Goal: Task Accomplishment & Management: Use online tool/utility

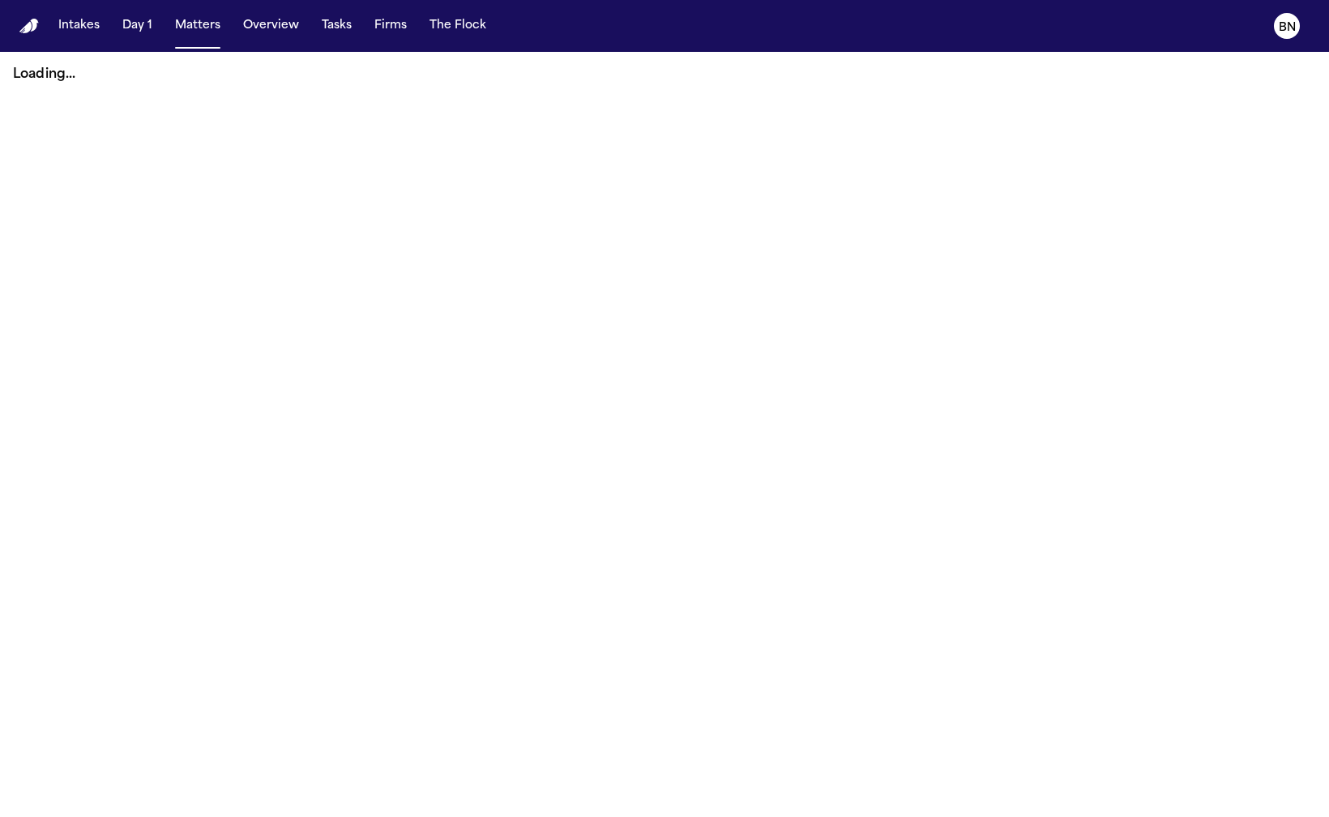
click at [203, 28] on button "Matters" at bounding box center [198, 25] width 58 height 29
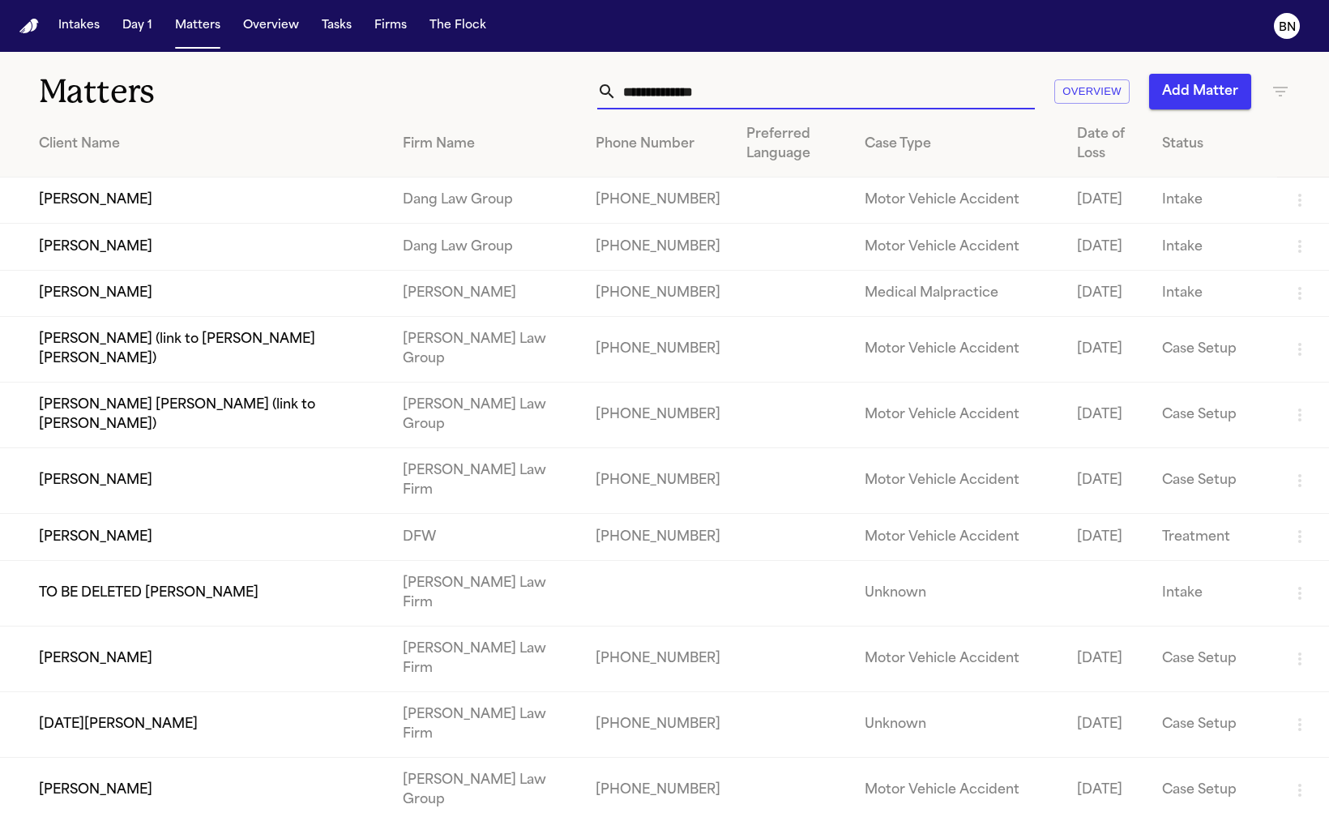
click at [706, 108] on input "text" at bounding box center [826, 92] width 418 height 36
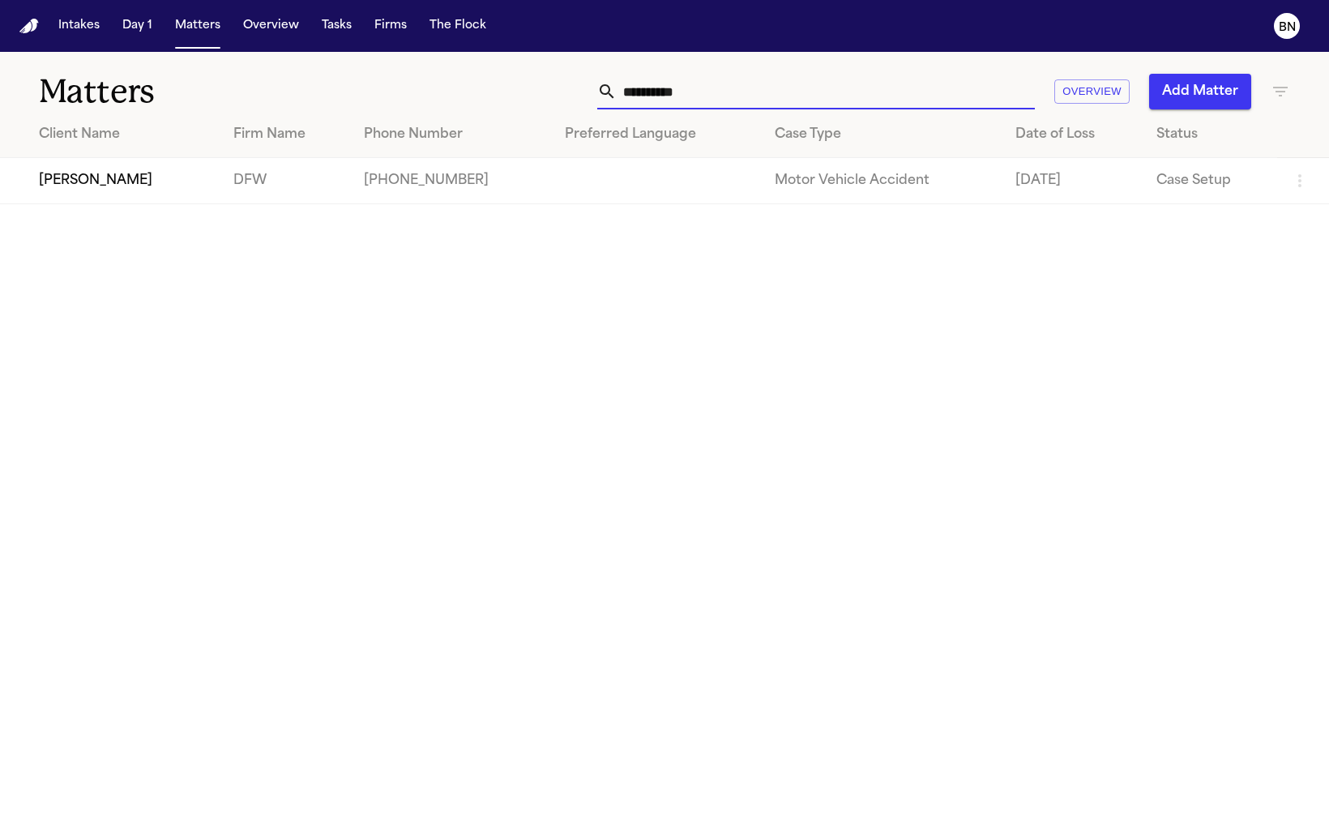
type input "**********"
click at [161, 190] on td "[PERSON_NAME]" at bounding box center [110, 181] width 221 height 46
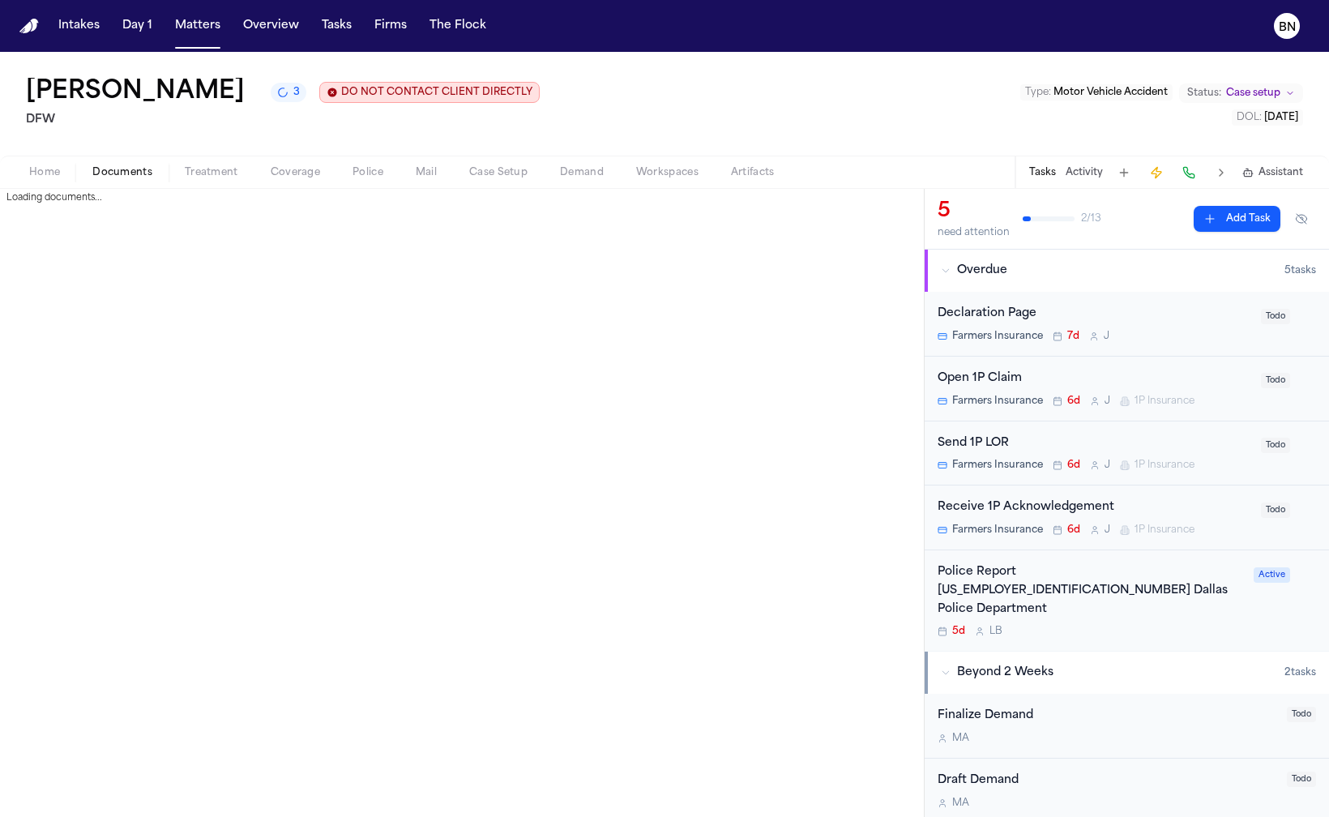
click at [135, 169] on span "Documents" at bounding box center [122, 172] width 60 height 13
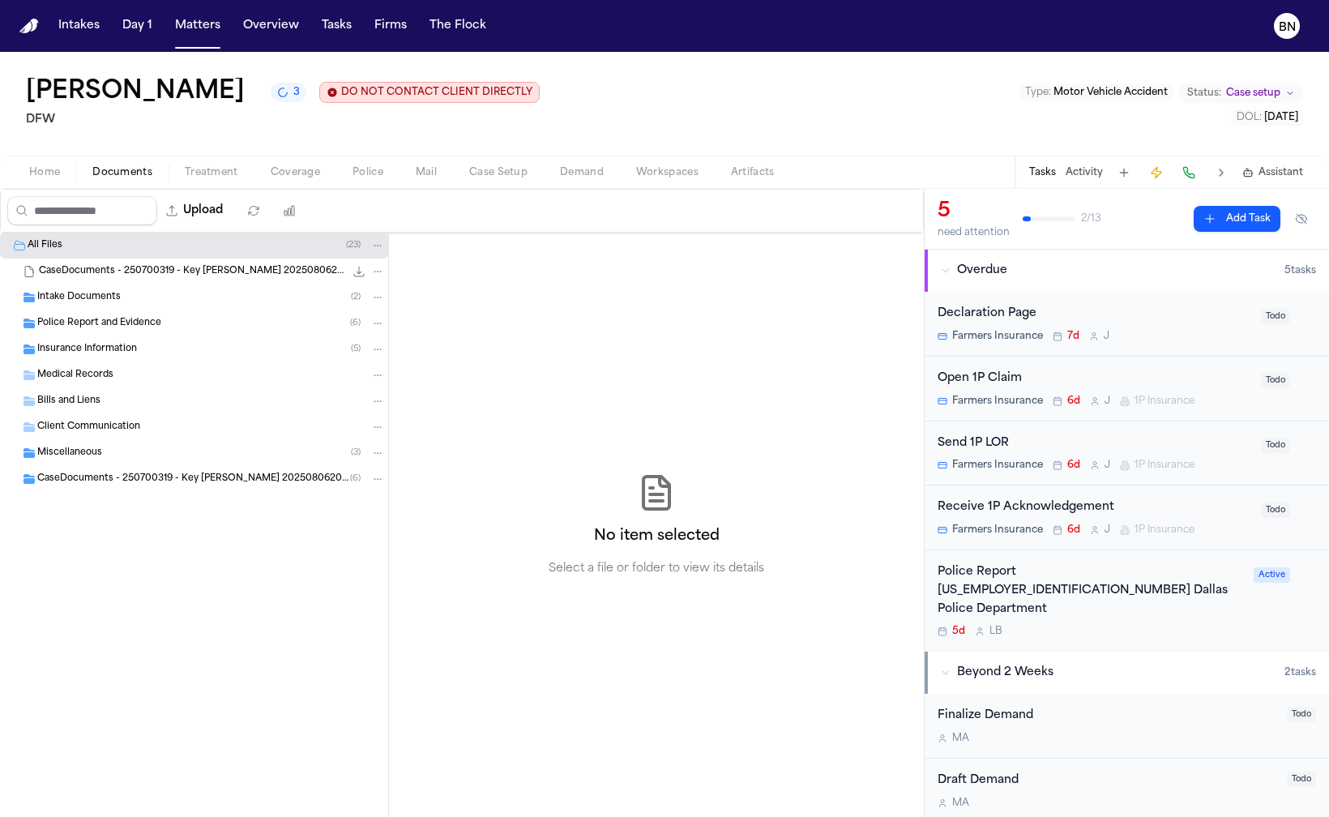
click at [291, 178] on span "Coverage" at bounding box center [295, 172] width 49 height 13
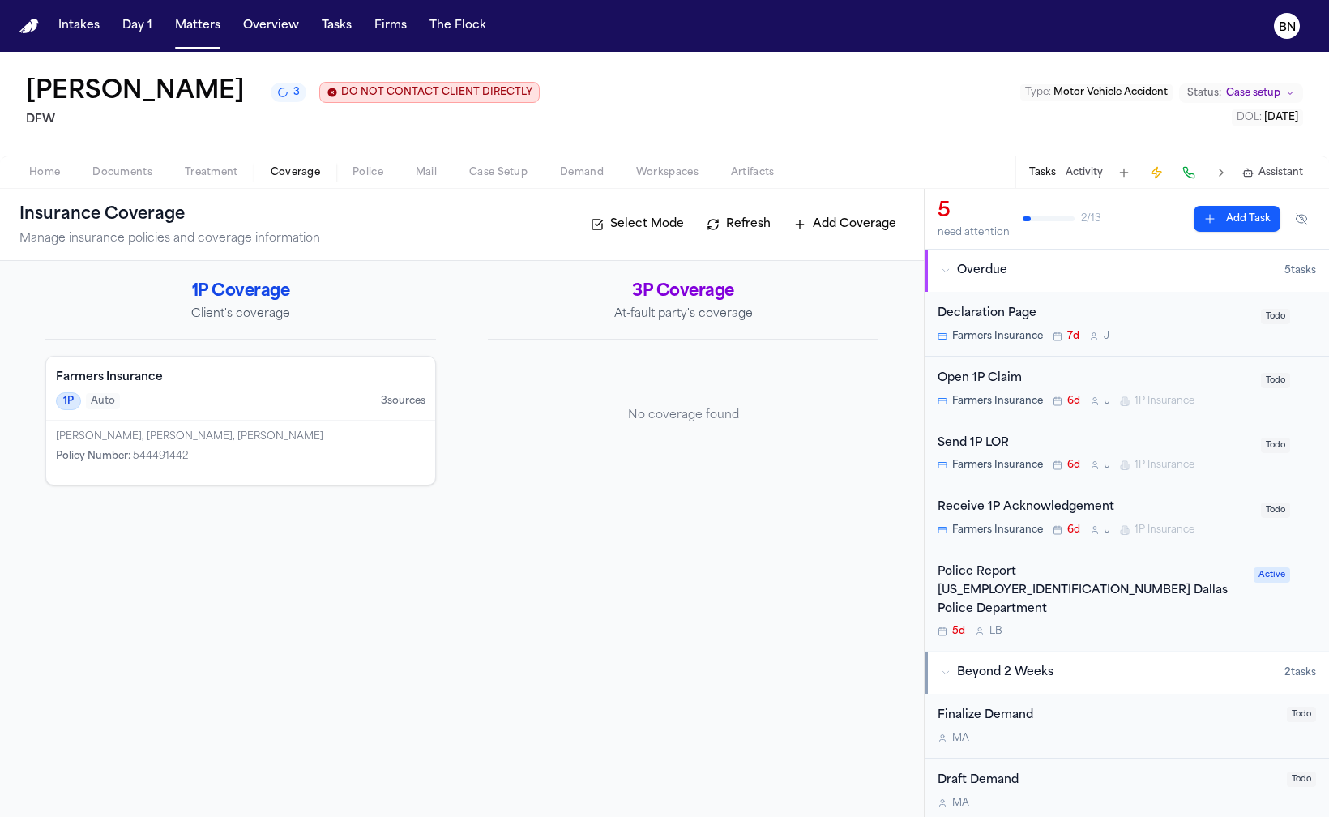
click at [126, 172] on span "Documents" at bounding box center [122, 172] width 60 height 13
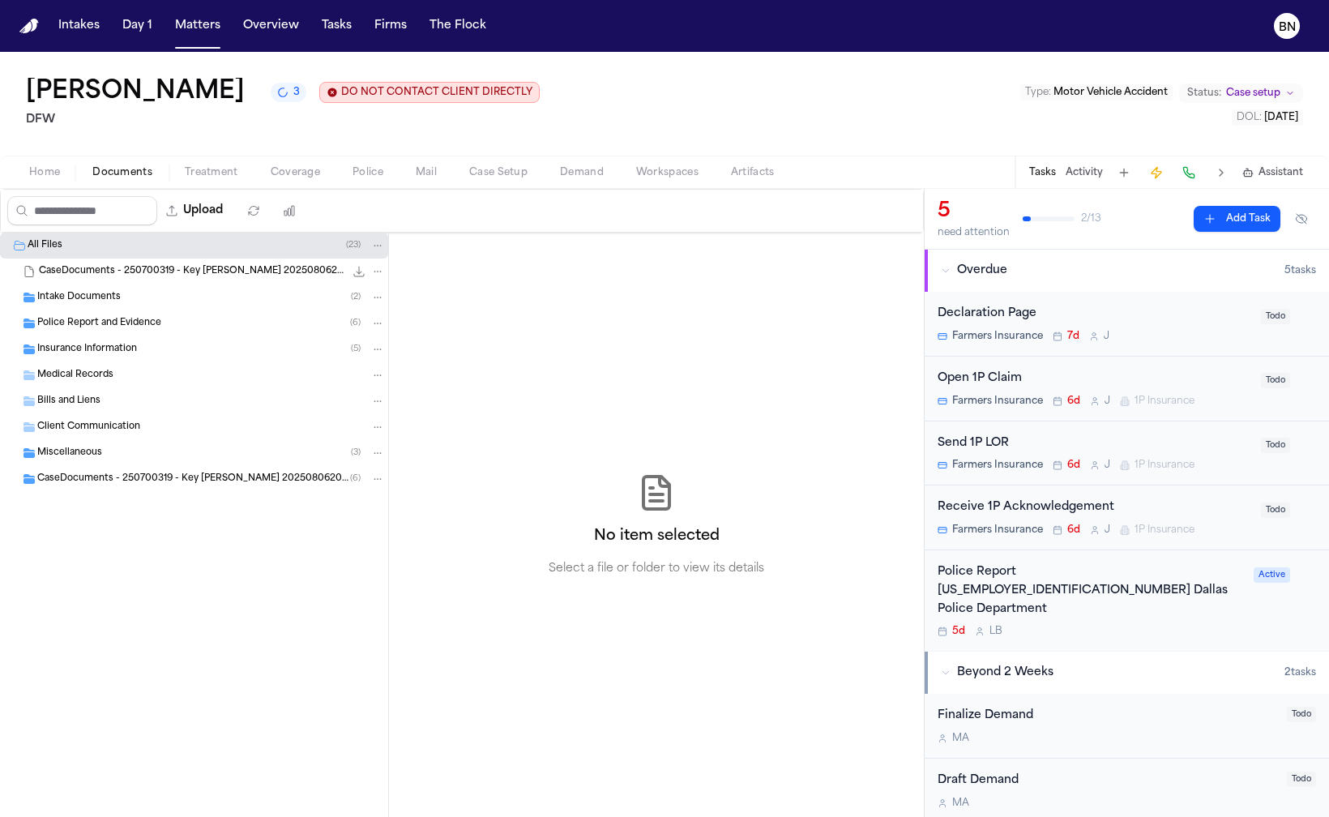
click at [127, 303] on div "Intake Documents ( 2 )" at bounding box center [211, 297] width 348 height 15
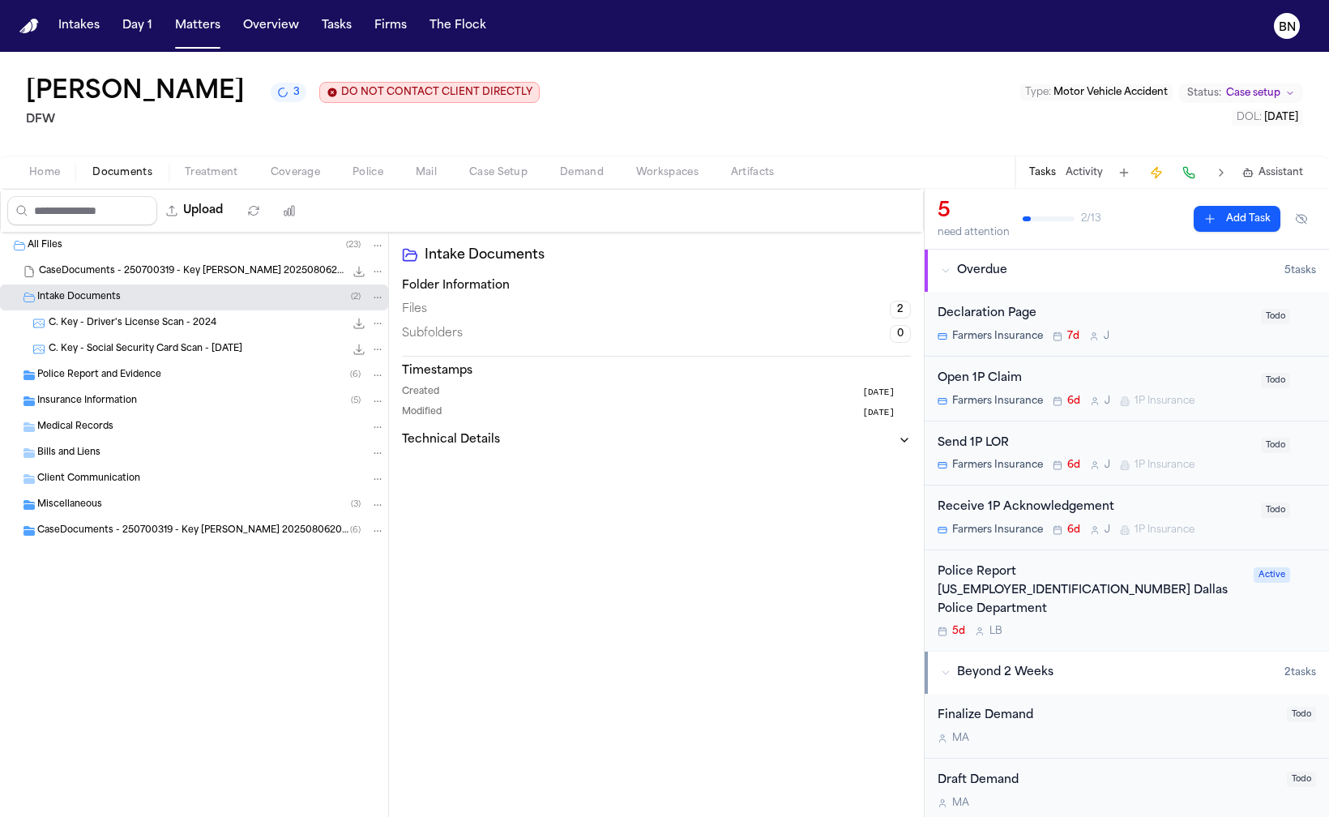
click at [133, 365] on div "Police Report and Evidence ( 6 )" at bounding box center [194, 375] width 388 height 26
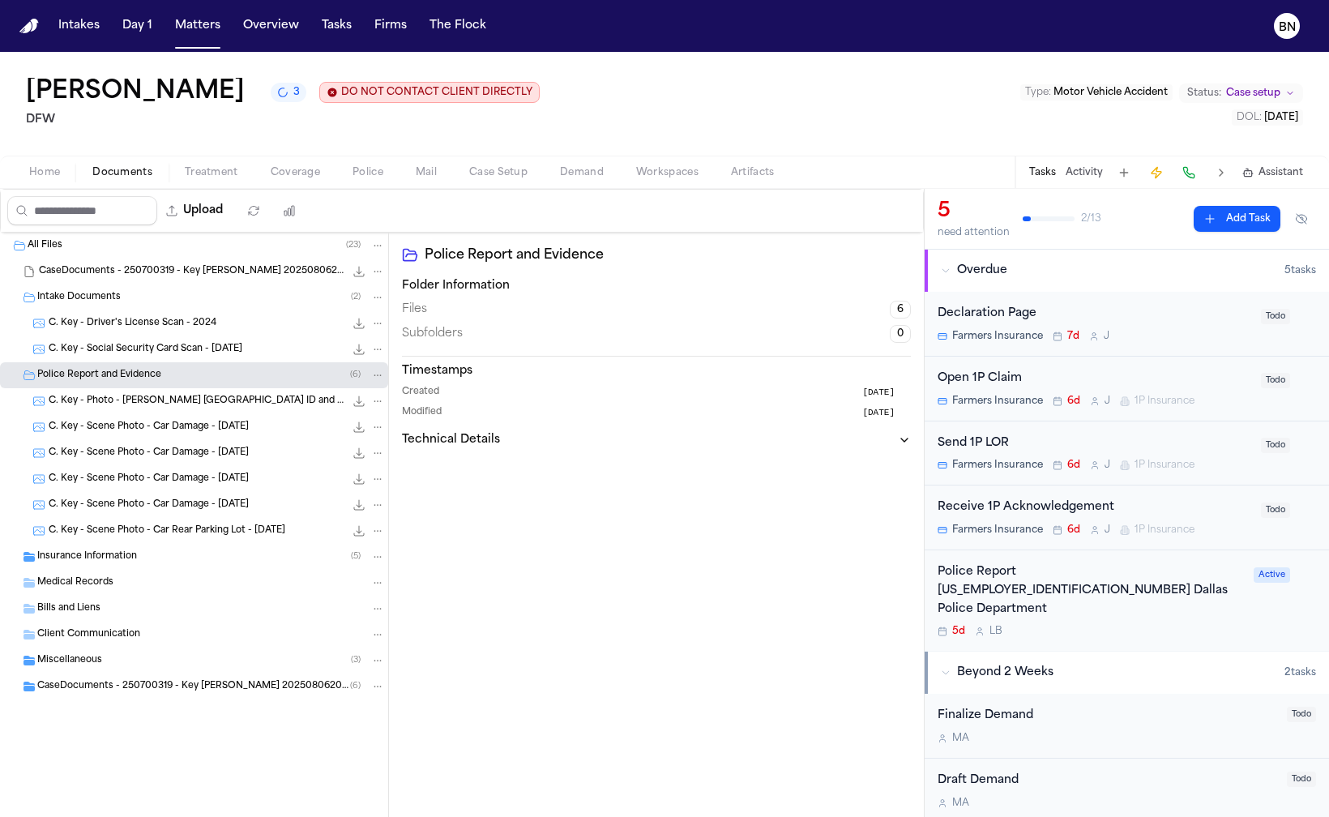
click at [152, 404] on span "C. Key - Photo - Elizabeth Johnson TX ID and Lone Star Motorcars Letter - 7.30.…" at bounding box center [197, 402] width 296 height 14
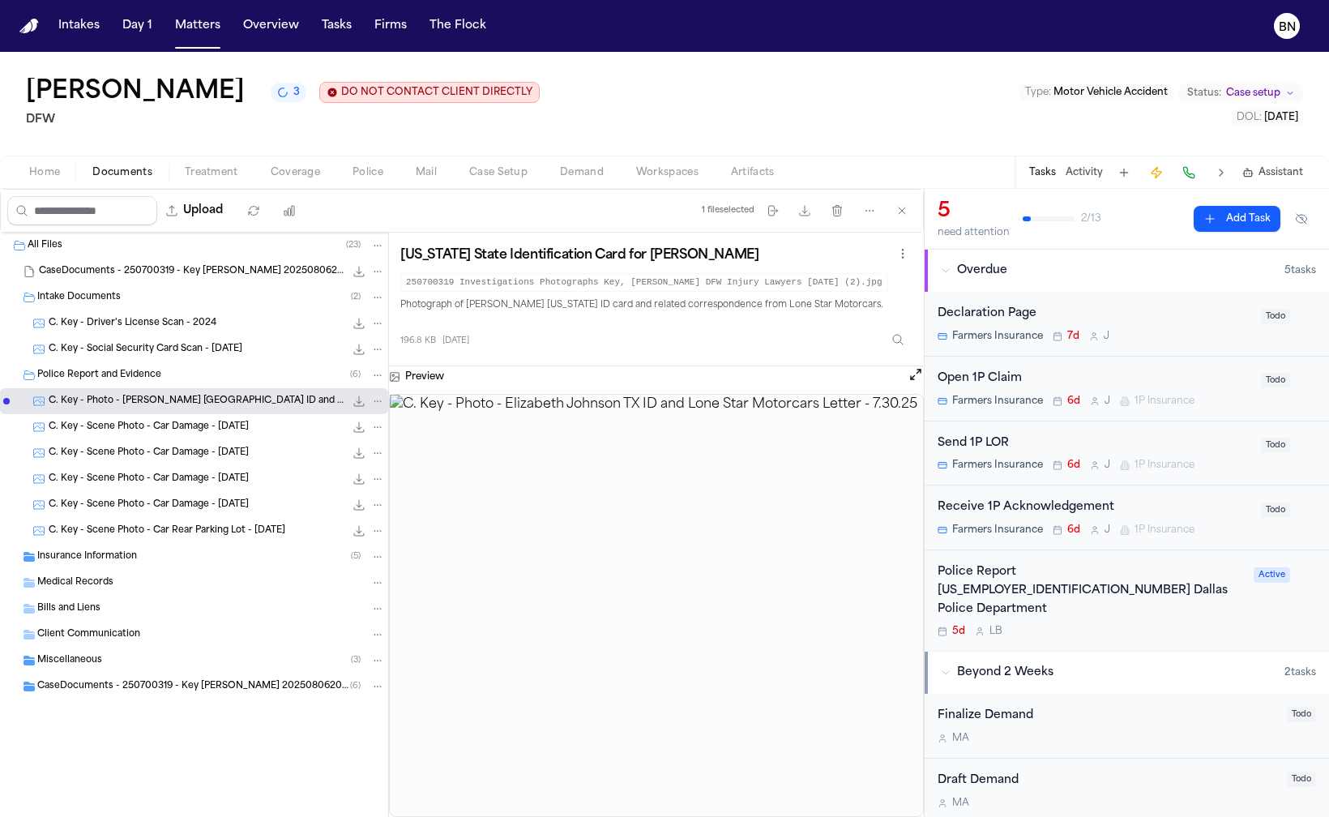
click at [195, 529] on span "C. Key - Scene Photo - Car Rear Parking Lot - 7.30.25" at bounding box center [167, 532] width 237 height 14
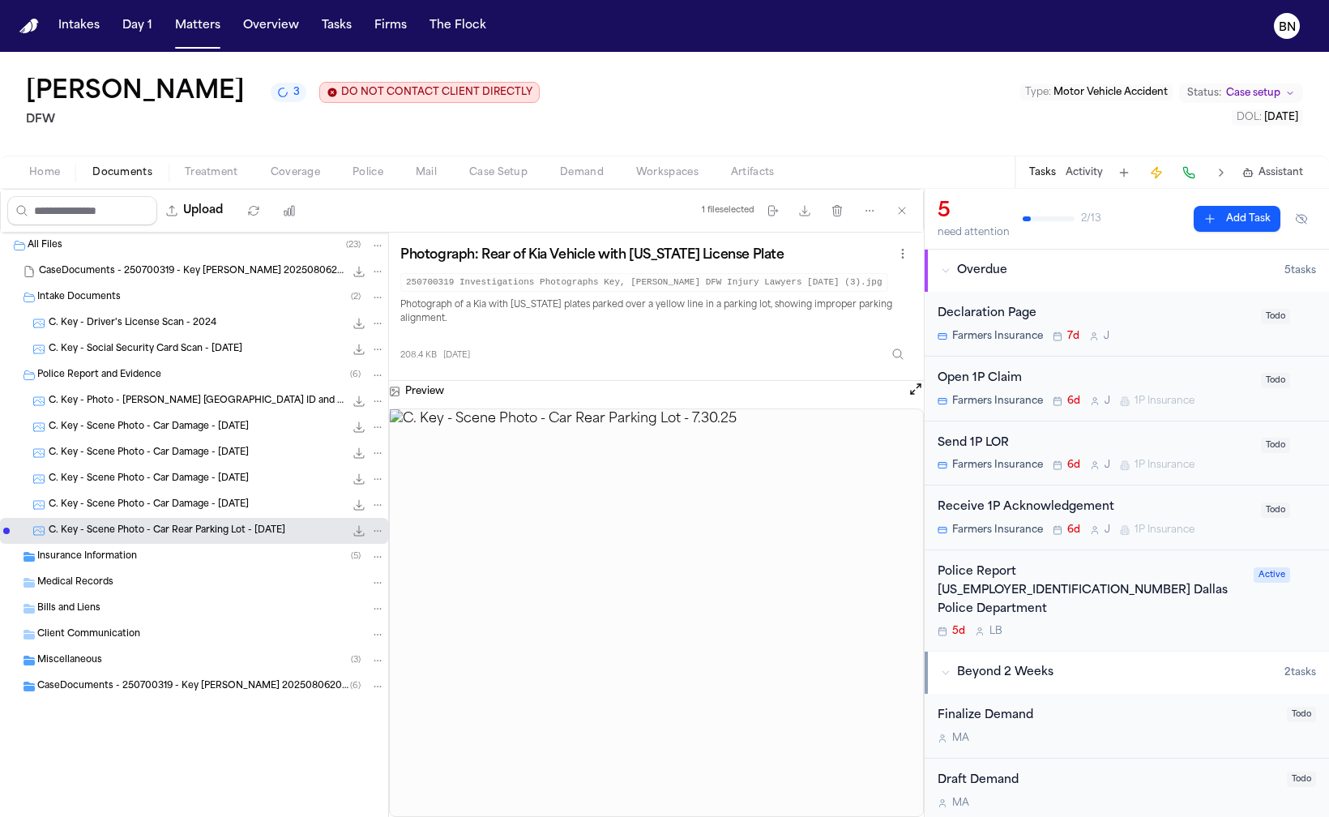
click at [236, 494] on div "C. Key - Scene Photo - Car Damage - 7.31.25 376.5 KB • JPG" at bounding box center [194, 505] width 388 height 26
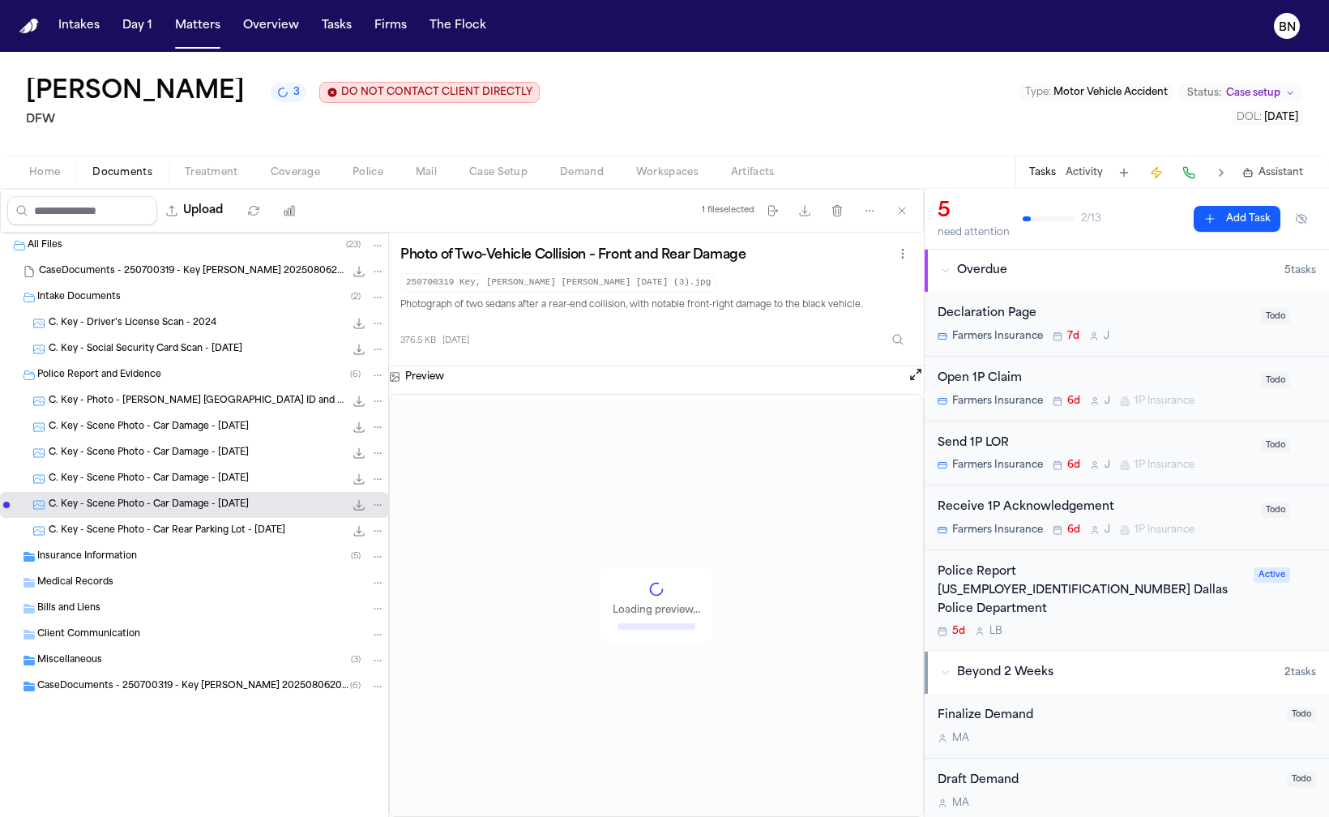
click at [235, 452] on span "C. Key - Scene Photo - Car Damage - 7.30.25" at bounding box center [149, 454] width 200 height 14
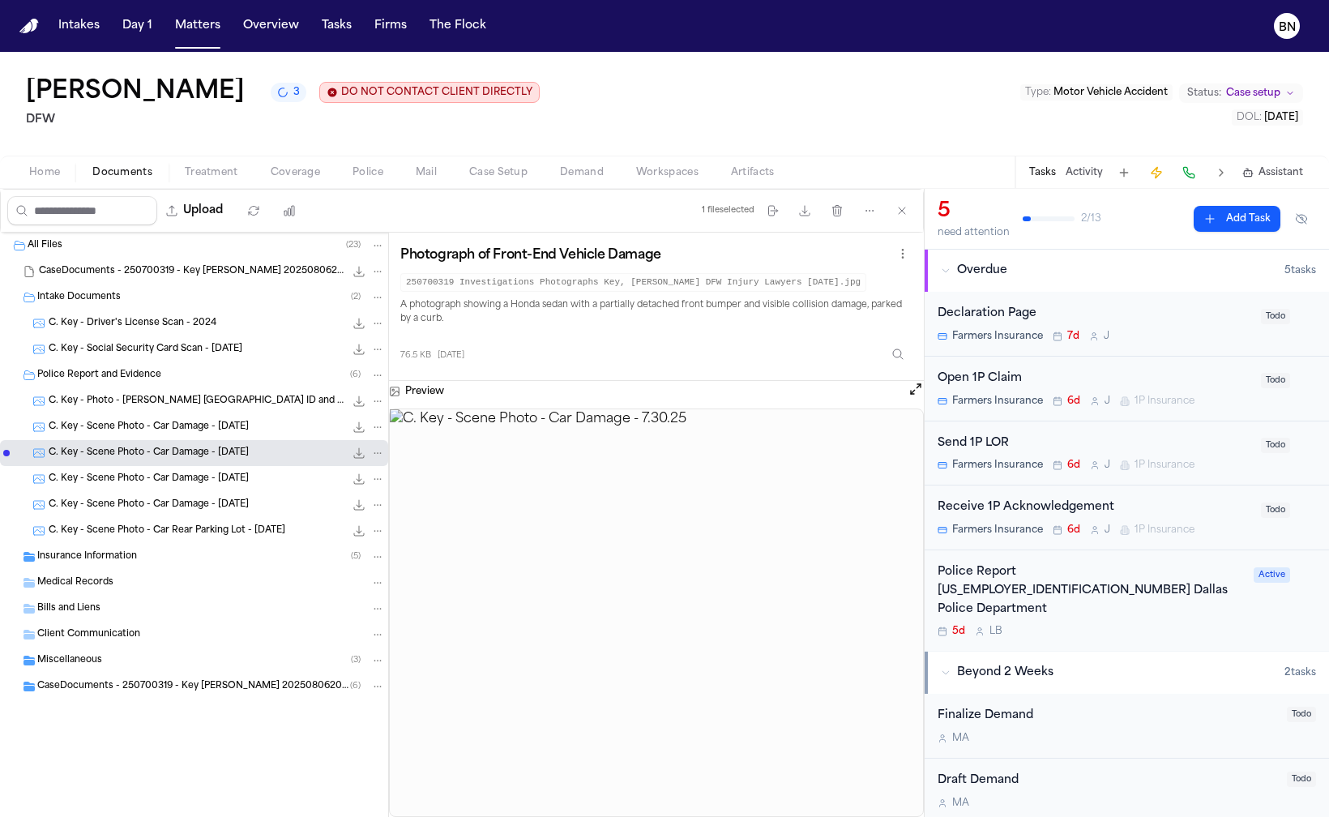
click at [223, 413] on div "C. Key - Photo - Elizabeth Johnson TX ID and Lone Star Motorcars Letter - 7.30.…" at bounding box center [194, 401] width 388 height 26
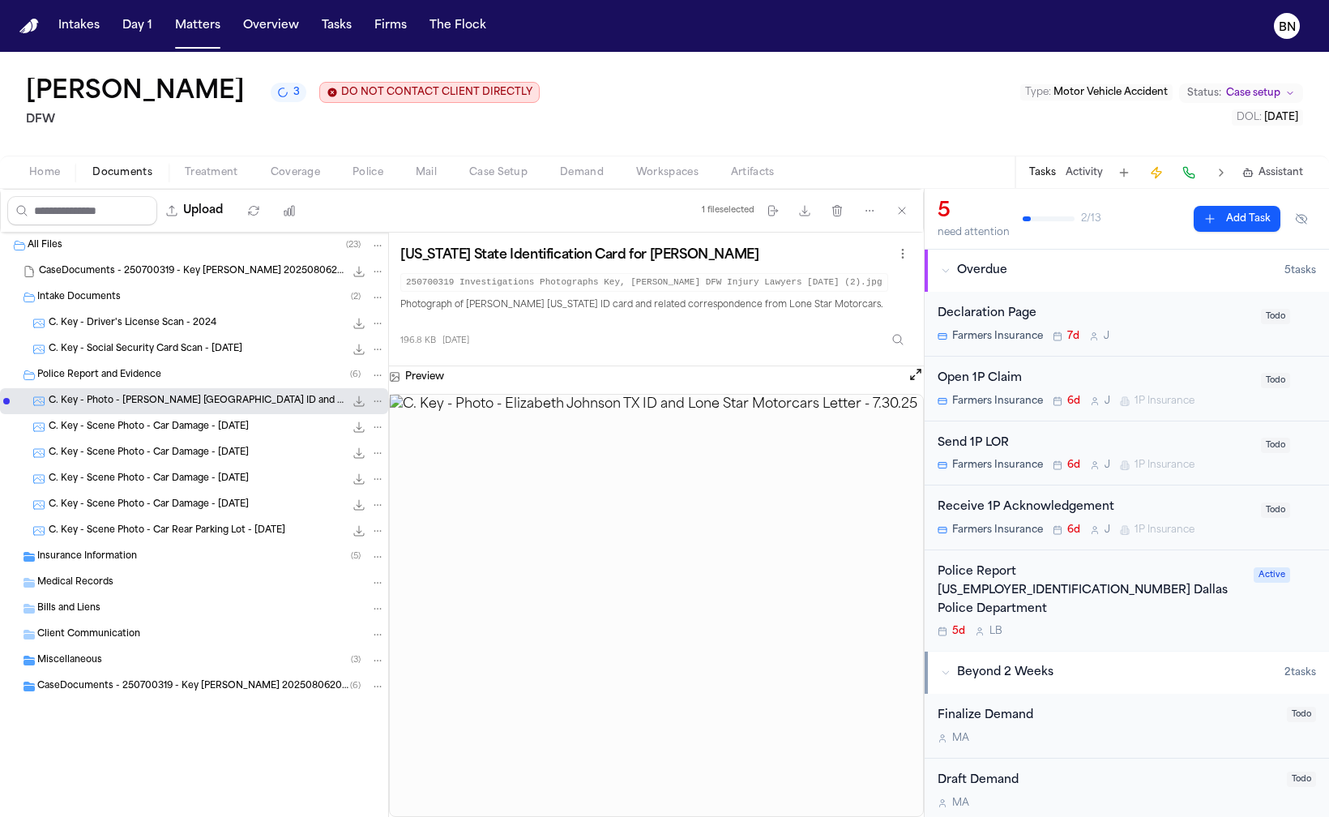
click at [149, 563] on div "Insurance Information ( 5 )" at bounding box center [211, 557] width 348 height 15
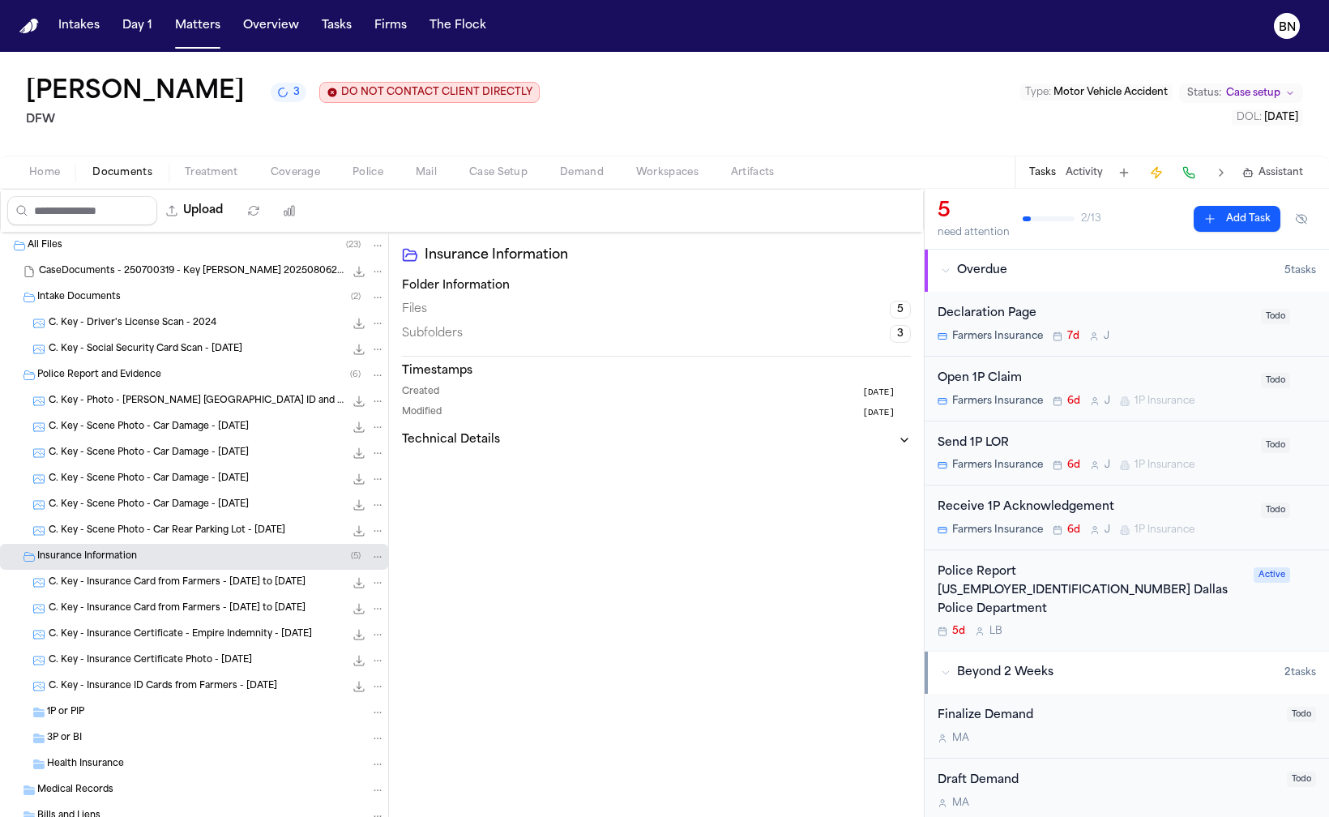
click at [152, 589] on span "C. Key - Insurance Card from Farmers - 5.1.25 to 11.1.25" at bounding box center [177, 583] width 257 height 14
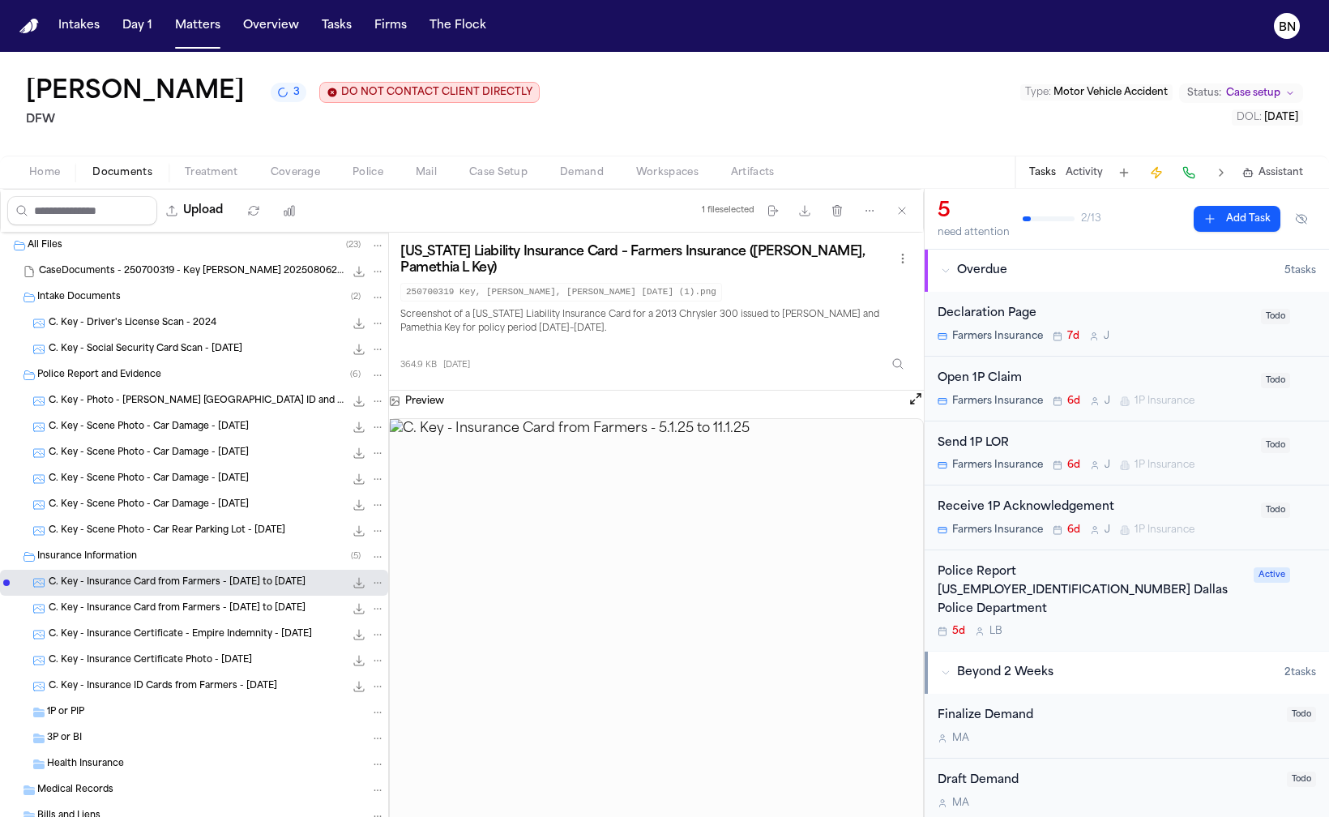
click at [163, 686] on span "C. Key - Insurance ID Cards from Farmers - 7.30.25" at bounding box center [163, 687] width 229 height 14
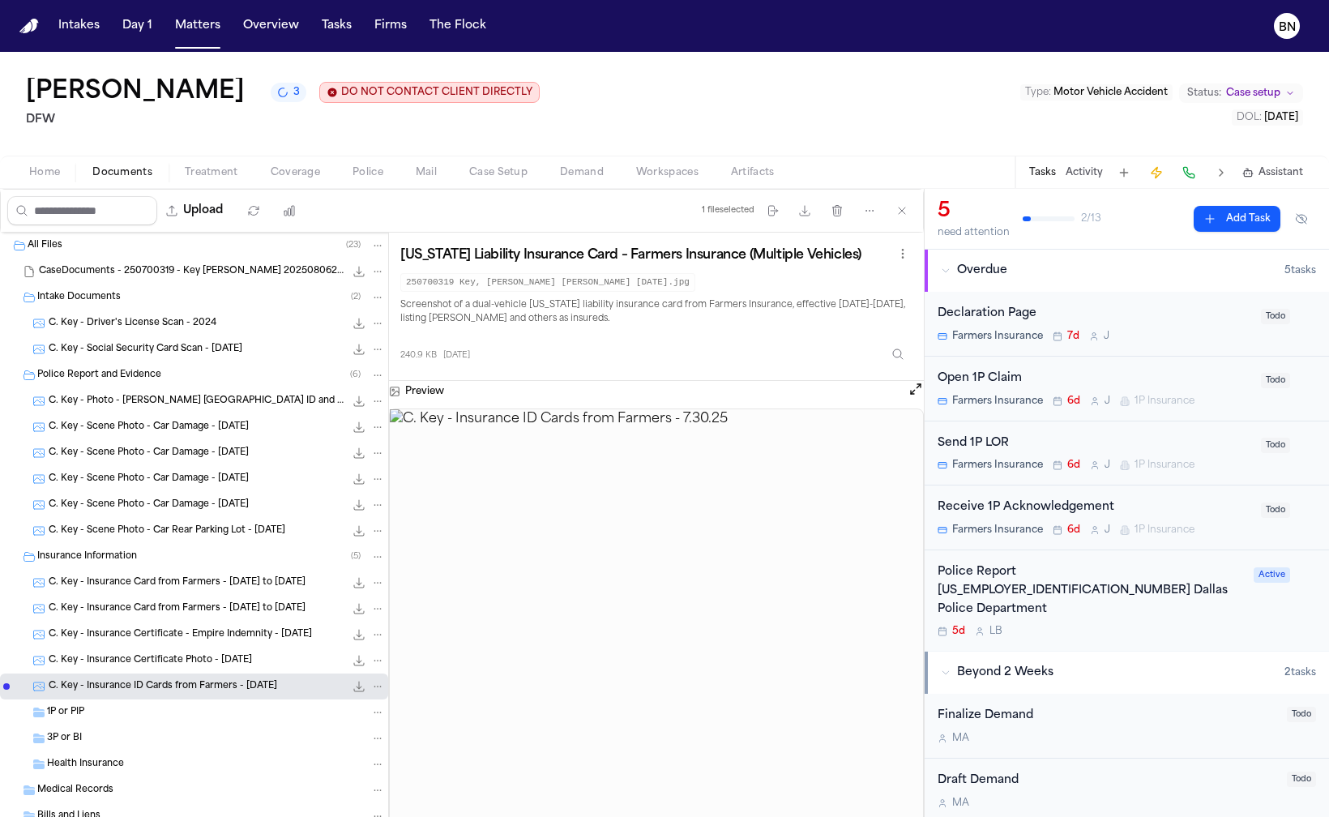
click at [169, 611] on span "C. Key - Insurance Card from Farmers - 5.1.25 to 11.1.25" at bounding box center [177, 609] width 257 height 14
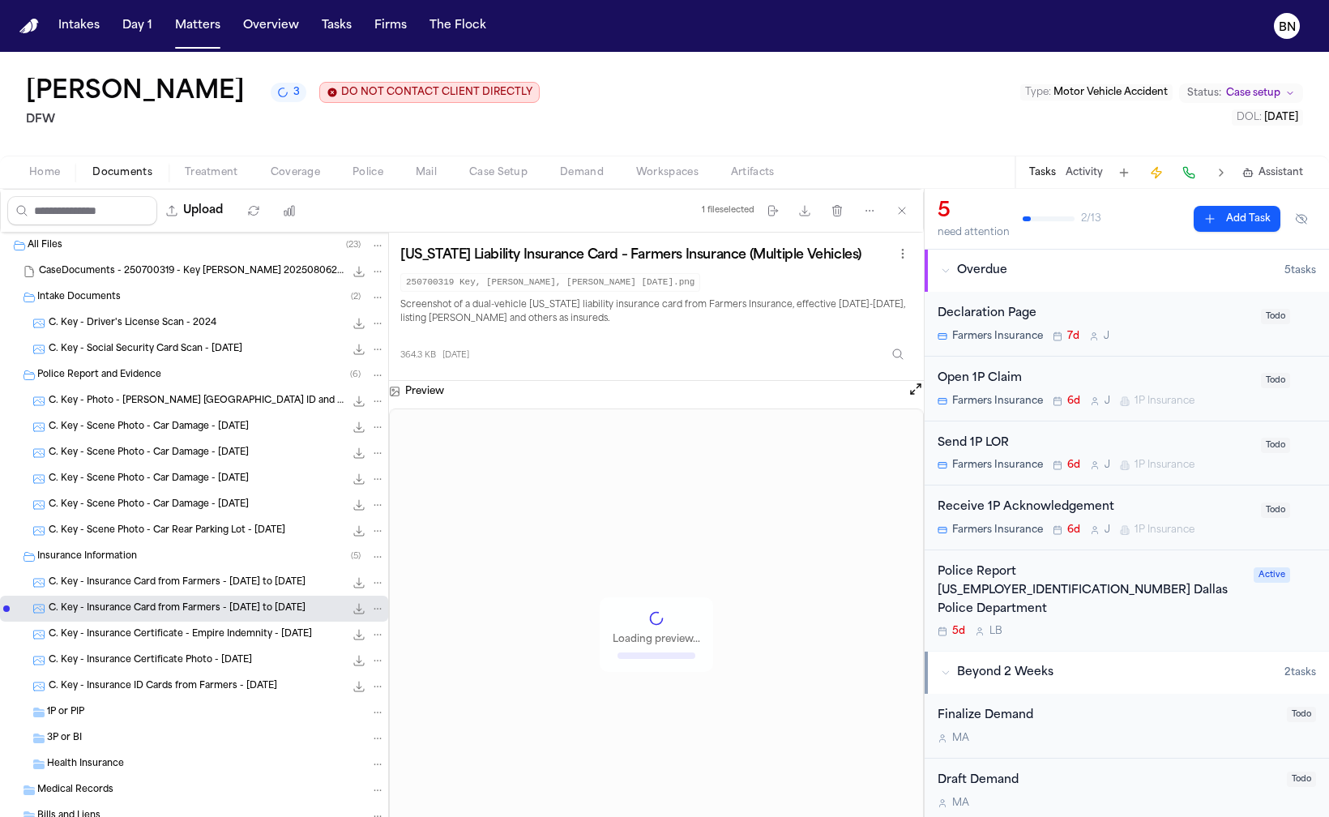
click at [172, 583] on span "C. Key - Insurance Card from Farmers - 5.1.25 to 11.1.25" at bounding box center [177, 583] width 257 height 14
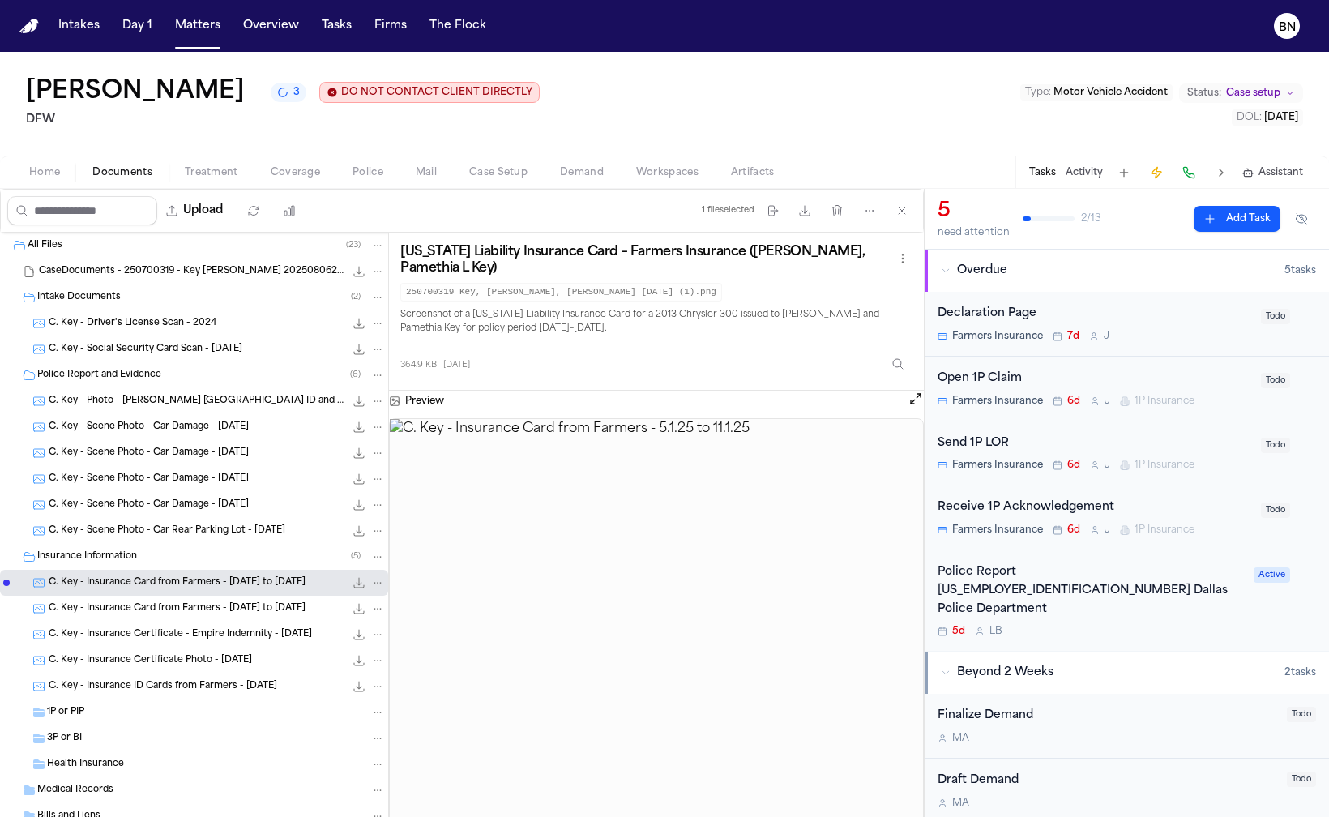
click at [914, 402] on button "Open preview" at bounding box center [916, 399] width 16 height 16
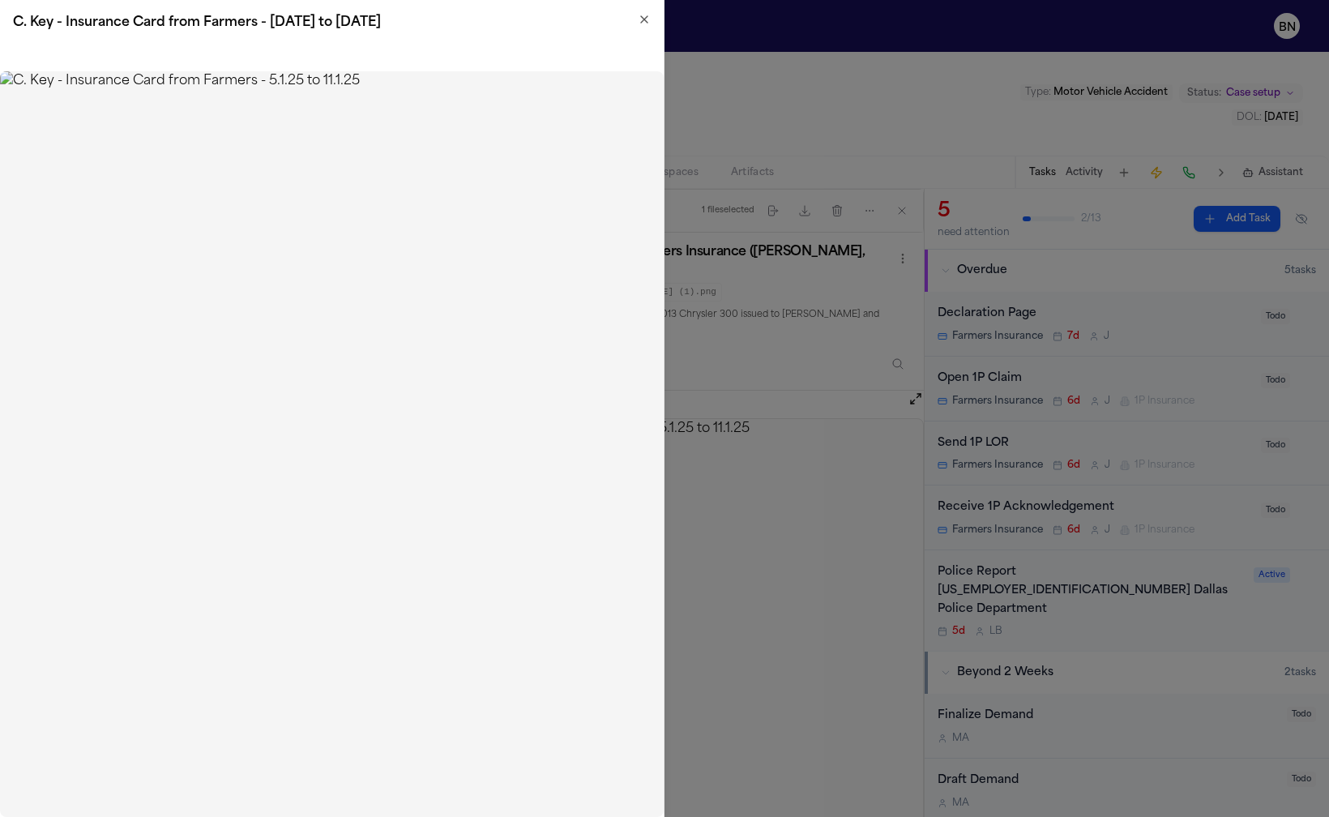
click at [439, 368] on img at bounding box center [332, 444] width 664 height 746
click at [453, 382] on img at bounding box center [332, 444] width 664 height 746
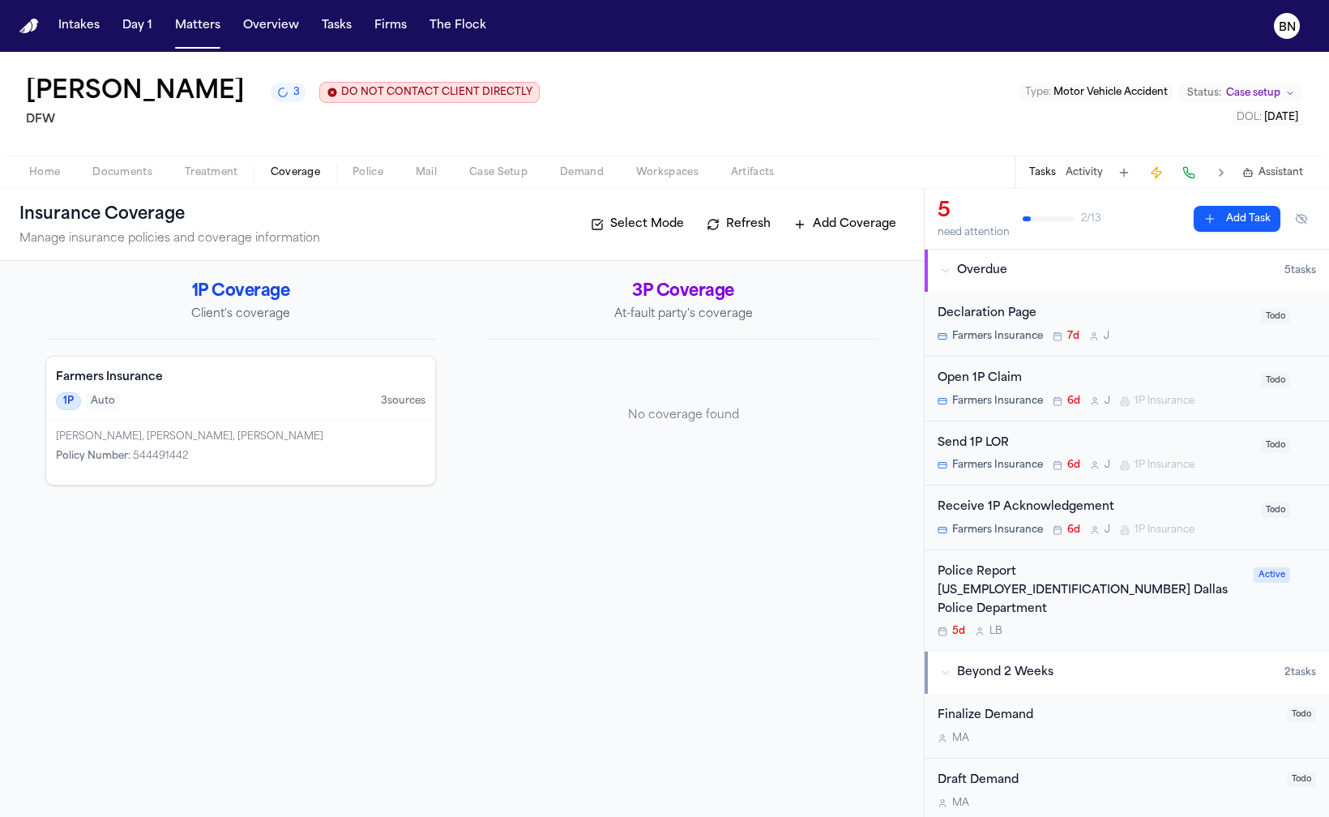
click at [308, 179] on span "Coverage" at bounding box center [295, 172] width 49 height 13
click at [268, 413] on div "Farmers Insurance 1P Auto 3 source s" at bounding box center [240, 389] width 389 height 64
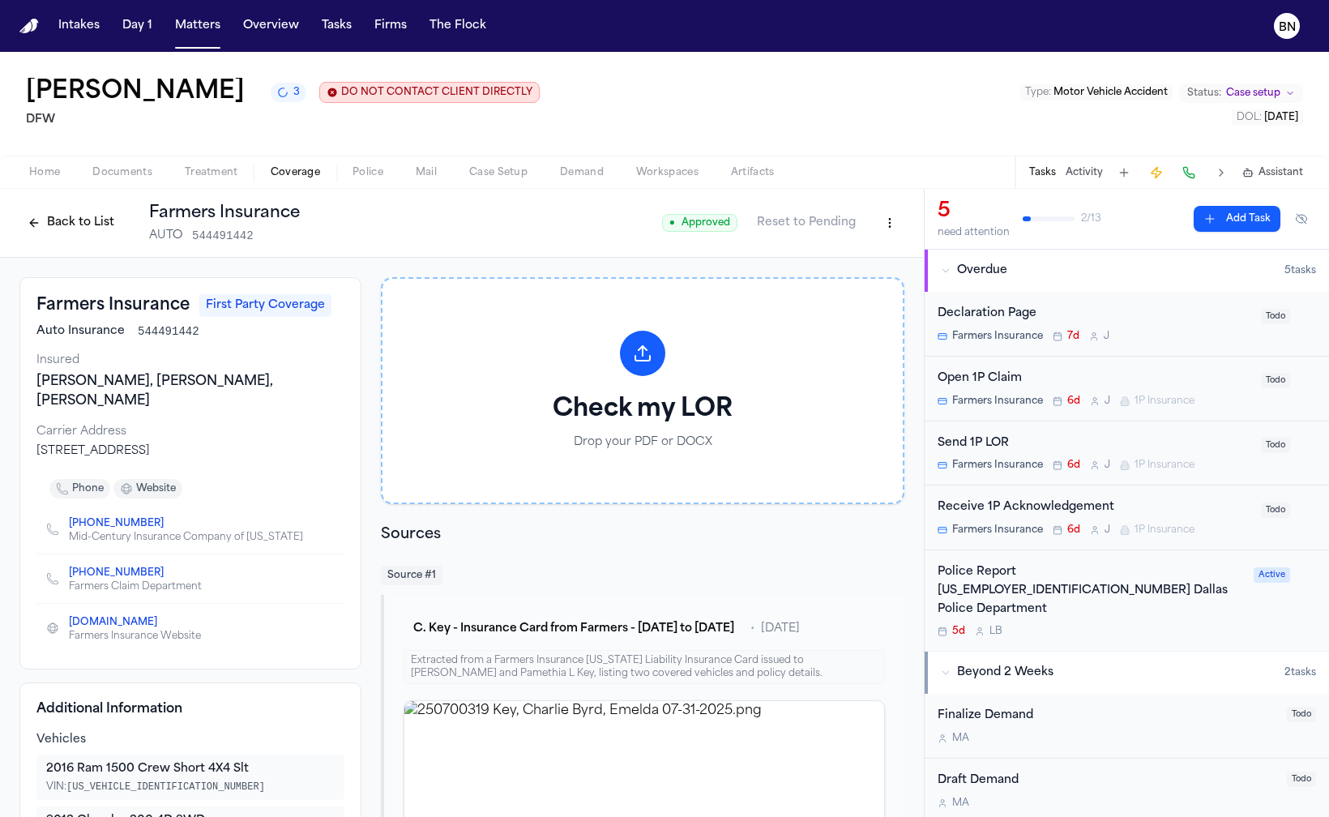
scroll to position [123, 0]
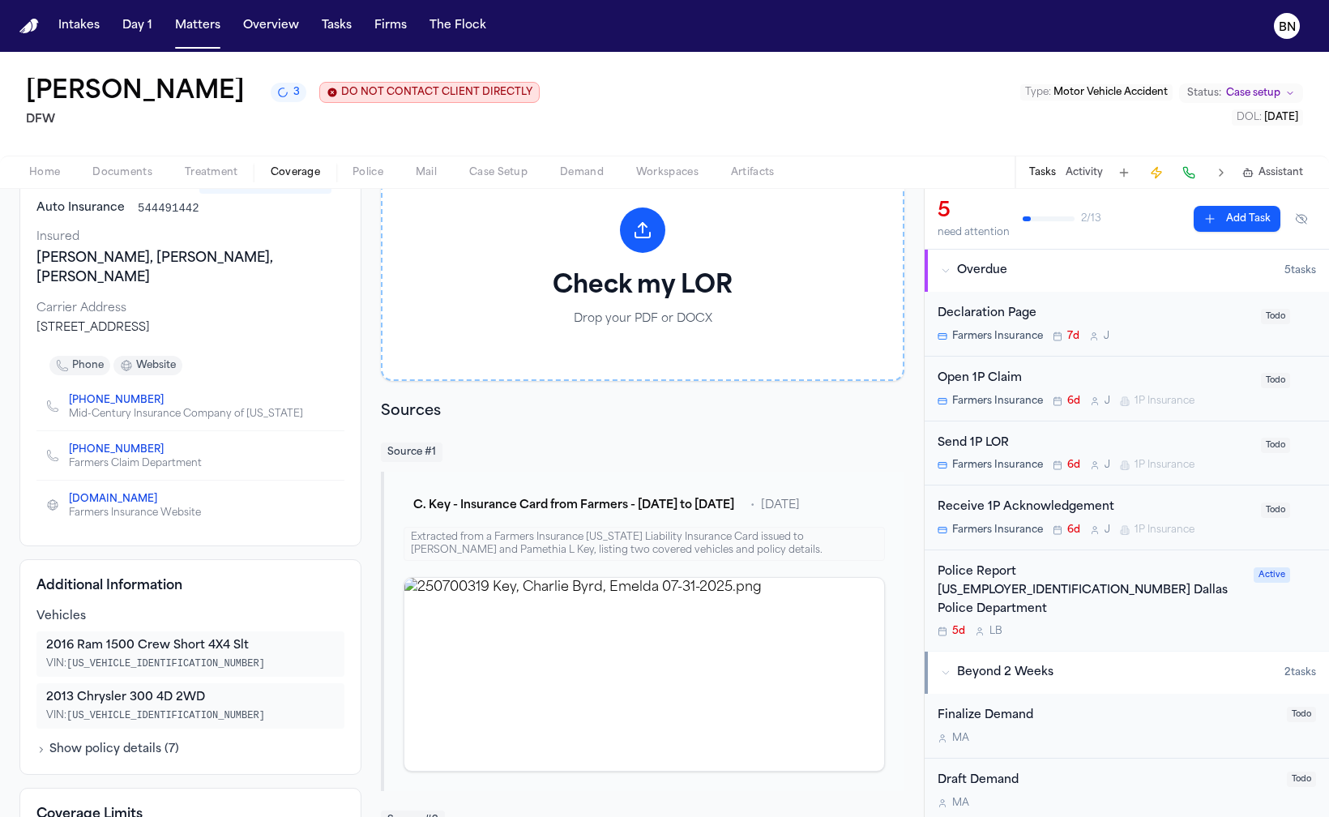
click at [640, 660] on img "View image 250700319 Key, Charlie Byrd, Emelda 07-31-2025.png" at bounding box center [645, 674] width 480 height 193
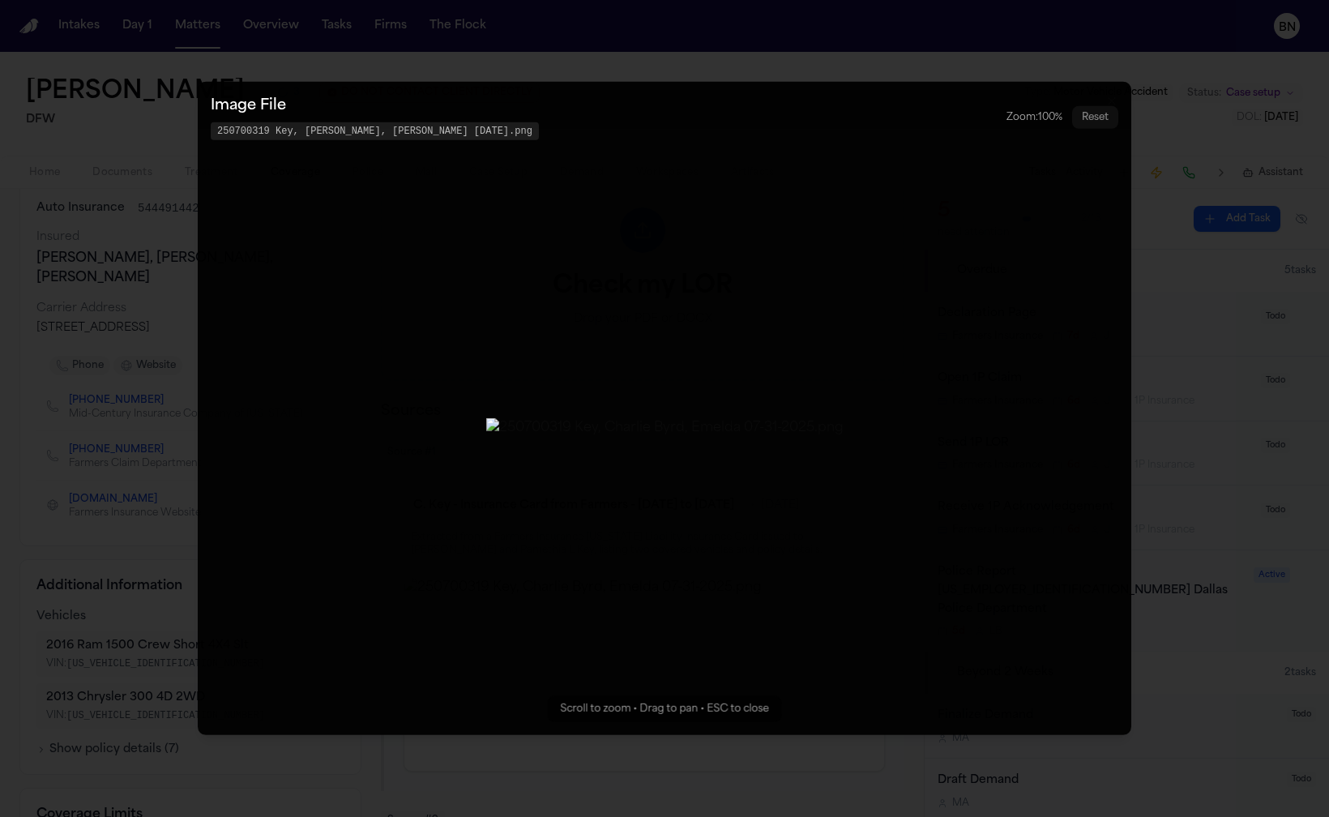
click at [761, 418] on img "Zoomable image viewer. Use mouse wheel to zoom, drag to pan, or press R to rese…" at bounding box center [665, 427] width 358 height 19
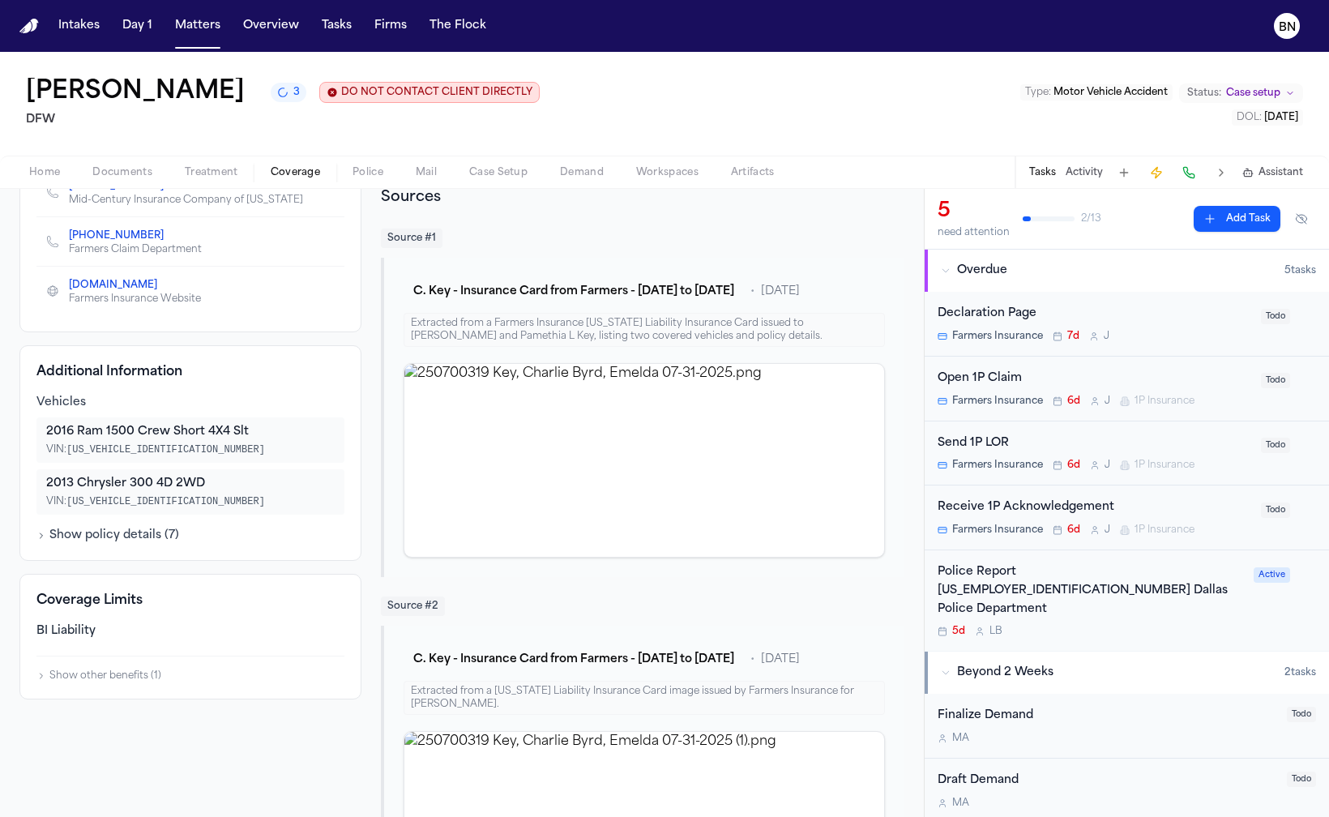
scroll to position [114, 0]
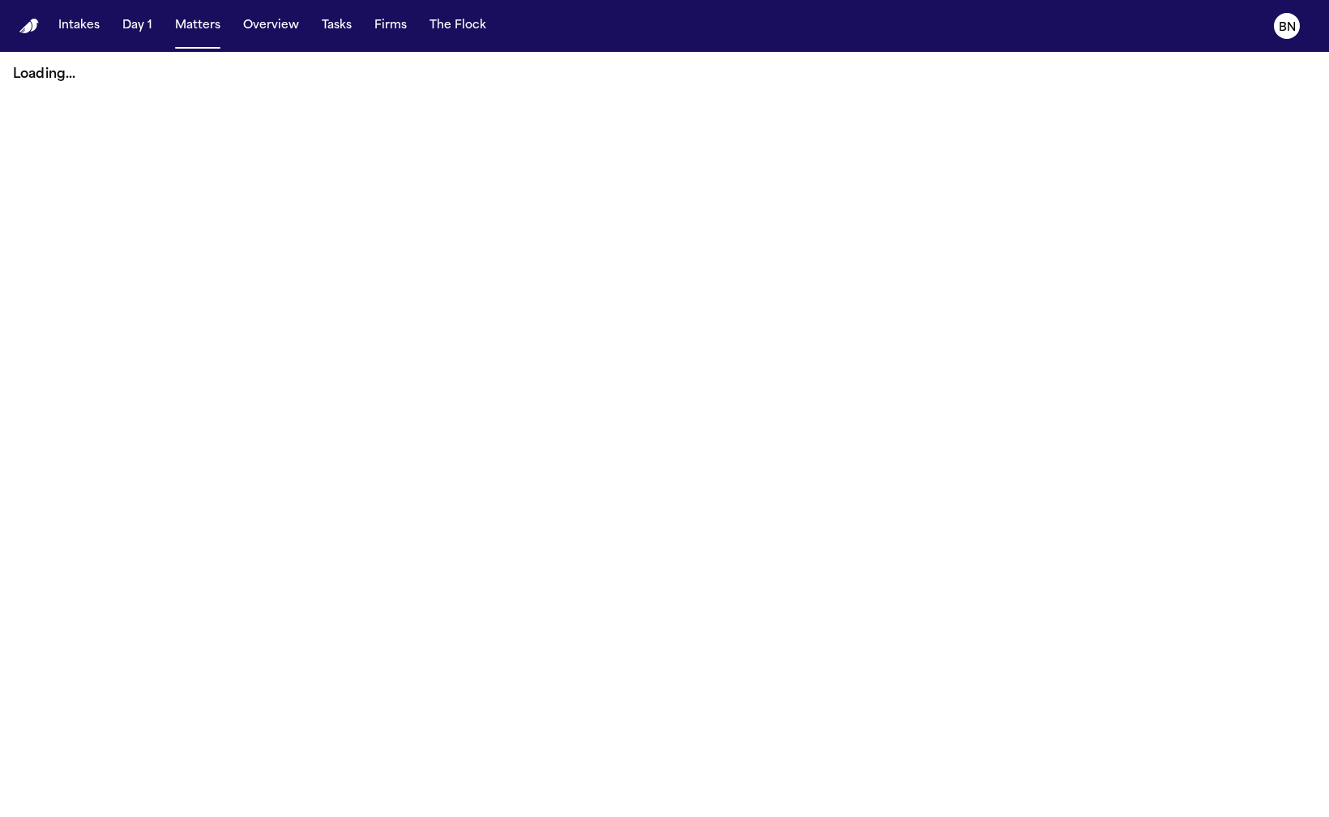
click at [196, 27] on button "Matters" at bounding box center [198, 25] width 58 height 29
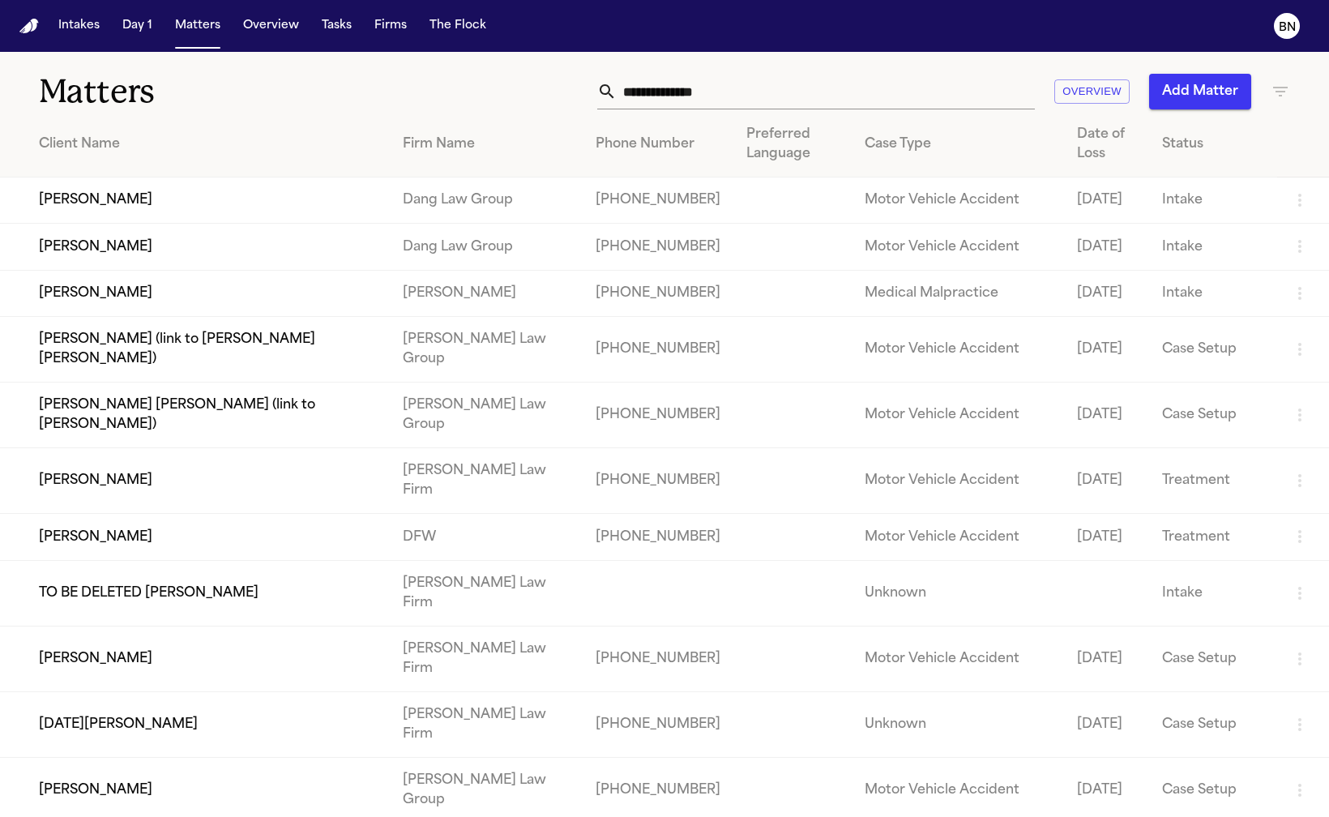
click at [673, 101] on input "text" at bounding box center [826, 92] width 418 height 36
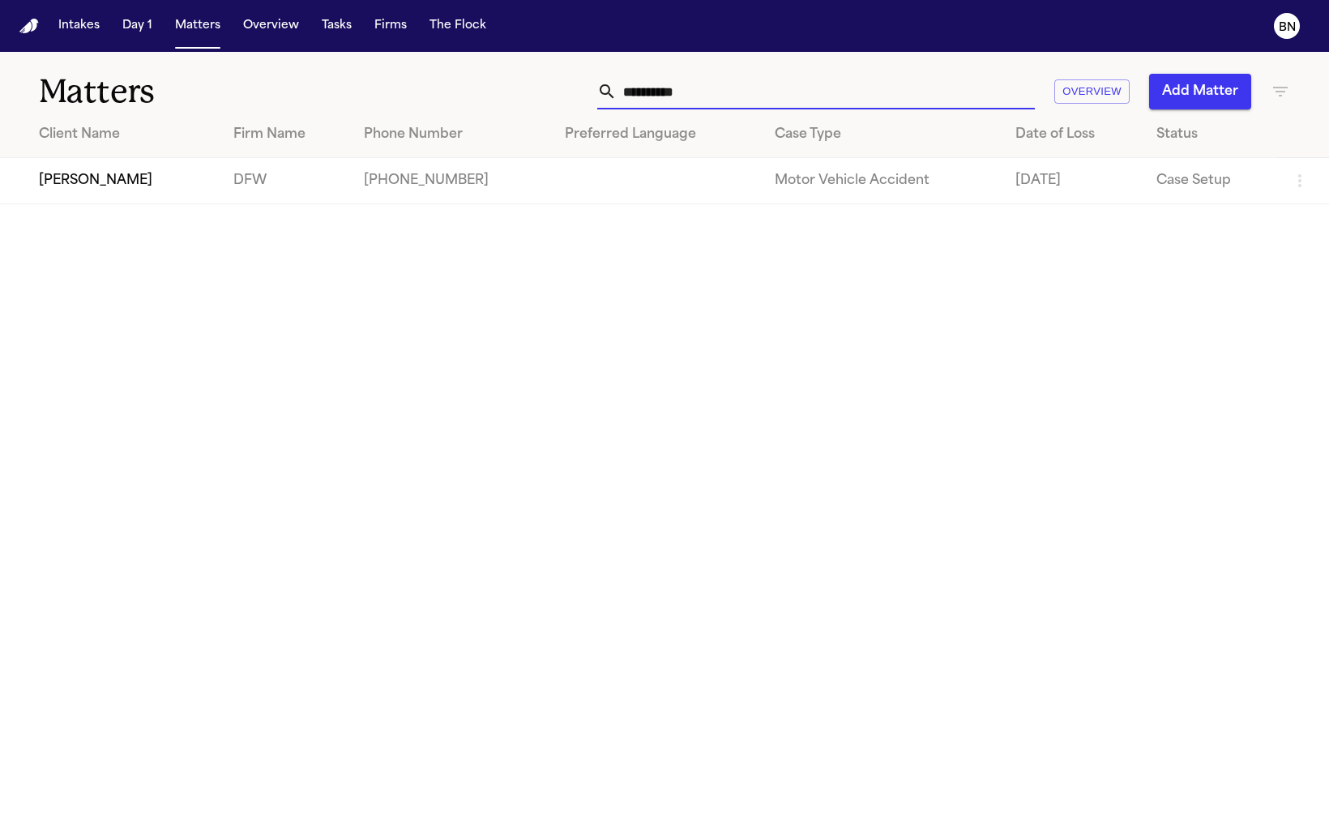
type input "**********"
click at [351, 170] on td "+19727571343" at bounding box center [451, 181] width 201 height 46
click at [157, 183] on td "[PERSON_NAME]" at bounding box center [110, 181] width 221 height 46
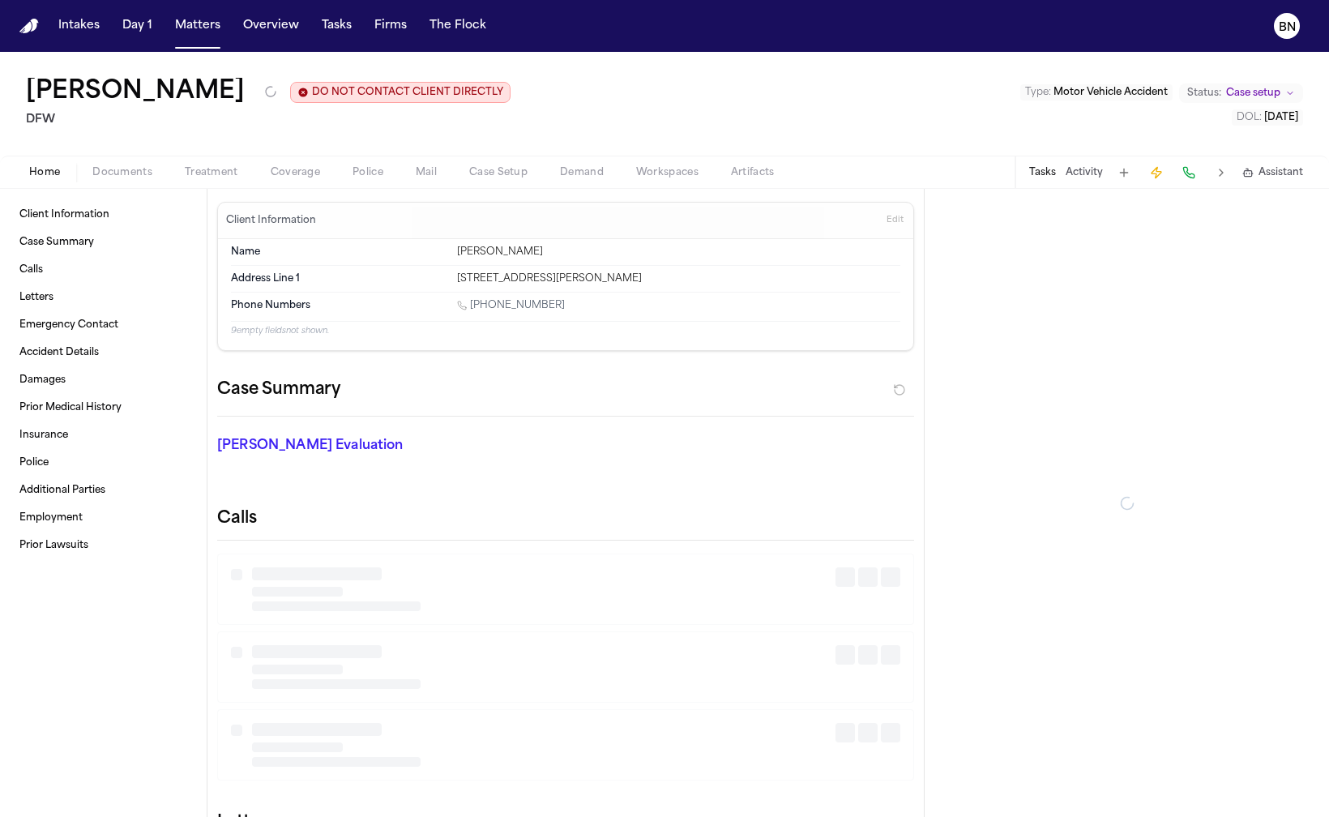
click at [136, 156] on div "Charlie Key DO NOT CONTACT CLIENT DIRECTLY DO NOT CONTACT DFW Type : Motor Vehi…" at bounding box center [664, 104] width 1329 height 104
click at [135, 172] on span "Documents" at bounding box center [122, 172] width 60 height 13
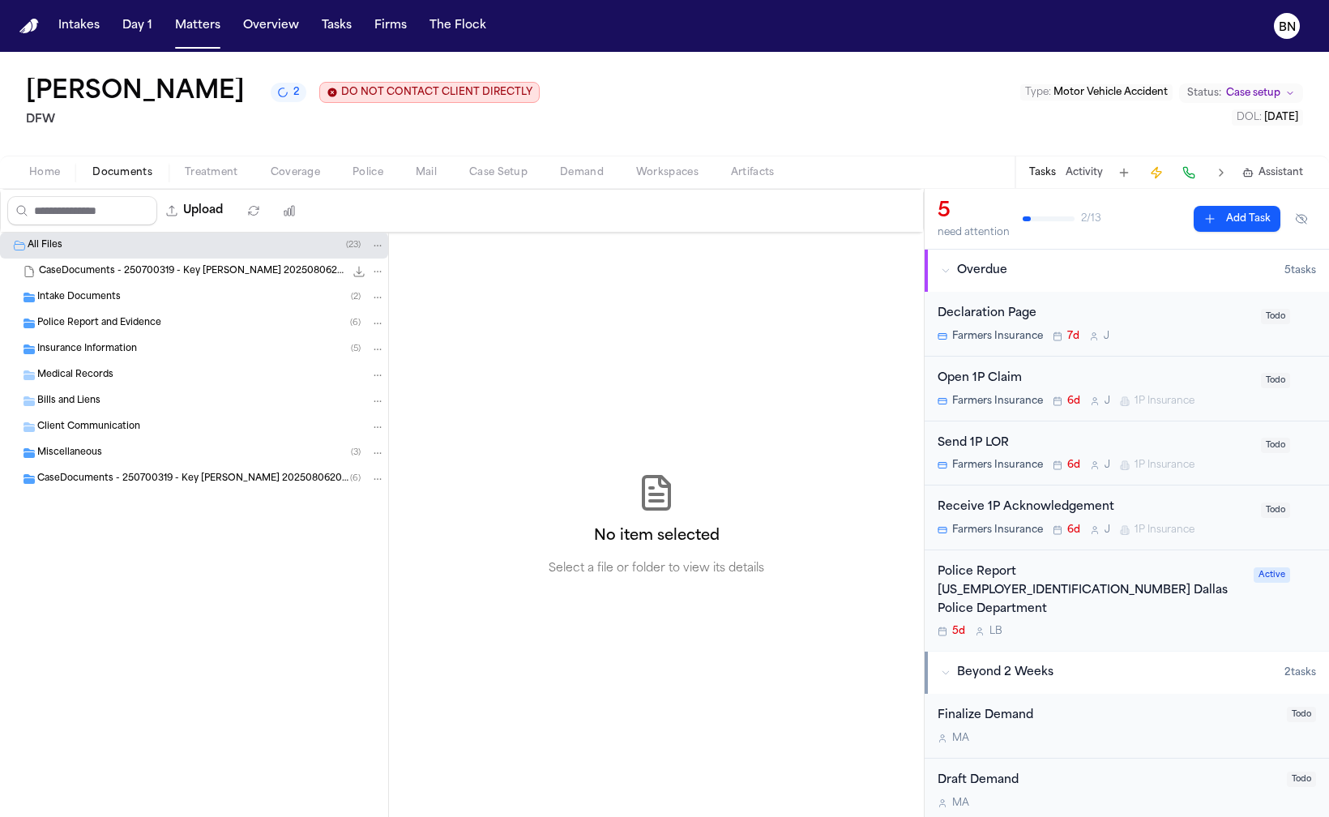
click at [134, 329] on span "Police Report and Evidence" at bounding box center [99, 324] width 124 height 14
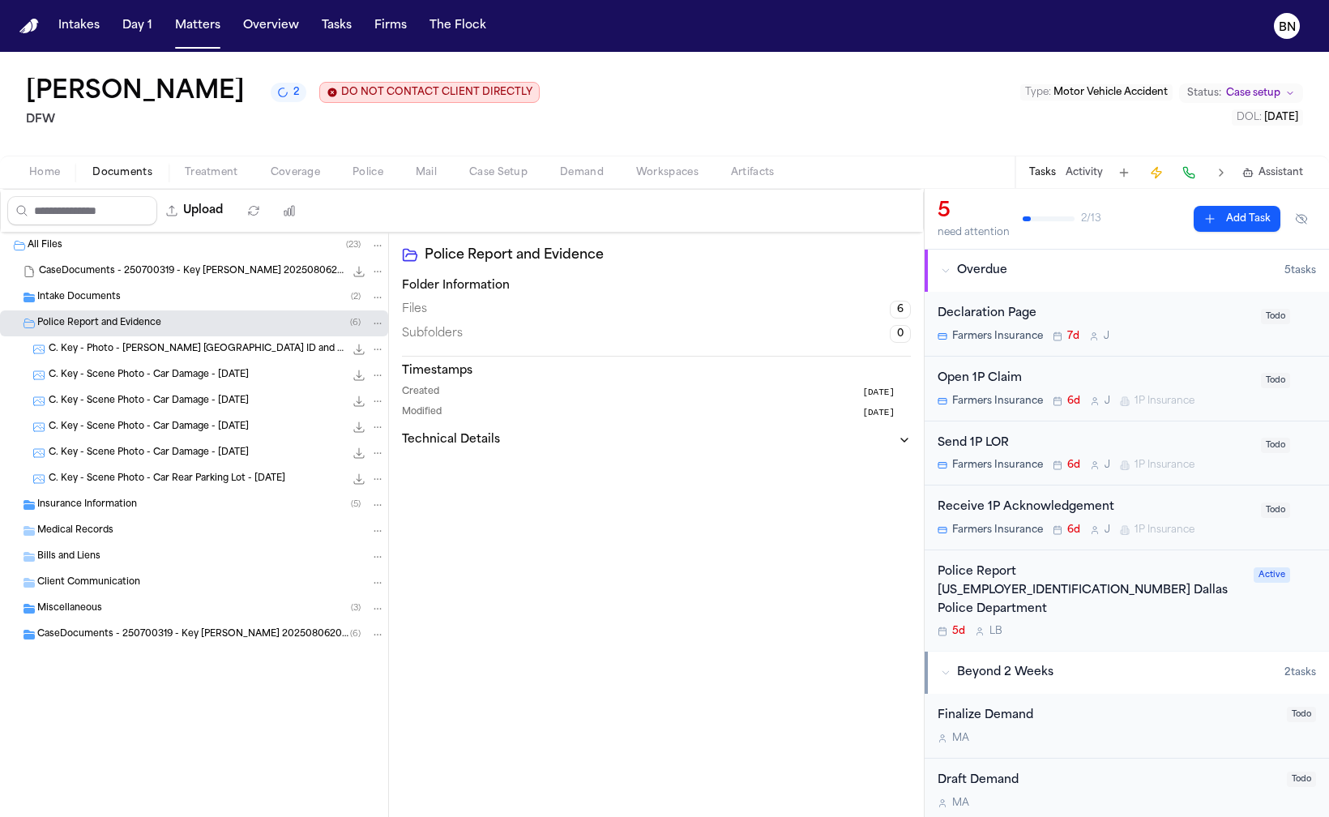
click at [132, 303] on div "Intake Documents ( 2 )" at bounding box center [211, 297] width 348 height 15
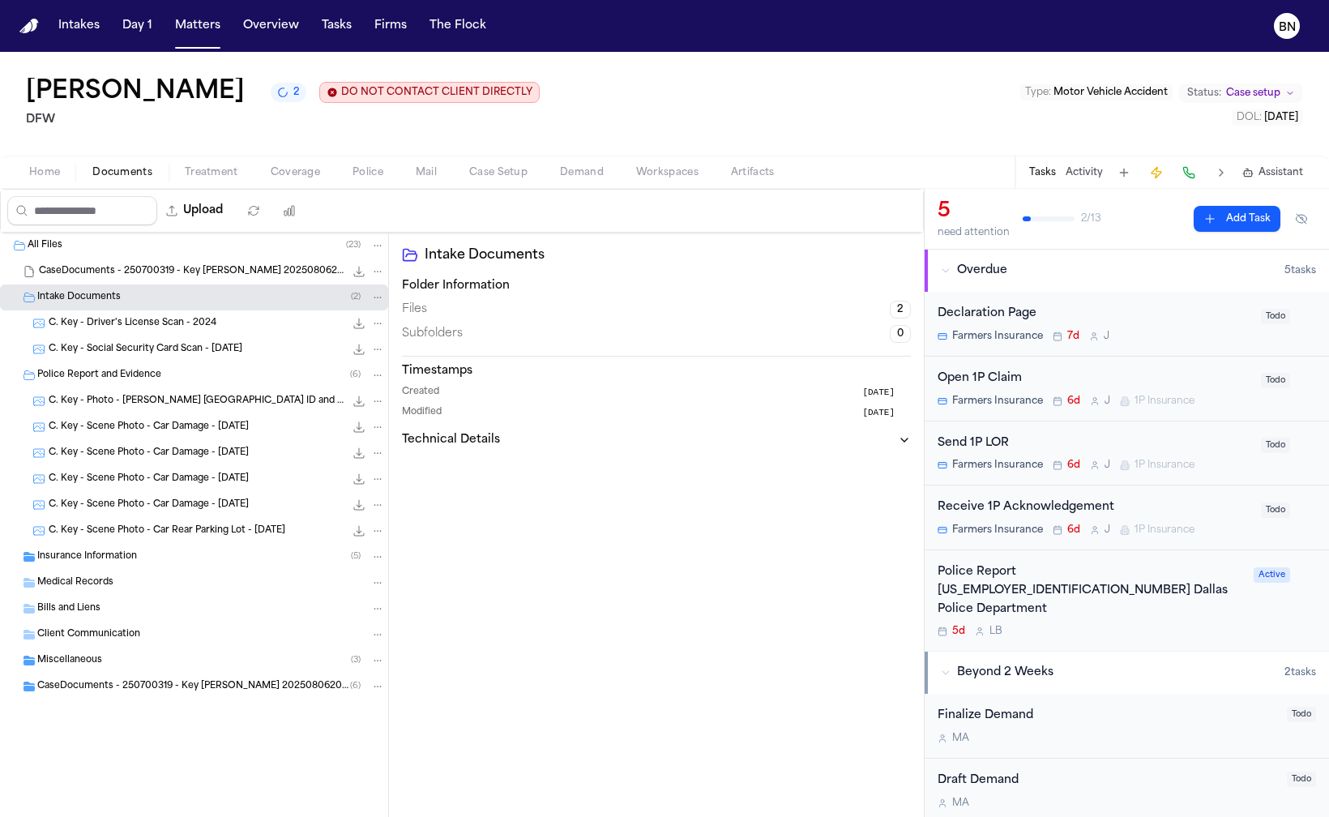
click at [158, 347] on span "C. Key - Social Security Card Scan - 5.3.23" at bounding box center [146, 350] width 194 height 14
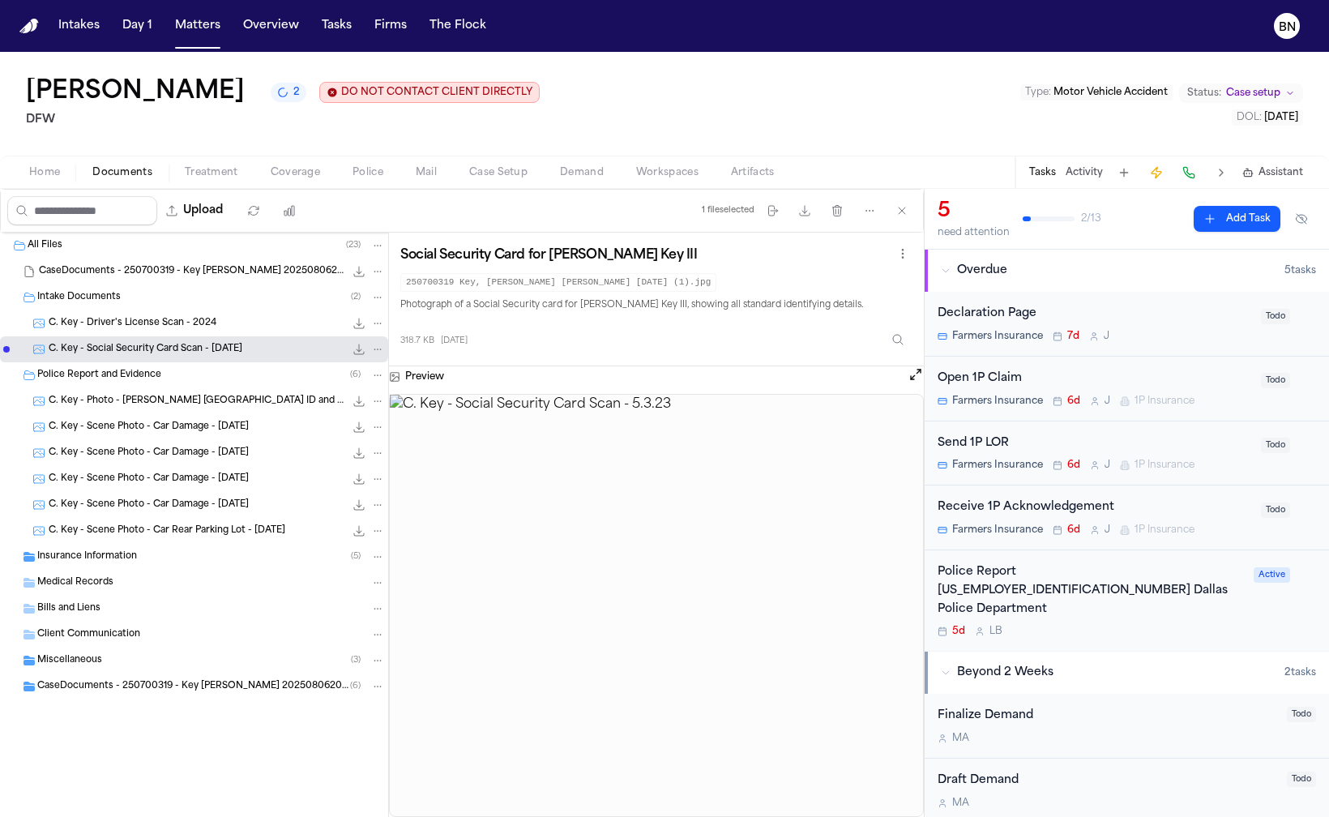
click at [154, 329] on span "C. Key - Driver's License Scan - 2024" at bounding box center [133, 324] width 168 height 14
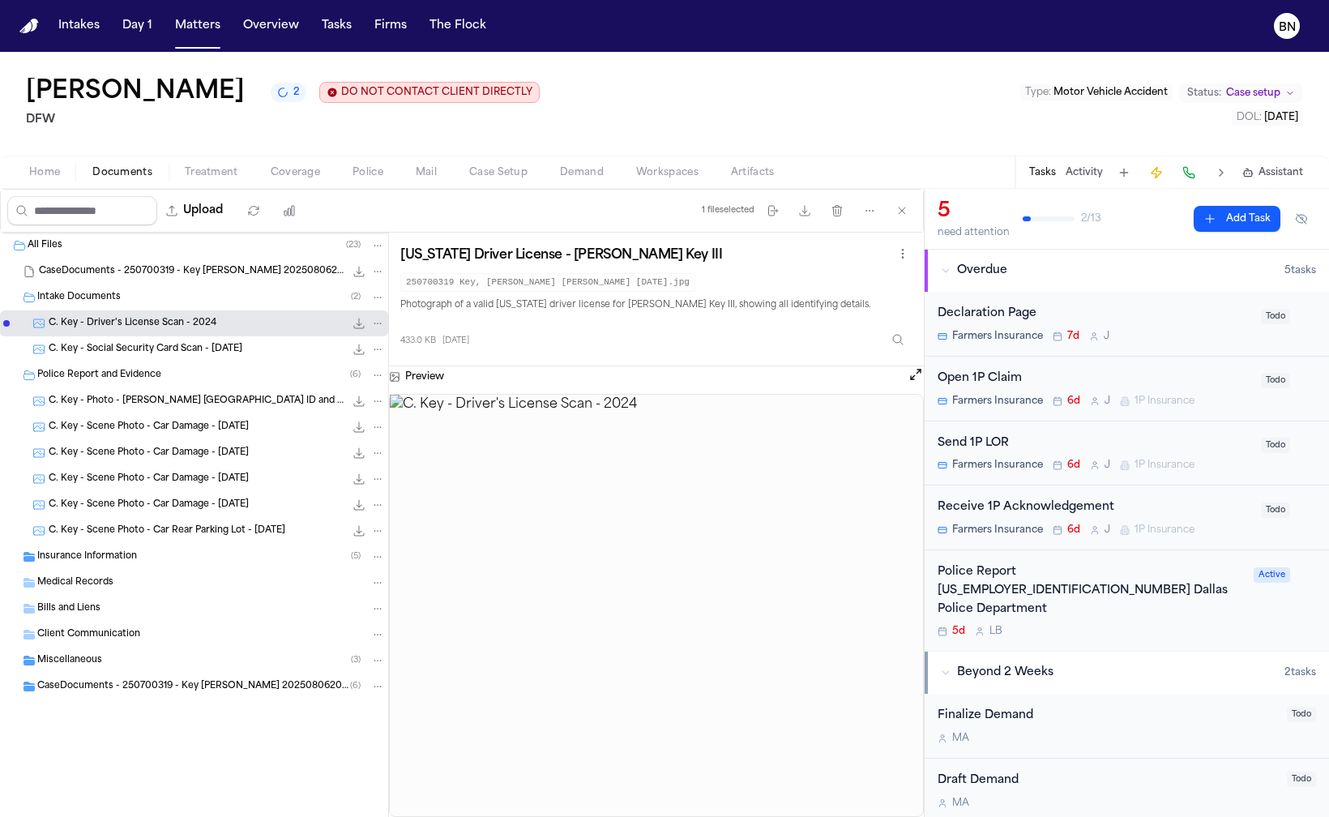
click at [159, 352] on span "C. Key - Social Security Card Scan - 5.3.23" at bounding box center [146, 350] width 194 height 14
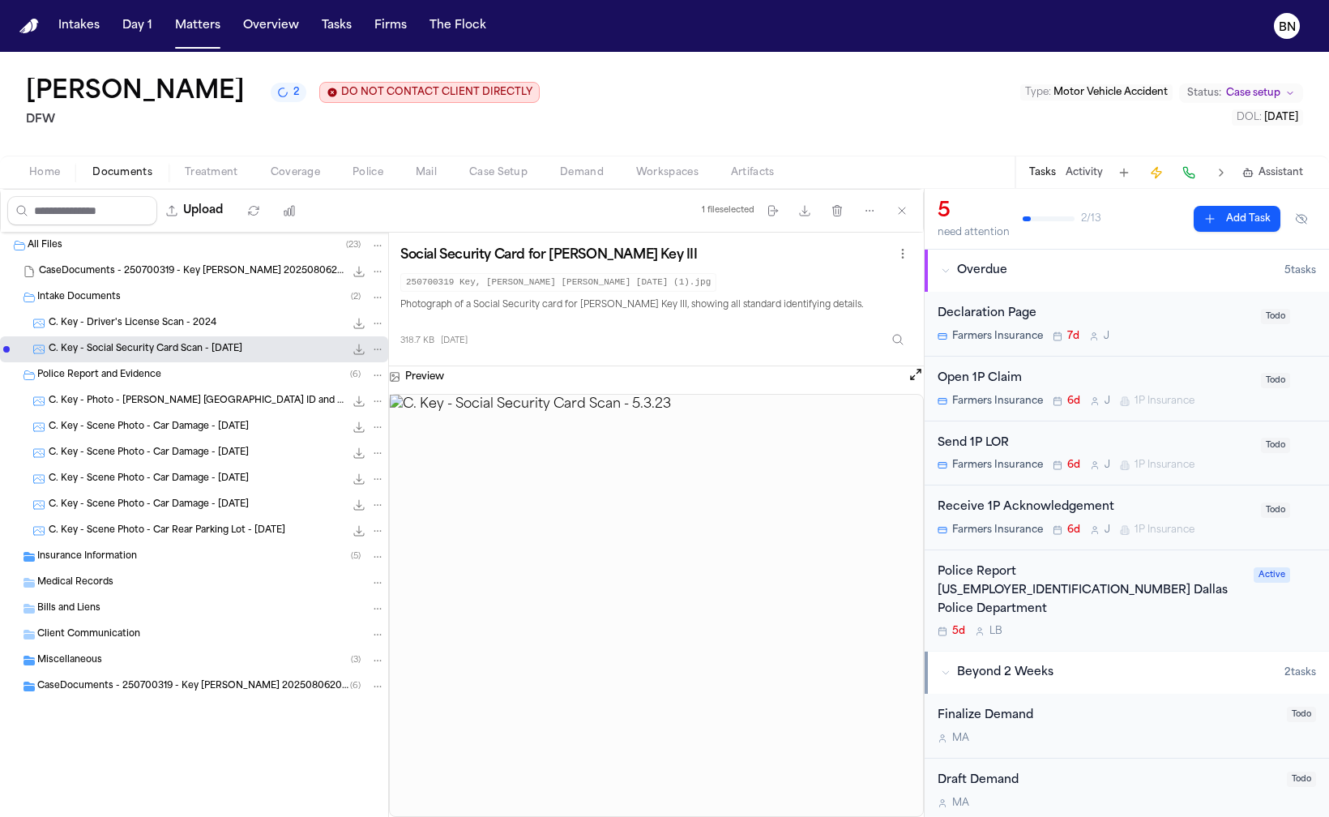
click at [152, 323] on span "C. Key - Driver's License Scan - 2024" at bounding box center [133, 324] width 168 height 14
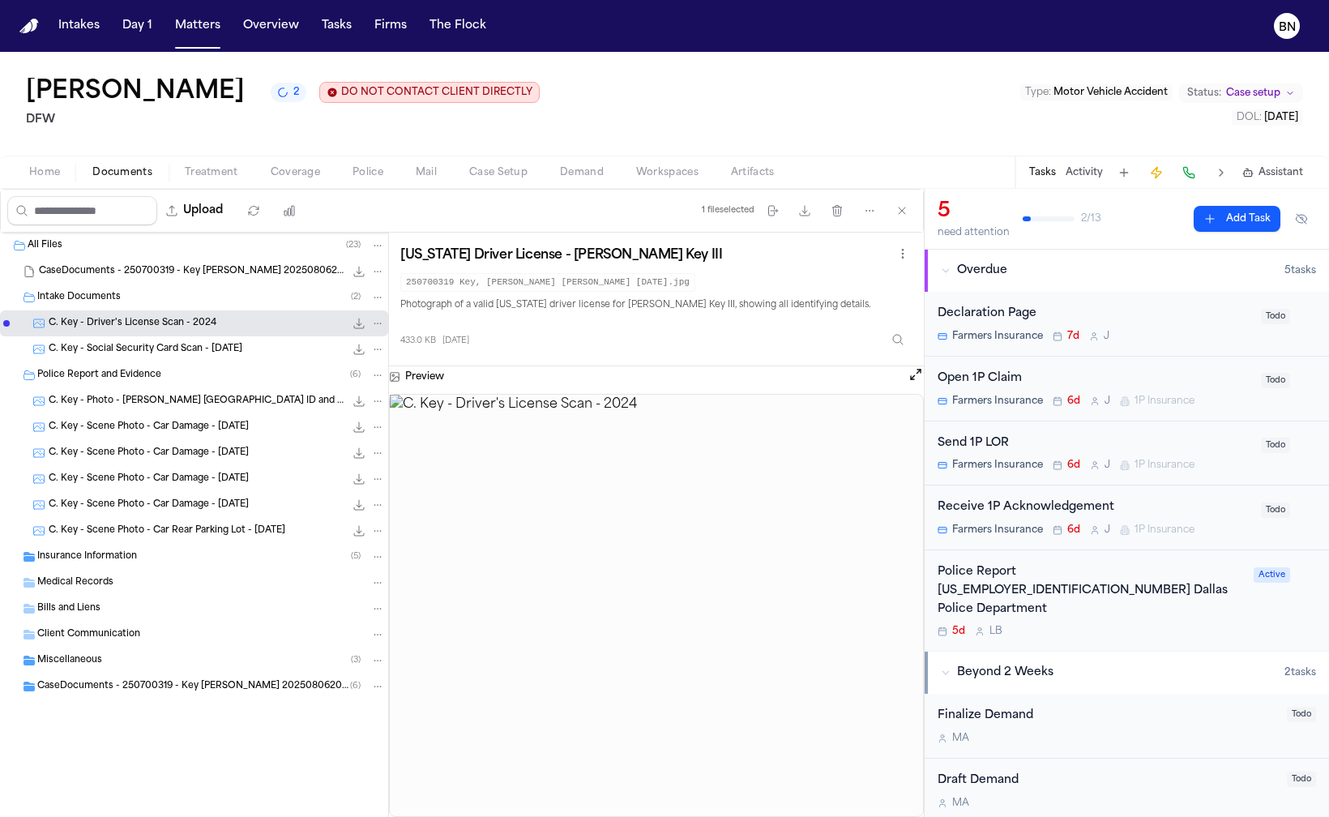
click at [152, 567] on div "Insurance Information ( 5 )" at bounding box center [194, 557] width 388 height 26
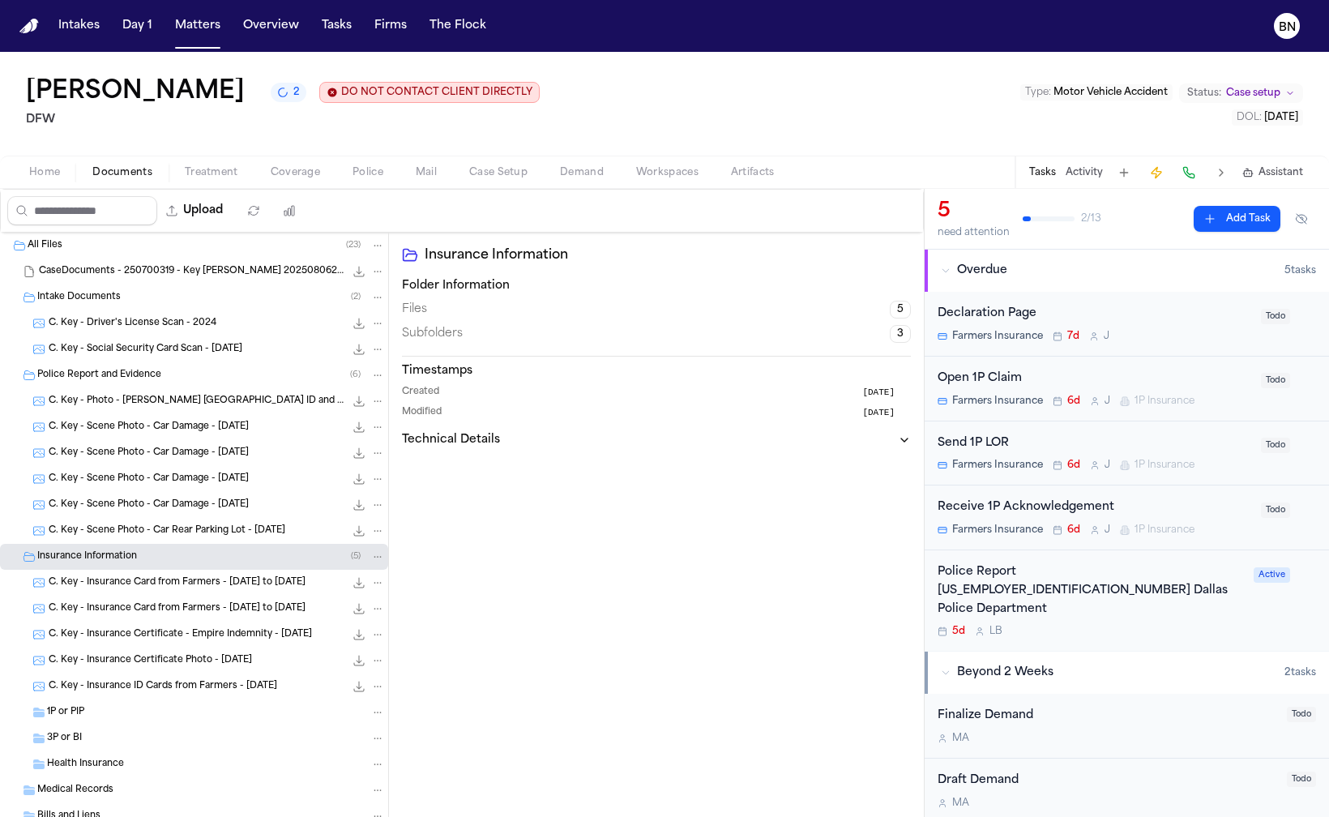
click at [152, 583] on span "C. Key - Insurance Card from Farmers - 5.1.25 to 11.1.25" at bounding box center [177, 583] width 257 height 14
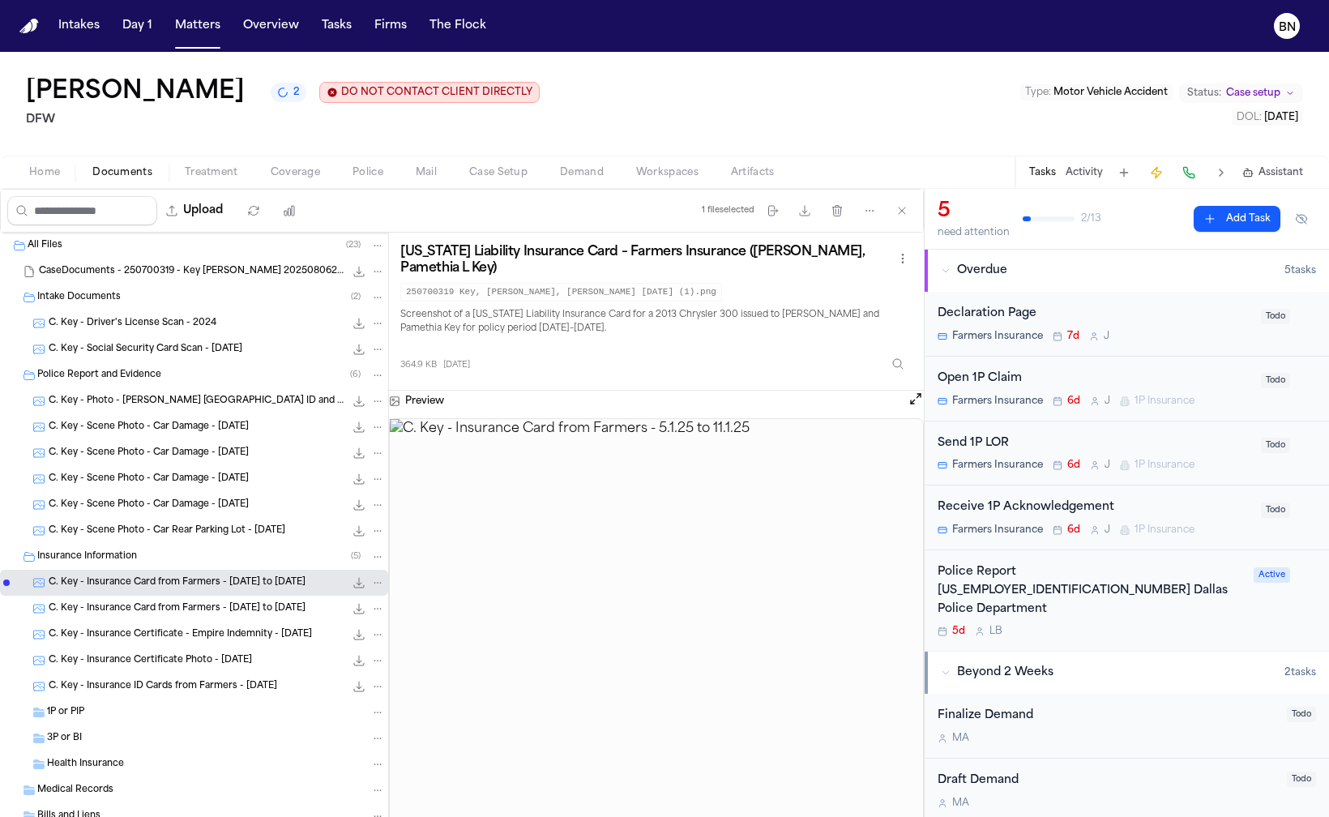
click at [172, 683] on span "C. Key - Insurance ID Cards from Farmers - 7.30.25" at bounding box center [163, 687] width 229 height 14
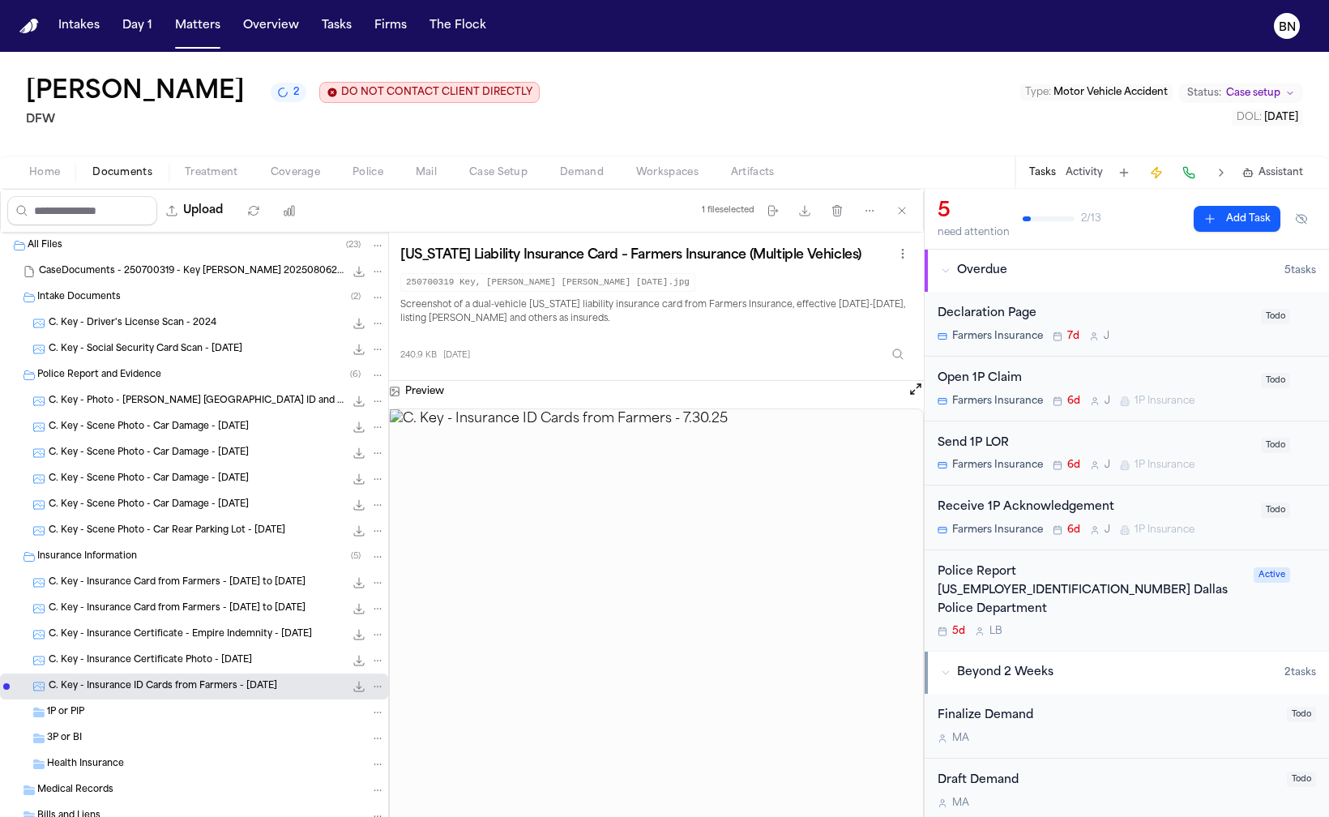
scroll to position [128, 0]
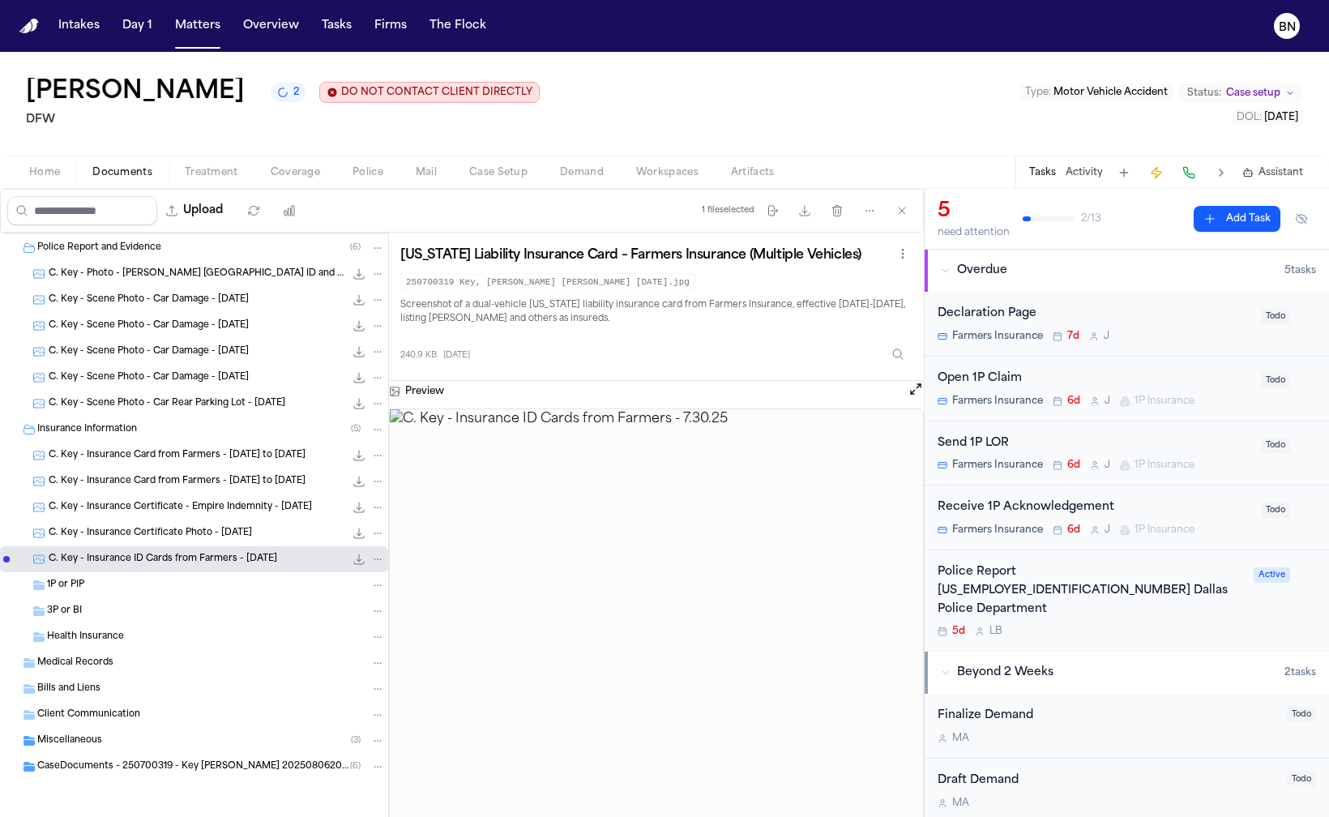
click at [143, 730] on div "Miscellaneous ( 3 )" at bounding box center [194, 741] width 388 height 26
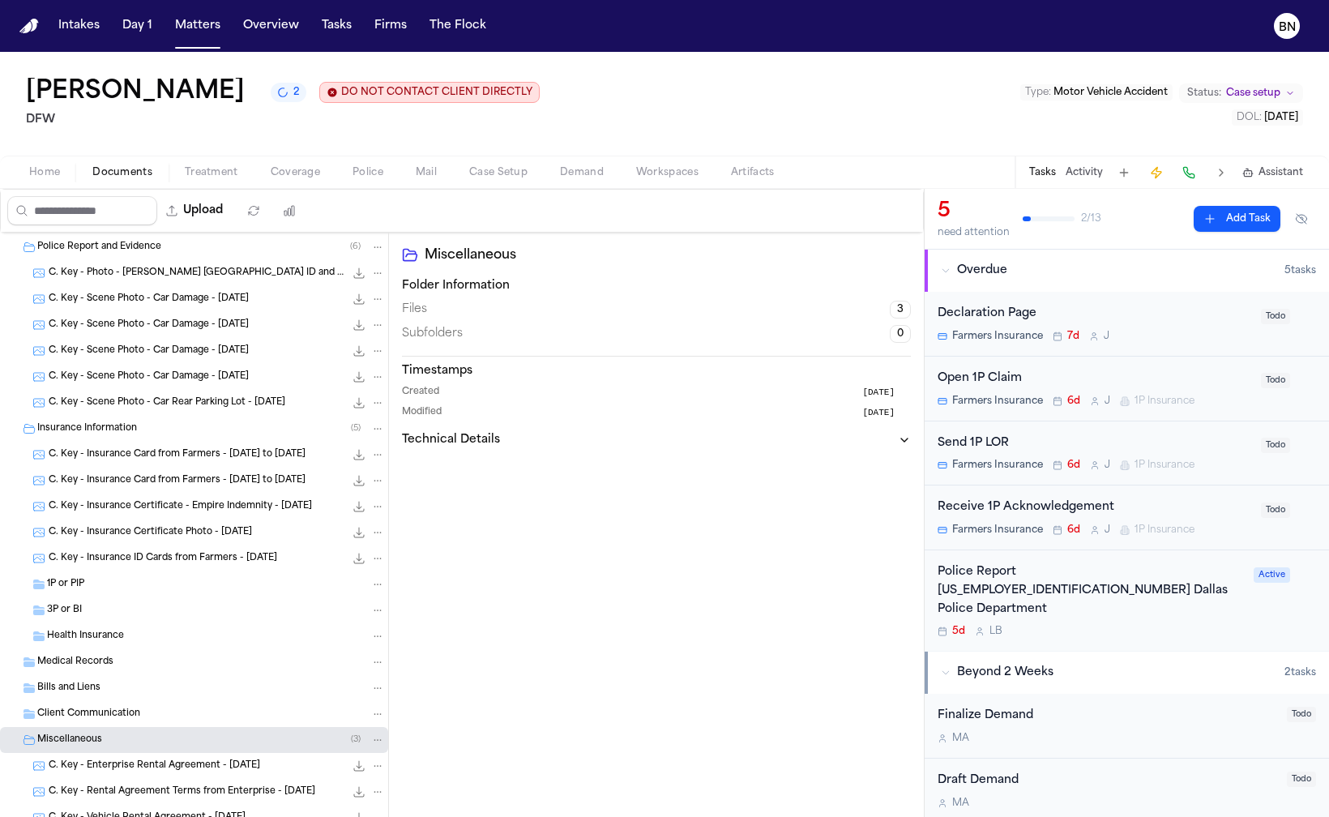
scroll to position [206, 0]
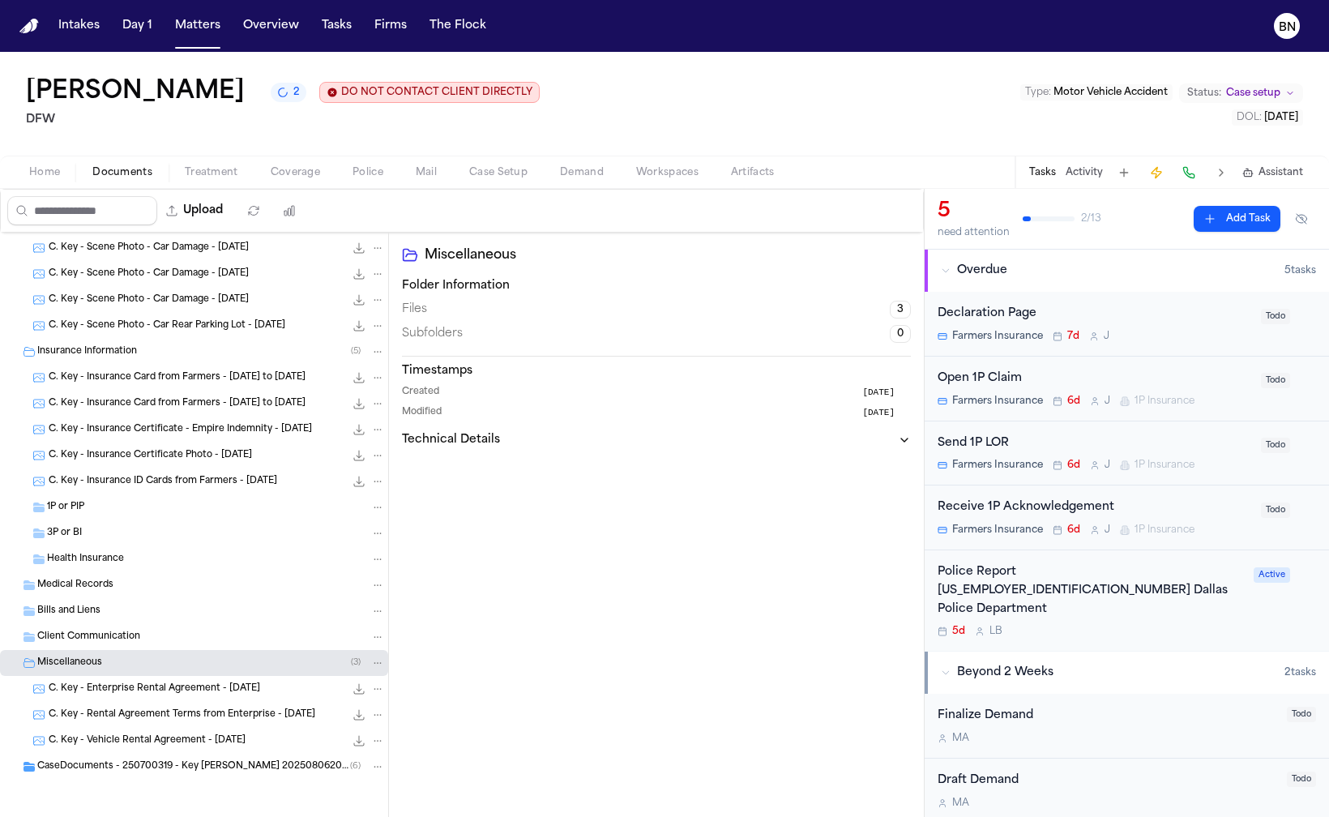
click at [161, 750] on div "C. Key - Vehicle Rental Agreement - 7.31.25 236.2 KB • PNG" at bounding box center [194, 741] width 388 height 26
click at [169, 778] on div "CaseDocuments - 250700319 - Key v. Johnson 20250806200615 (unzipped) ( 6 )" at bounding box center [194, 767] width 388 height 26
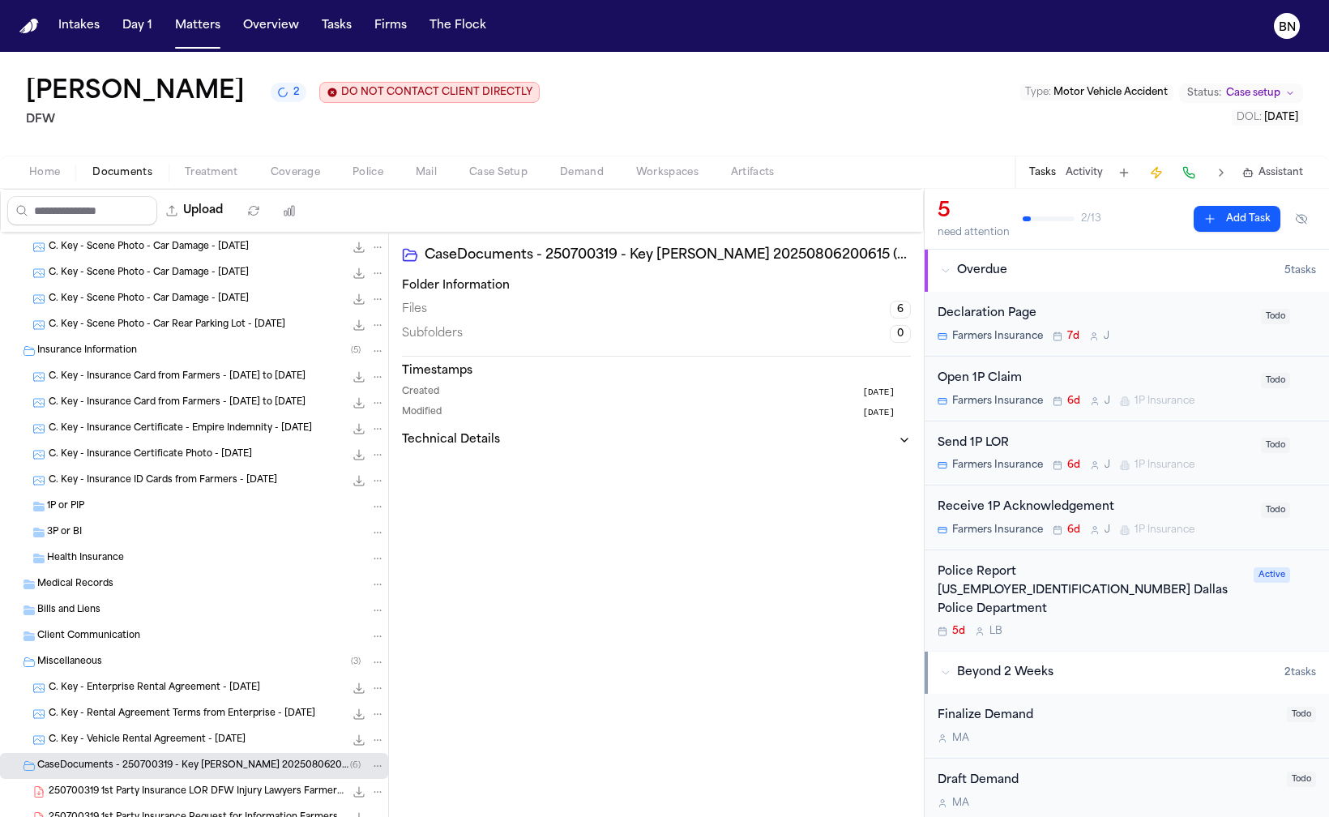
scroll to position [362, 0]
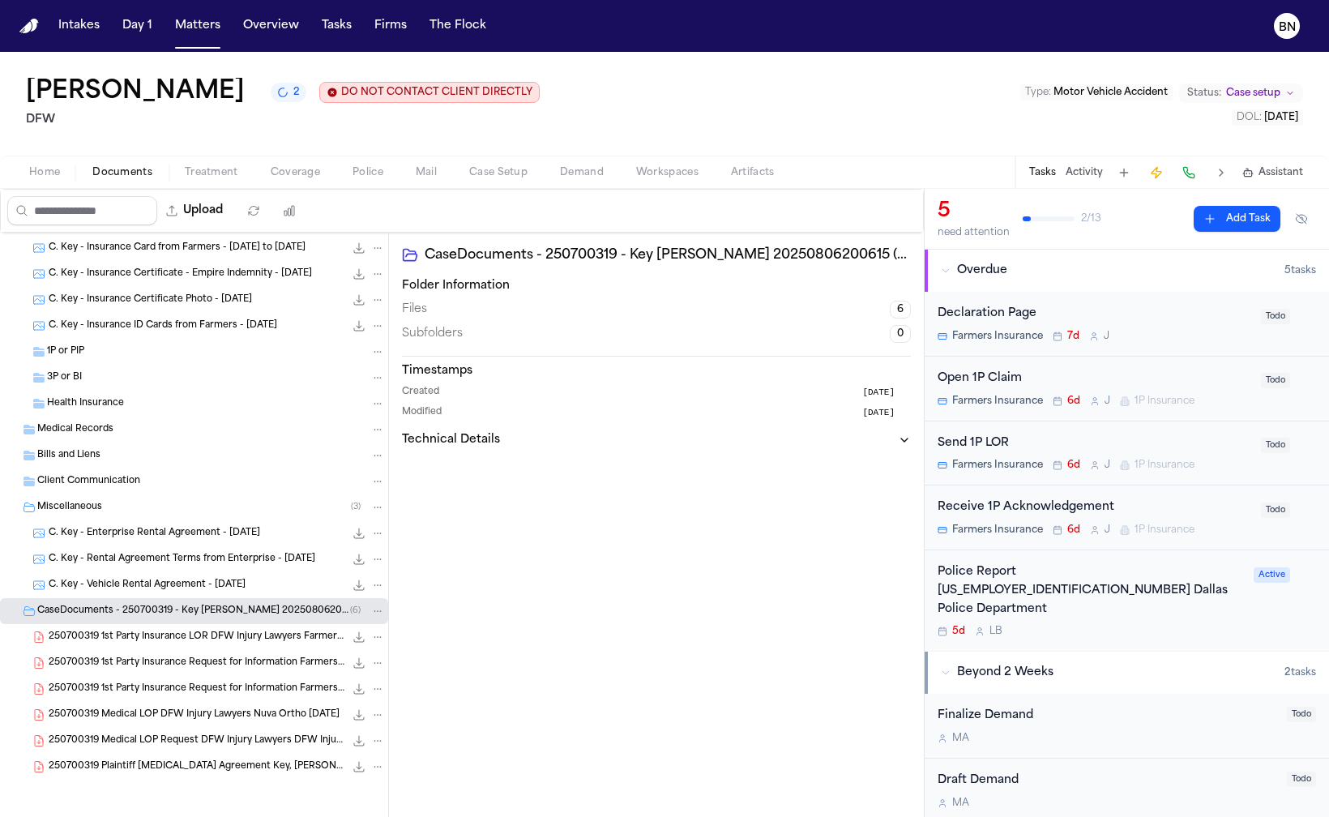
click at [161, 639] on span "250700319 1st Party Insurance LOR DFW Injury Lawyers Farmers Insurance 08-04-20…" at bounding box center [197, 638] width 296 height 14
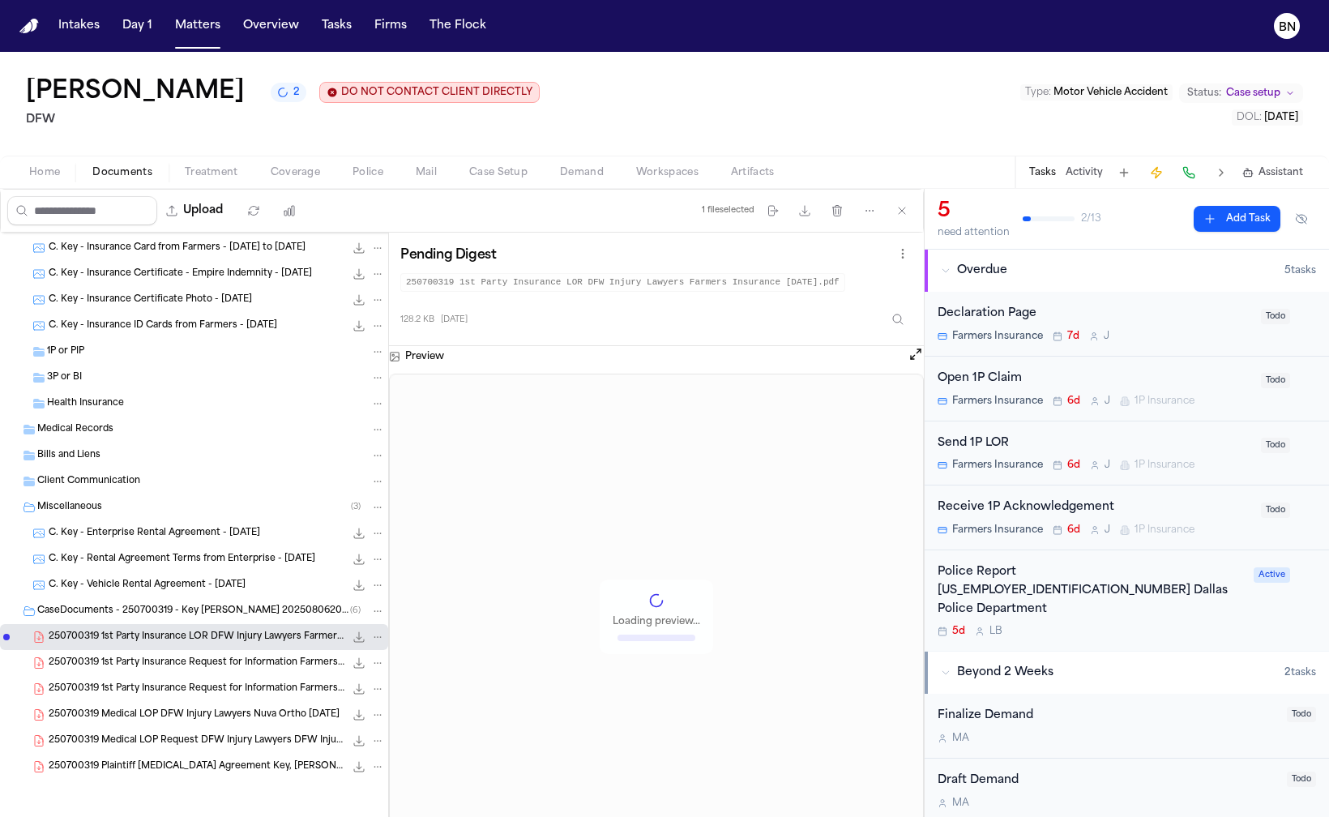
click at [165, 680] on div "250700319 1st Party Insurance Request for Information Farmers Insurance DFW Inj…" at bounding box center [194, 689] width 388 height 26
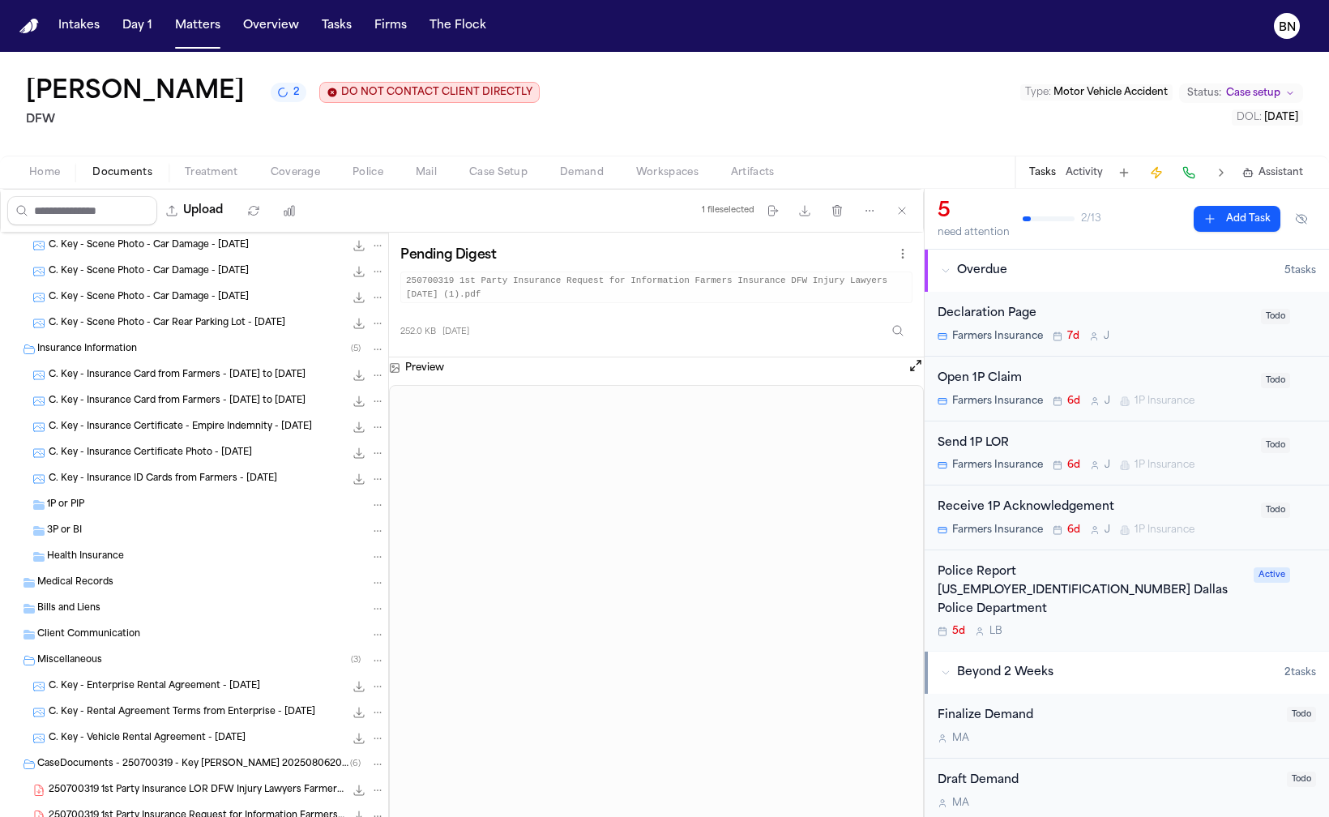
click at [137, 454] on span "C. Key - Insurance Certificate Photo - 8.5.24" at bounding box center [150, 454] width 203 height 14
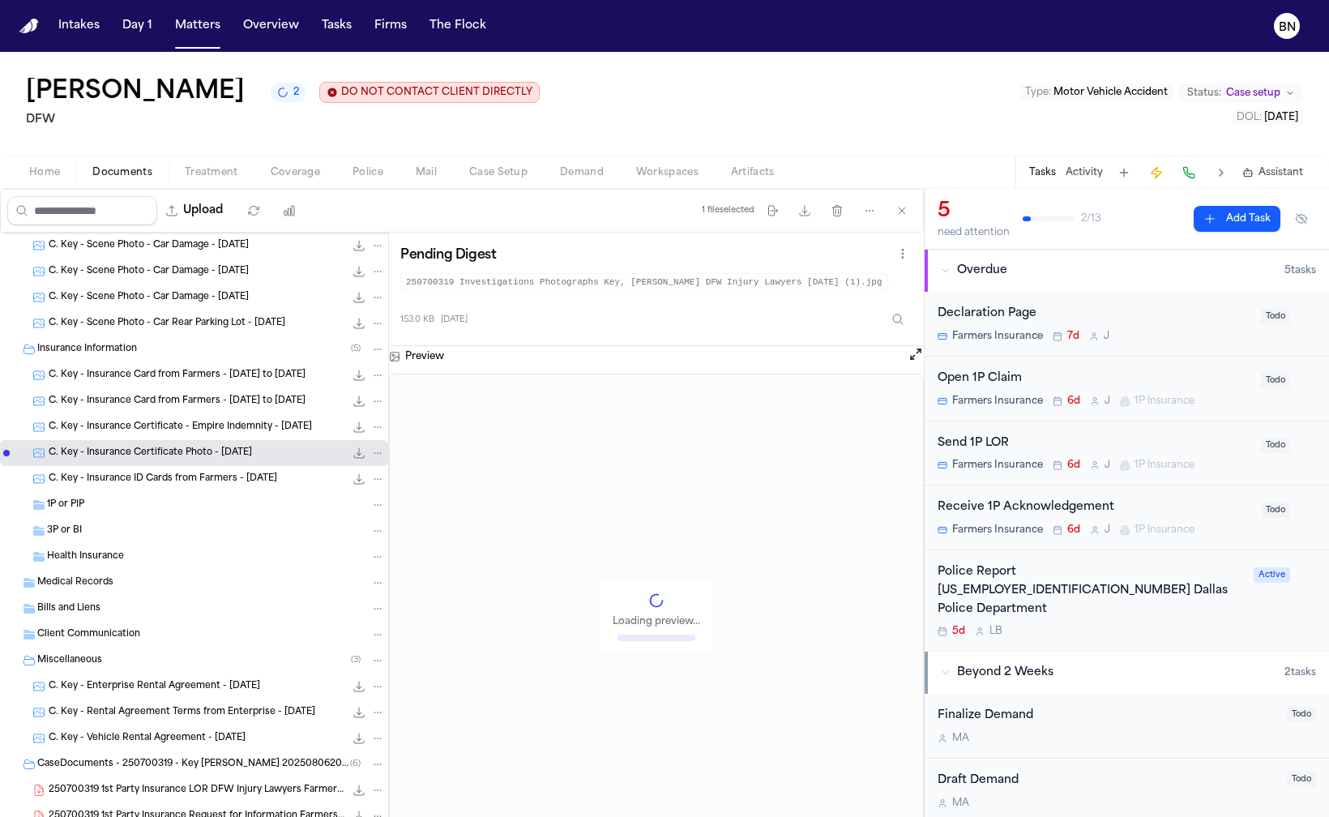
scroll to position [122, 0]
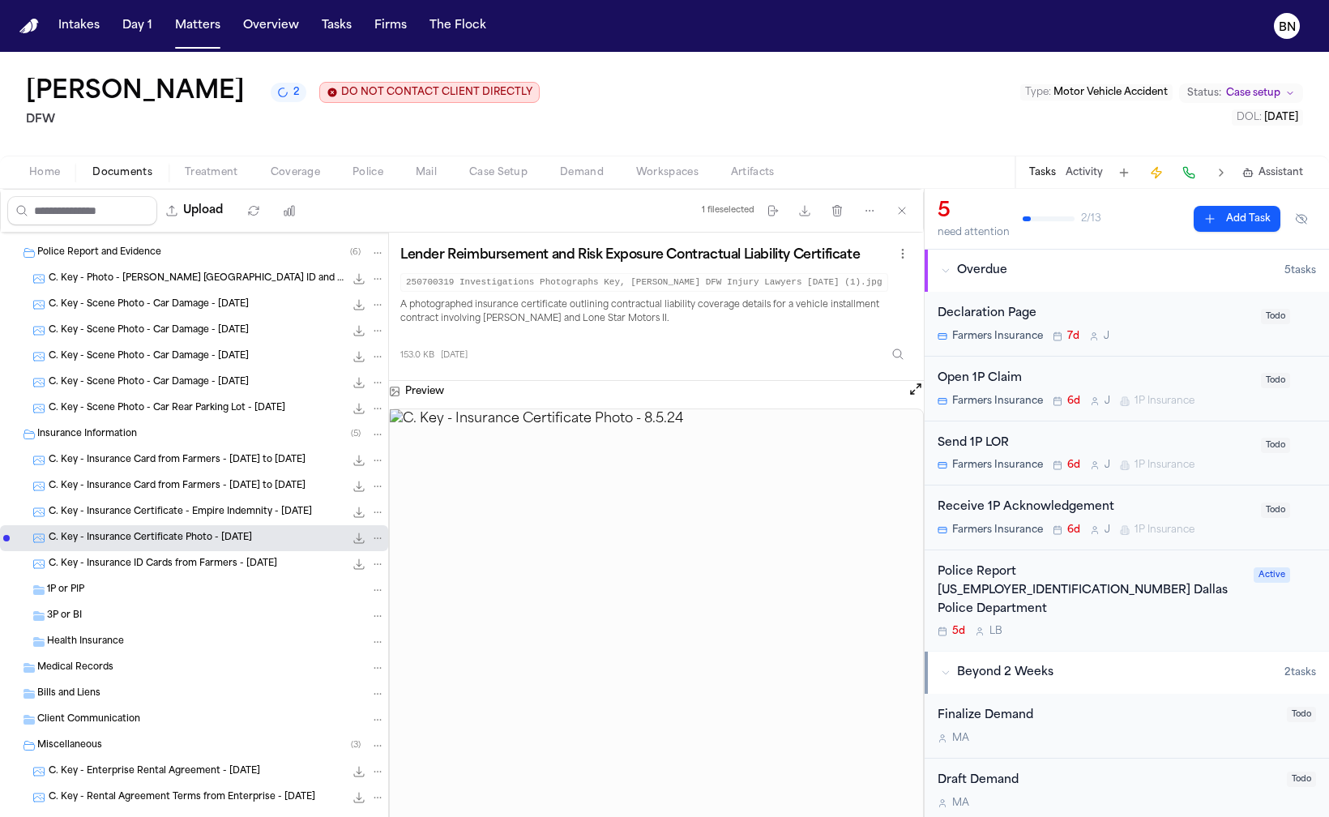
click at [143, 516] on span "C. Key - Insurance Certificate - Empire Indemnity - 8.5.24" at bounding box center [180, 513] width 263 height 14
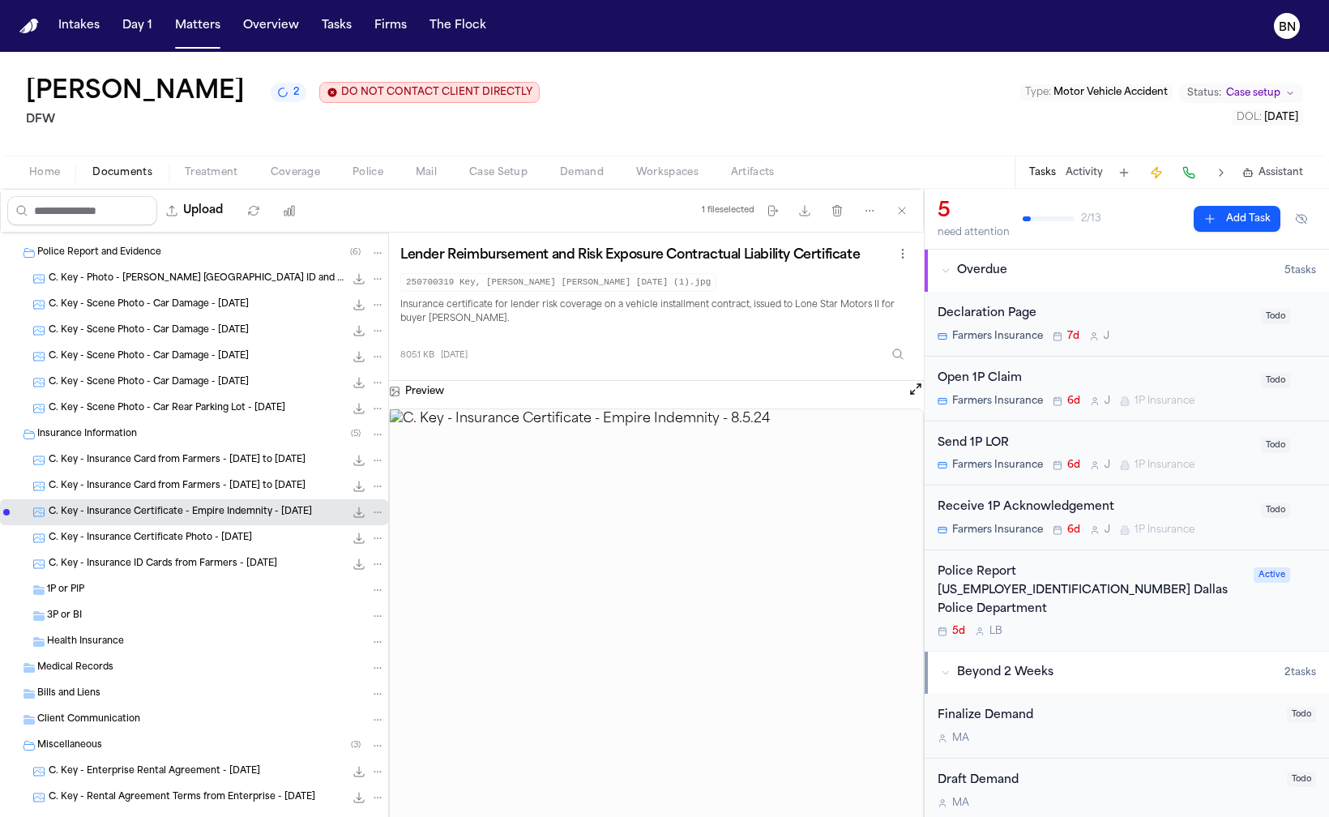
click at [148, 480] on div "C. Key - Insurance Card from Farmers - 5.1.25 to 11.1.25 364.3 KB • PNG" at bounding box center [217, 486] width 336 height 16
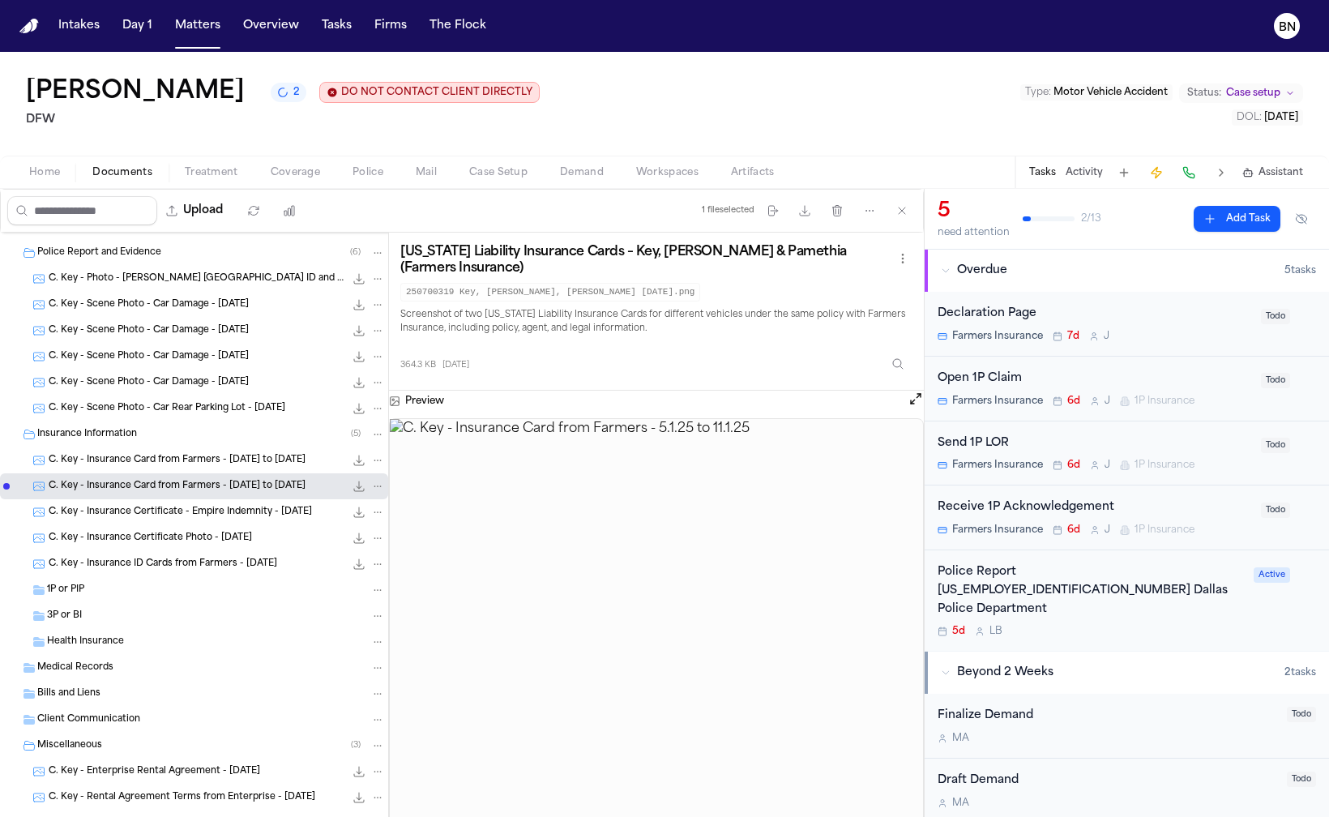
click at [145, 447] on div "Insurance Information ( 5 )" at bounding box center [194, 435] width 388 height 26
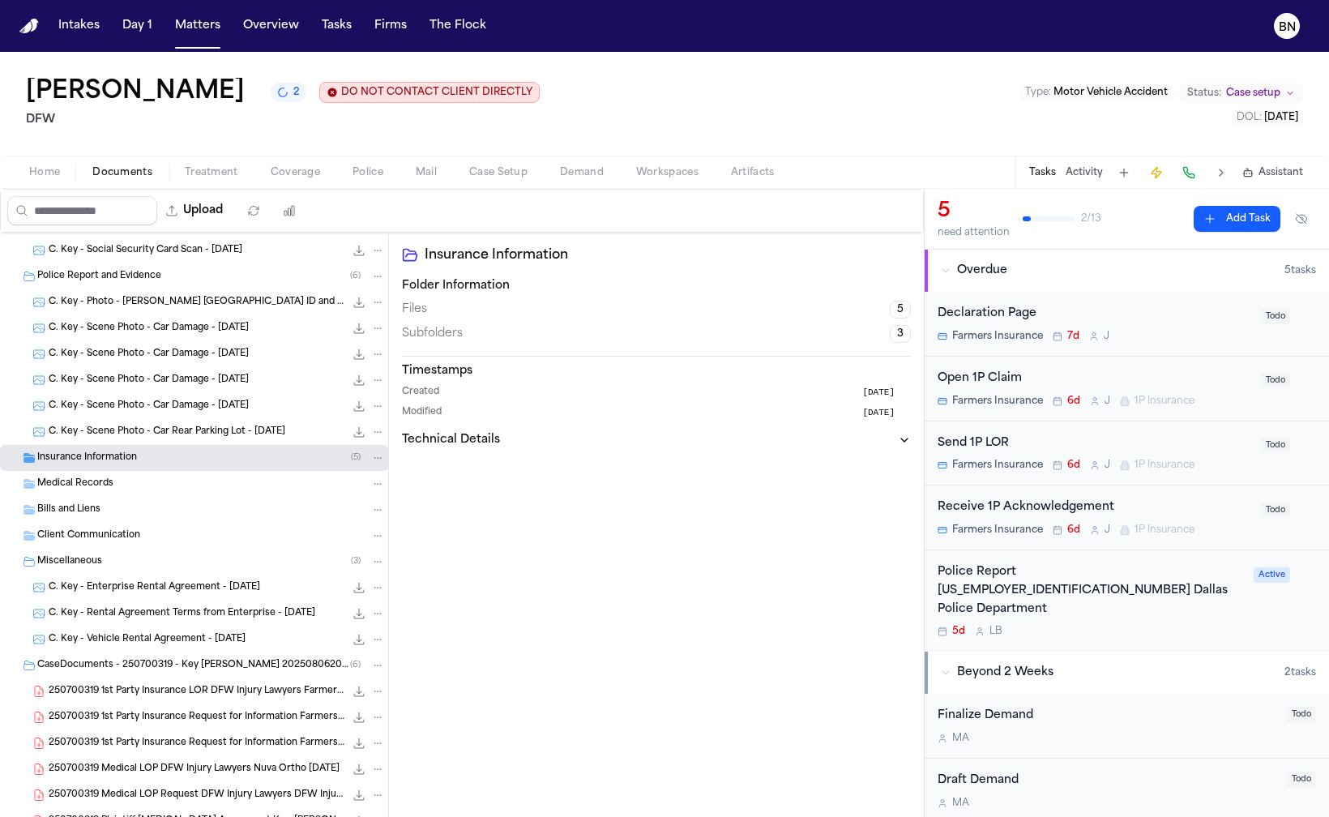
scroll to position [84, 0]
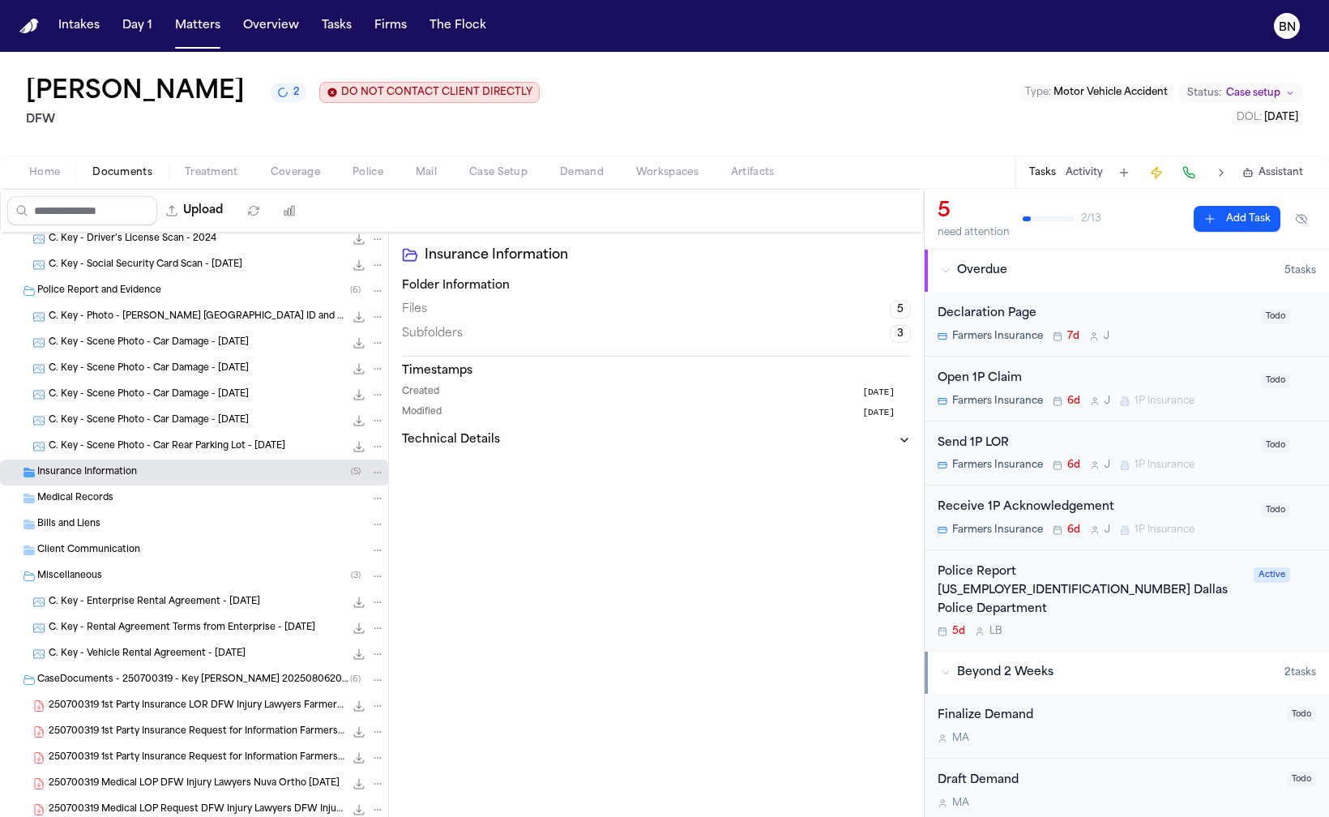
click at [139, 455] on div "C. Key - Scene Photo - Car Rear Parking Lot - 7.30.25 208.4 KB • JPG" at bounding box center [217, 447] width 336 height 16
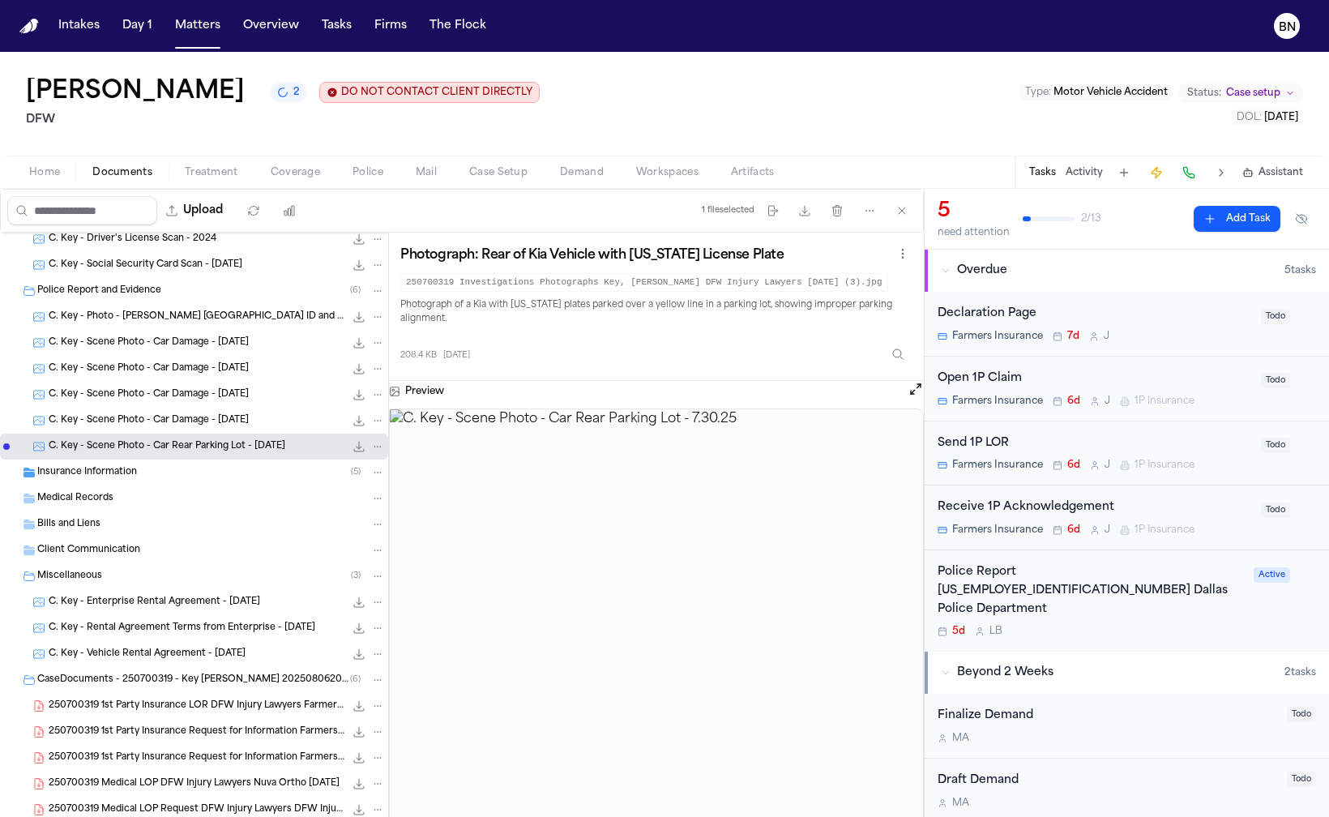
click at [123, 477] on span "Insurance Information" at bounding box center [87, 473] width 100 height 14
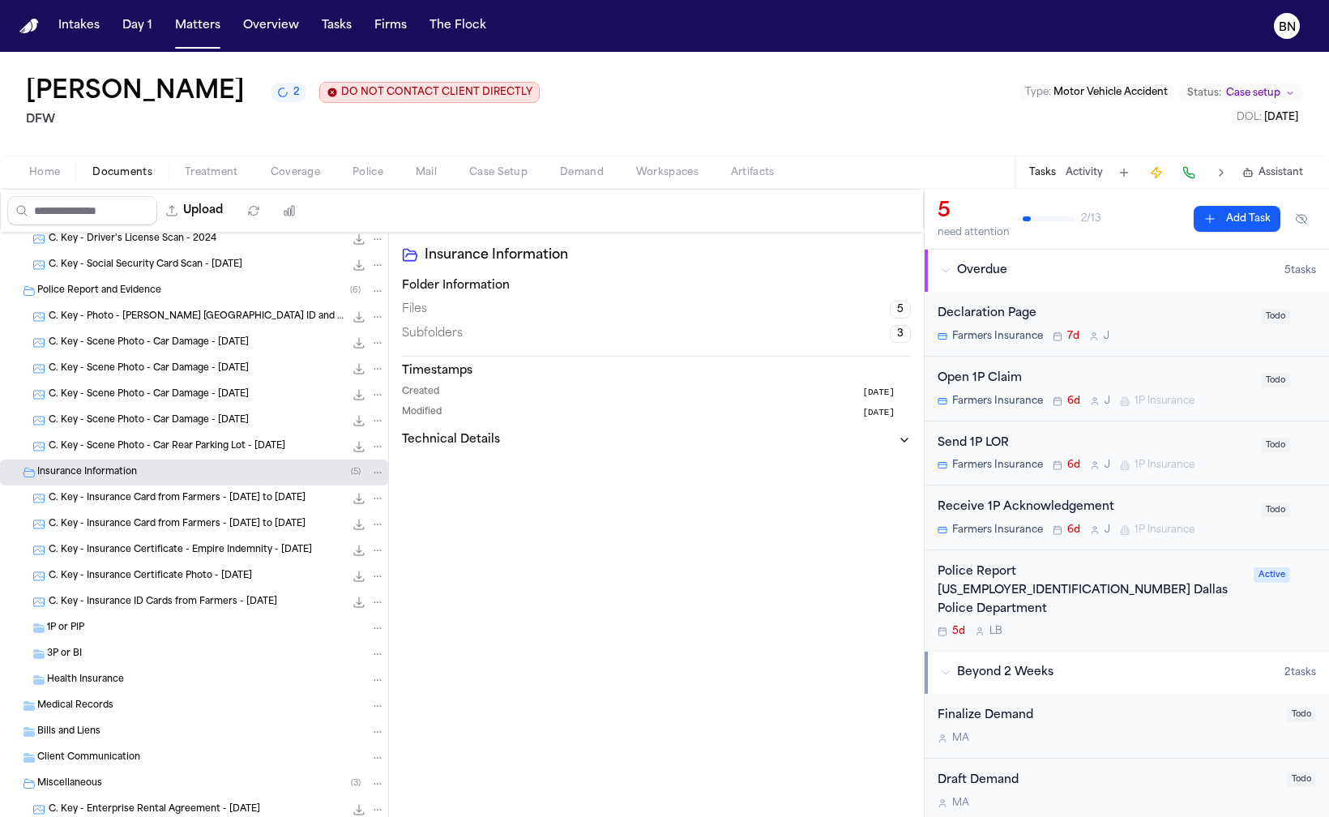
click at [141, 512] on div "C. Key - Insurance Card from Farmers - 5.1.25 to 11.1.25 364.9 KB • PNG" at bounding box center [194, 499] width 388 height 26
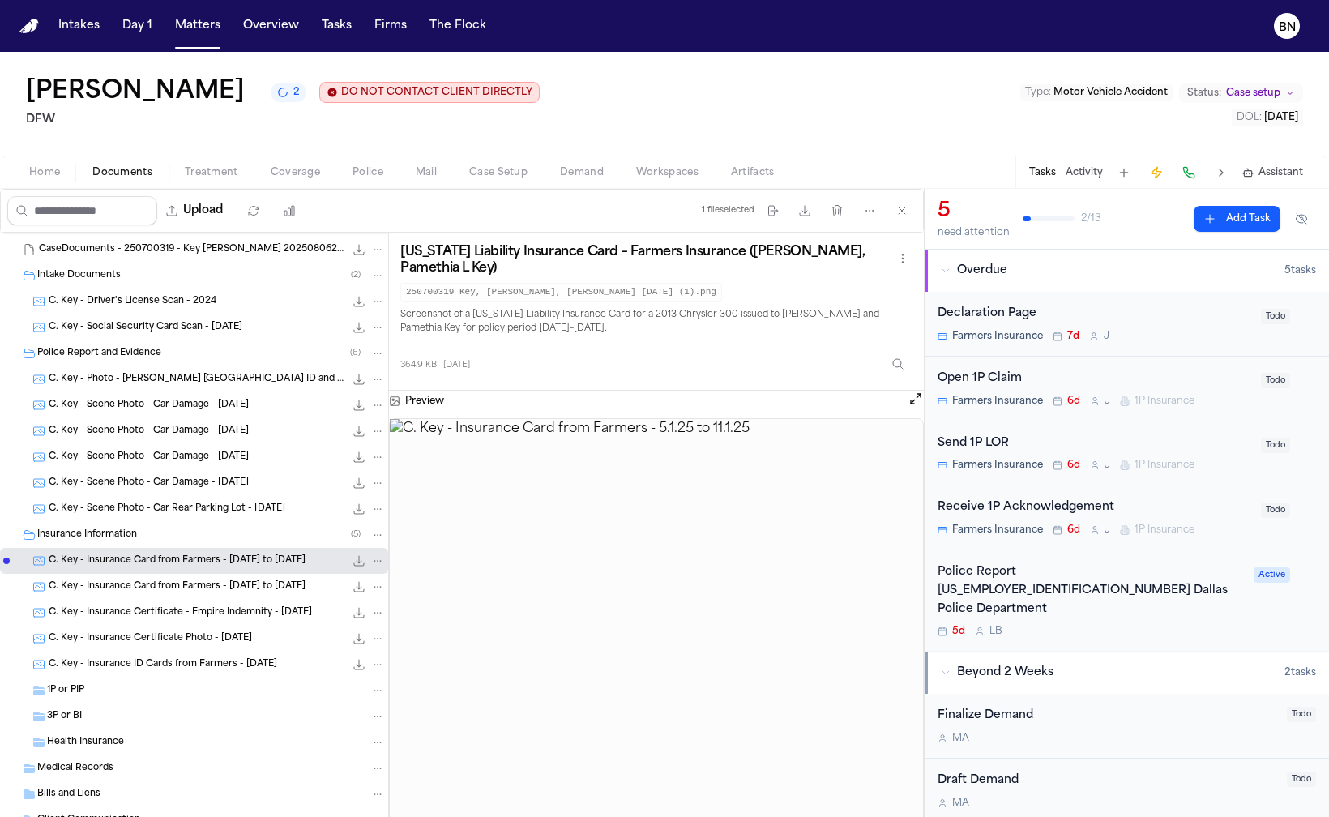
scroll to position [0, 0]
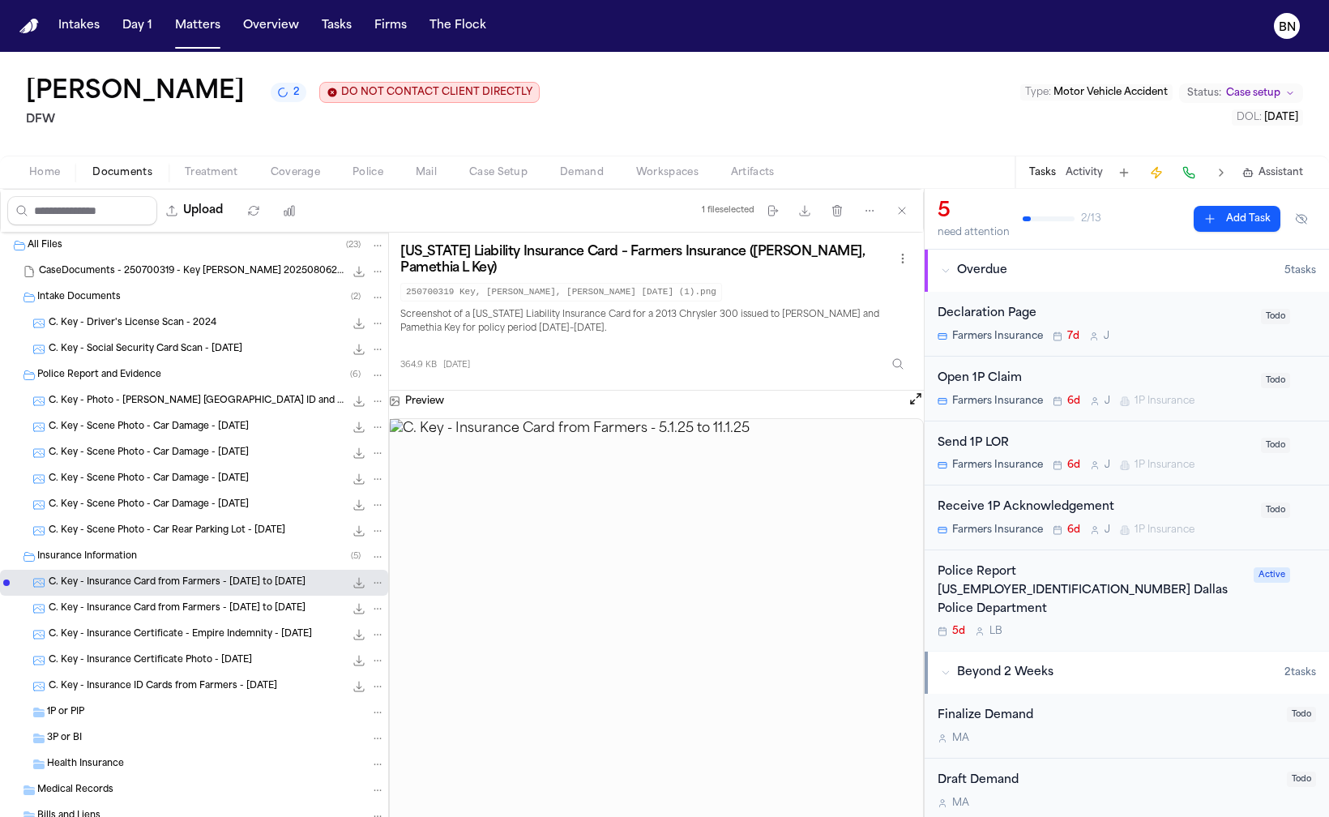
click at [152, 500] on span "C. Key - Scene Photo - Car Damage - 7.31.25" at bounding box center [149, 506] width 200 height 14
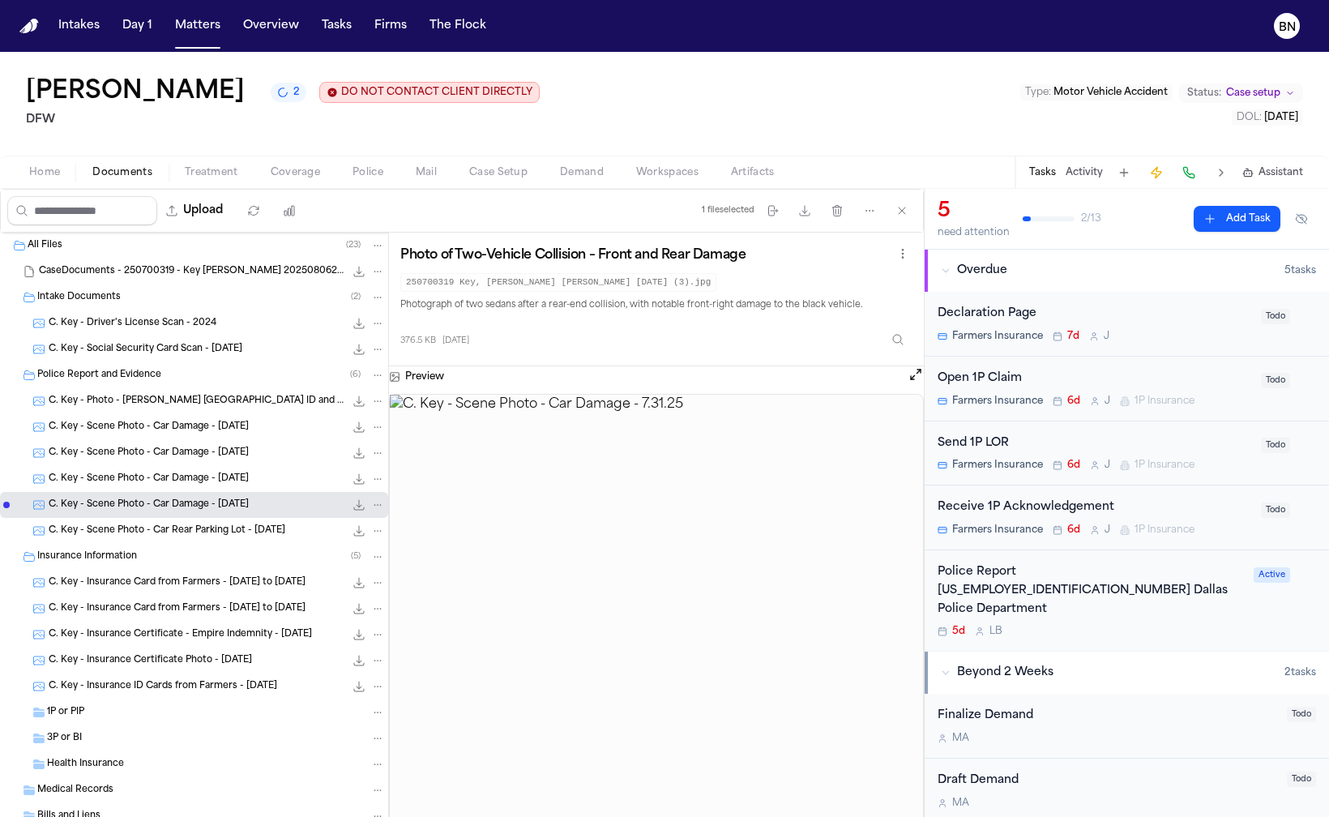
click at [159, 453] on span "C. Key - Scene Photo - Car Damage - 7.30.25" at bounding box center [149, 454] width 200 height 14
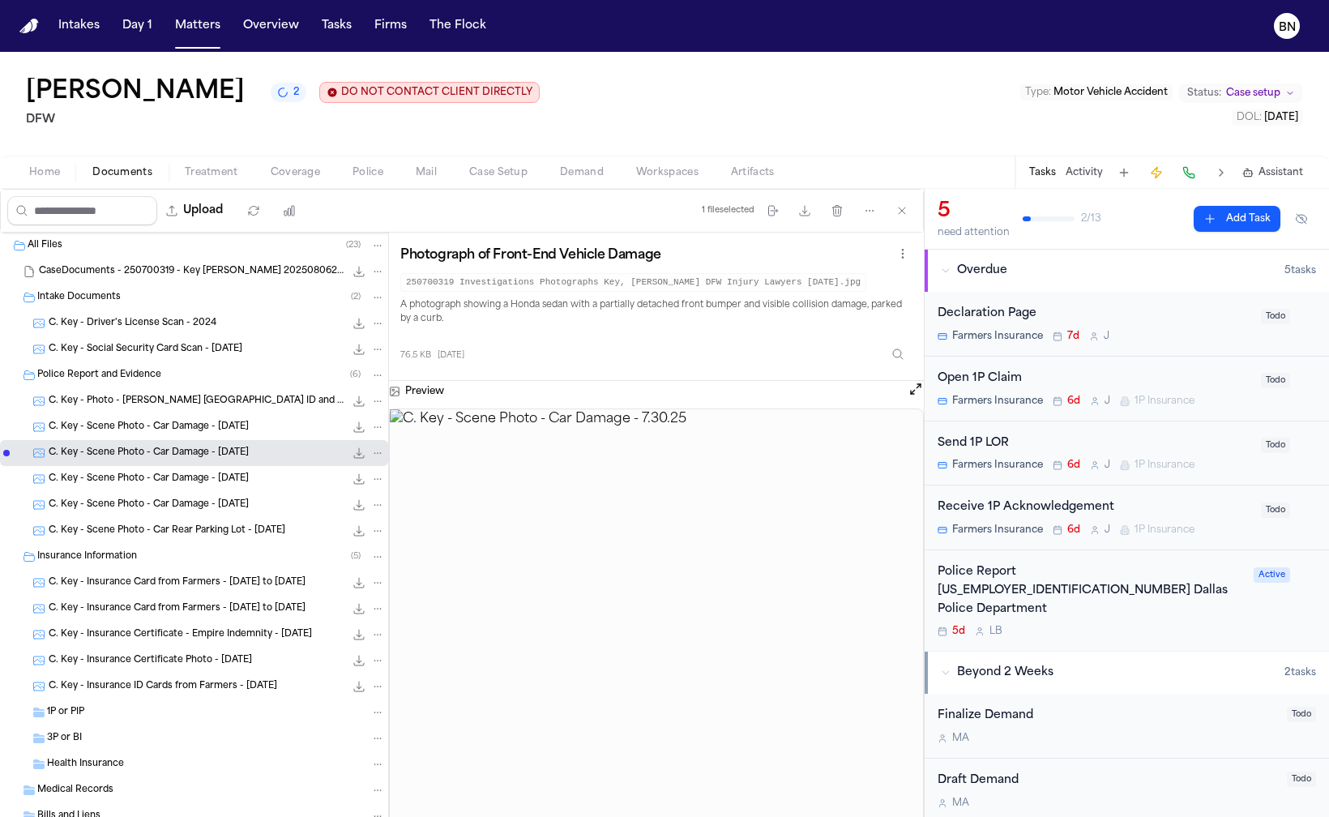
click at [159, 439] on div "C. Key - Scene Photo - Car Damage - 7.30.25 81.5 KB • JPG" at bounding box center [194, 427] width 388 height 26
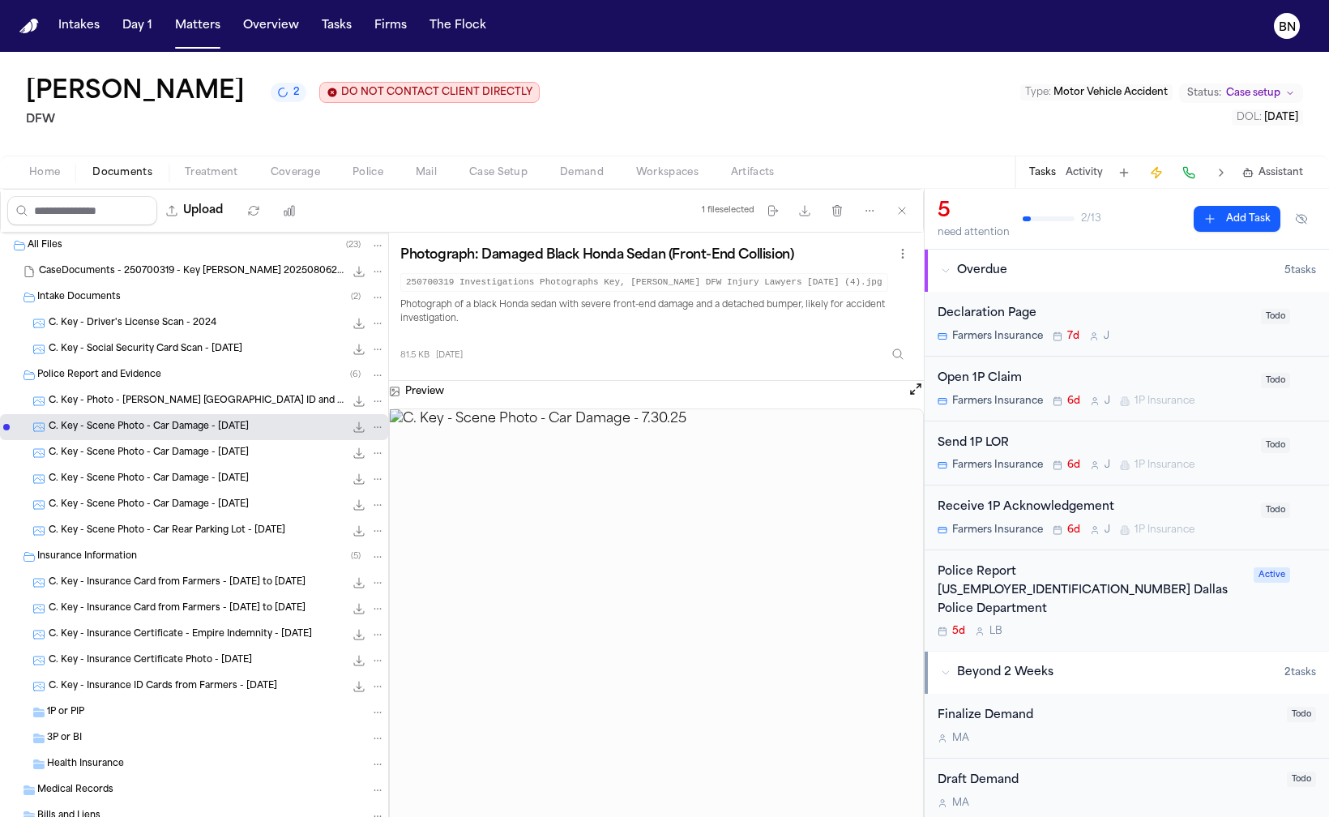
click at [162, 403] on span "C. Key - Photo - Elizabeth Johnson TX ID and Lone Star Motorcars Letter - 7.30.…" at bounding box center [197, 402] width 296 height 14
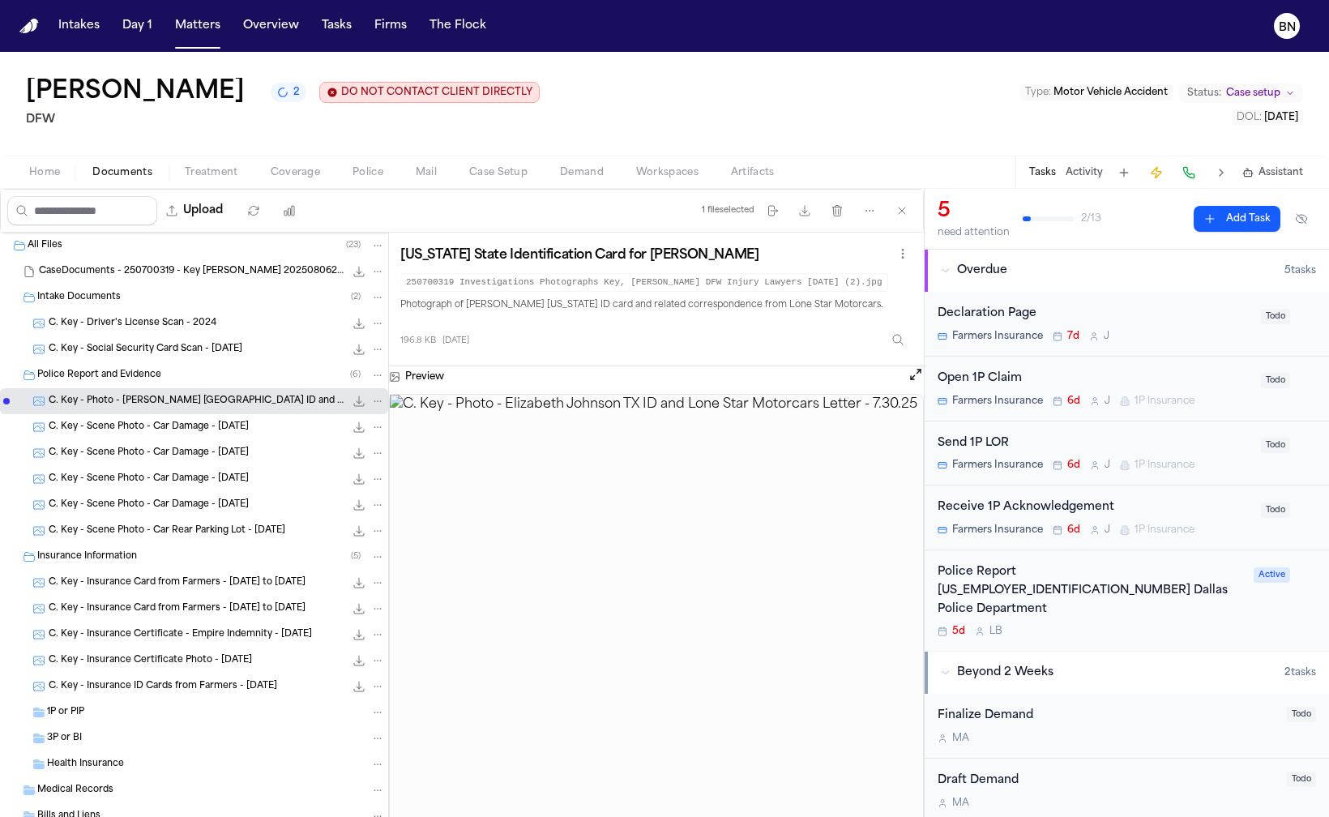
click at [179, 435] on span "C. Key - Scene Photo - Car Damage - 7.30.25" at bounding box center [149, 428] width 200 height 14
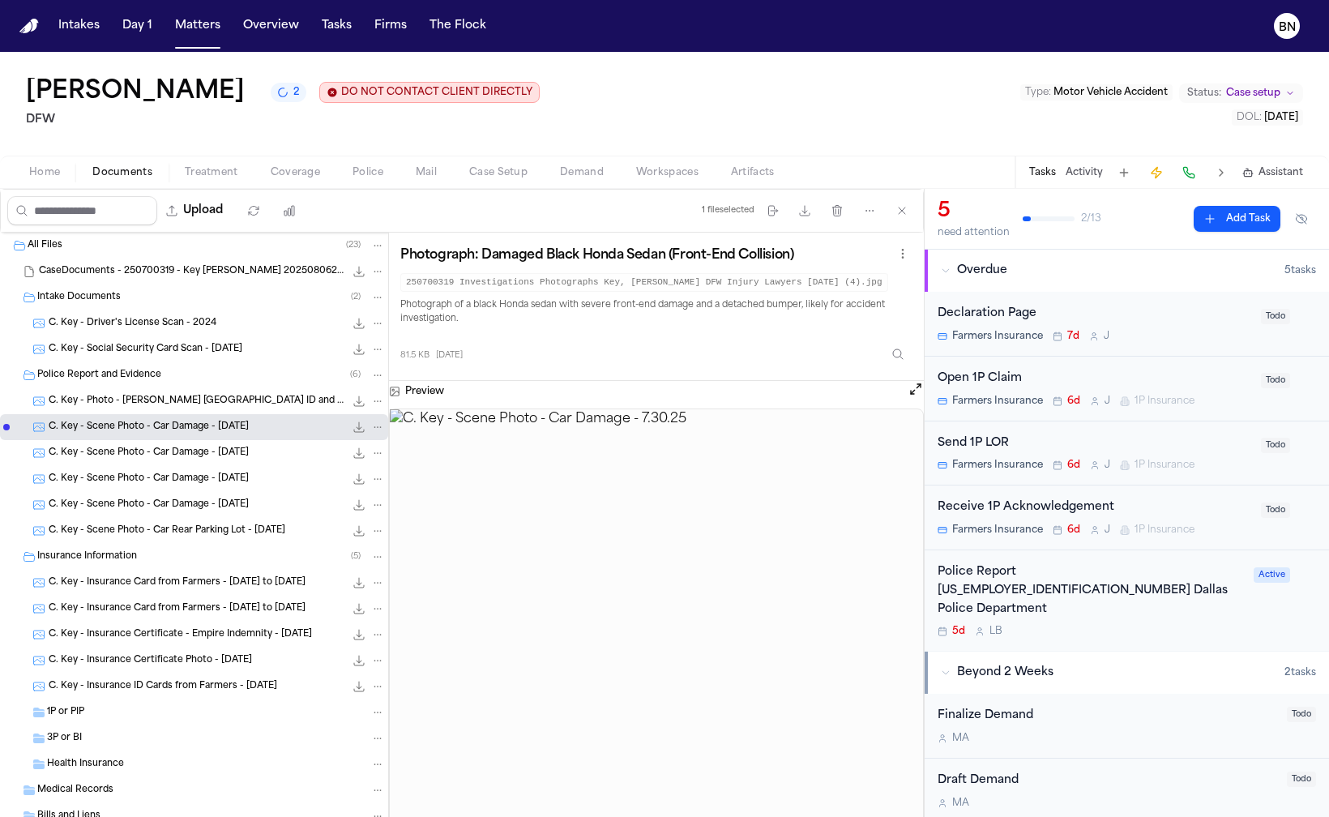
click at [181, 459] on span "C. Key - Scene Photo - Car Damage - 7.30.25" at bounding box center [149, 454] width 200 height 14
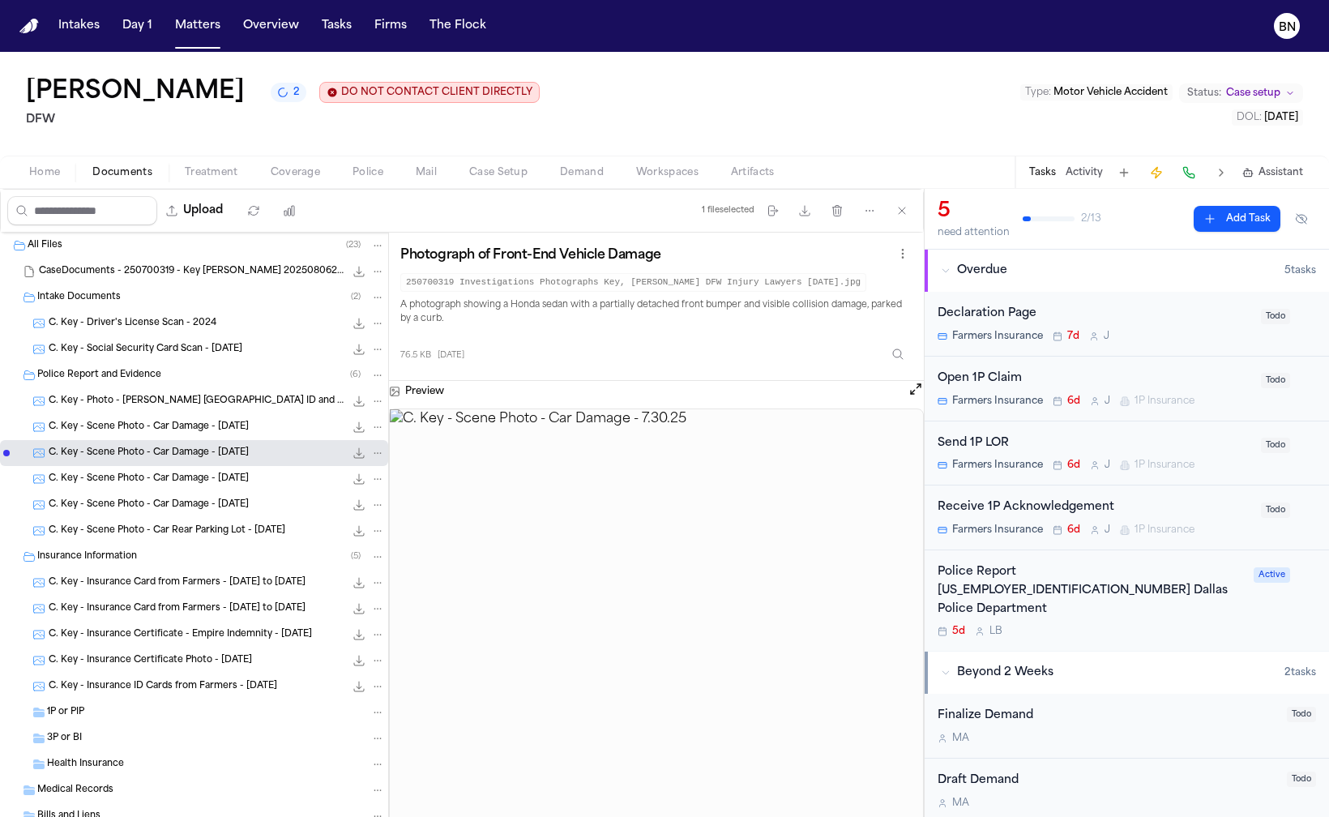
click at [180, 475] on span "C. Key - Scene Photo - Car Damage - 7.31.25" at bounding box center [149, 480] width 200 height 14
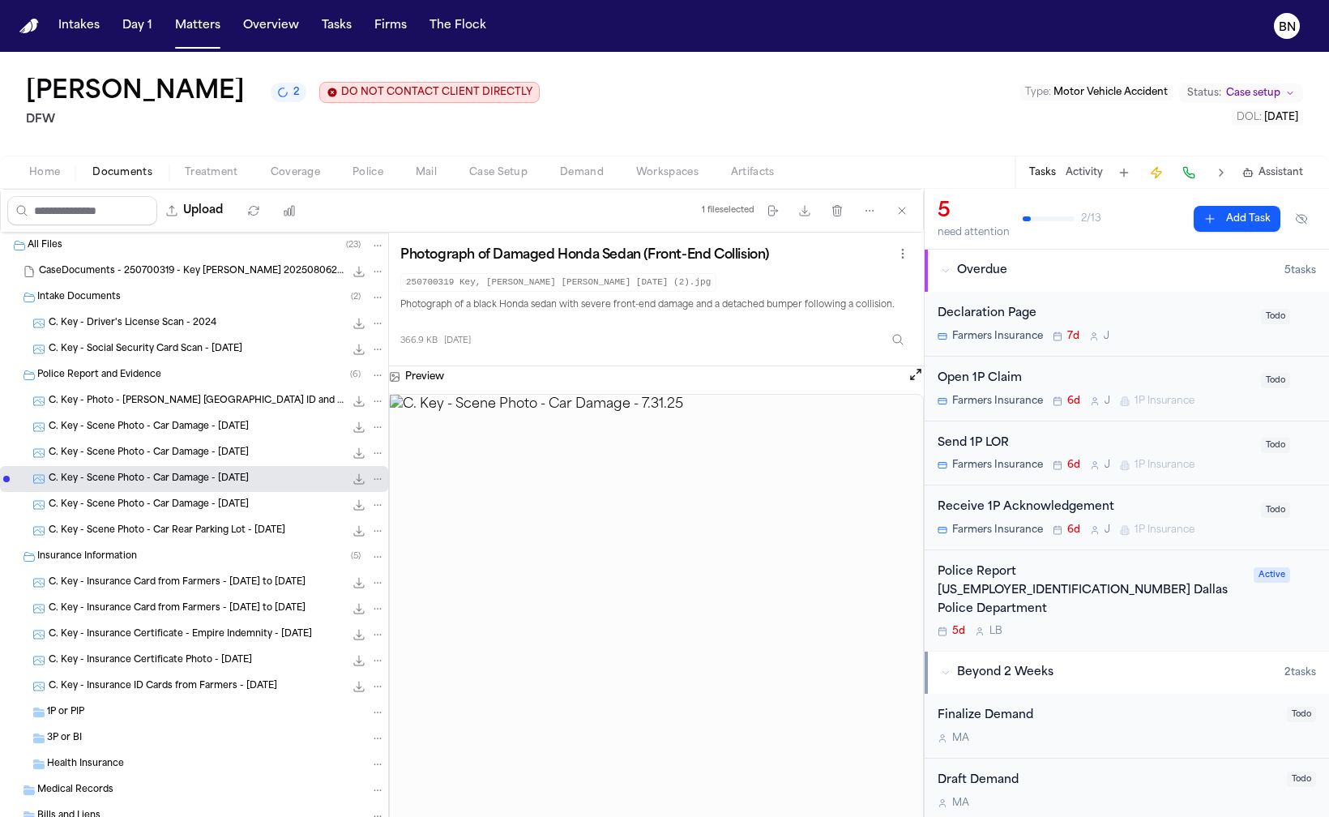
click at [181, 496] on div "C. Key - Scene Photo - Car Damage - 7.31.25 376.5 KB • JPG" at bounding box center [194, 505] width 388 height 26
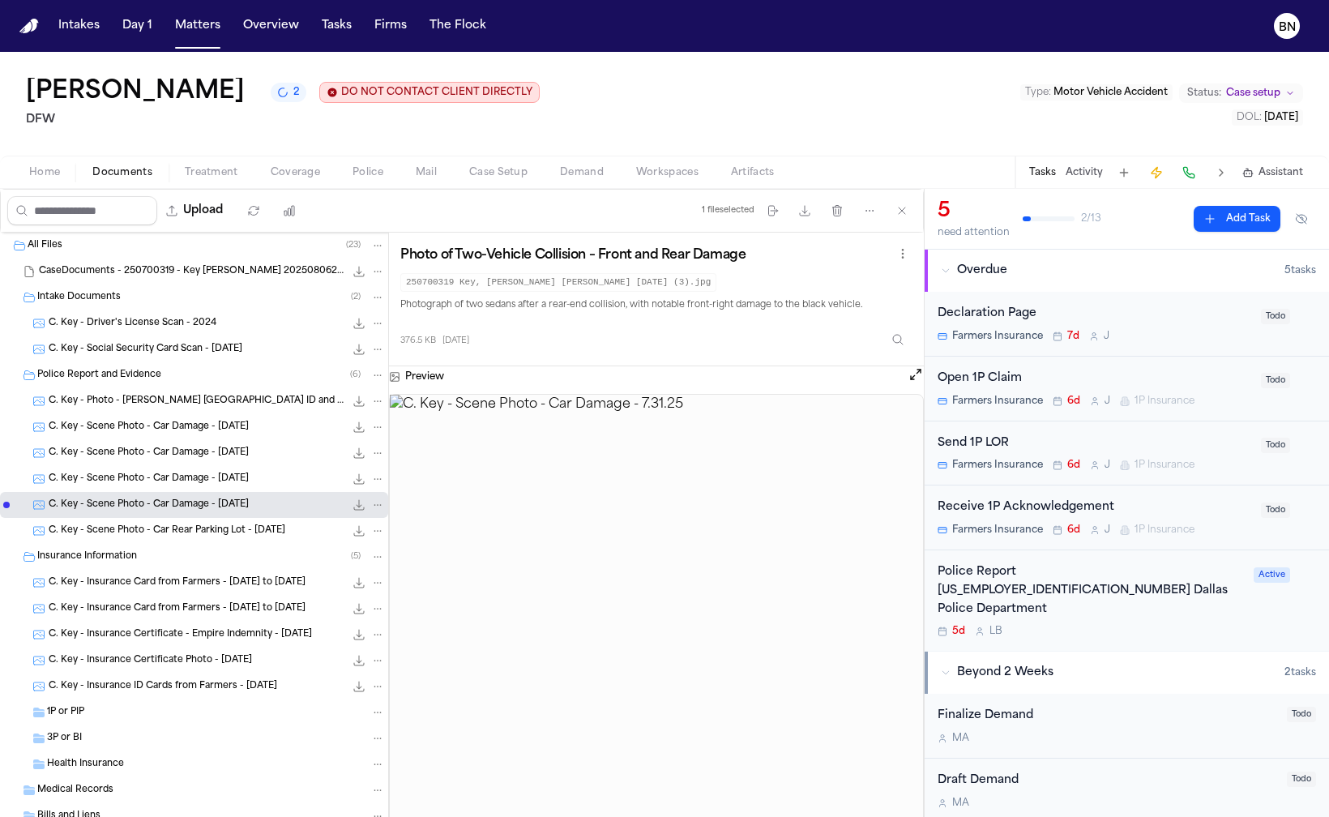
click at [176, 512] on span "C. Key - Scene Photo - Car Damage - 7.31.25" at bounding box center [149, 506] width 200 height 14
click at [181, 469] on div "C. Key - Scene Photo - Car Damage - 7.31.25 366.9 KB • JPG" at bounding box center [194, 479] width 388 height 26
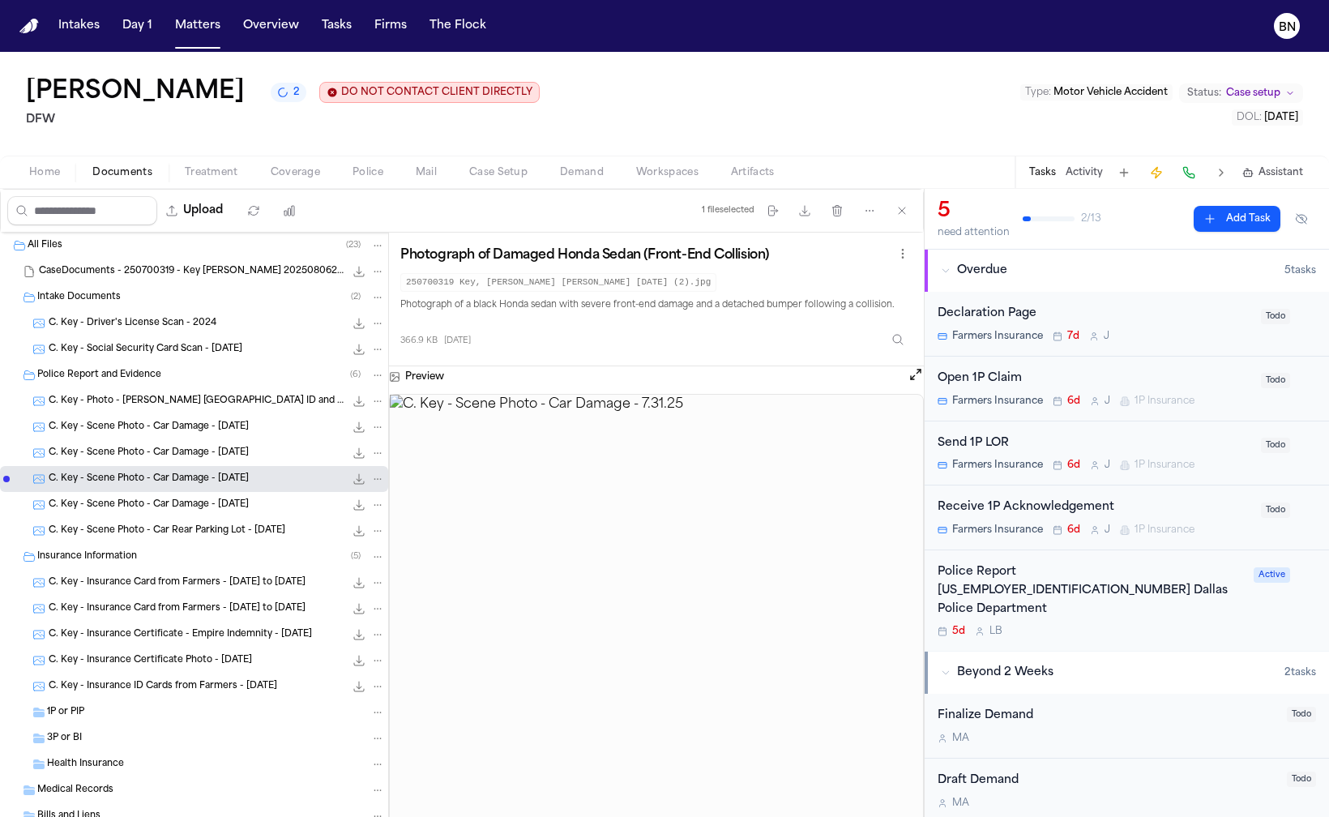
click at [165, 357] on span "C. Key - Social Security Card Scan - 5.3.23" at bounding box center [146, 350] width 194 height 14
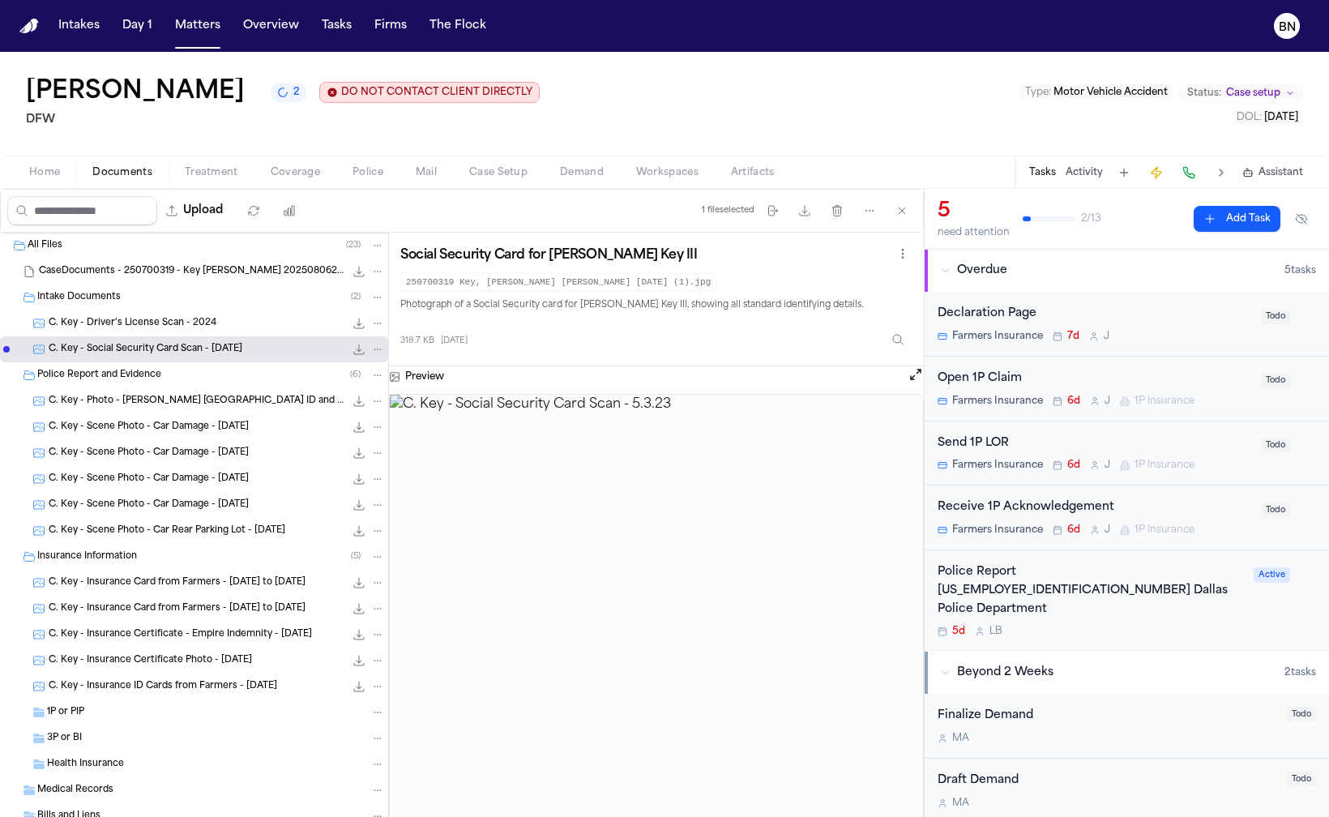
drag, startPoint x: 144, startPoint y: 278, endPoint x: 147, endPoint y: 331, distance: 52.7
click at [147, 331] on div "All Files ( 23 ) CaseDocuments - 250700319 - Key v. Johnson 20250806200615.zip …" at bounding box center [194, 727] width 388 height 989
click at [147, 327] on span "C. Key - Driver's License Scan - 2024" at bounding box center [133, 324] width 168 height 14
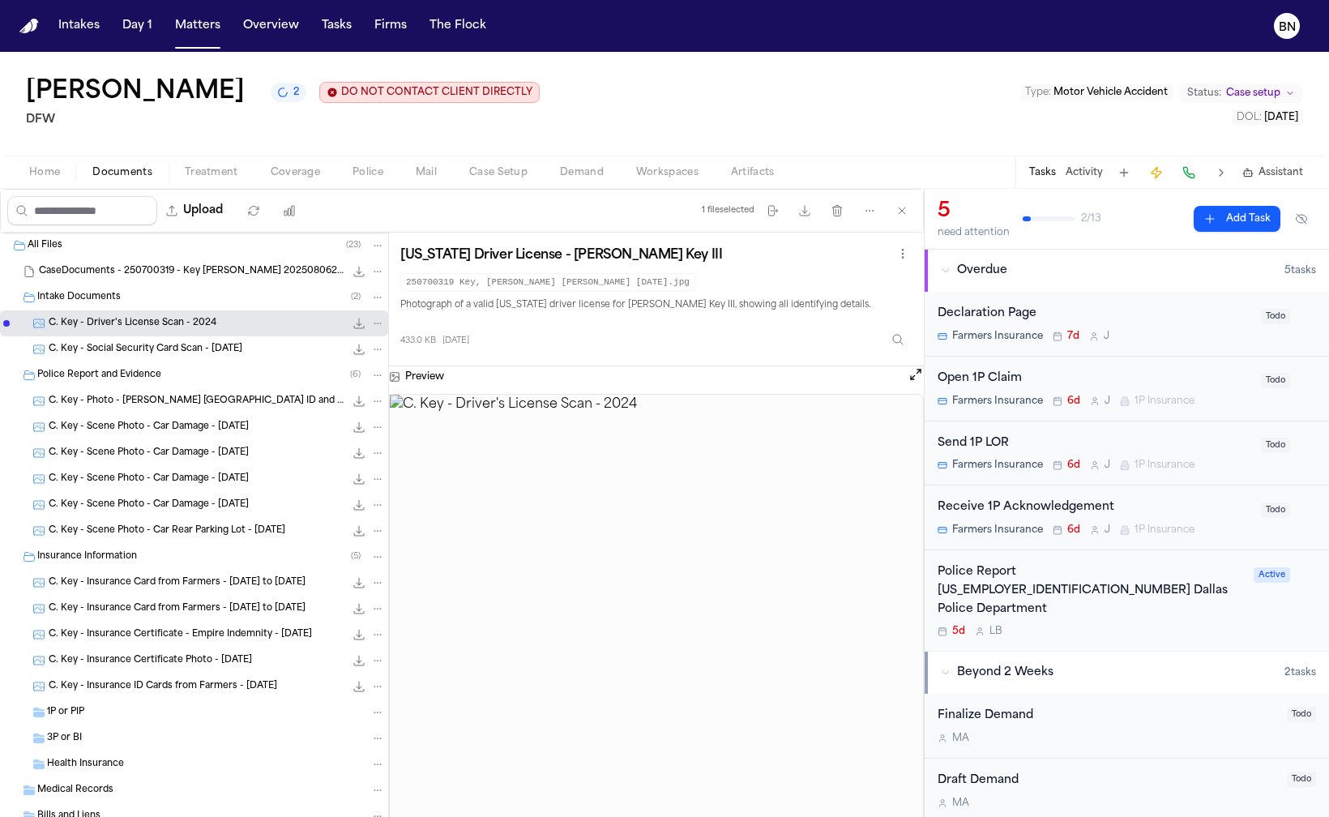
scroll to position [362, 0]
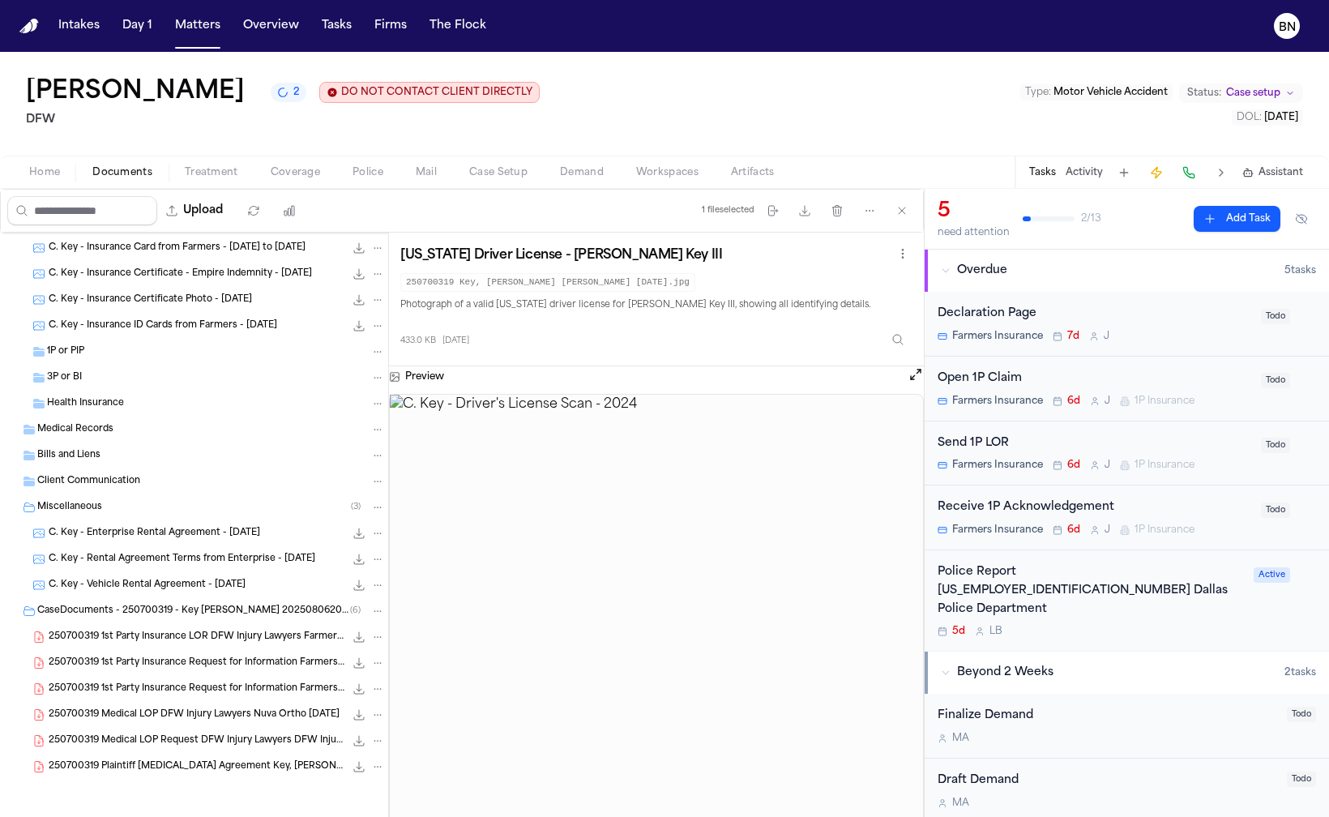
click at [443, 174] on button "Mail" at bounding box center [427, 172] width 54 height 19
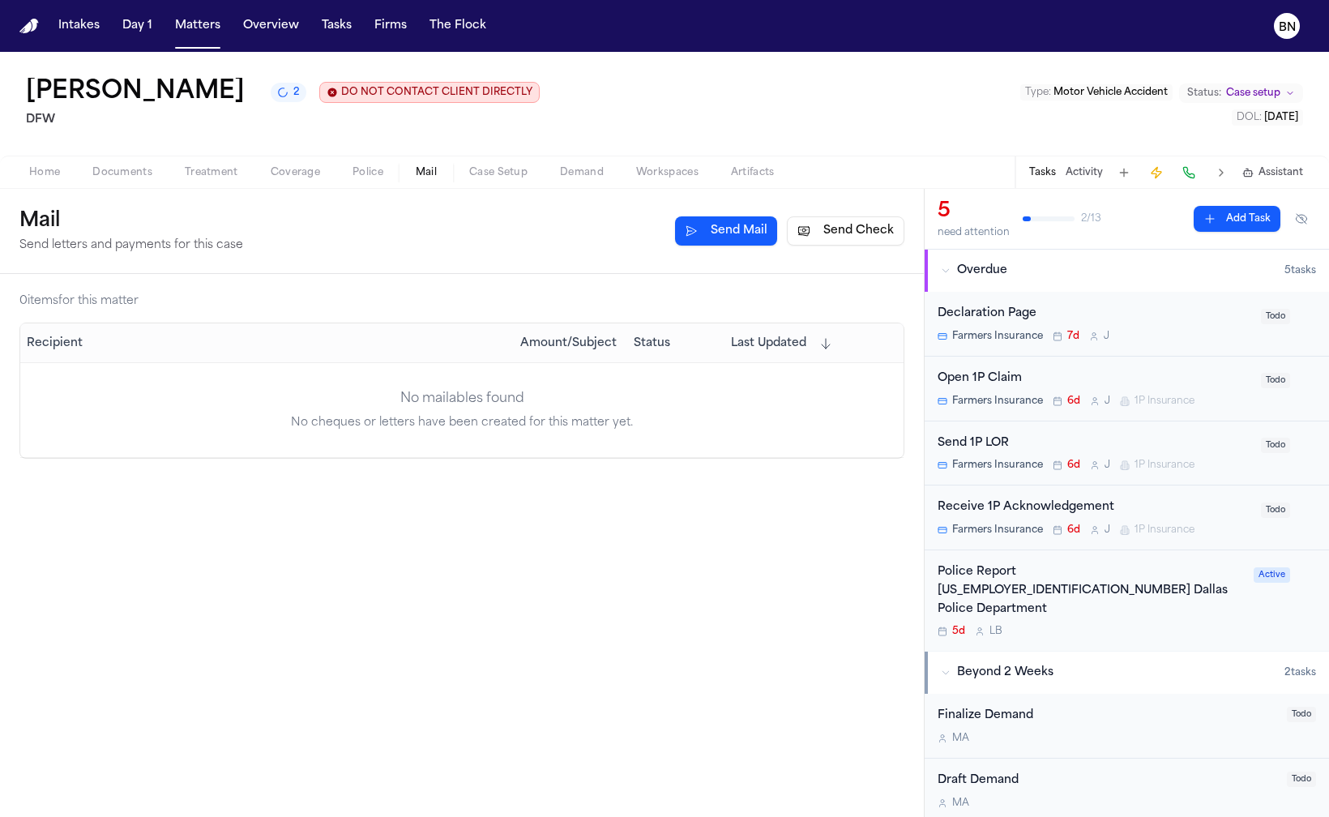
click at [110, 177] on span "Documents" at bounding box center [122, 172] width 60 height 13
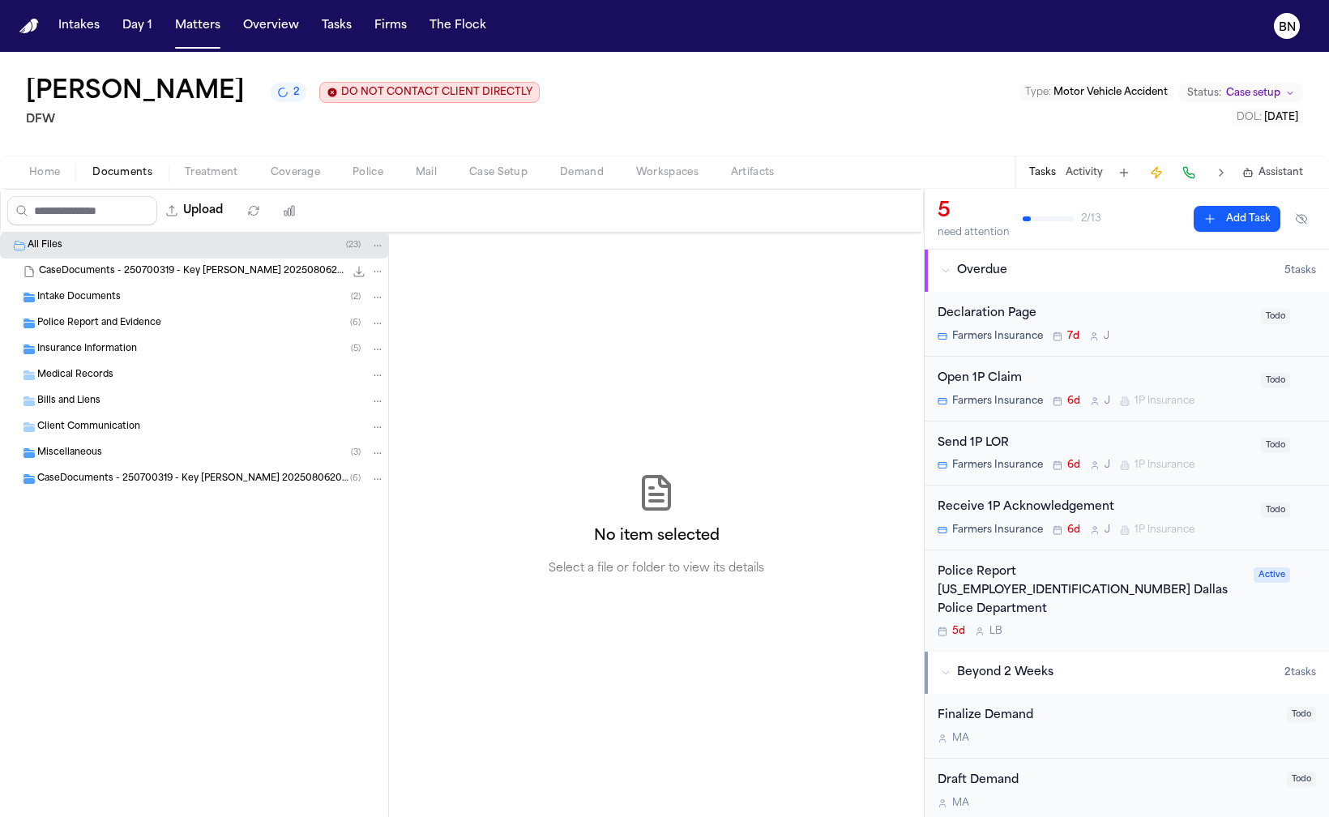
click at [613, 101] on div "Charlie Key 2 DO NOT CONTACT CLIENT DIRECTLY DO NOT CONTACT DFW Type : Motor Ve…" at bounding box center [664, 104] width 1329 height 104
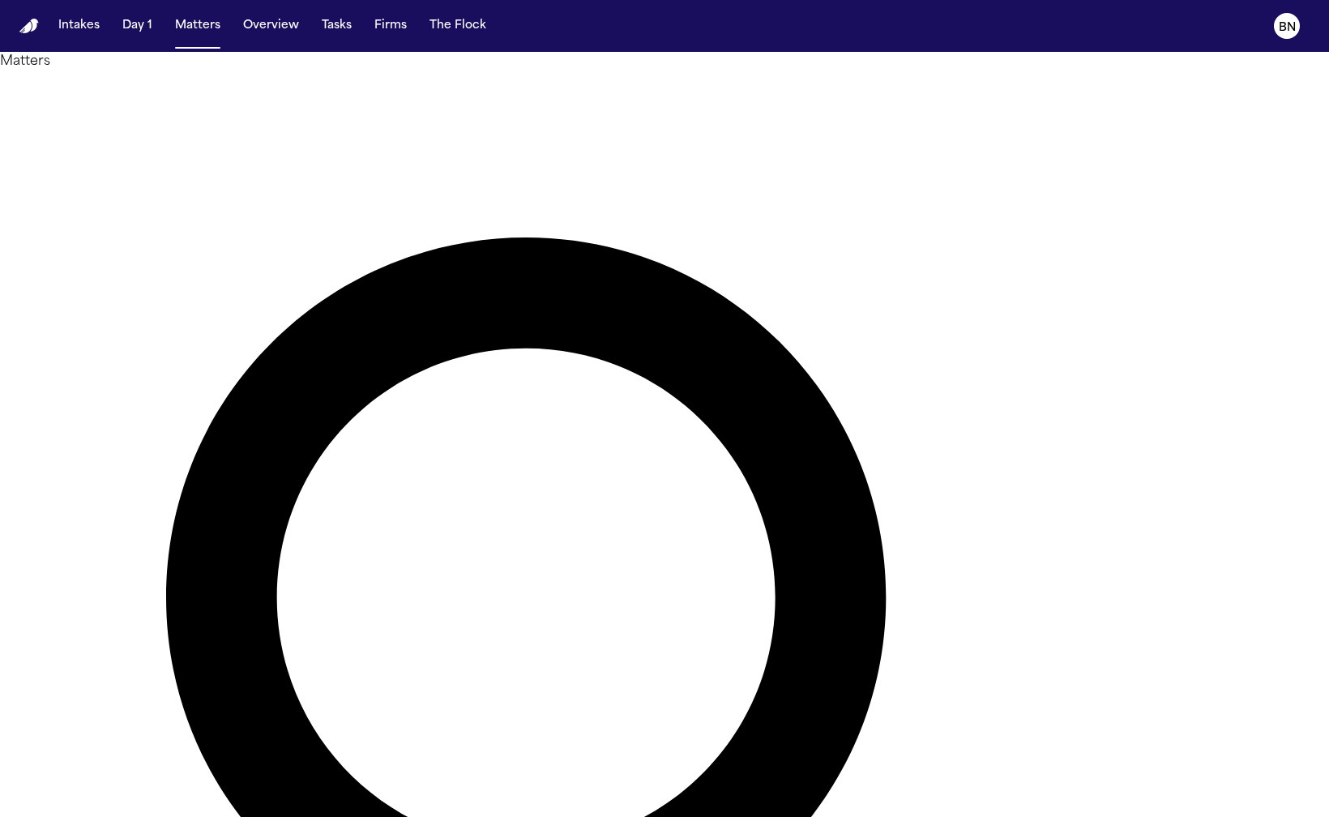
type input "*********"
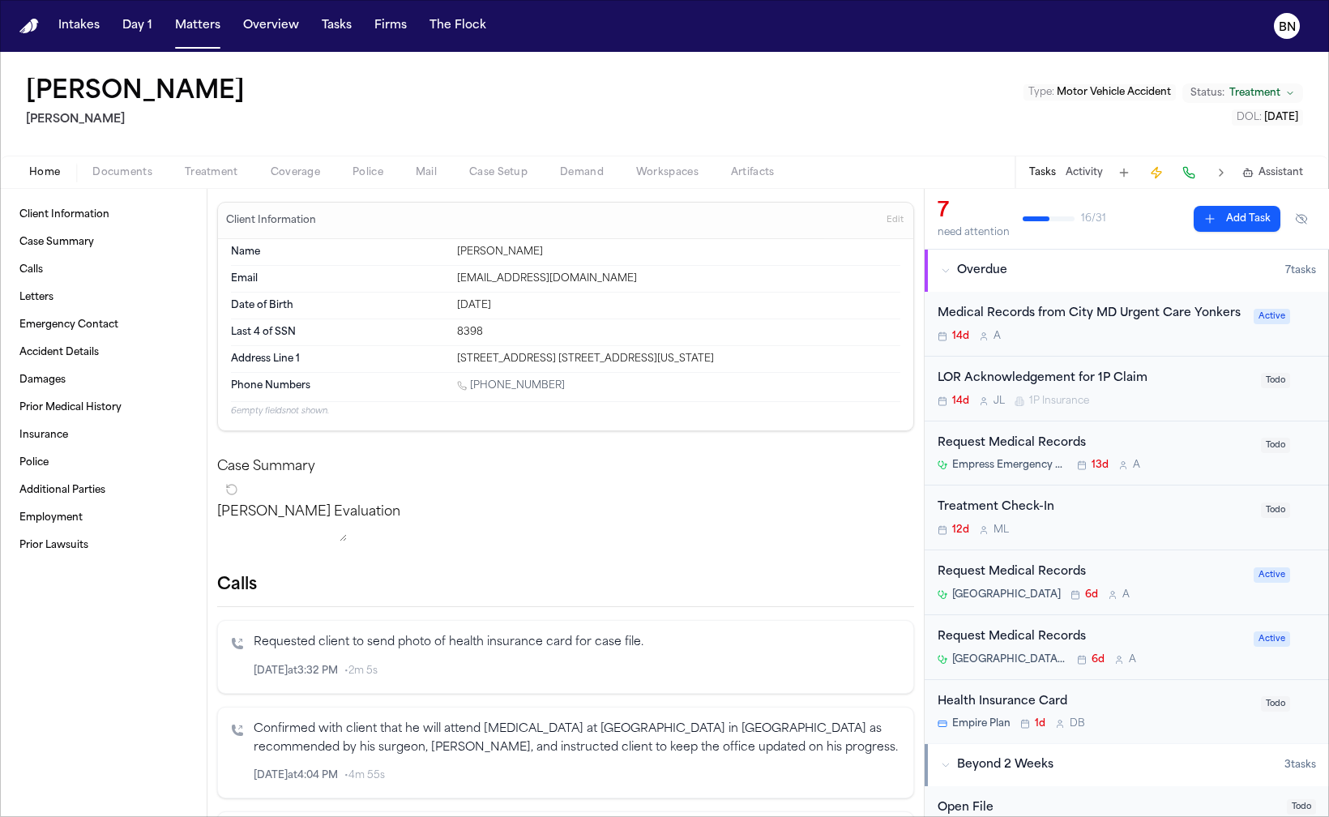
click at [421, 175] on span "Mail" at bounding box center [426, 172] width 21 height 13
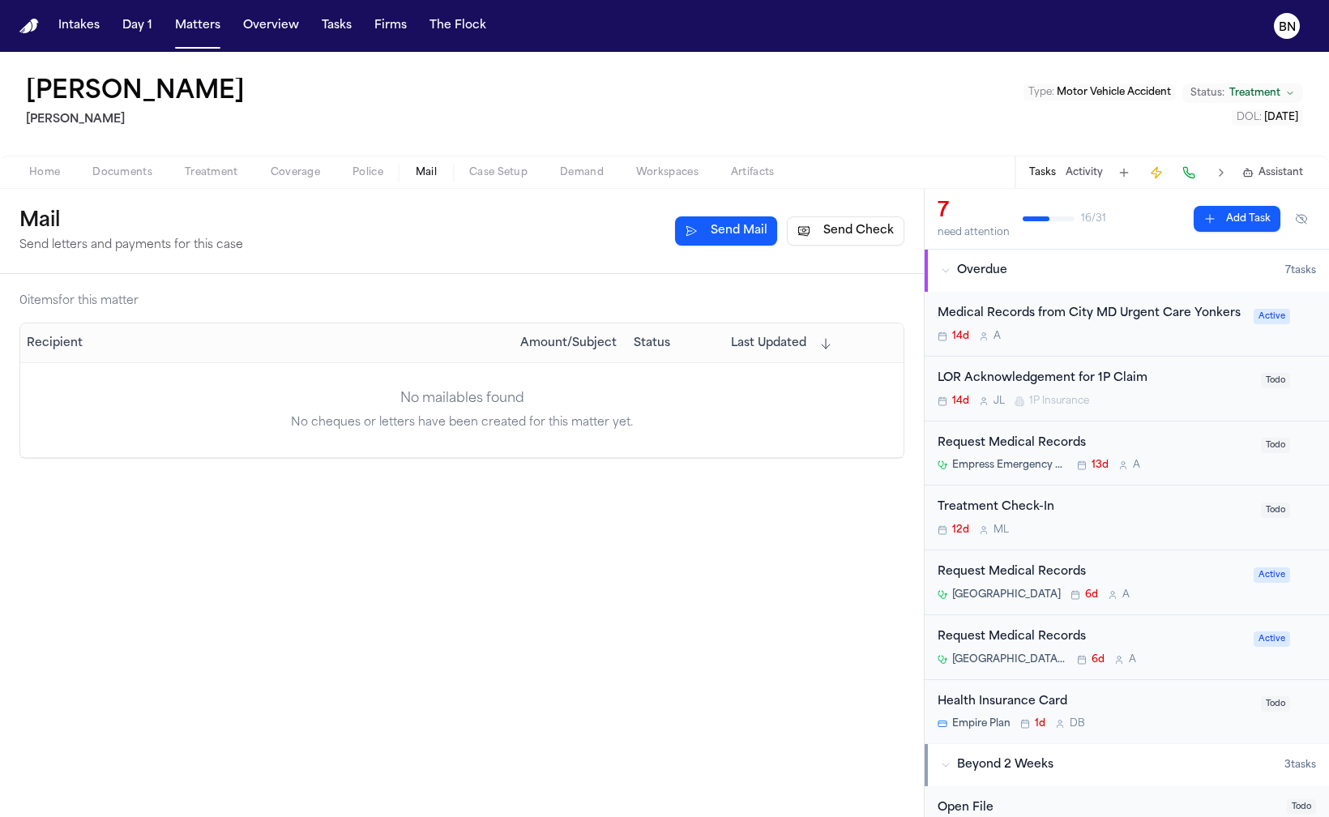
click at [704, 241] on button "Send Mail" at bounding box center [726, 230] width 102 height 29
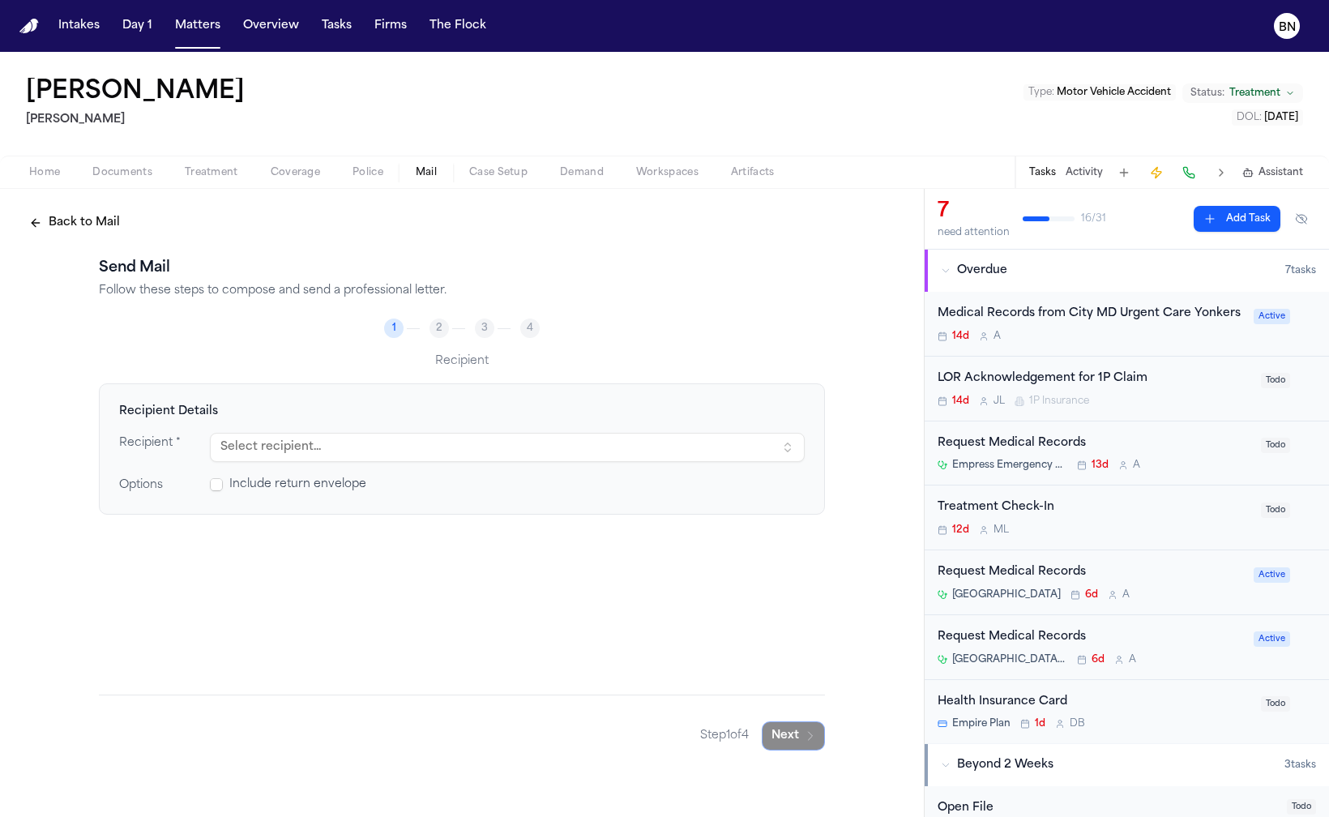
click at [352, 443] on button "Select recipient..." at bounding box center [507, 447] width 595 height 29
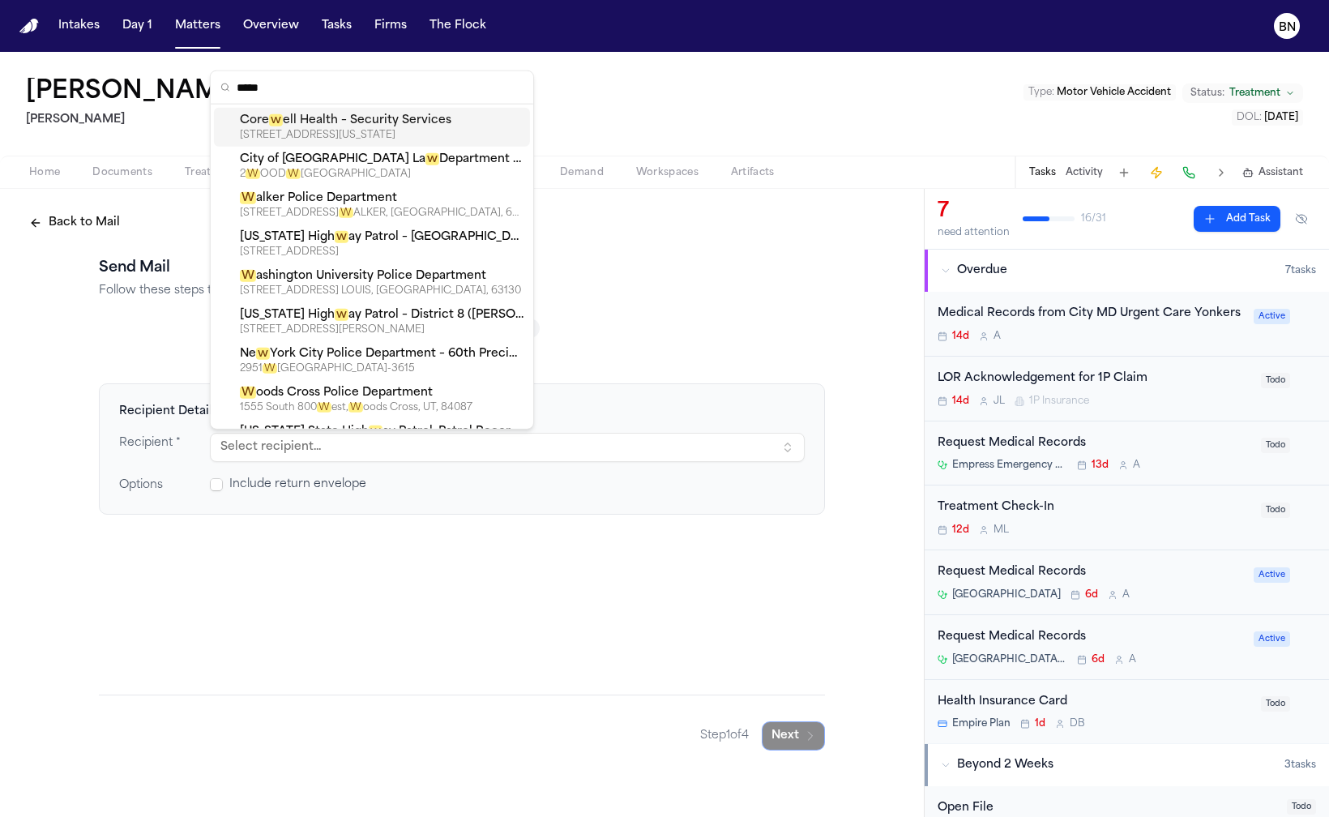
type input "******"
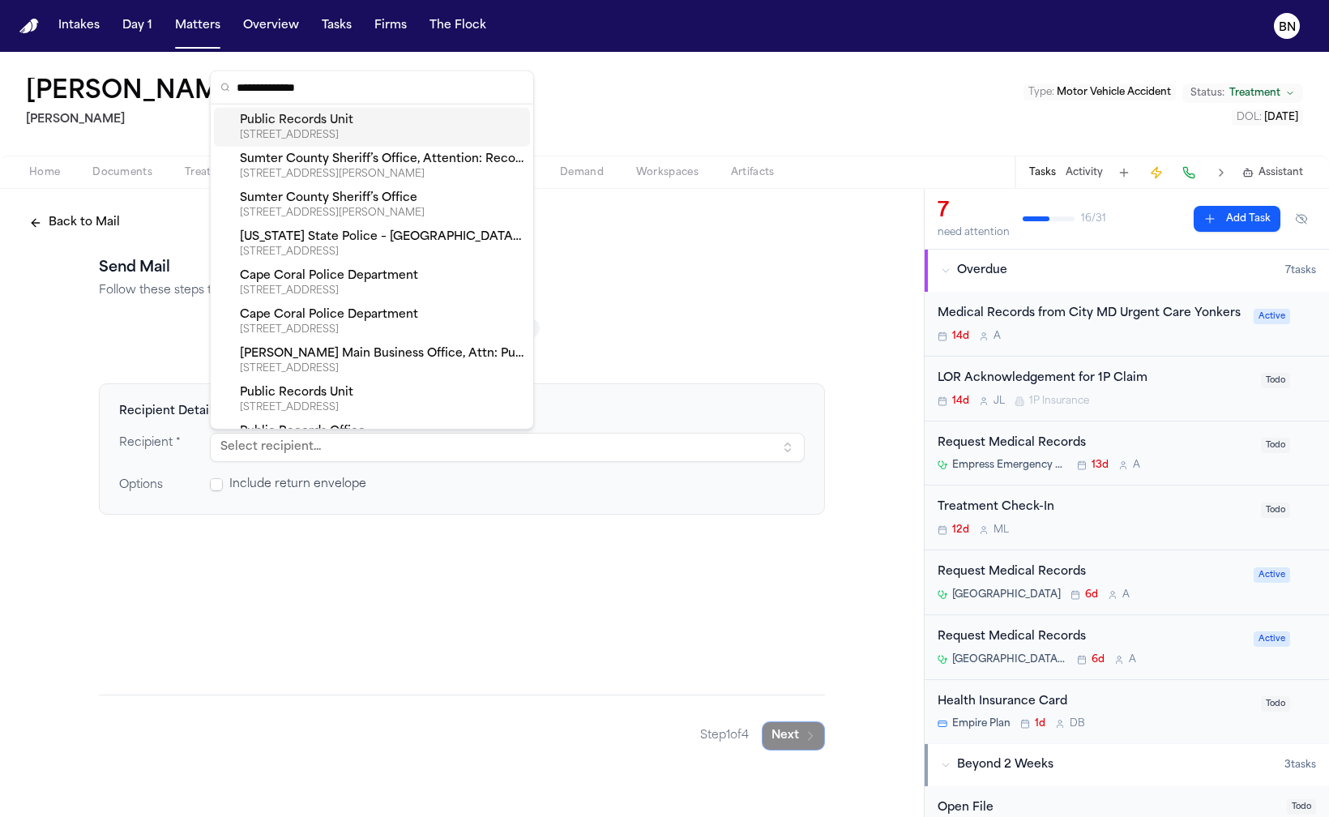
type input "**********"
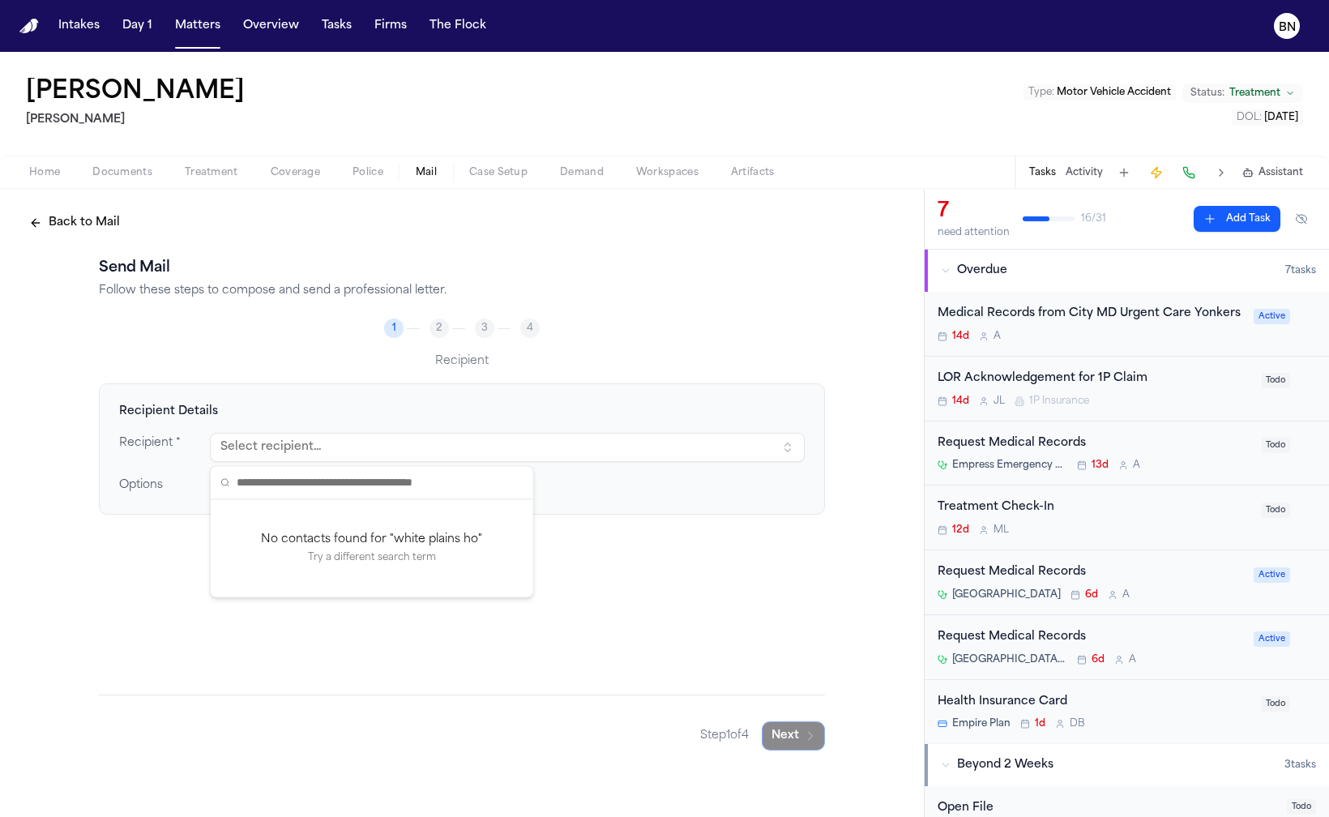
click at [358, 409] on h4 "Recipient Details" at bounding box center [462, 412] width 686 height 16
click at [317, 446] on button "Select recipient..." at bounding box center [507, 447] width 595 height 29
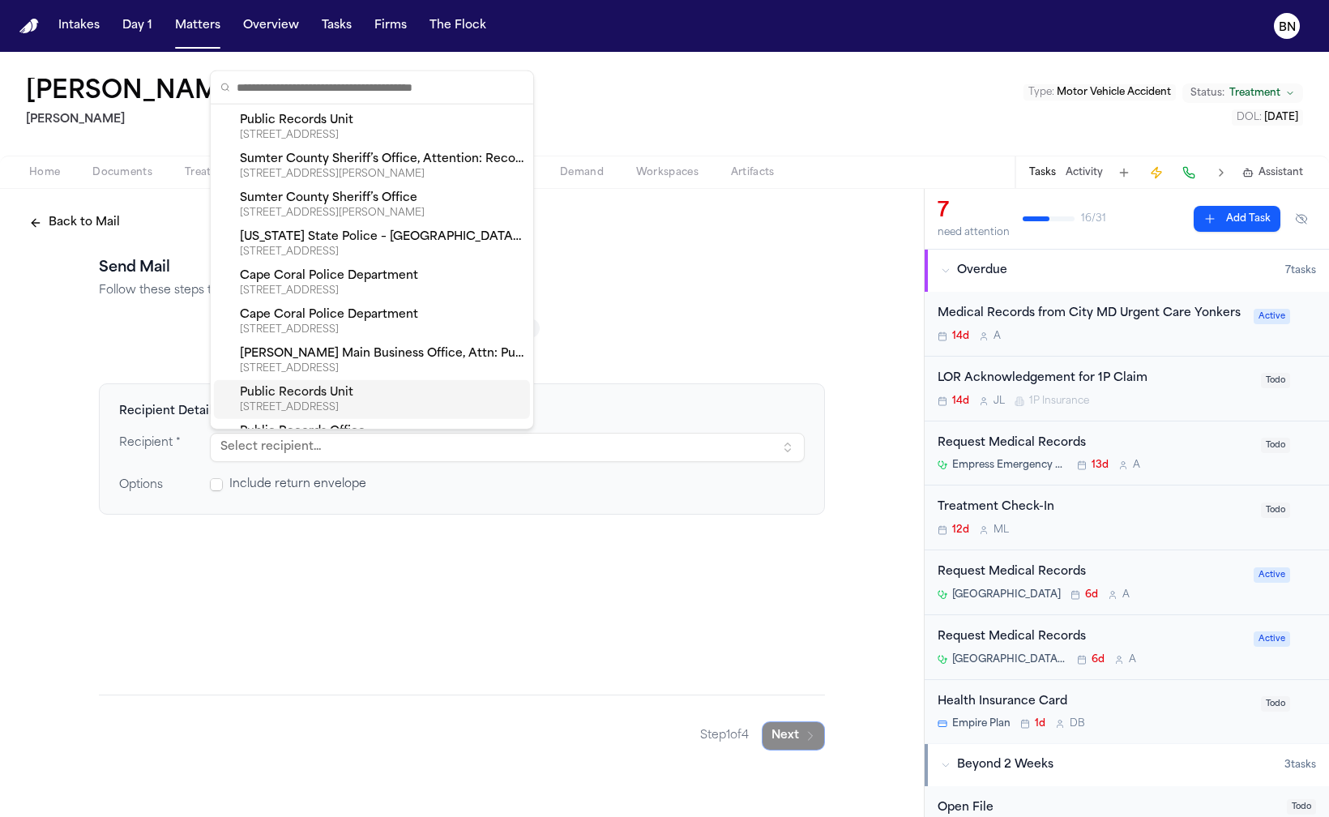
click at [327, 386] on div "Public Records Unit" at bounding box center [382, 393] width 284 height 16
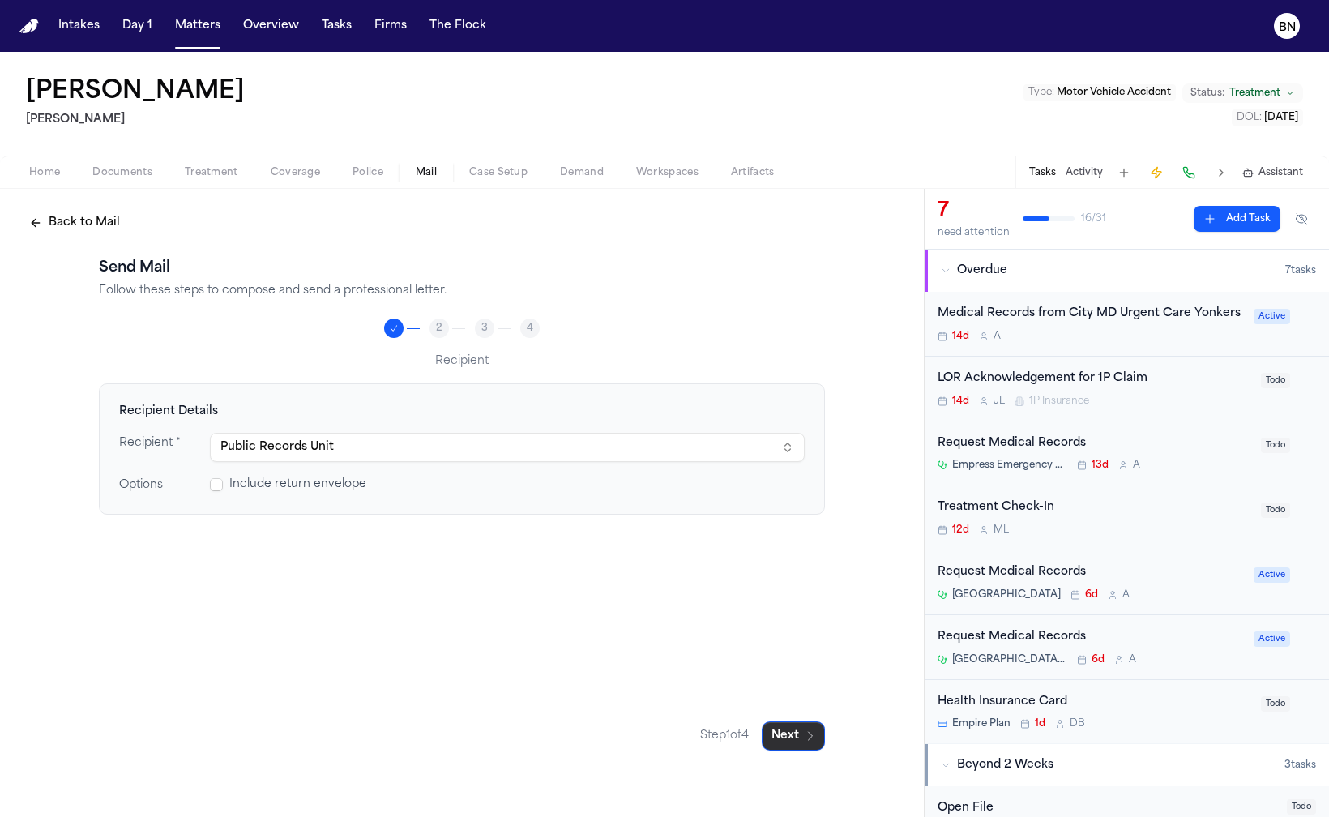
click at [810, 734] on icon "button" at bounding box center [810, 736] width 13 height 13
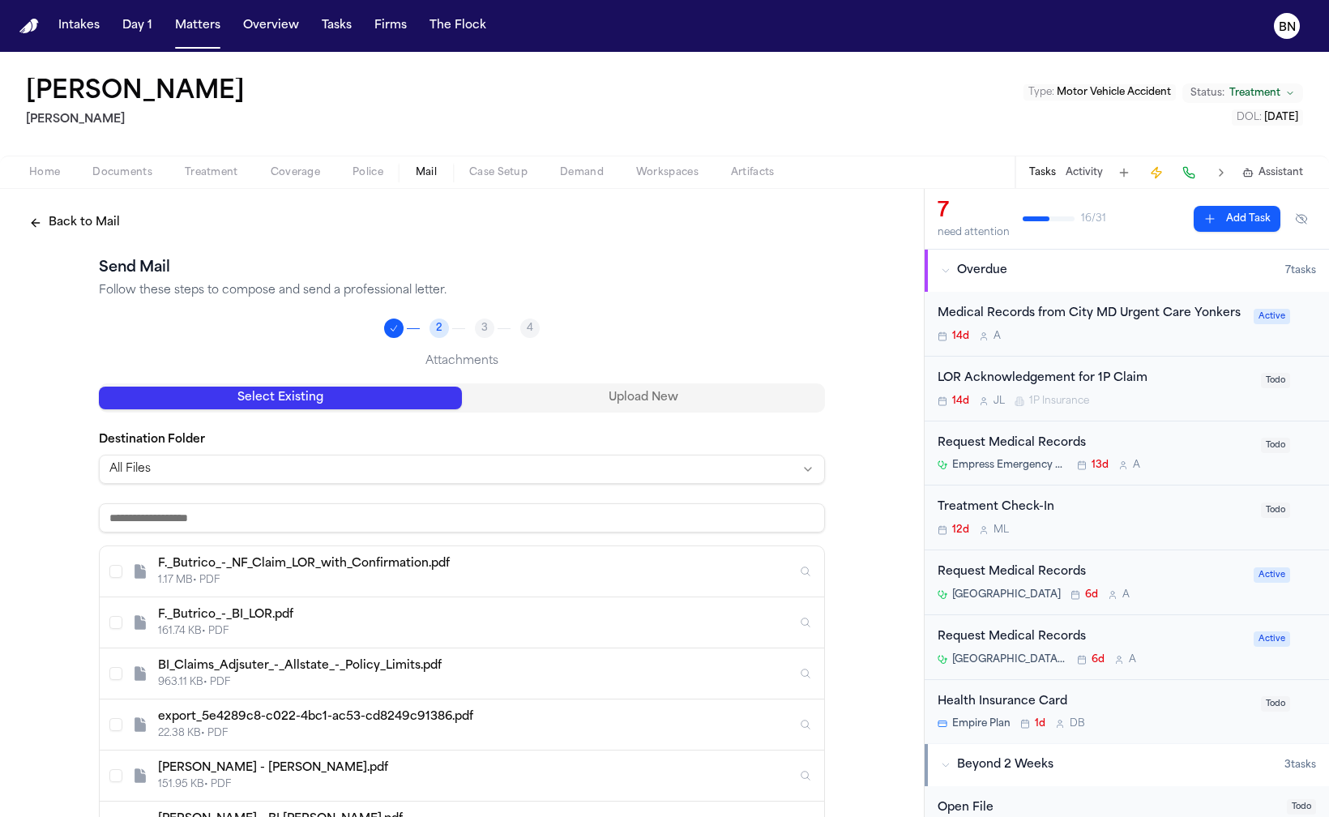
click at [417, 562] on div "F._Butrico_-_NF_Claim_LOR_with_Confirmation.pdf" at bounding box center [477, 564] width 639 height 16
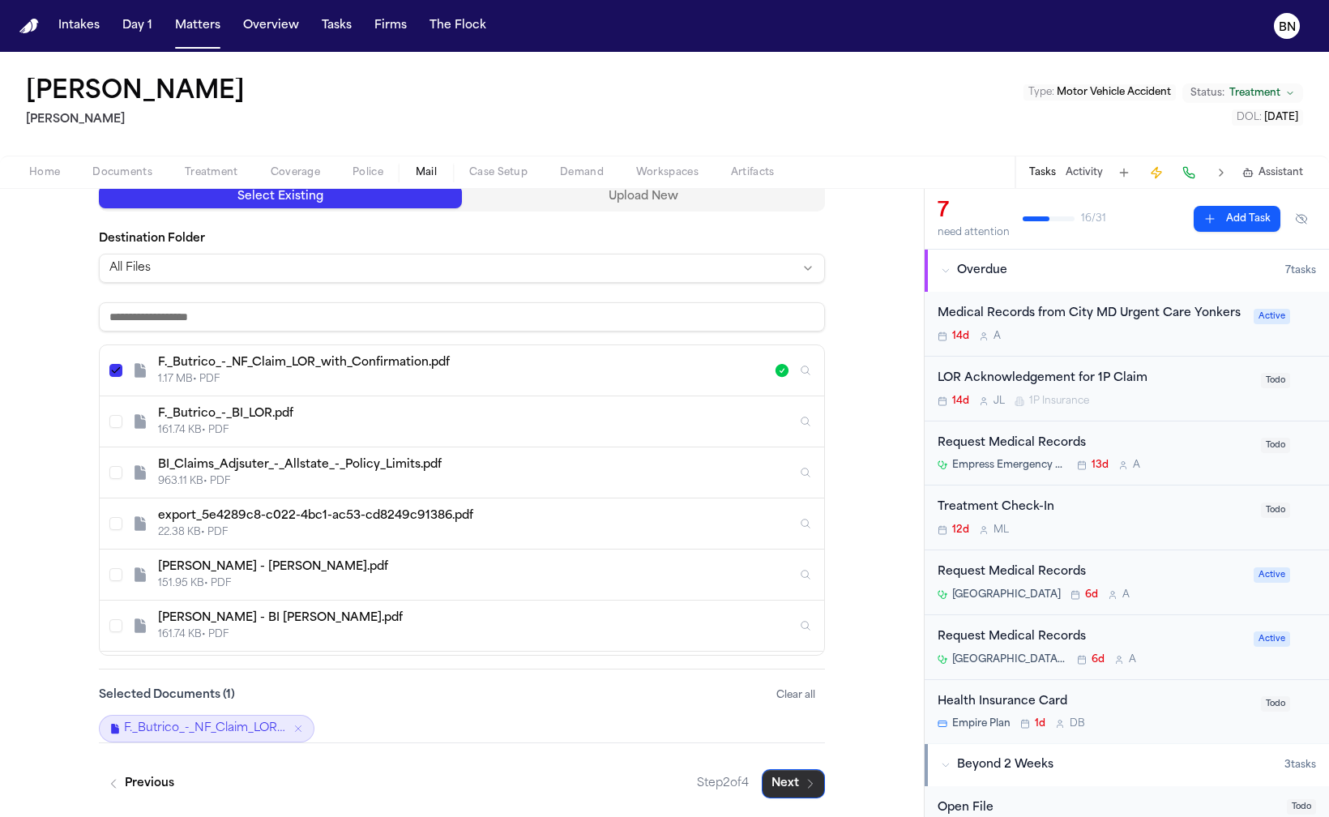
click at [800, 775] on button "Next" at bounding box center [793, 783] width 63 height 29
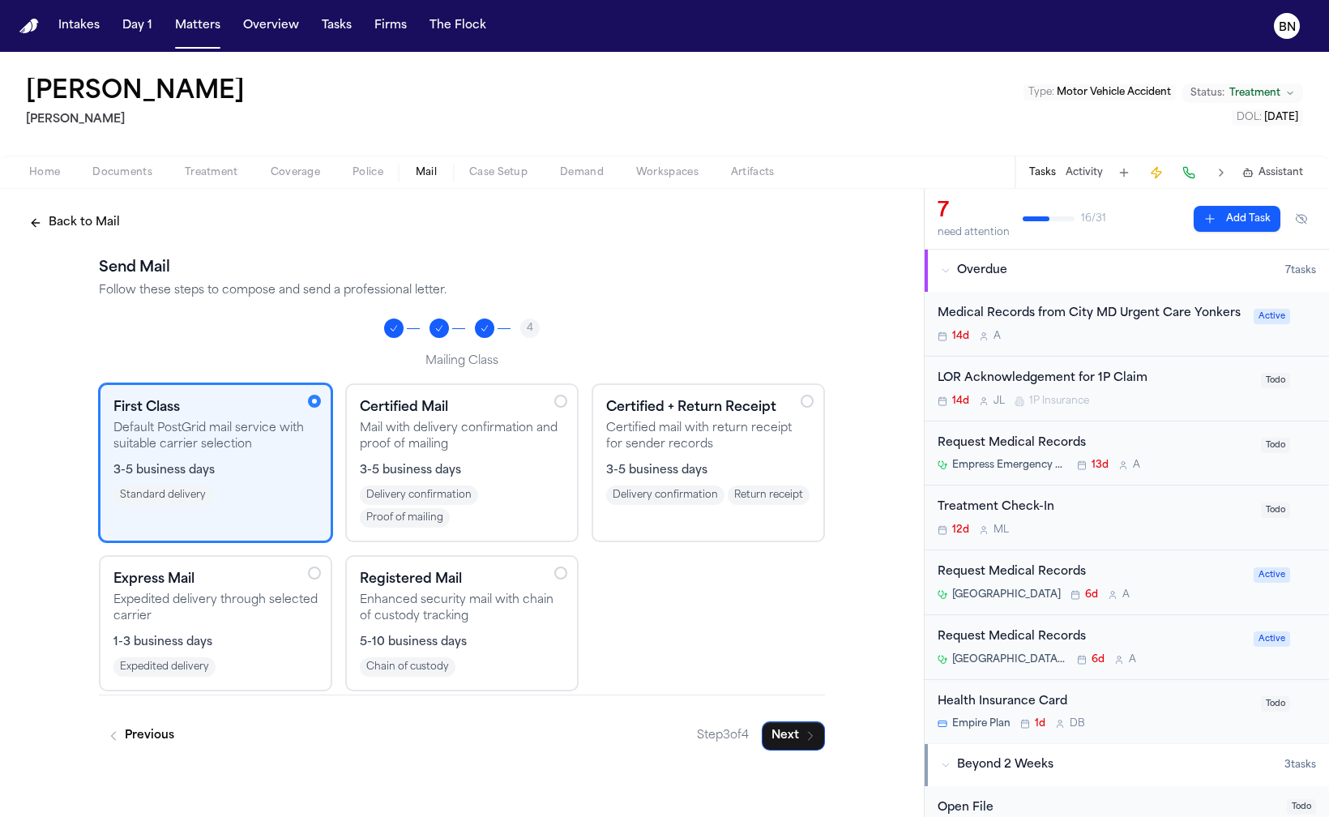
click at [268, 345] on div "Send Mail Follow these steps to compose and send a professional letter. 4 Maili…" at bounding box center [462, 504] width 726 height 494
drag, startPoint x: 247, startPoint y: 339, endPoint x: 101, endPoint y: 313, distance: 148.2
click at [197, 344] on div "Send Mail Follow these steps to compose and send a professional letter. 4 Maili…" at bounding box center [462, 504] width 726 height 494
click at [71, 233] on button "Back to Mail" at bounding box center [74, 222] width 110 height 29
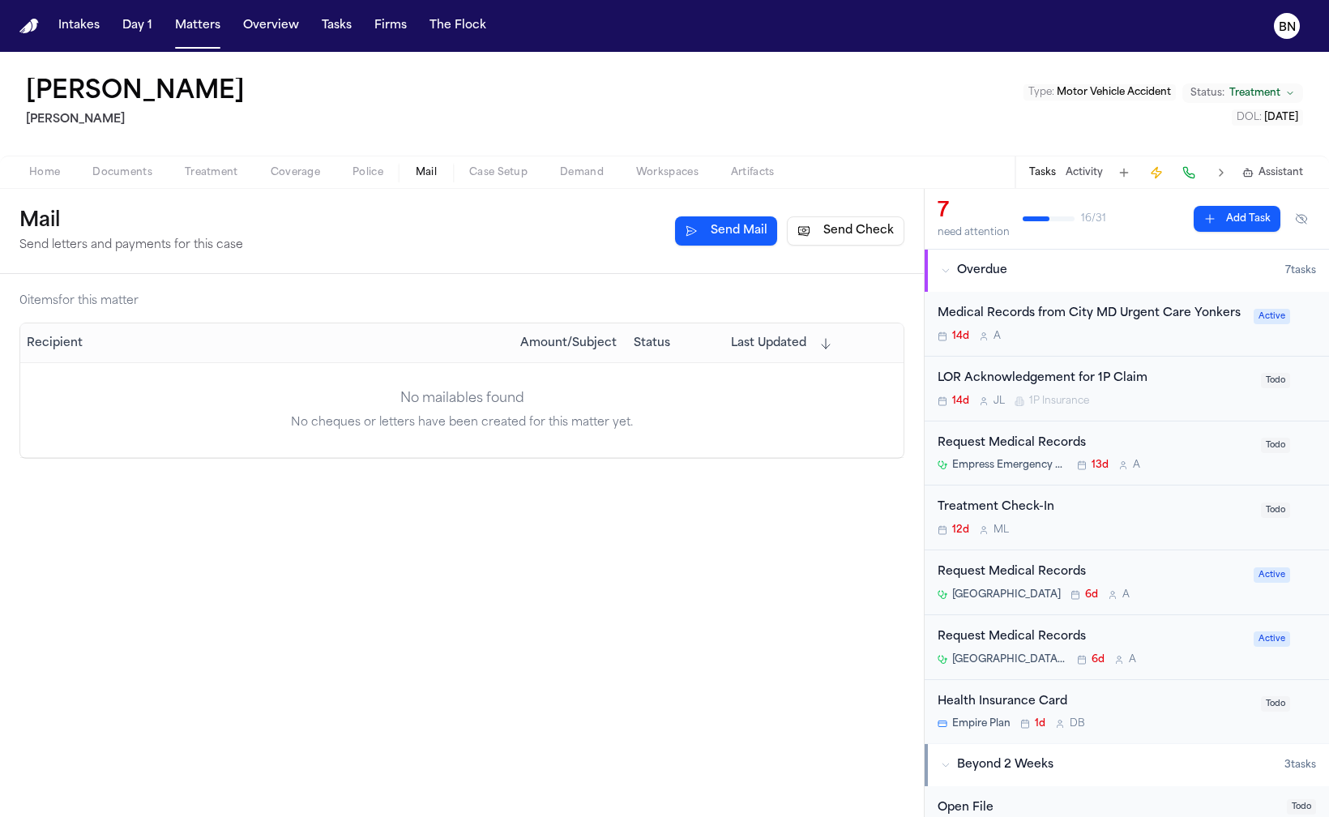
click at [387, 237] on div "Mail Send letters and payments for this case Send Mail Send Check" at bounding box center [461, 230] width 885 height 45
click at [1135, 582] on div "Request Medical Records" at bounding box center [1091, 572] width 306 height 19
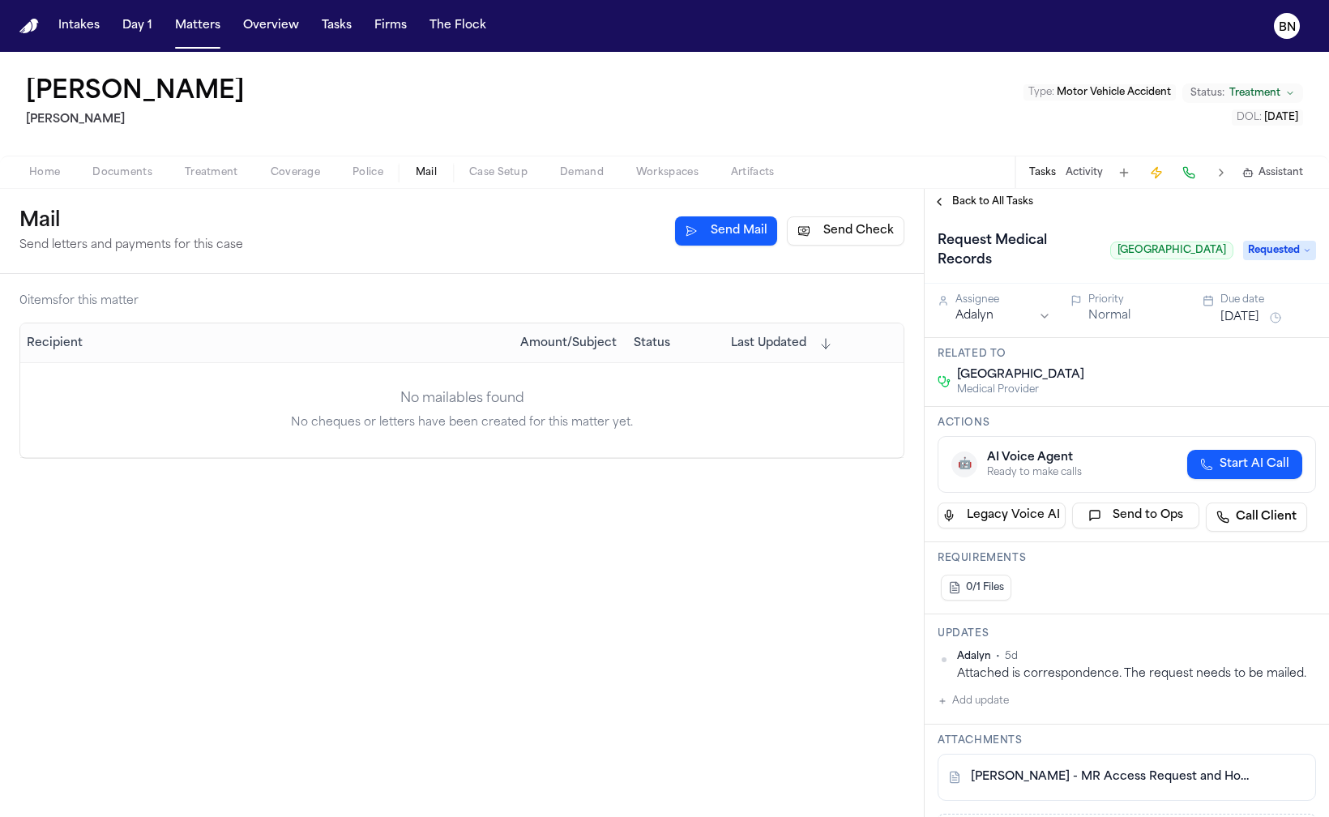
click at [1282, 254] on span "Requested" at bounding box center [1280, 250] width 73 height 19
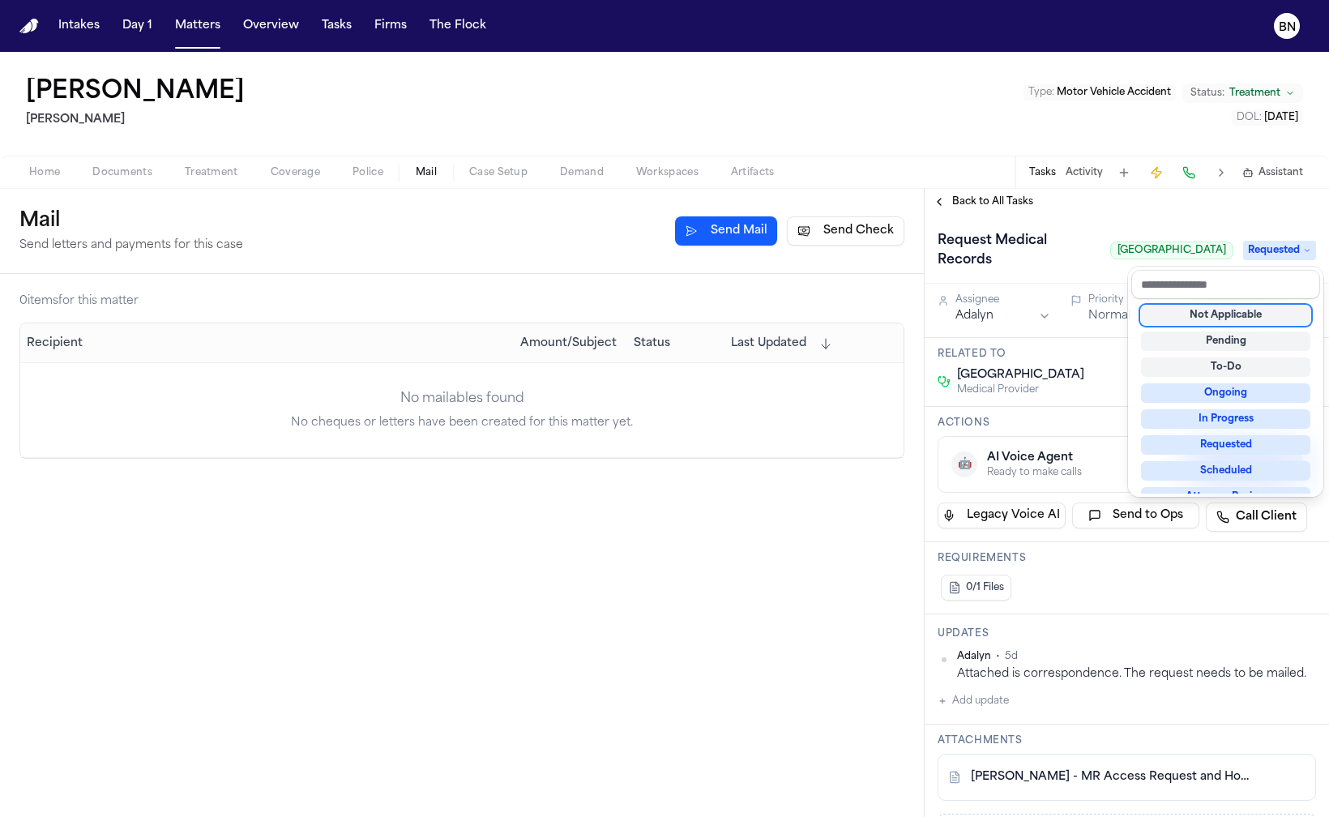
click at [1130, 216] on div "Request Medical Records White Plains Hospital Requested" at bounding box center [1127, 249] width 405 height 69
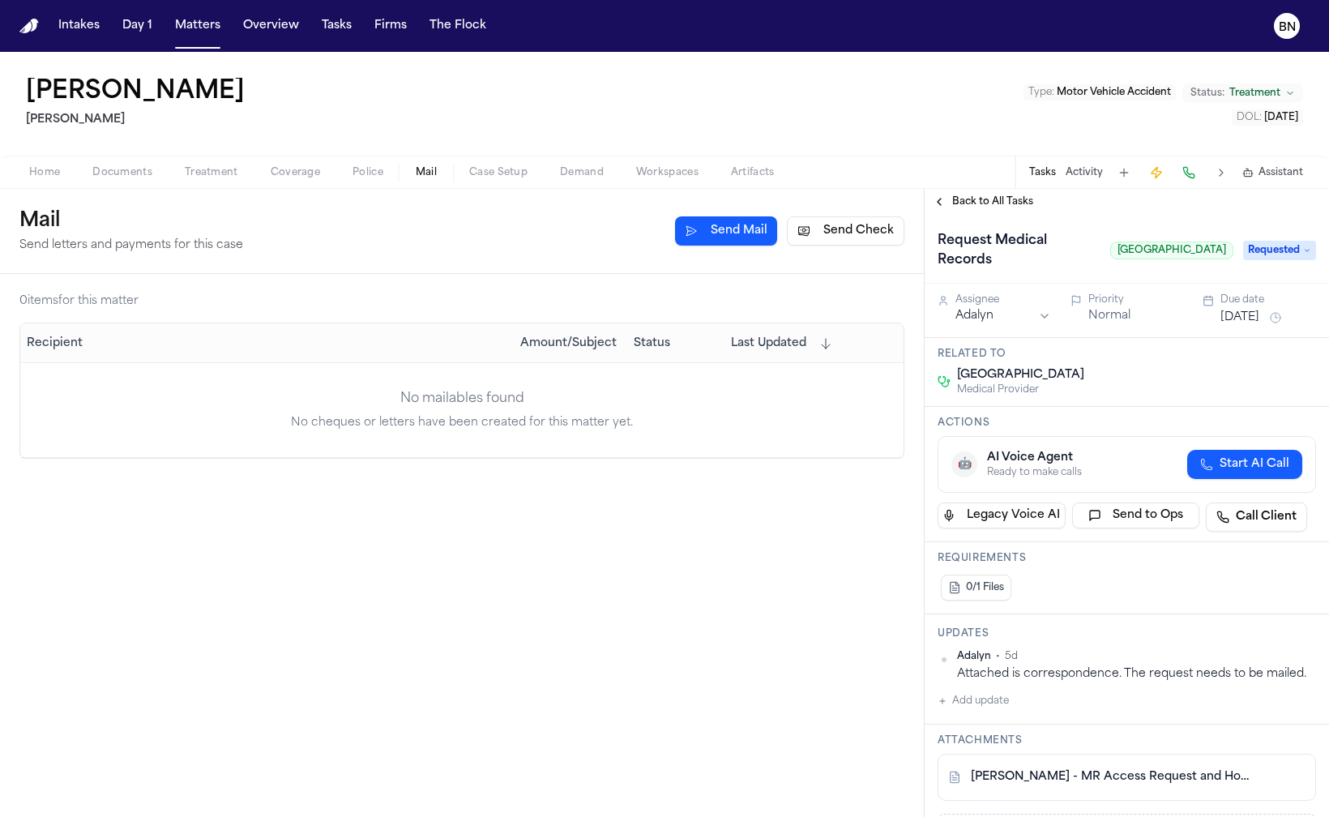
scroll to position [405, 0]
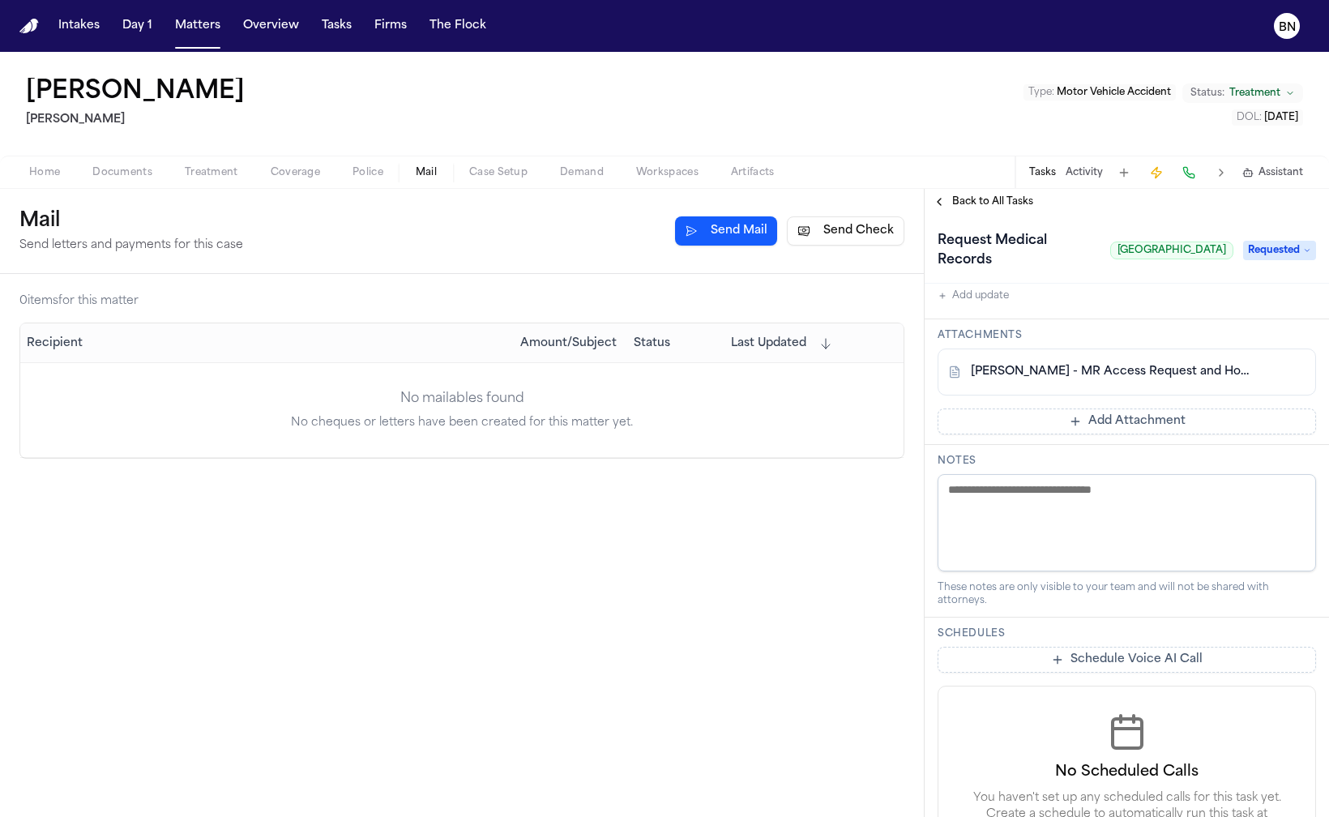
click at [1025, 530] on textarea at bounding box center [1127, 522] width 379 height 97
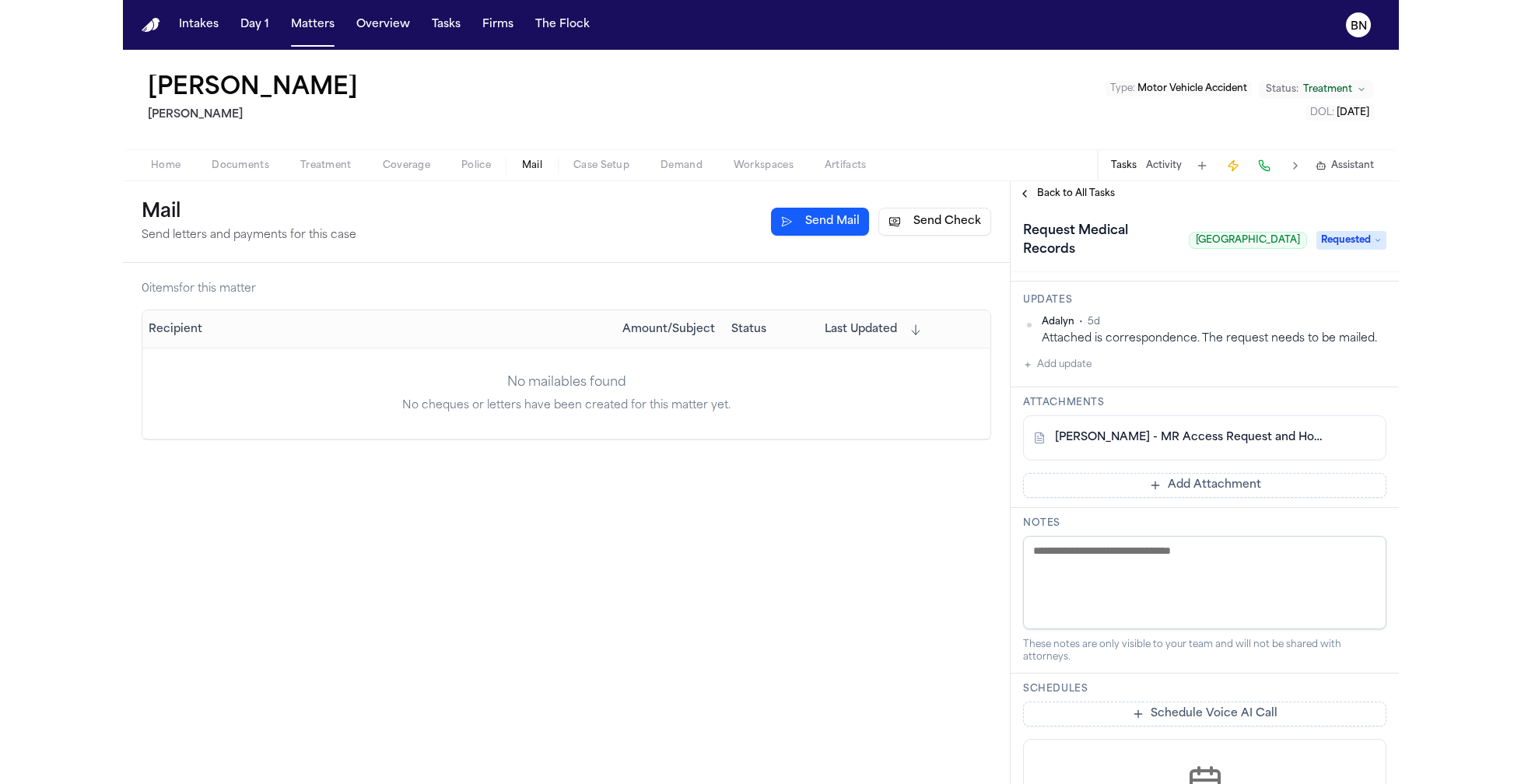
scroll to position [220, 0]
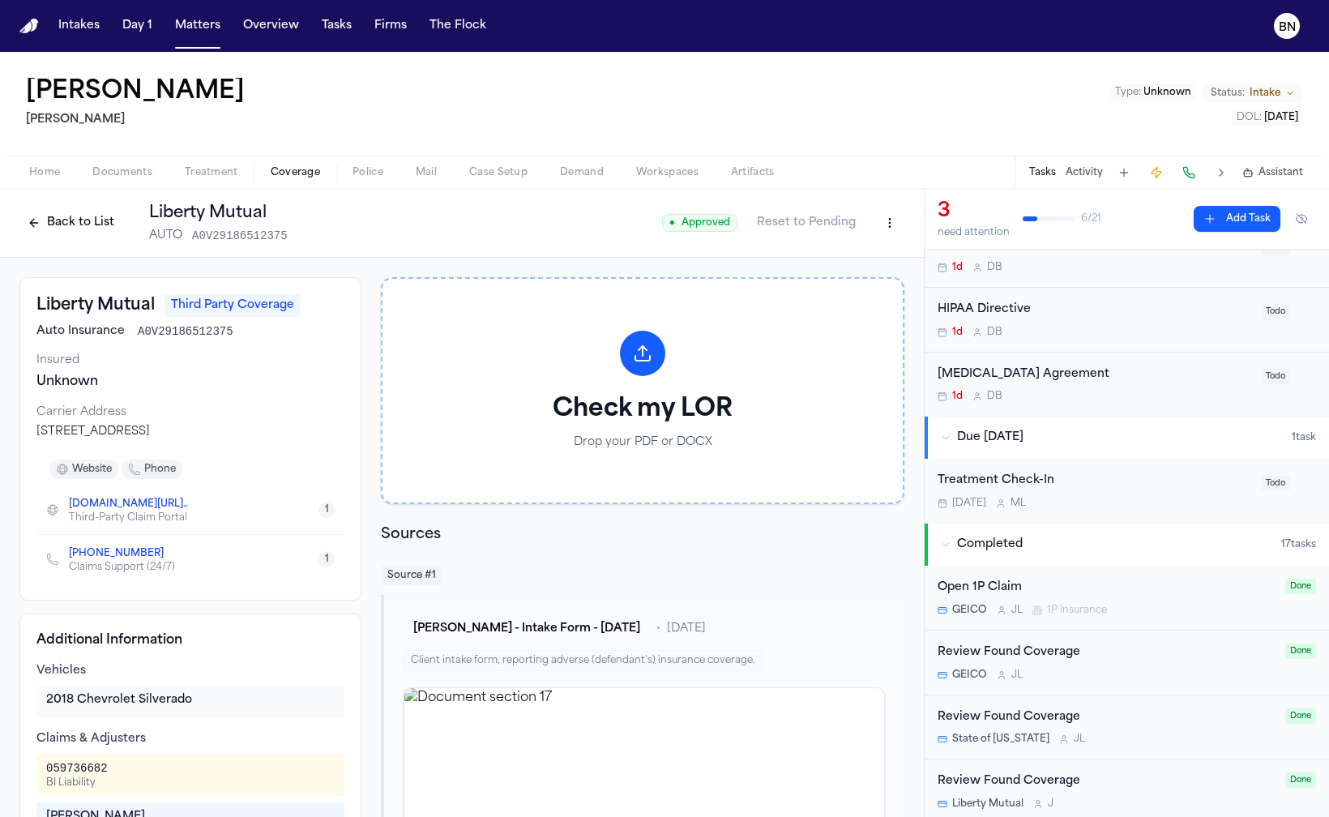
scroll to position [140, 0]
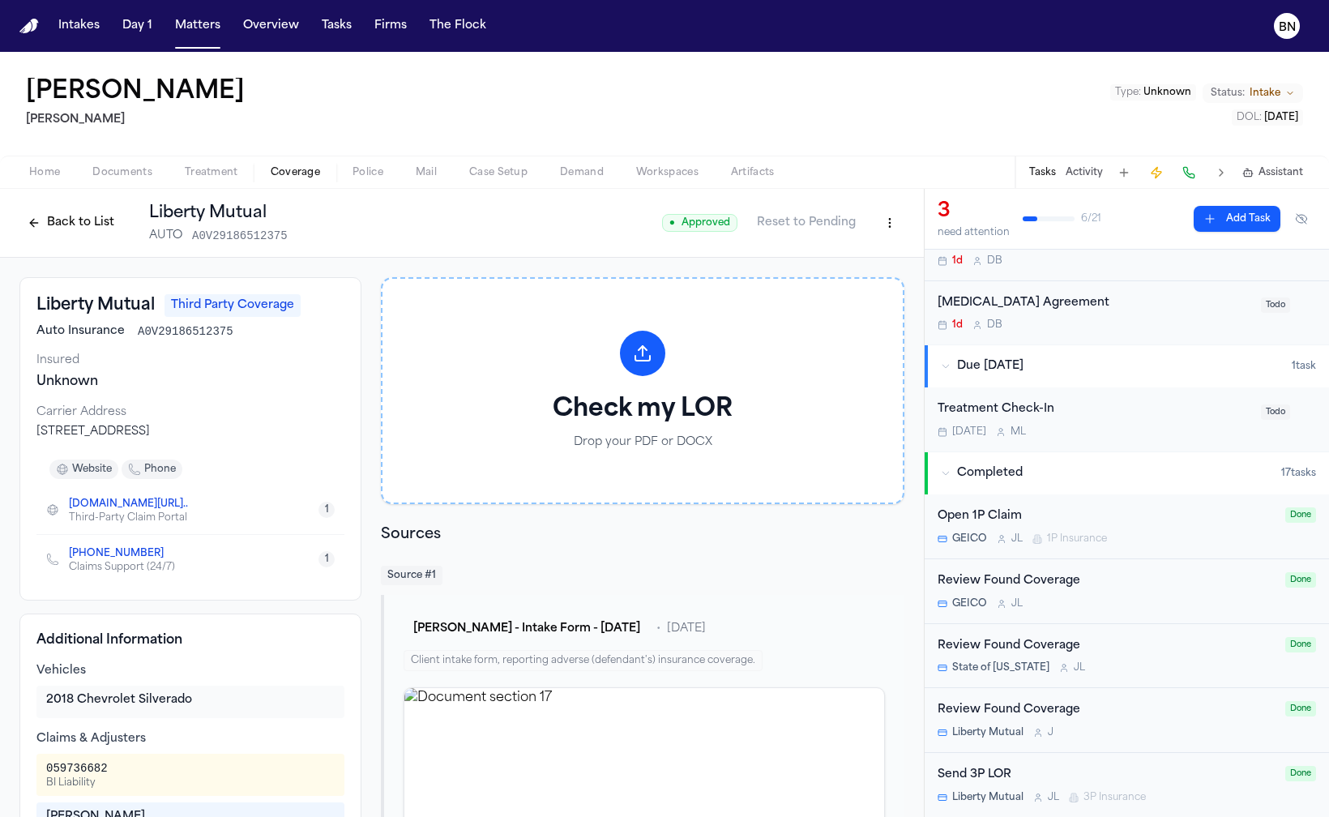
drag, startPoint x: 910, startPoint y: 160, endPoint x: 1010, endPoint y: 429, distance: 287.0
click at [910, 160] on div "Home Documents Treatment Coverage Police Mail Case Setup Demand Workspaces Arti…" at bounding box center [664, 172] width 1329 height 32
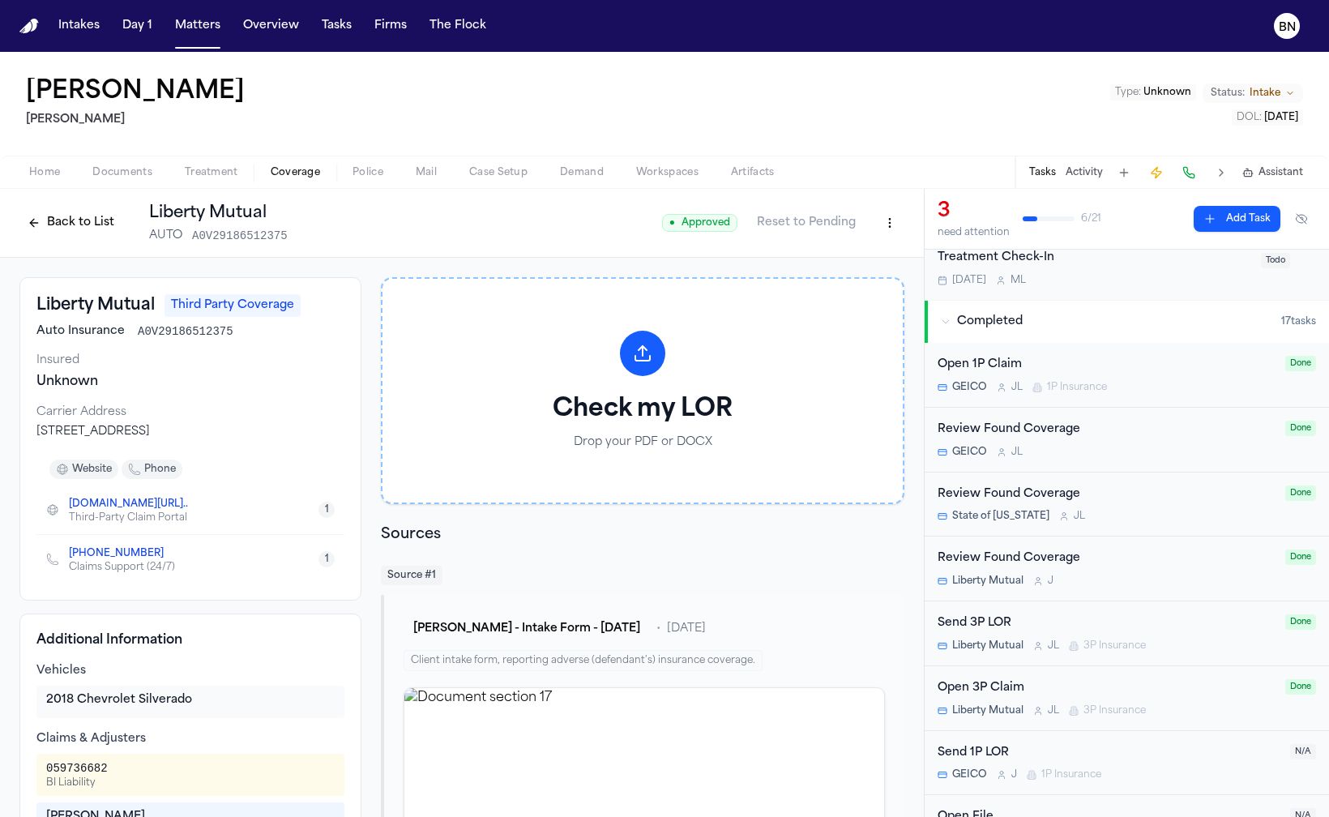
scroll to position [315, 0]
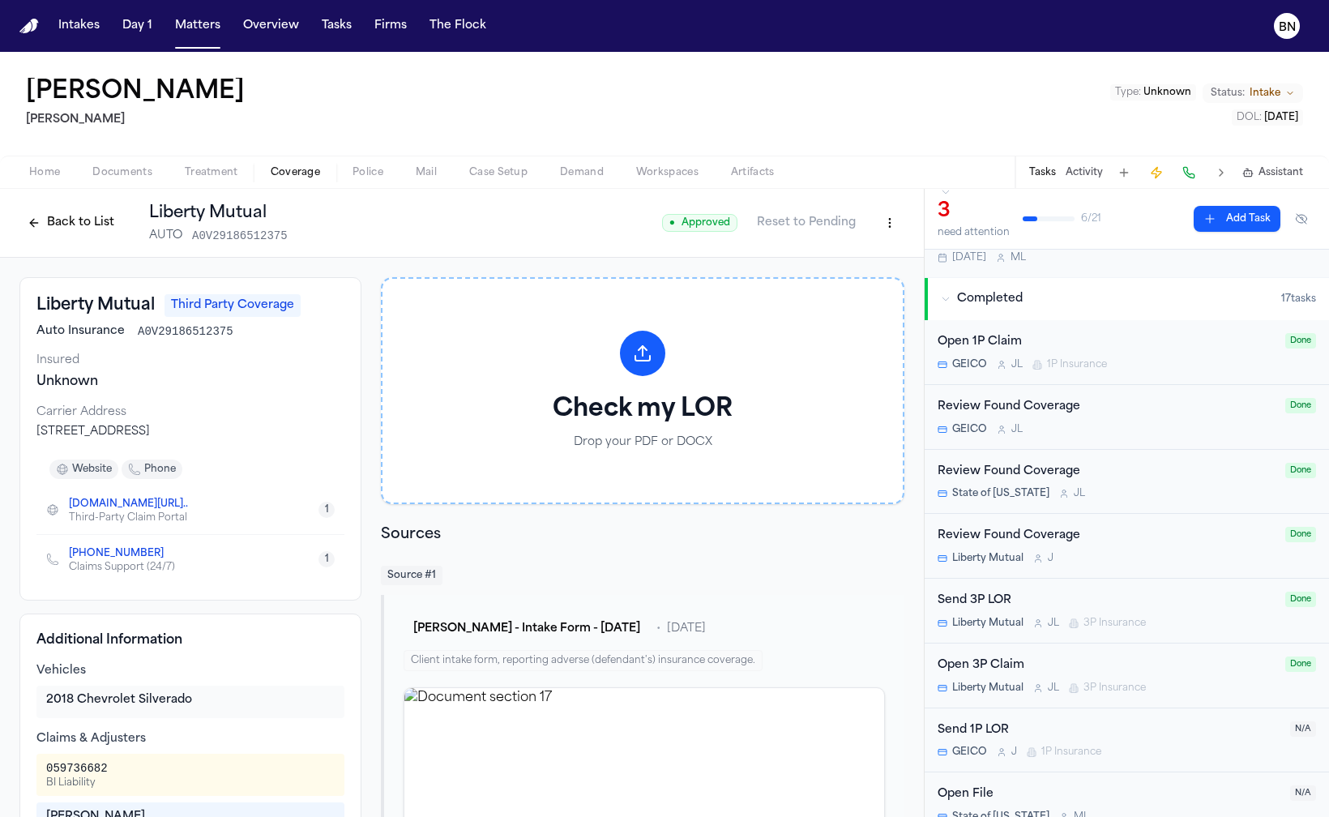
click at [1140, 733] on div "Send 1P LOR" at bounding box center [1109, 730] width 343 height 19
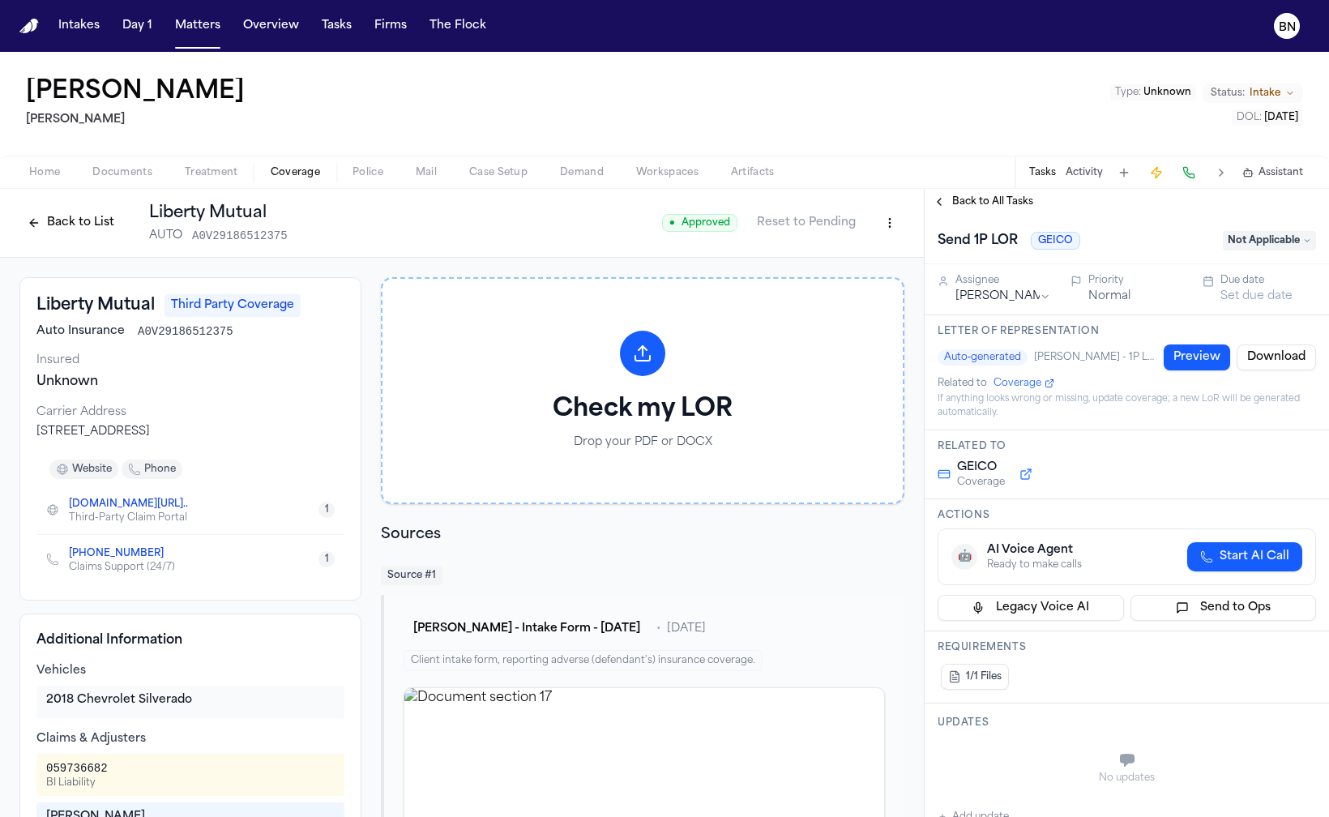
drag, startPoint x: 1015, startPoint y: 386, endPoint x: 1107, endPoint y: 400, distance: 93.4
click at [1107, 400] on div "Related to Coverage If anything looks wrong or missing, update coverage; a new …" at bounding box center [1127, 398] width 379 height 43
drag, startPoint x: 1175, startPoint y: 359, endPoint x: 1122, endPoint y: 364, distance: 53.7
click at [1122, 364] on div "Auto‑generated Hecht - 1P Letter of Representation • 8/13/2025, 11:32:48 AM Pre…" at bounding box center [1127, 358] width 379 height 26
click at [1169, 358] on button "Preview" at bounding box center [1197, 358] width 66 height 26
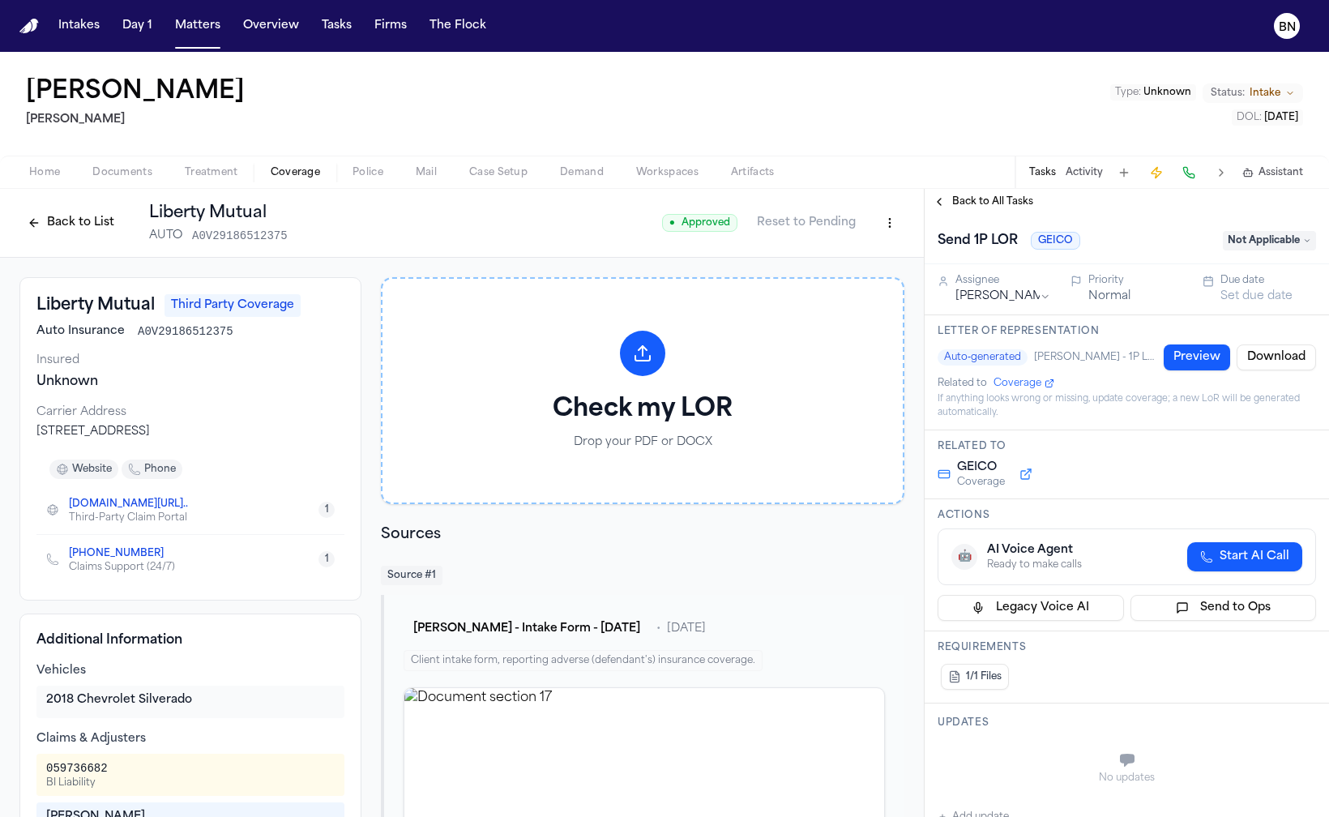
click at [67, 231] on button "Back to List" at bounding box center [70, 223] width 103 height 26
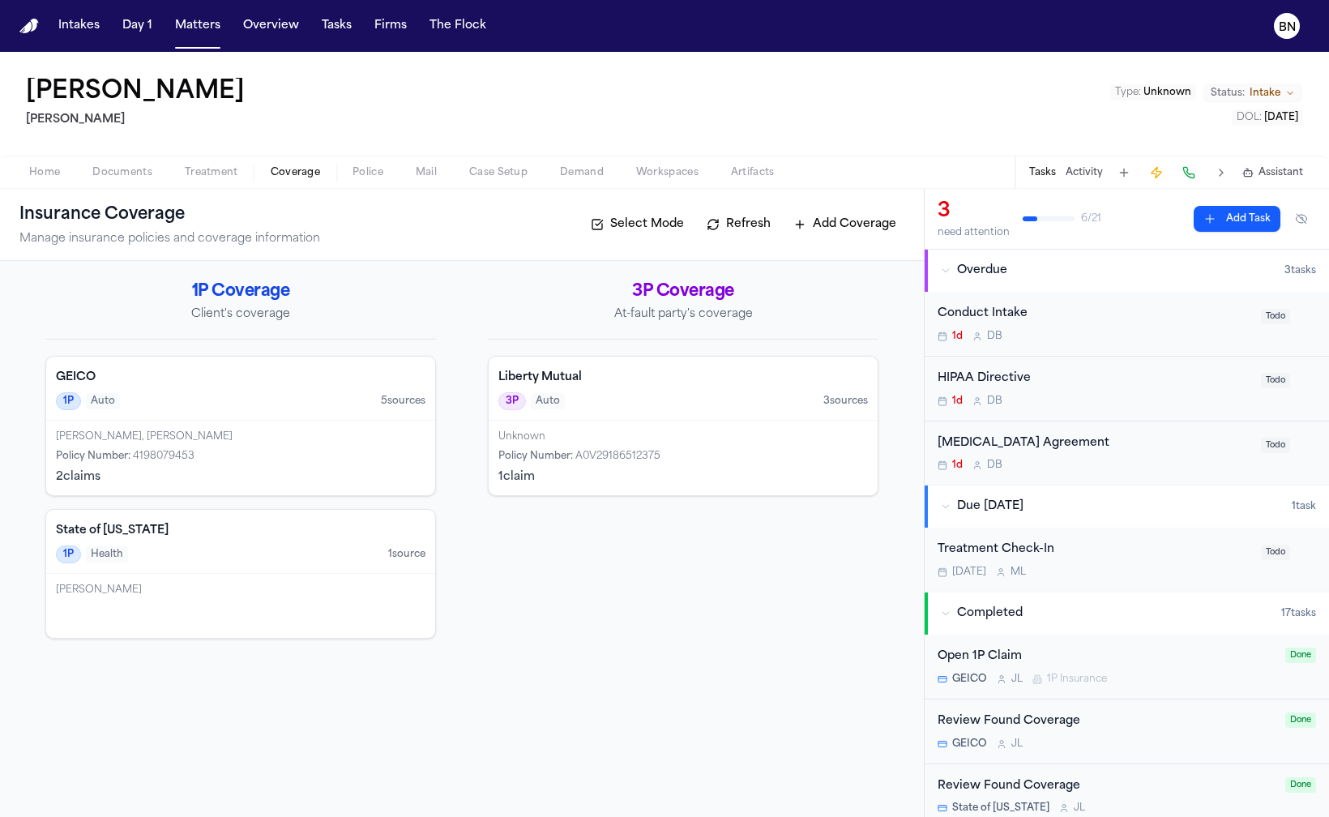
click at [268, 395] on div "1P Auto 5 source s" at bounding box center [241, 401] width 370 height 18
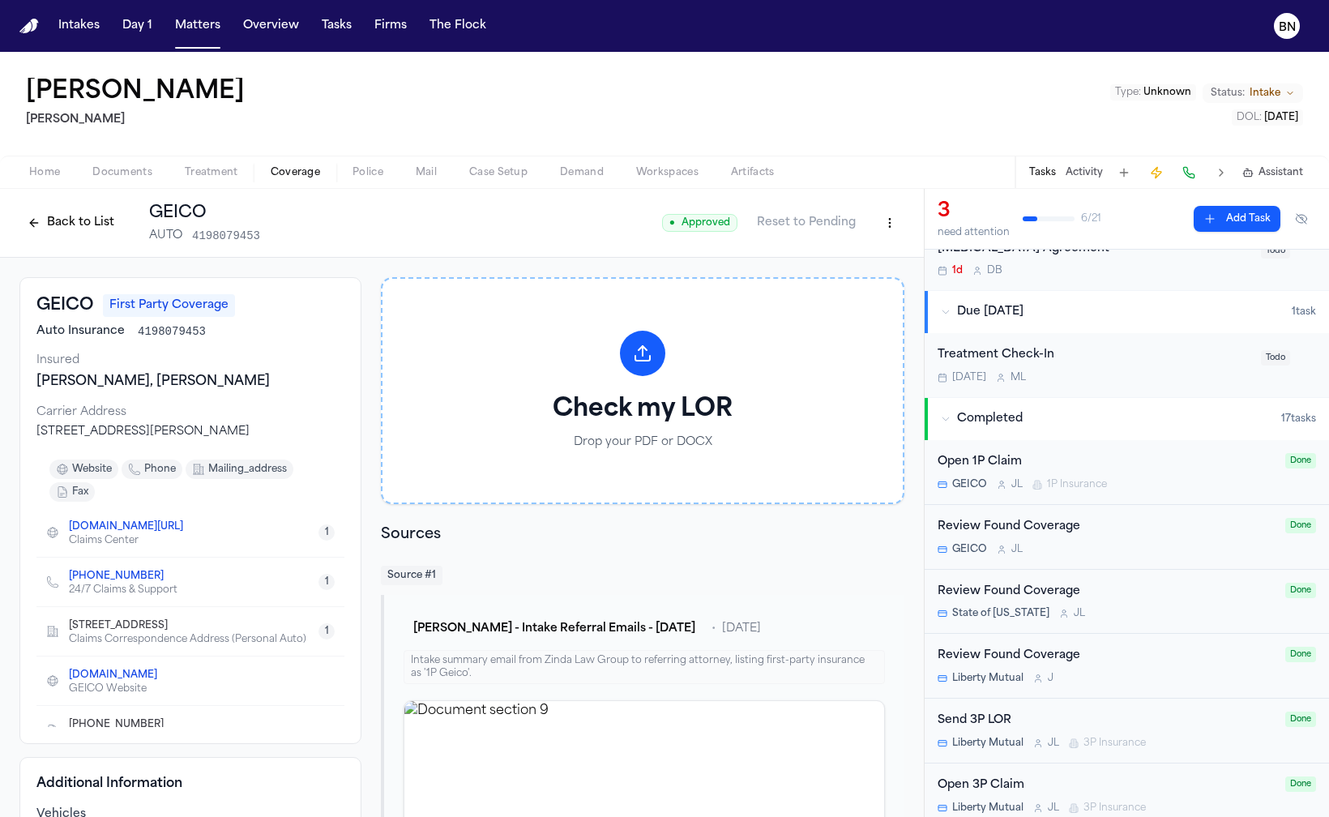
scroll to position [217, 0]
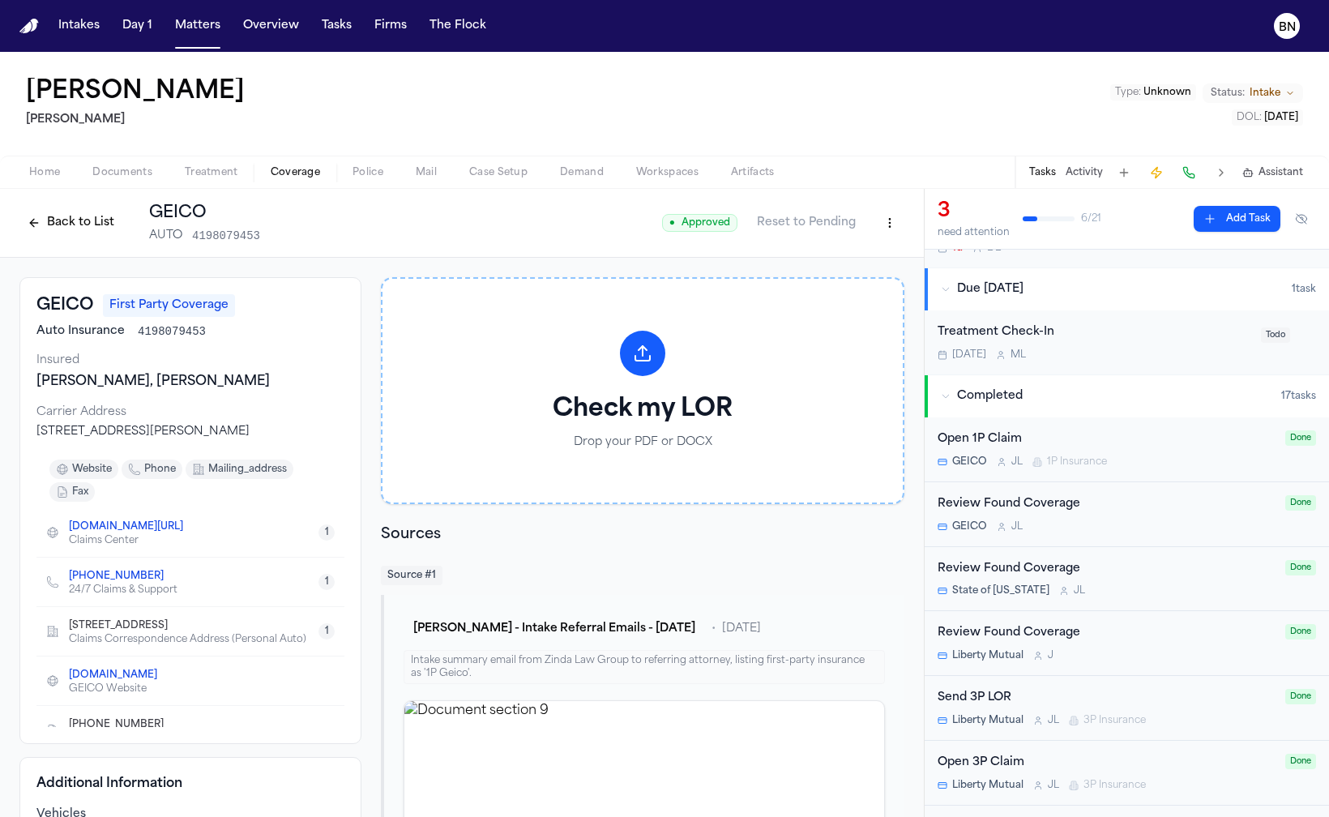
click at [88, 221] on button "Back to List" at bounding box center [70, 223] width 103 height 26
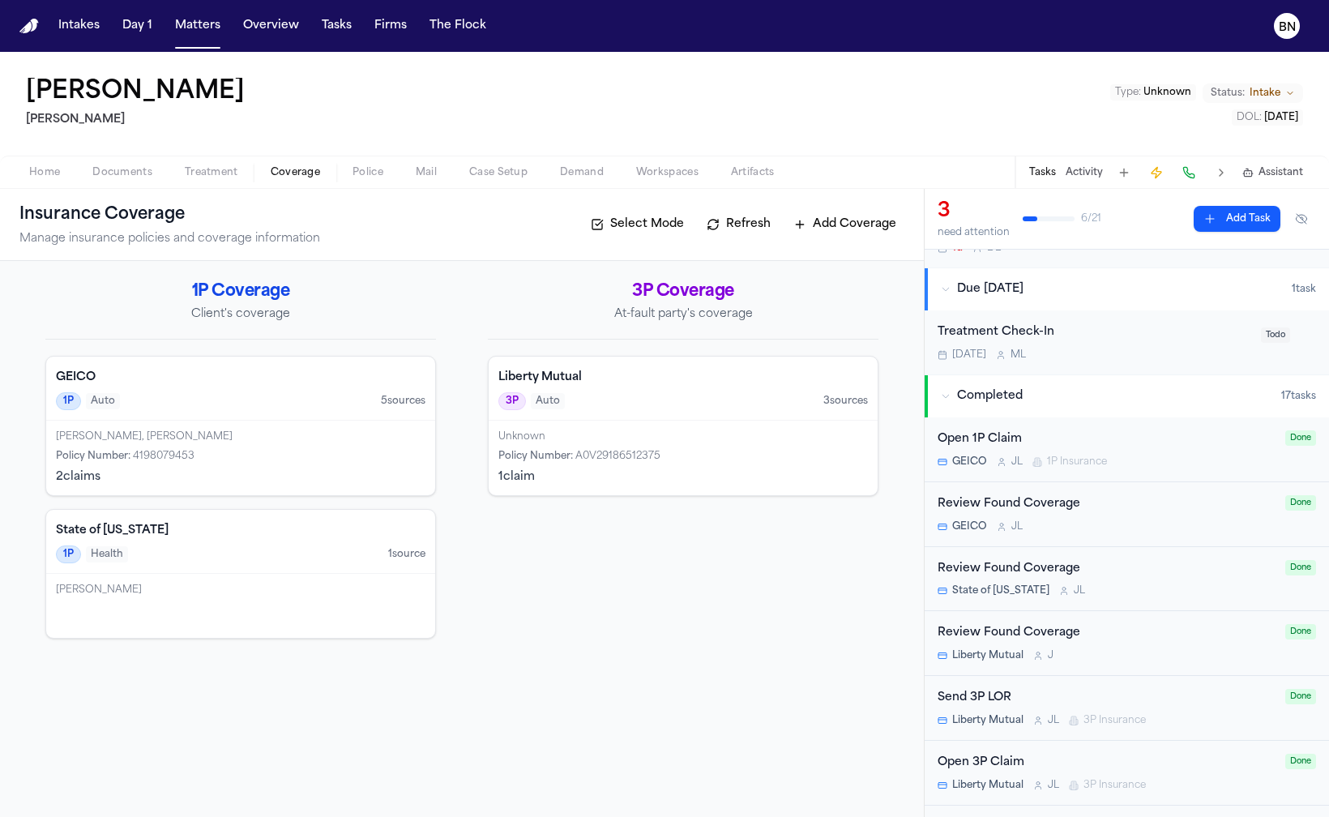
click at [666, 395] on div "3P Auto 3 source s" at bounding box center [684, 401] width 370 height 18
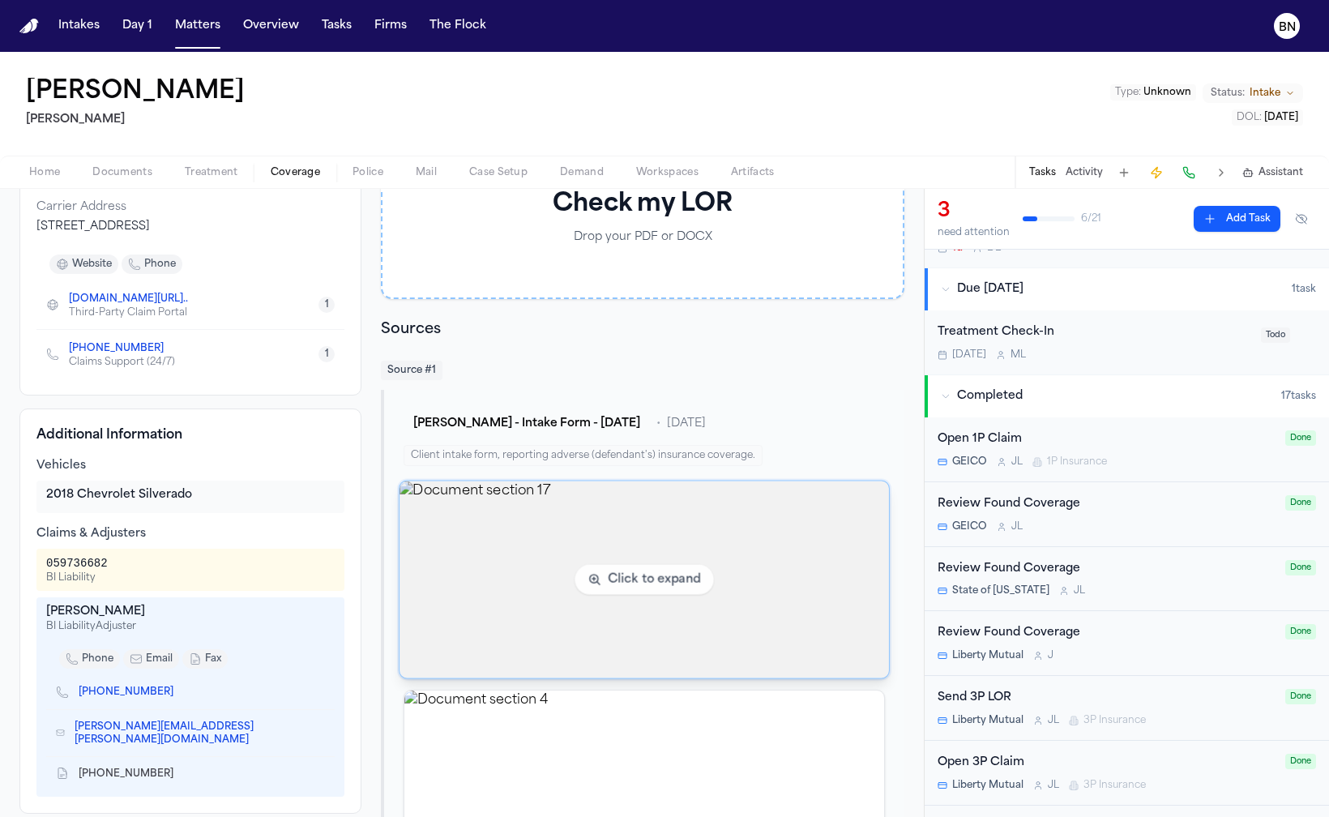
scroll to position [193, 0]
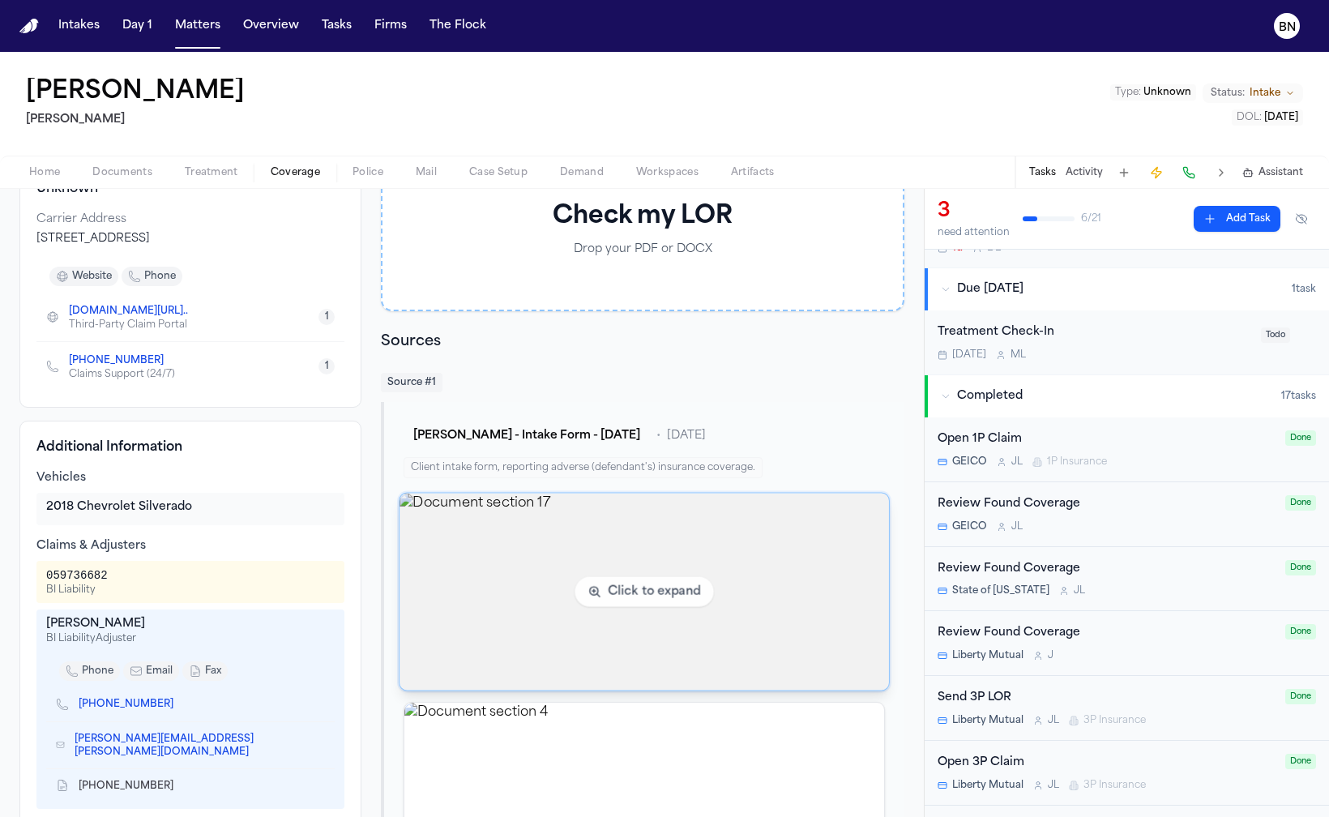
click at [486, 604] on img "View document section 17" at bounding box center [644, 592] width 489 height 197
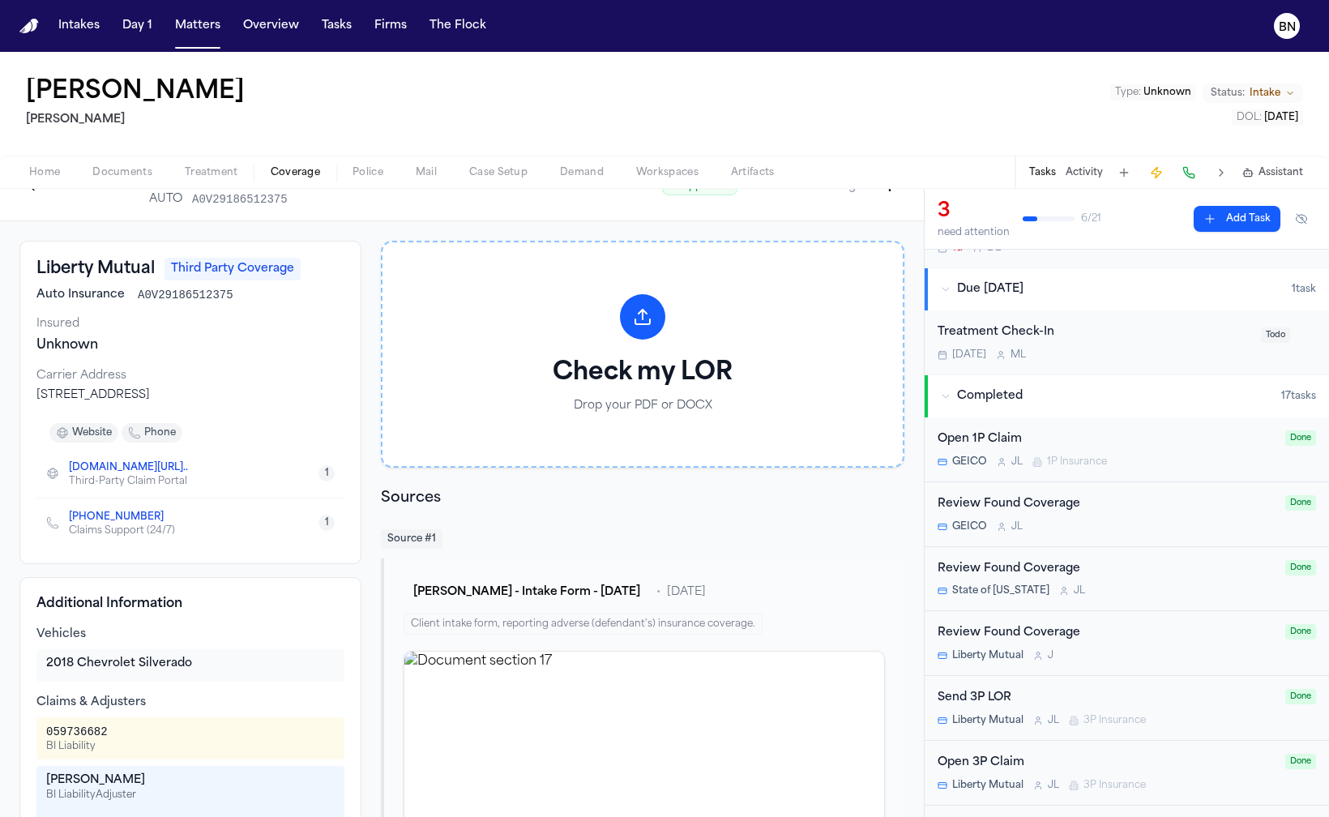
scroll to position [13, 0]
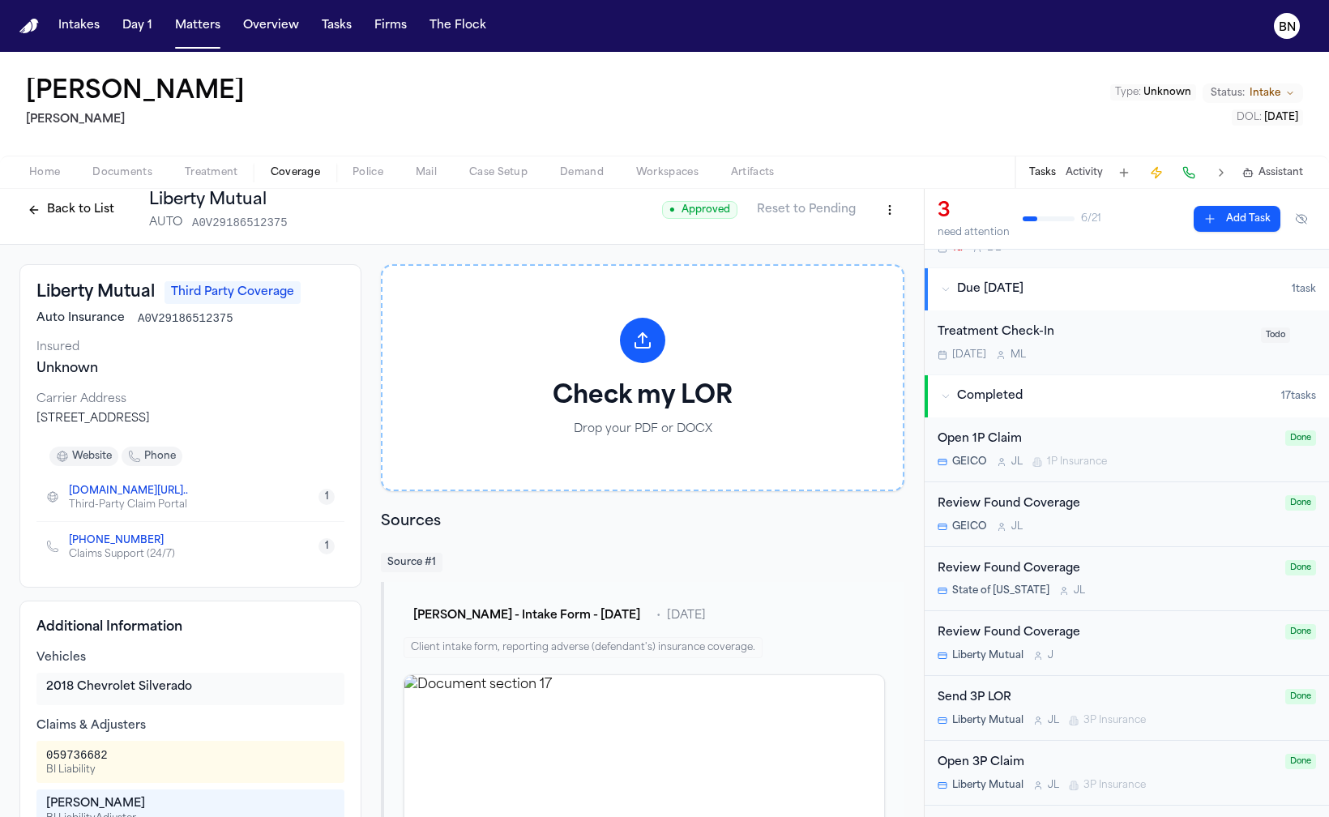
click at [1076, 700] on div "Send 3P LOR" at bounding box center [1107, 698] width 338 height 19
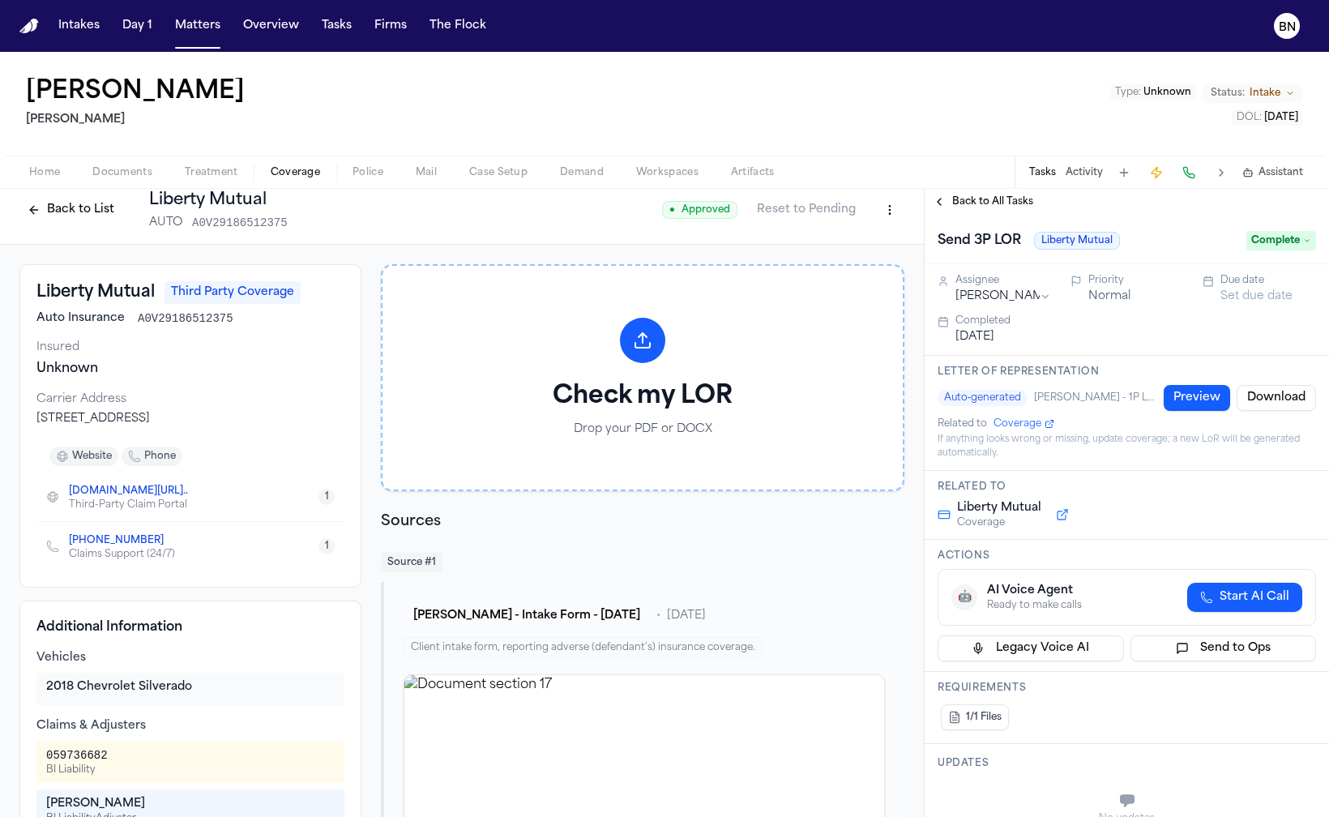
click at [1204, 400] on button "Preview" at bounding box center [1197, 398] width 66 height 26
click at [1167, 399] on button "Preview" at bounding box center [1197, 398] width 66 height 26
click at [1073, 400] on span "Hecht - 1P Letter of Representation • 8/13/2025, 11:32:48 AM" at bounding box center [1094, 398] width 120 height 13
click at [1074, 400] on span "Hecht - 1P Letter of Representation • 8/13/2025, 11:32:48 AM" at bounding box center [1094, 398] width 120 height 13
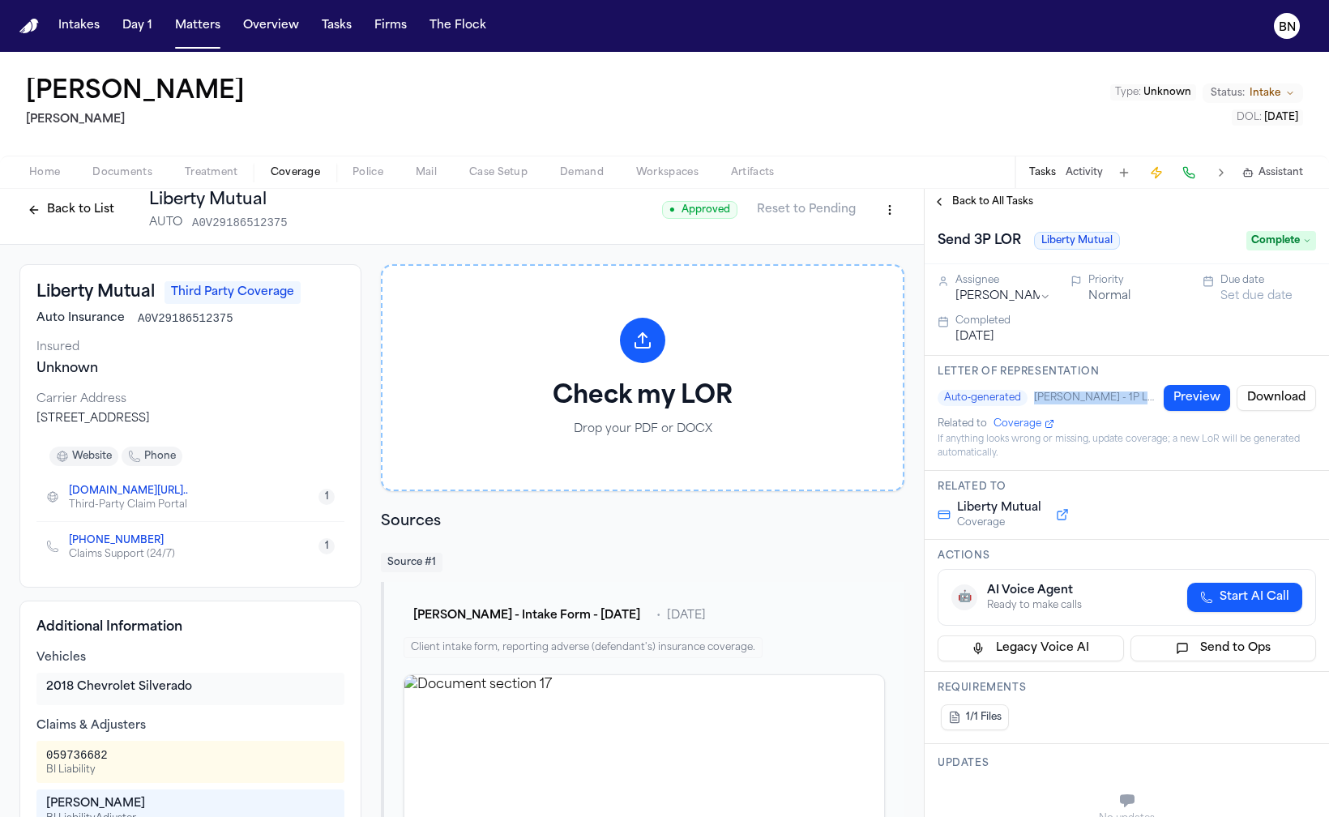
click at [1181, 400] on button "Preview" at bounding box center [1197, 398] width 66 height 26
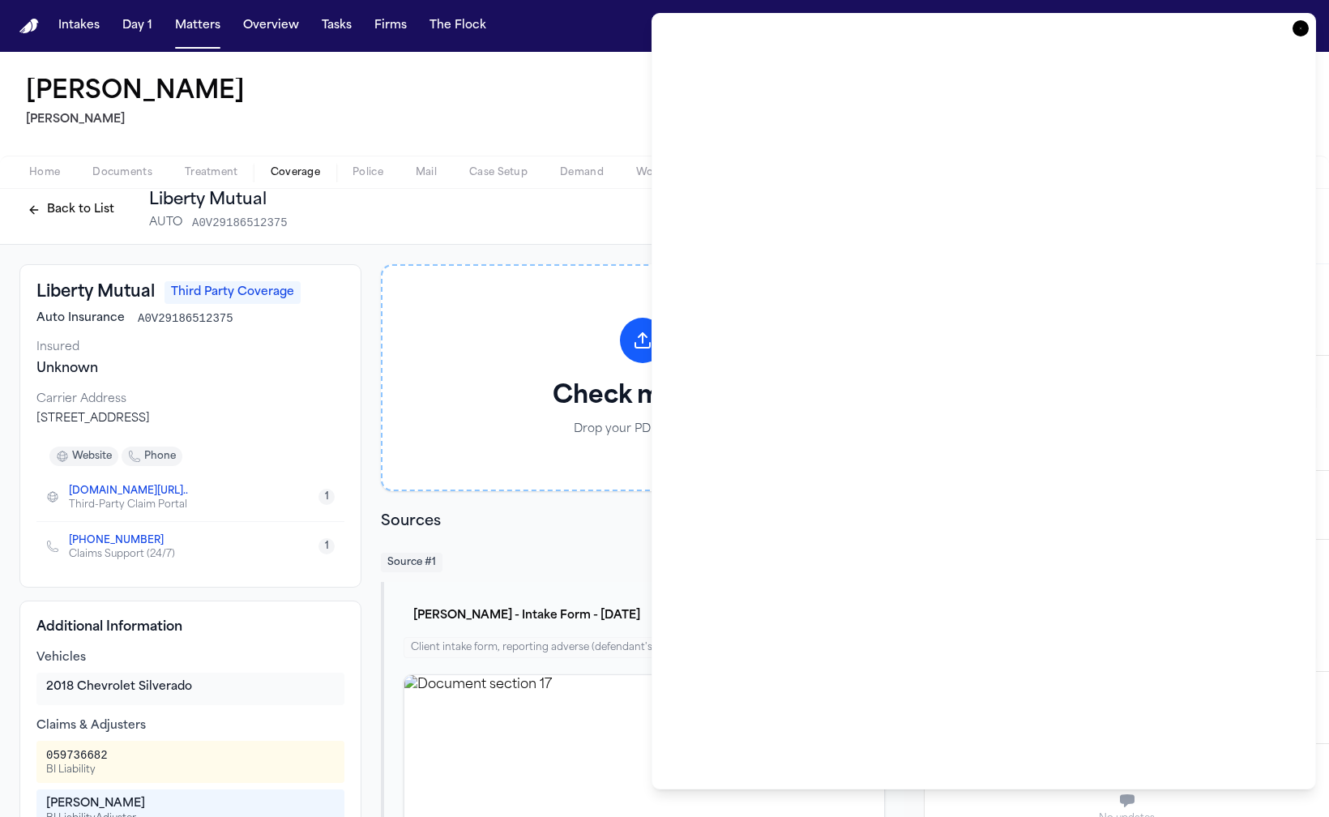
click at [547, 55] on div at bounding box center [664, 408] width 1329 height 817
click at [541, 57] on div at bounding box center [664, 408] width 1329 height 817
click at [1302, 31] on icon "button" at bounding box center [1301, 28] width 16 height 16
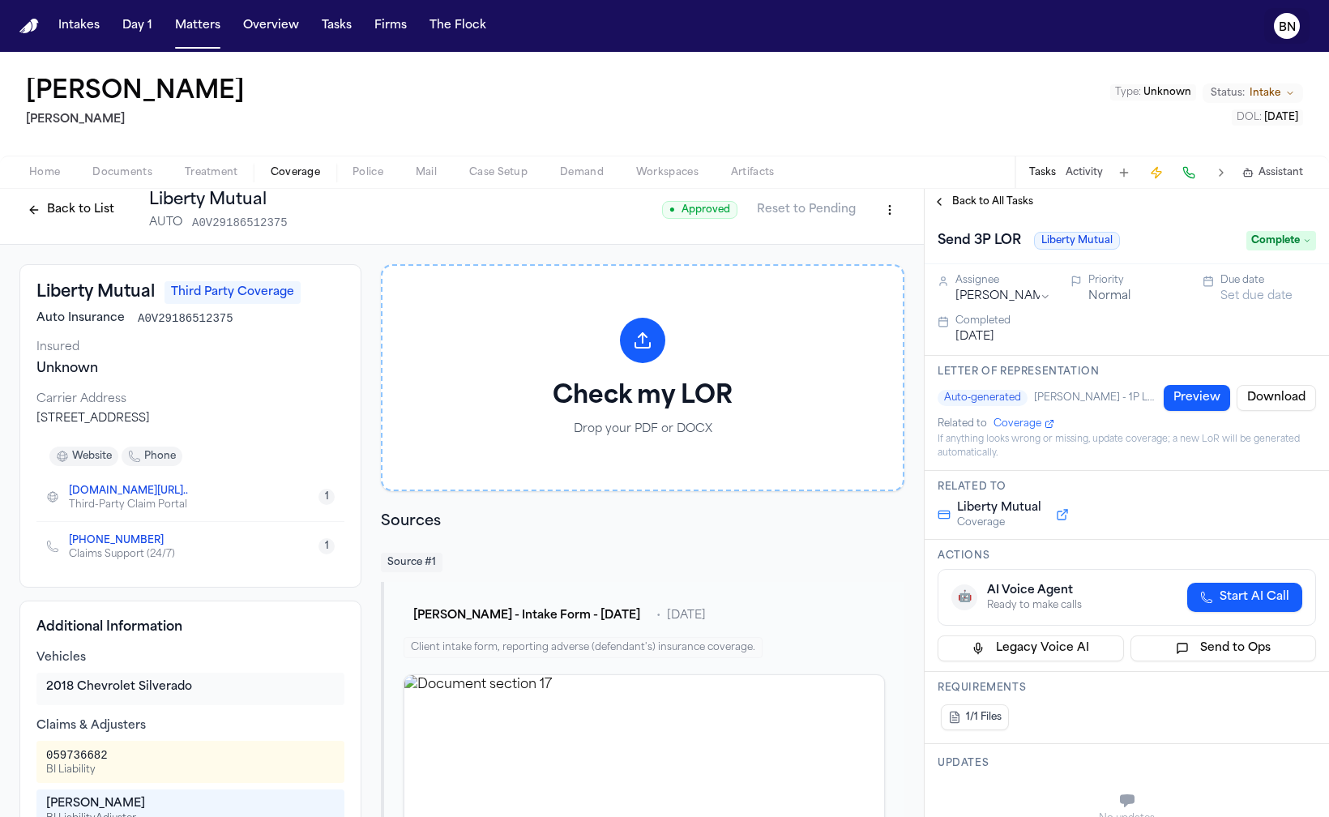
click at [1274, 26] on icon "BN" at bounding box center [1287, 26] width 26 height 26
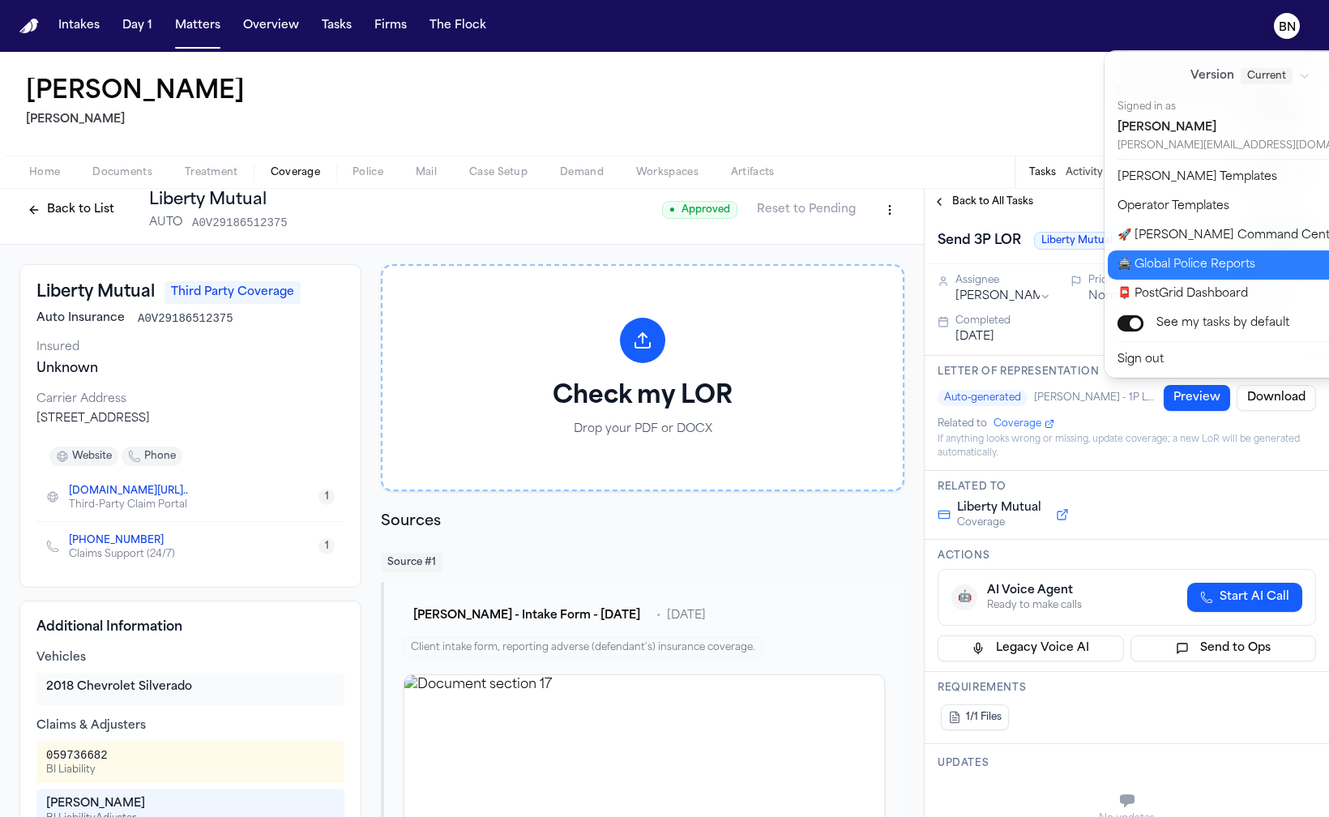
click at [1233, 262] on button "🚔 Global Police Reports" at bounding box center [1260, 264] width 305 height 29
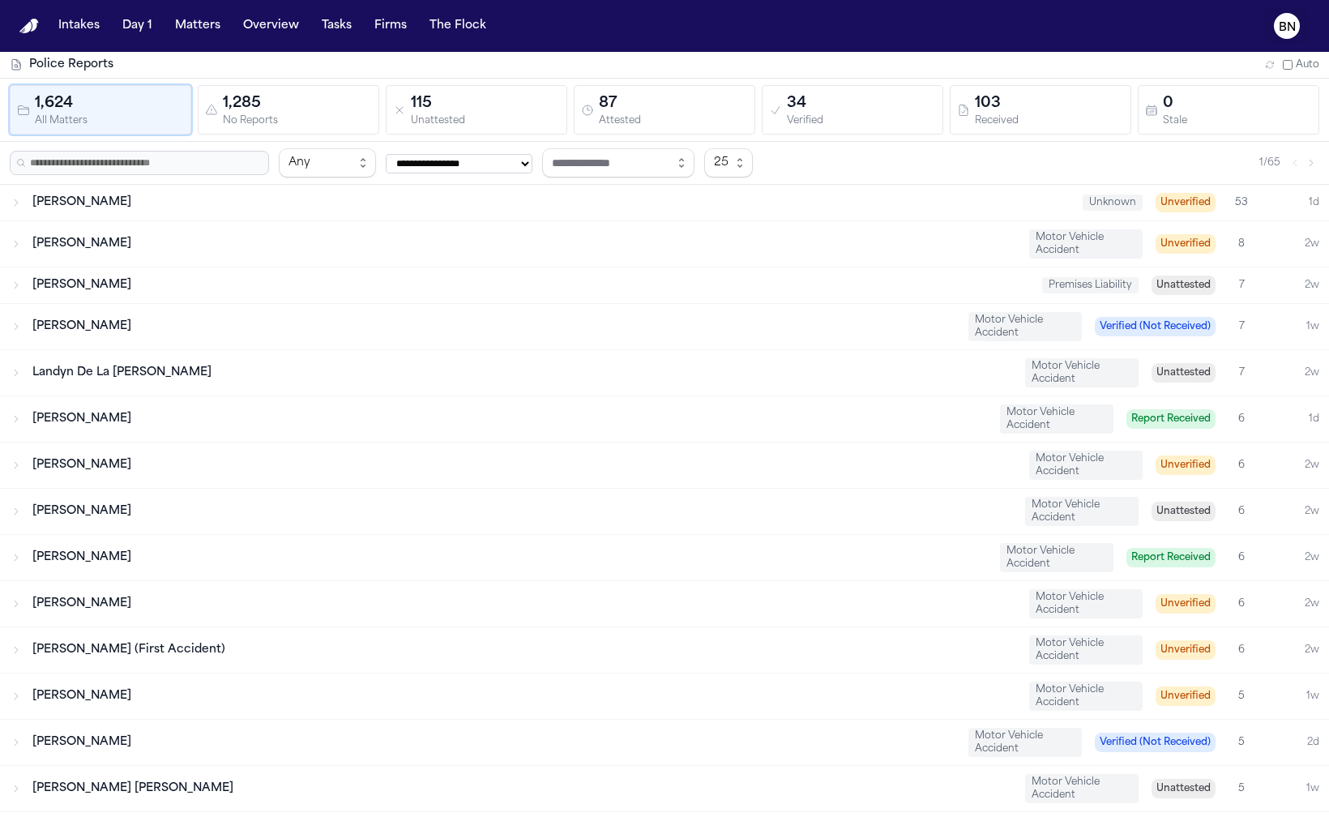
click at [1287, 29] on text "BN" at bounding box center [1287, 27] width 17 height 11
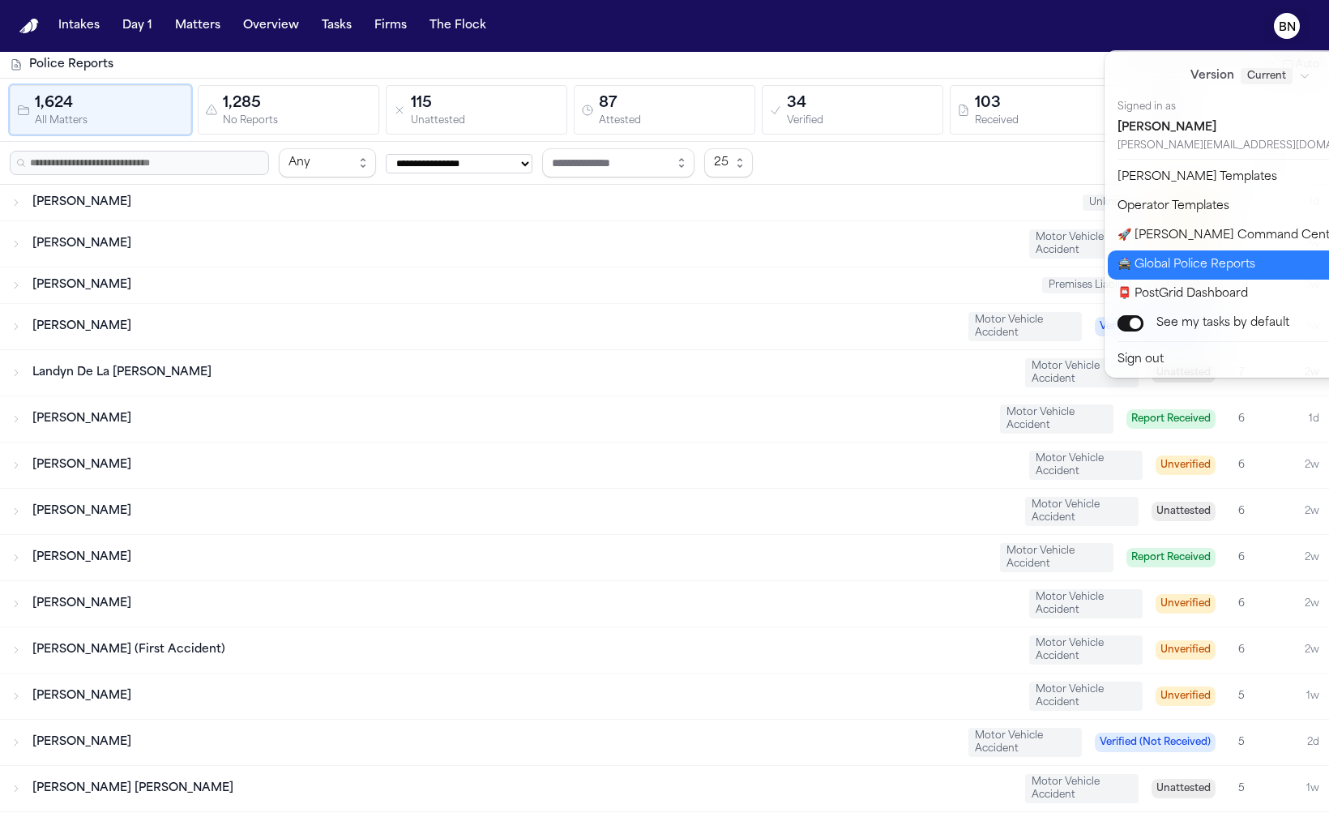
click at [1205, 237] on button "🚀 Bland Command Center" at bounding box center [1260, 235] width 305 height 29
select select "**"
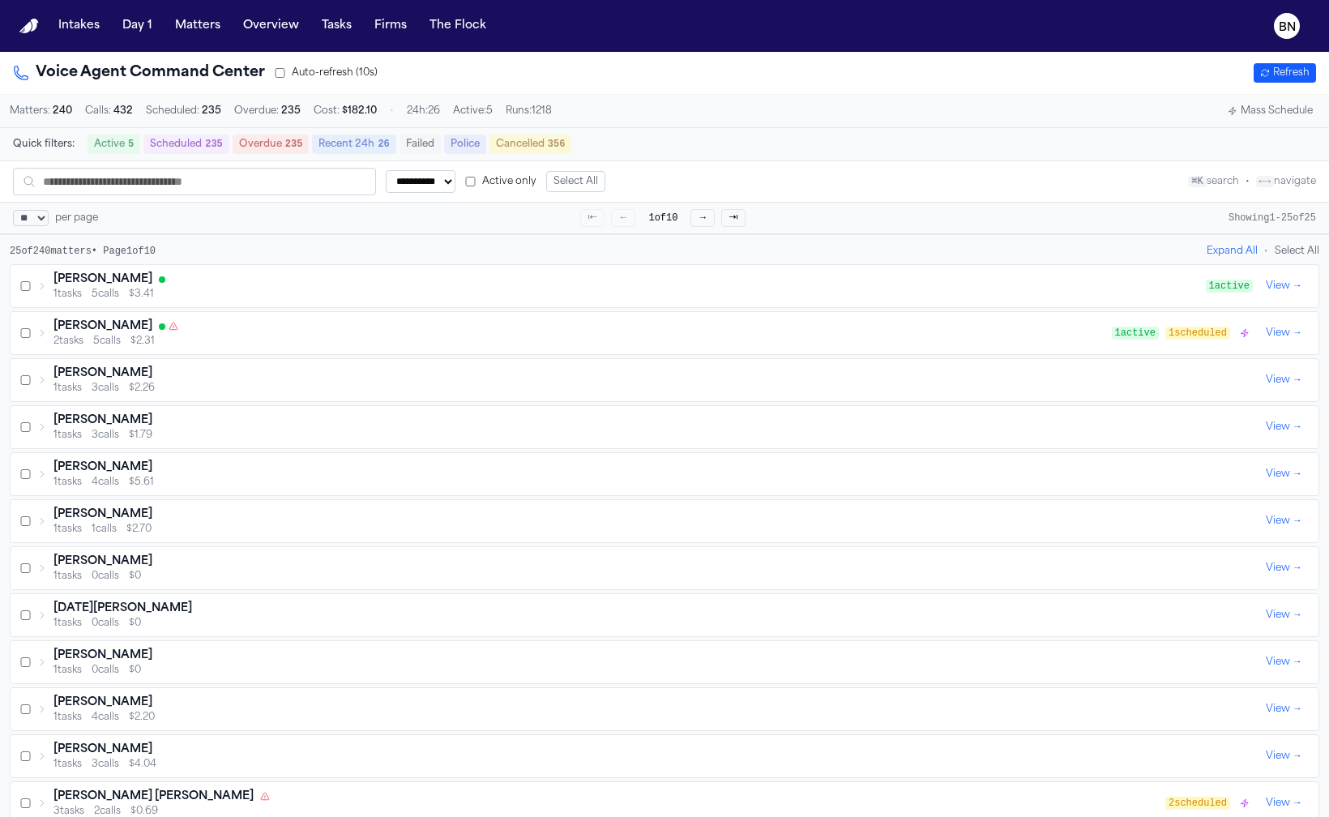
click at [194, 146] on button "Scheduled 235" at bounding box center [186, 144] width 86 height 19
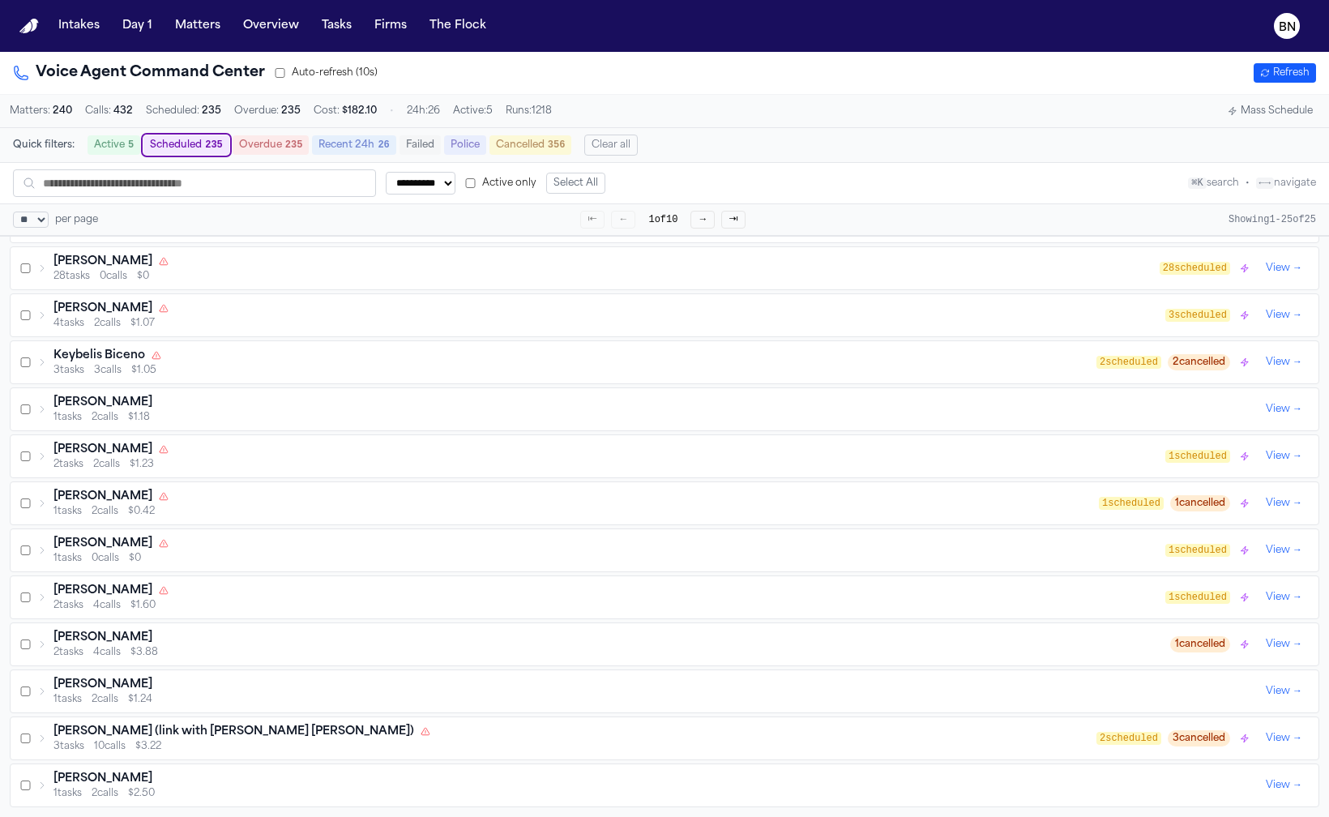
scroll to position [166, 0]
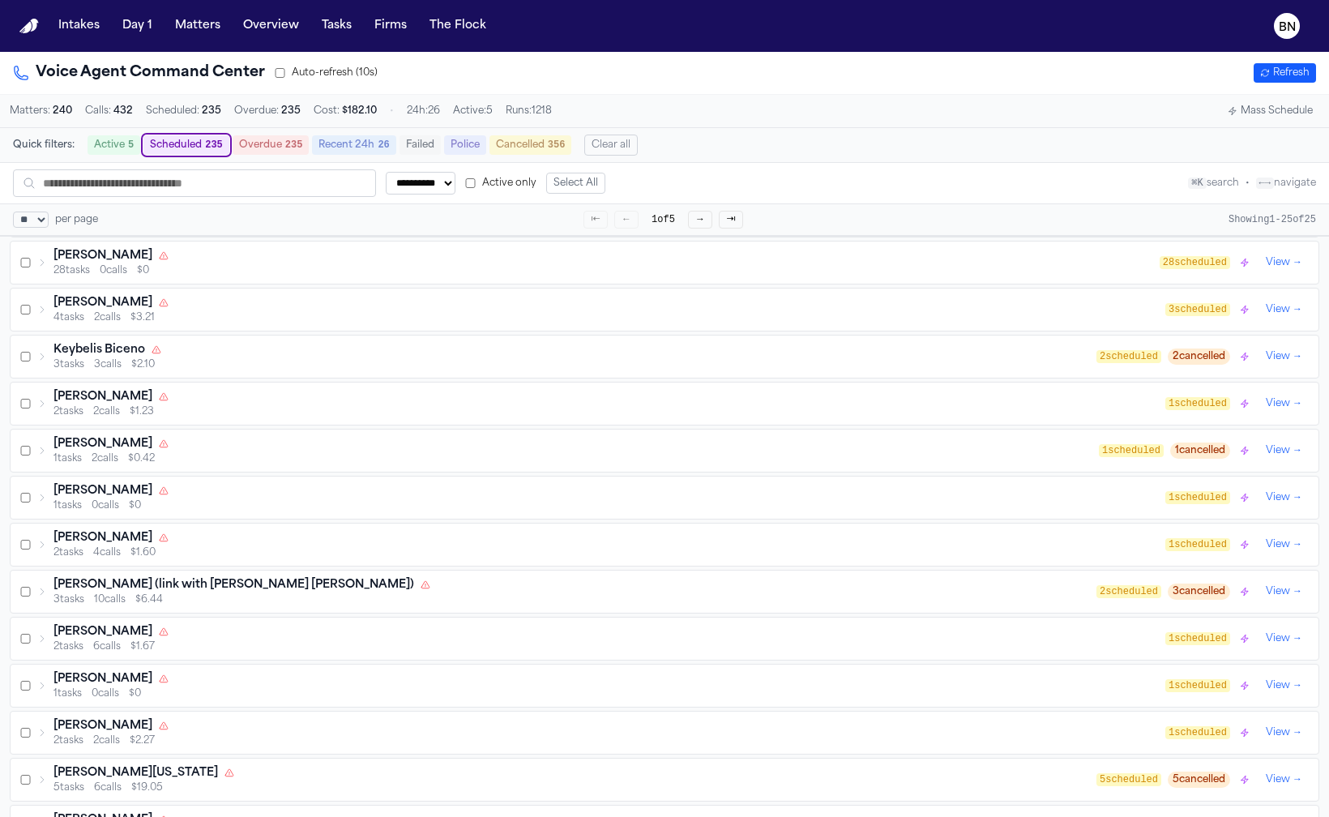
click at [205, 546] on div "[PERSON_NAME]" at bounding box center [610, 538] width 1112 height 16
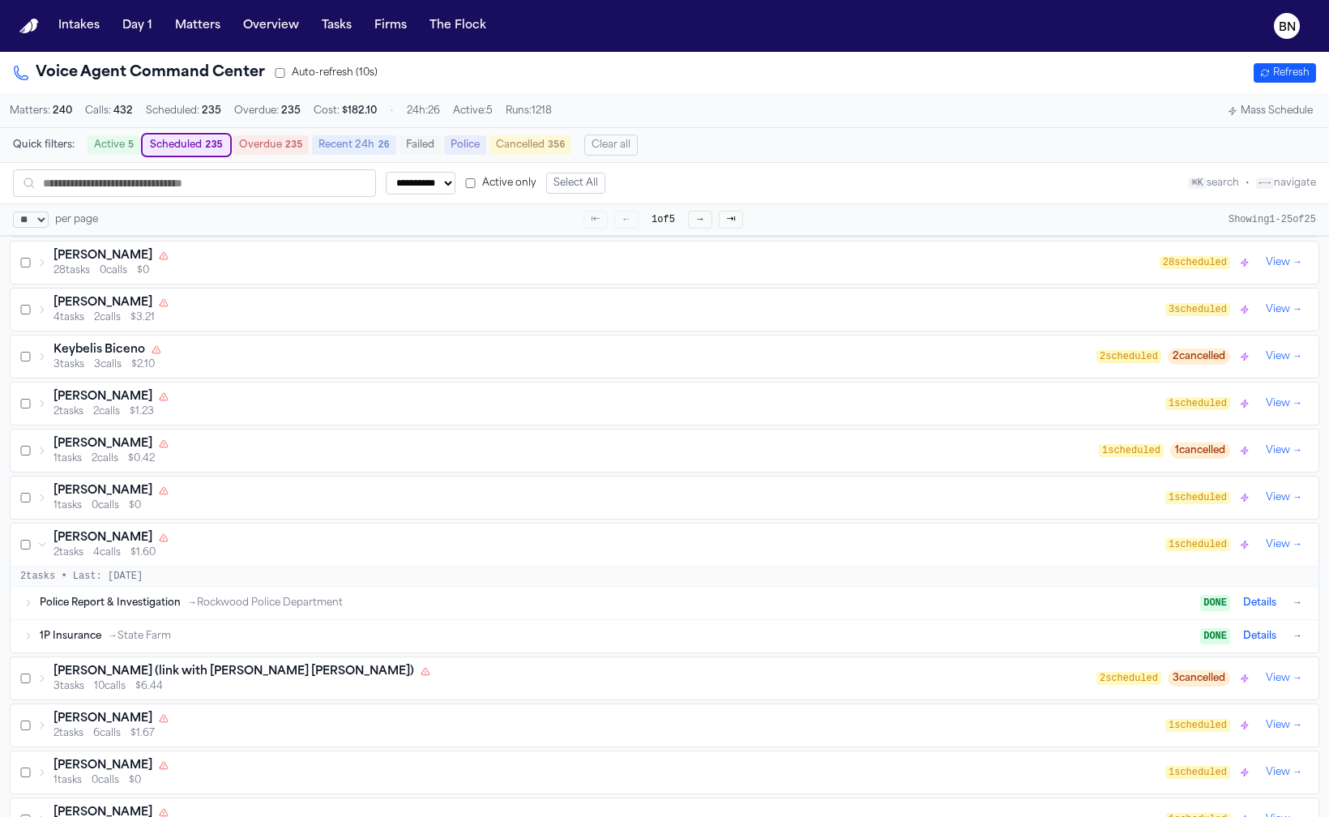
click at [34, 606] on div "Police Report & Investigation → Rockwood Police Department DONE Details →" at bounding box center [665, 603] width 1308 height 32
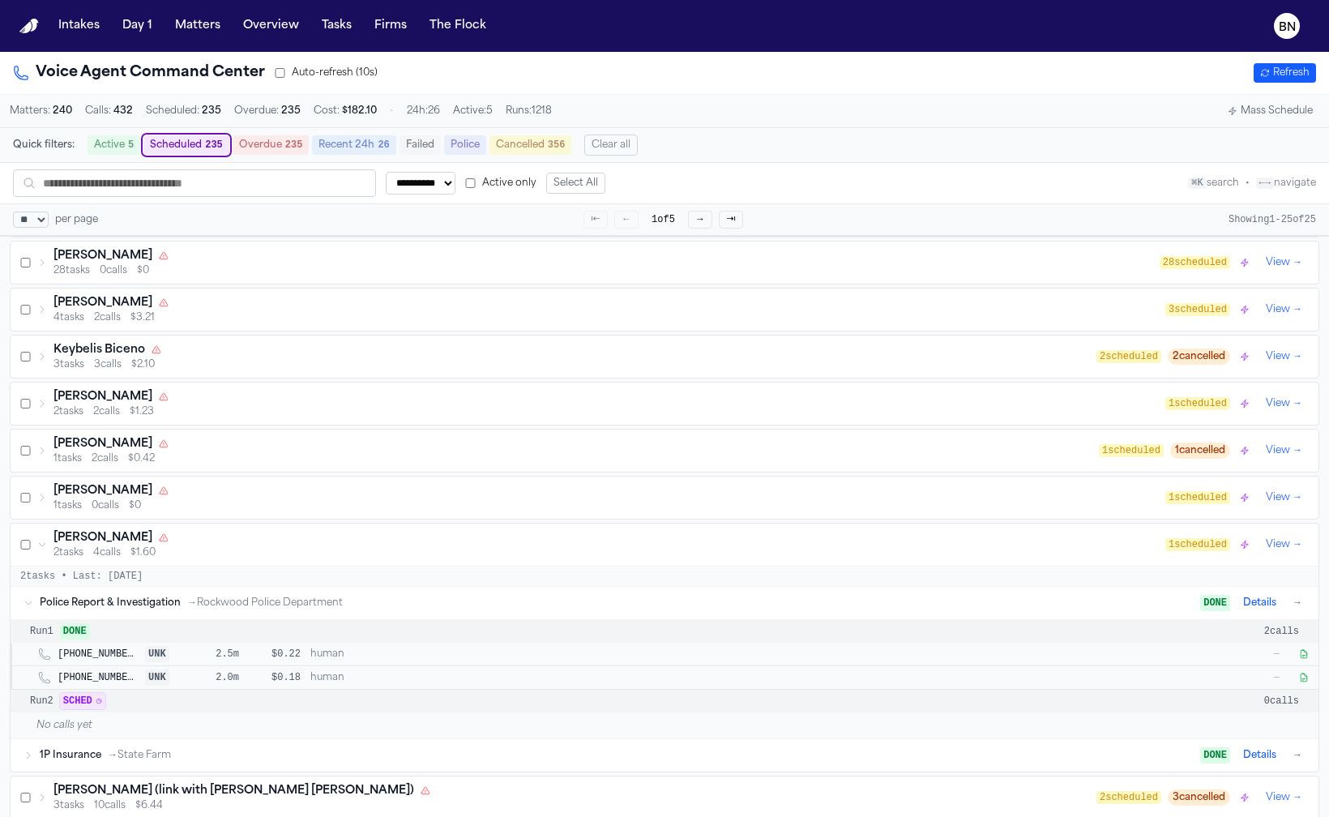
click at [34, 606] on div "Police Report & Investigation → Rockwood Police Department DONE Details →" at bounding box center [665, 603] width 1308 height 32
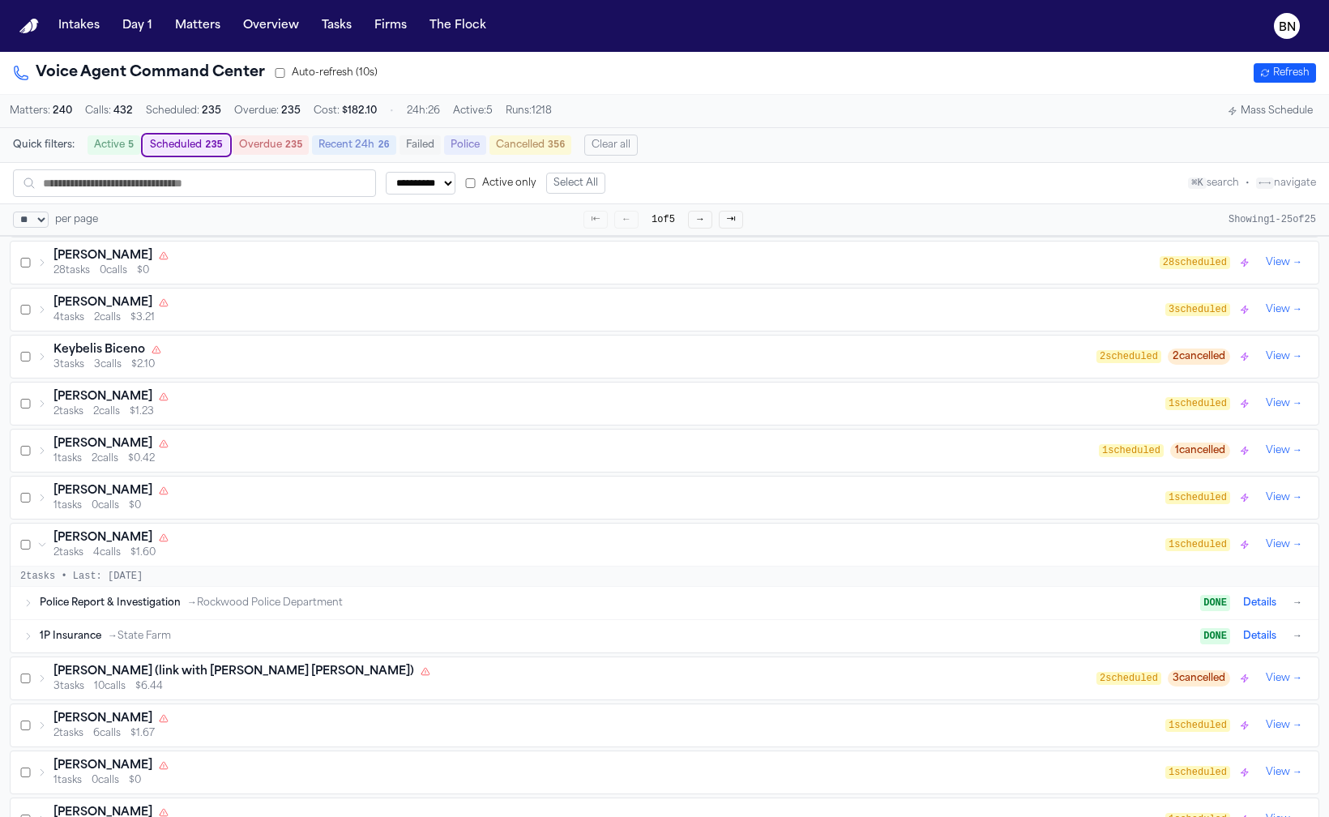
click at [1243, 605] on button "Details" at bounding box center [1260, 602] width 46 height 19
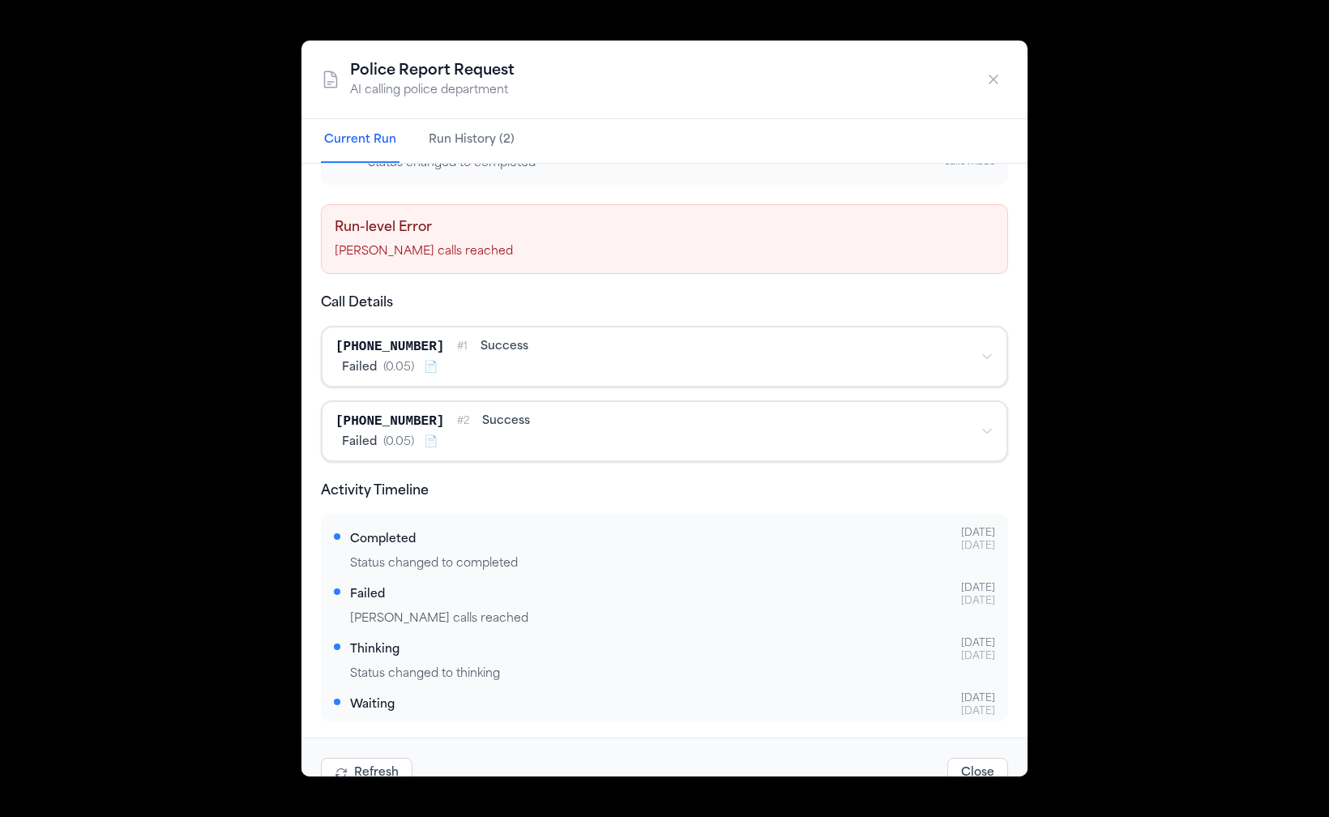
scroll to position [0, 0]
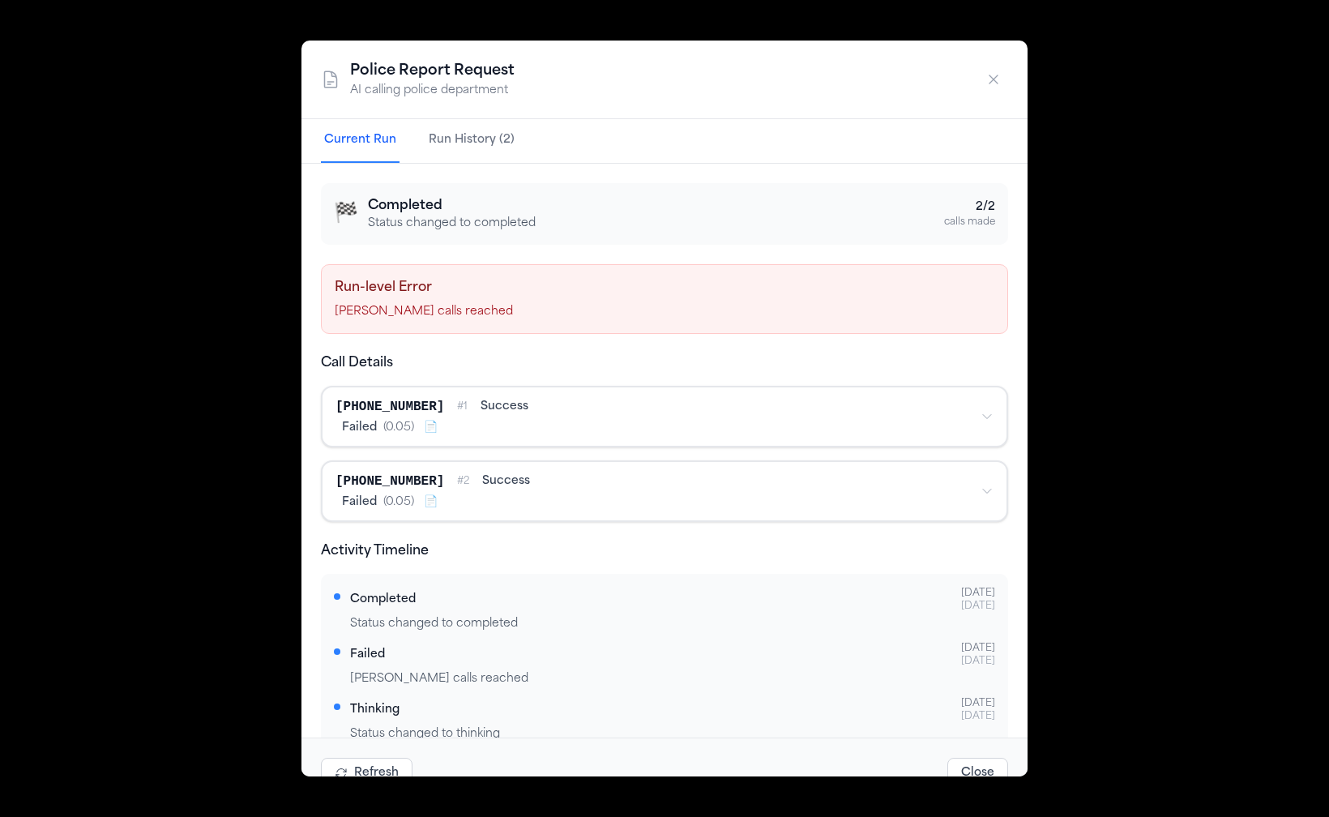
click at [1142, 409] on div "Police Report Request AI calling police department Current Run Run History (2) …" at bounding box center [664, 408] width 1329 height 817
drag, startPoint x: 980, startPoint y: 86, endPoint x: 997, endPoint y: 86, distance: 17.0
click at [989, 87] on button "button" at bounding box center [993, 79] width 29 height 29
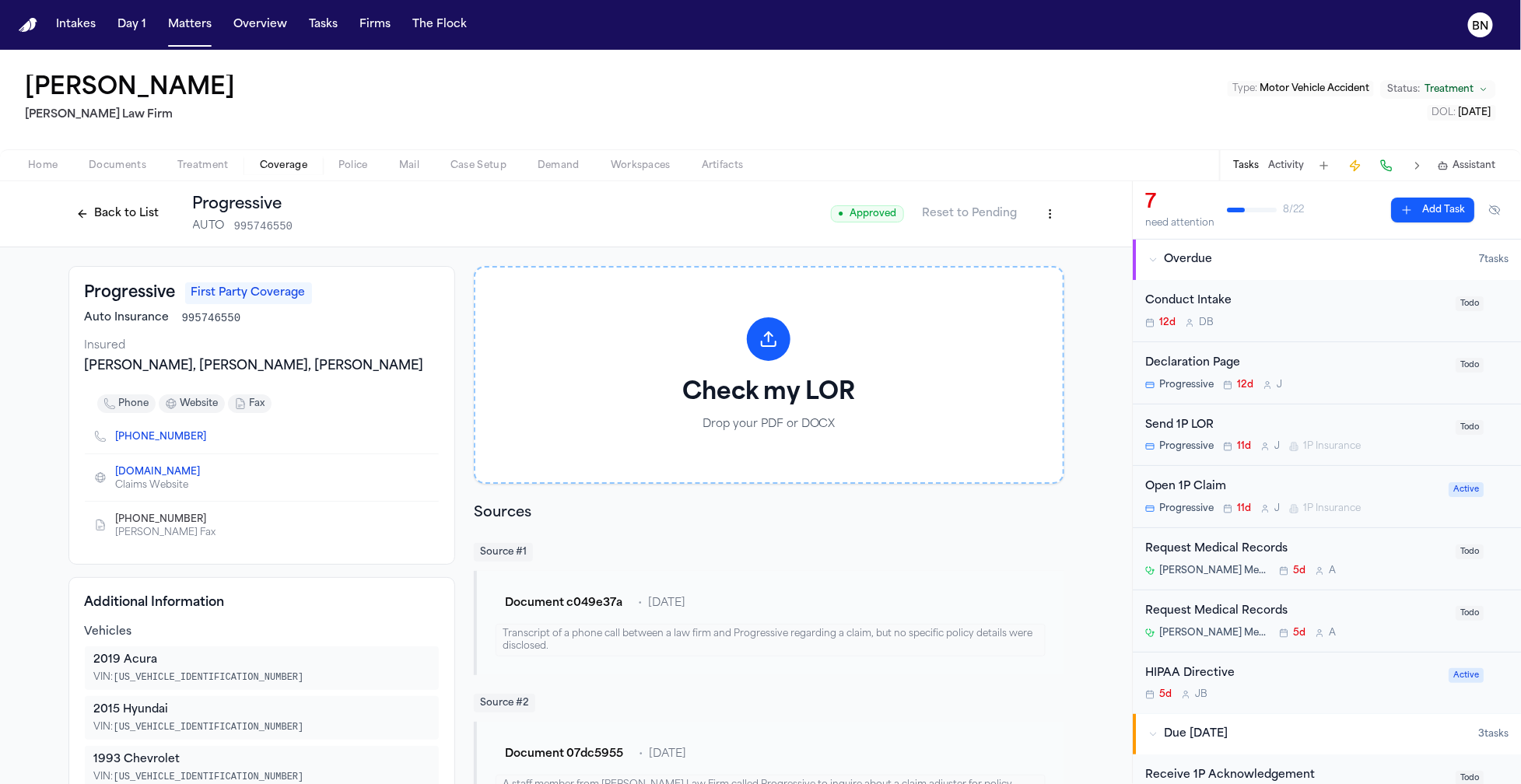
click at [24, 154] on div "Home Documents Treatment Coverage Police Mail Case Setup Demand Workspaces Arti…" at bounding box center [760, 165] width 1521 height 31
click at [36, 159] on span "Home" at bounding box center [42, 165] width 30 height 12
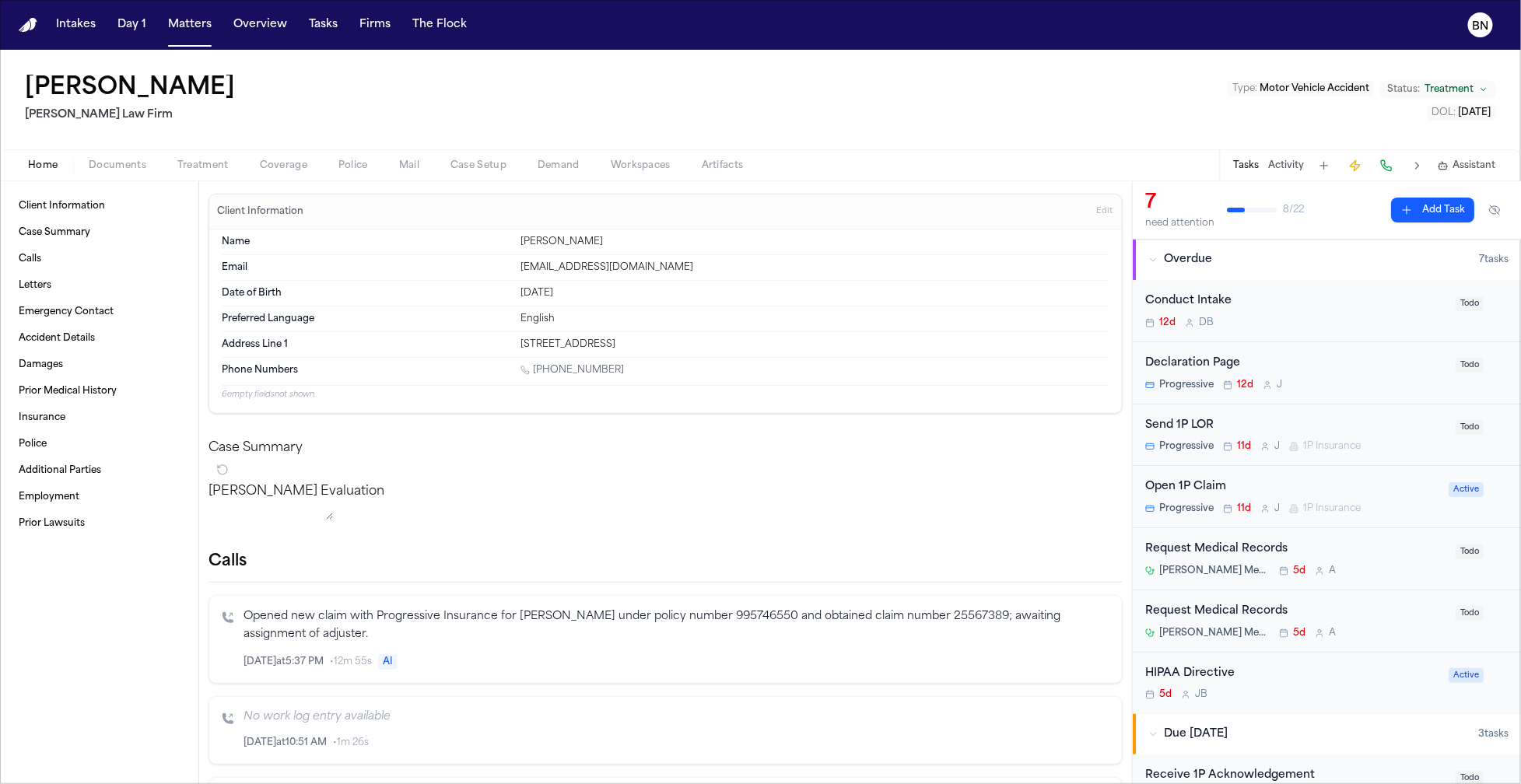
scroll to position [294, 0]
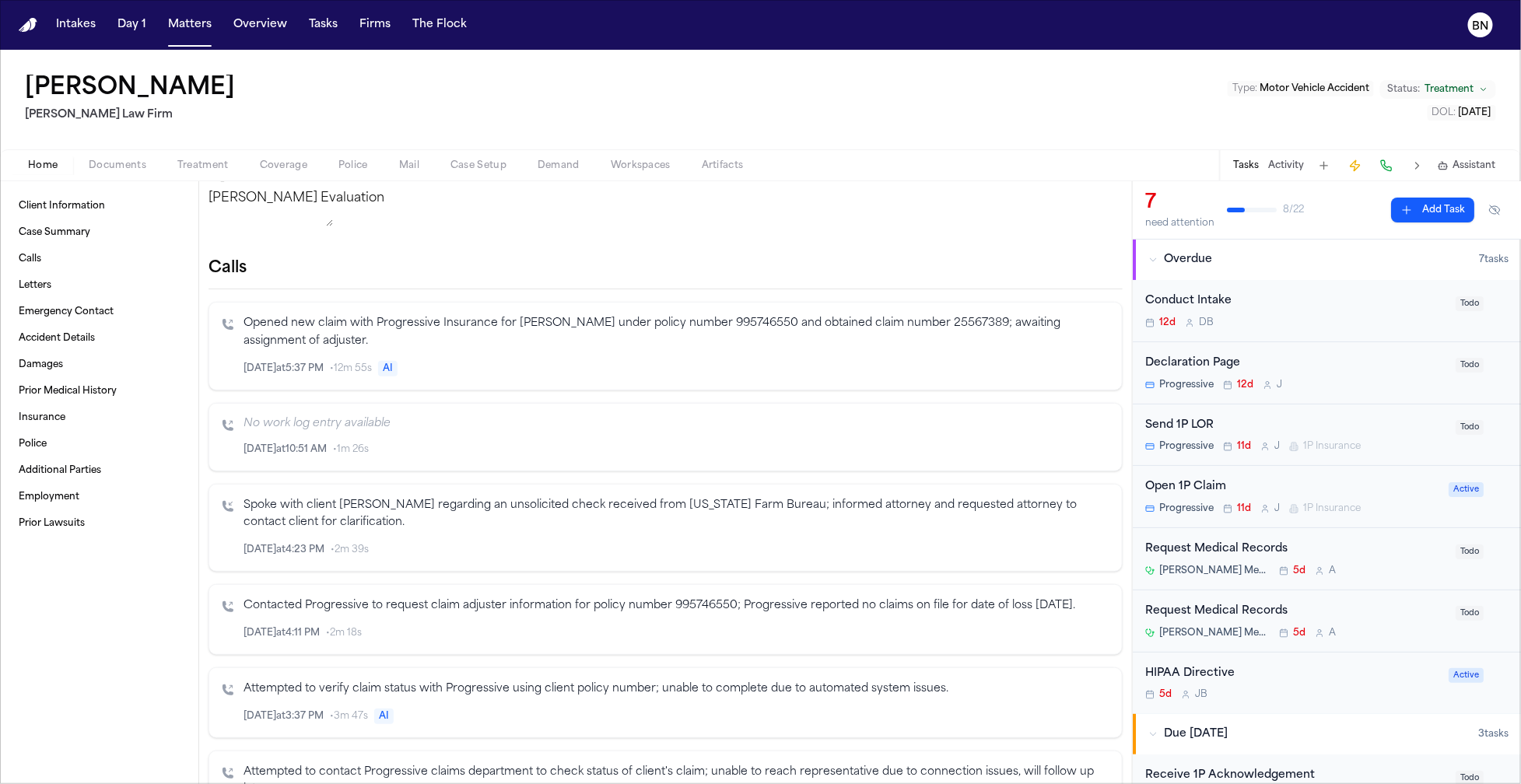
click at [450, 341] on p "Opened new claim with Progressive Insurance for [PERSON_NAME] under policy numb…" at bounding box center [677, 332] width 866 height 36
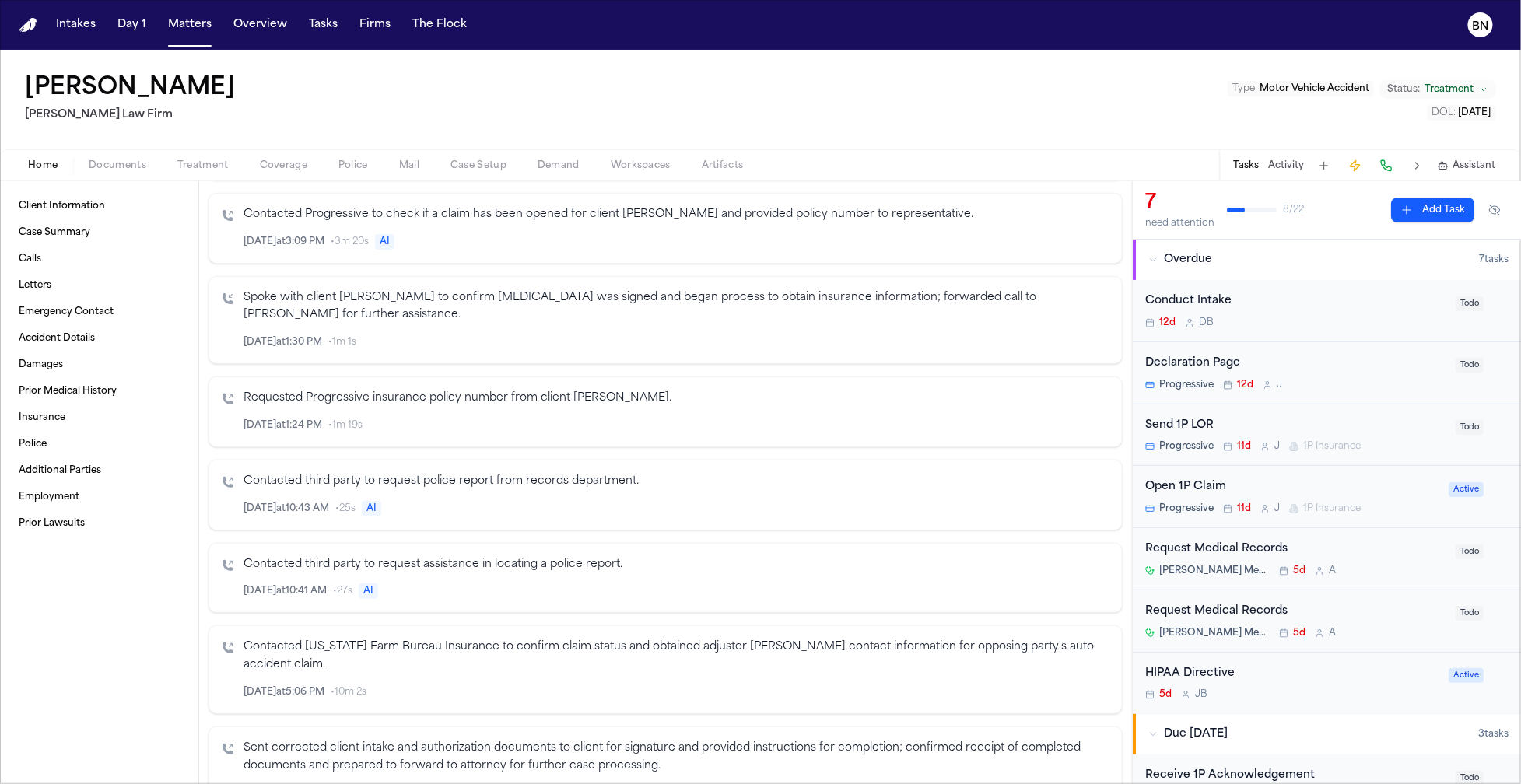
scroll to position [0, 0]
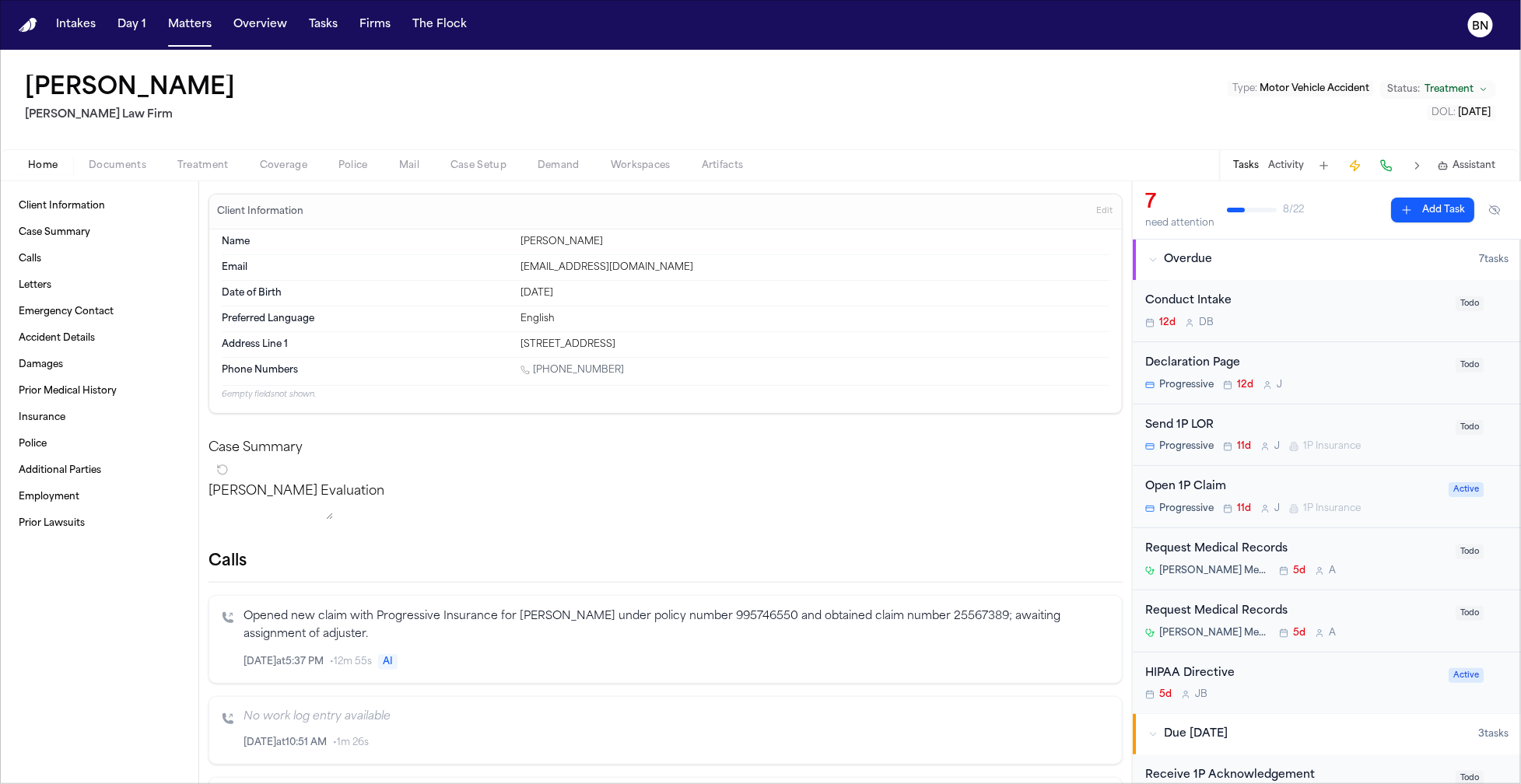
click at [1206, 418] on div "Send 1P LOR" at bounding box center [1295, 426] width 301 height 18
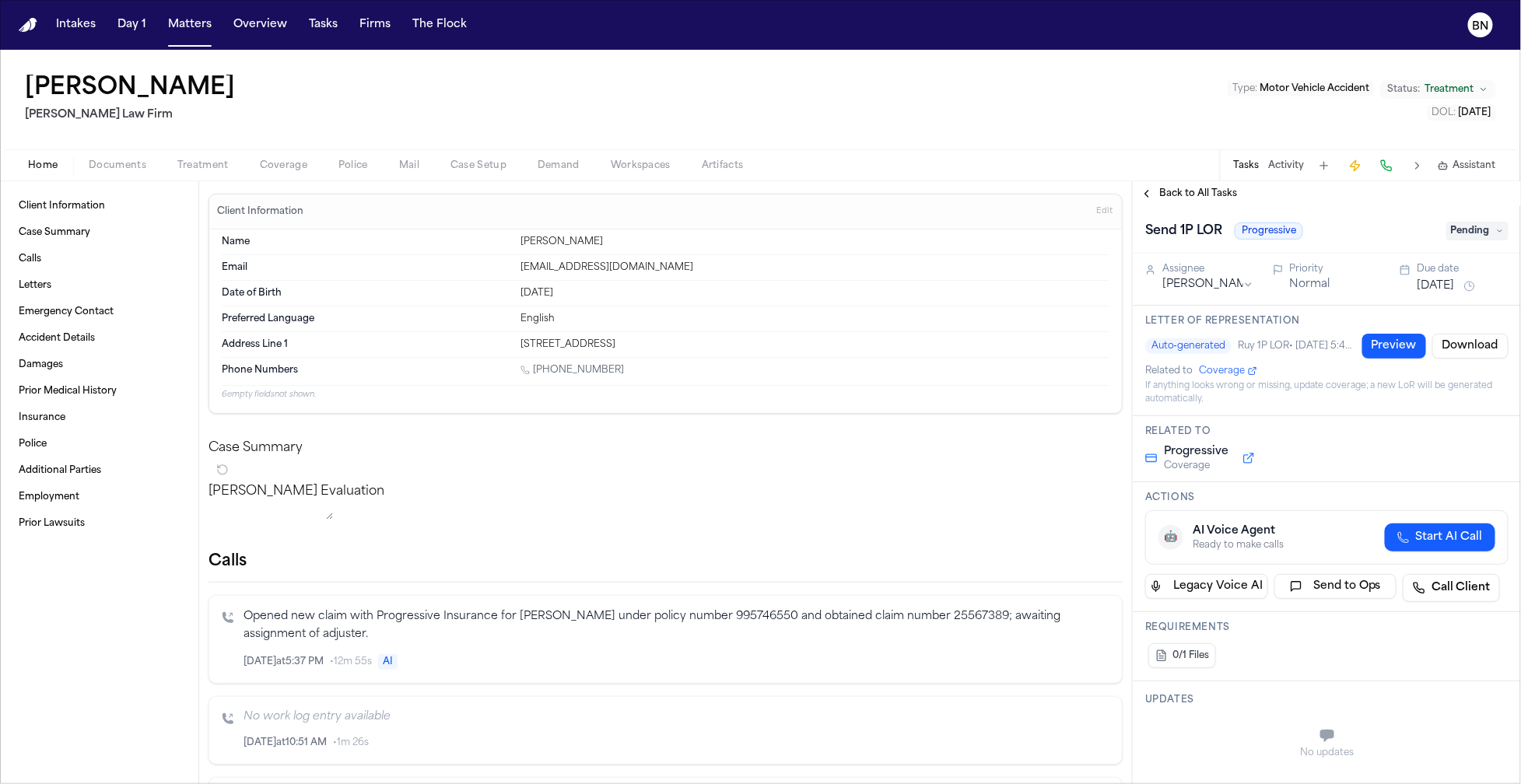
click at [1365, 347] on button "Preview" at bounding box center [1393, 346] width 63 height 25
drag, startPoint x: 532, startPoint y: 474, endPoint x: 596, endPoint y: 480, distance: 64.3
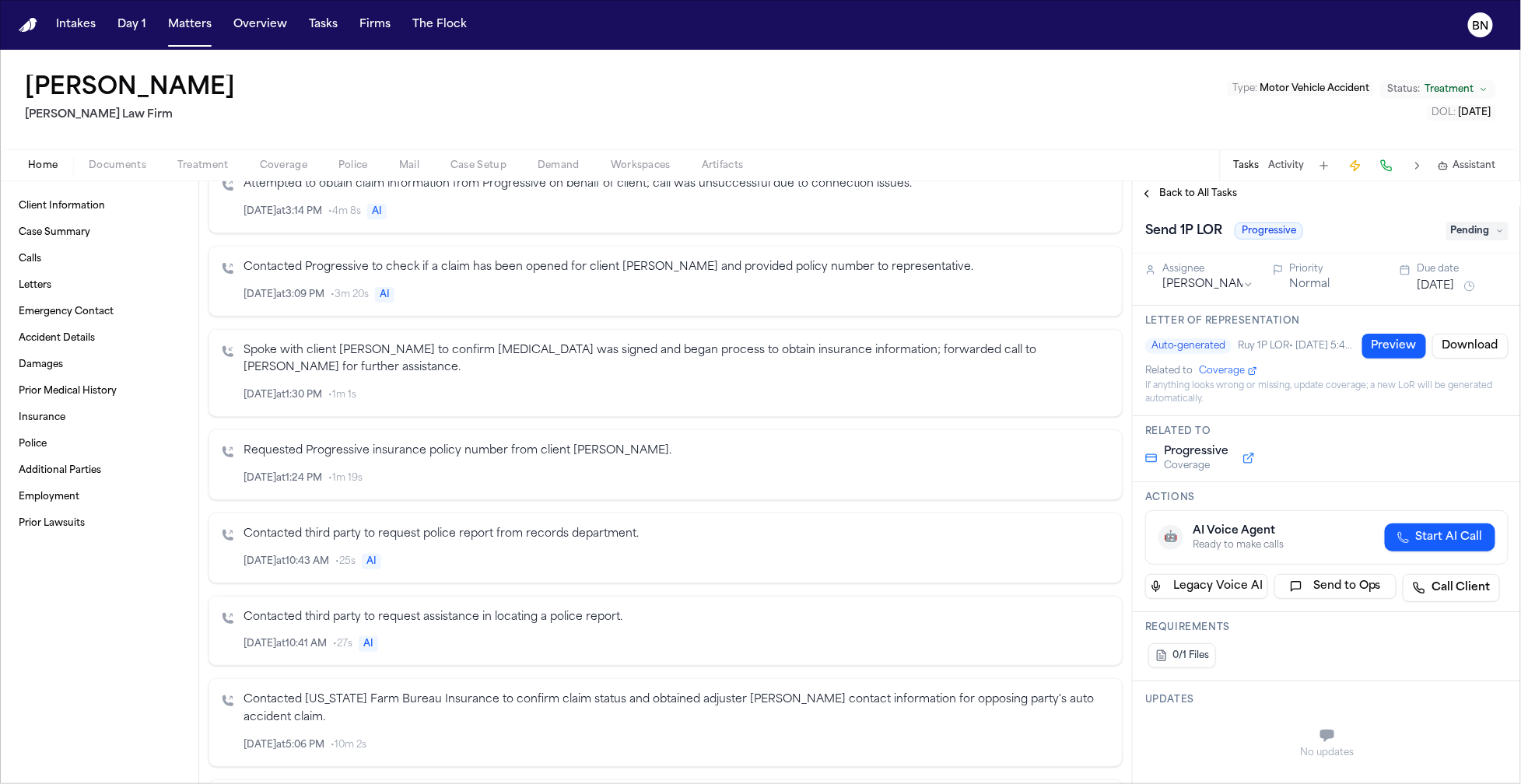
scroll to position [1374, 0]
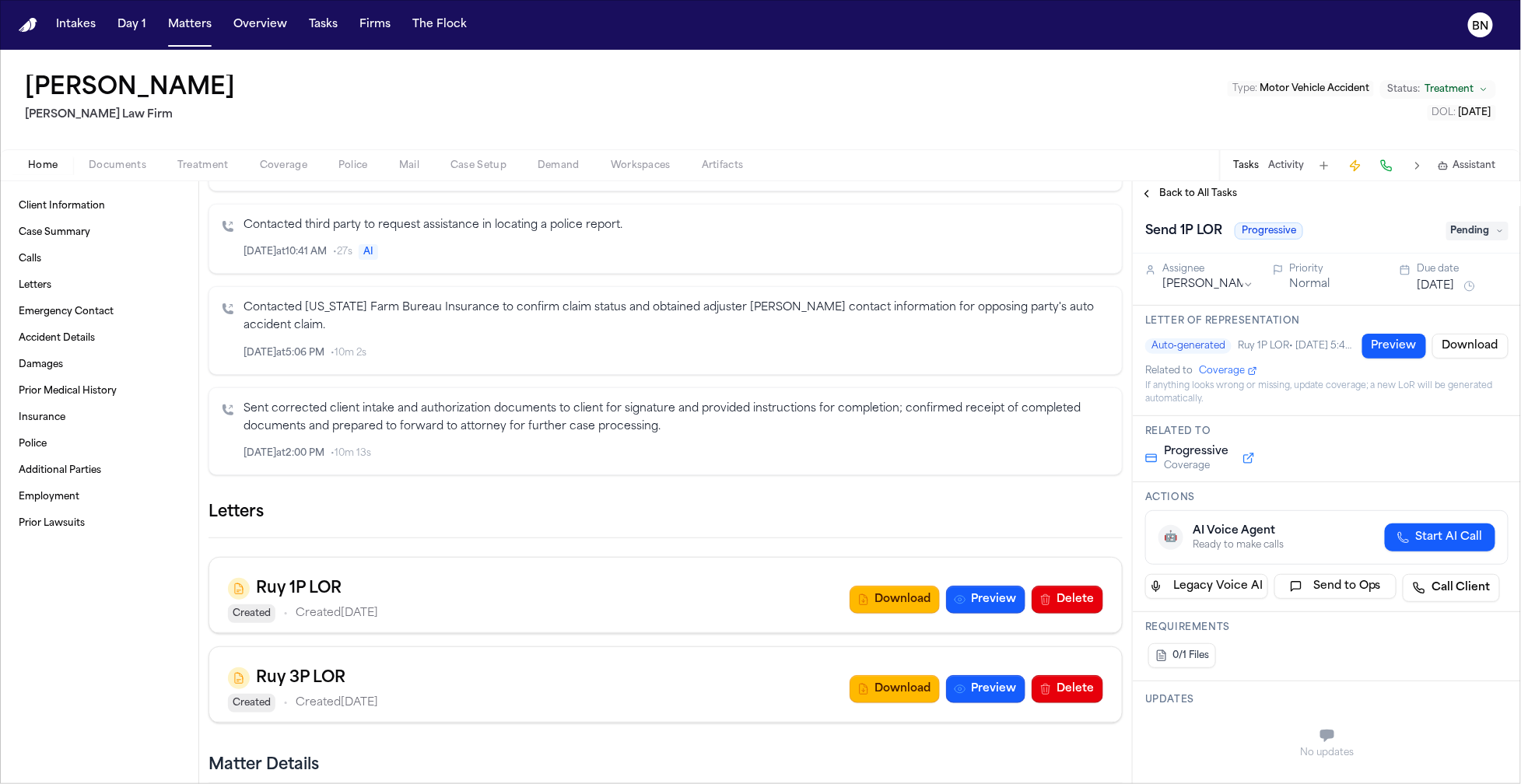
drag, startPoint x: 1099, startPoint y: 532, endPoint x: 717, endPoint y: 552, distance: 382.5
click at [717, 538] on div "Letters" at bounding box center [665, 519] width 915 height 38
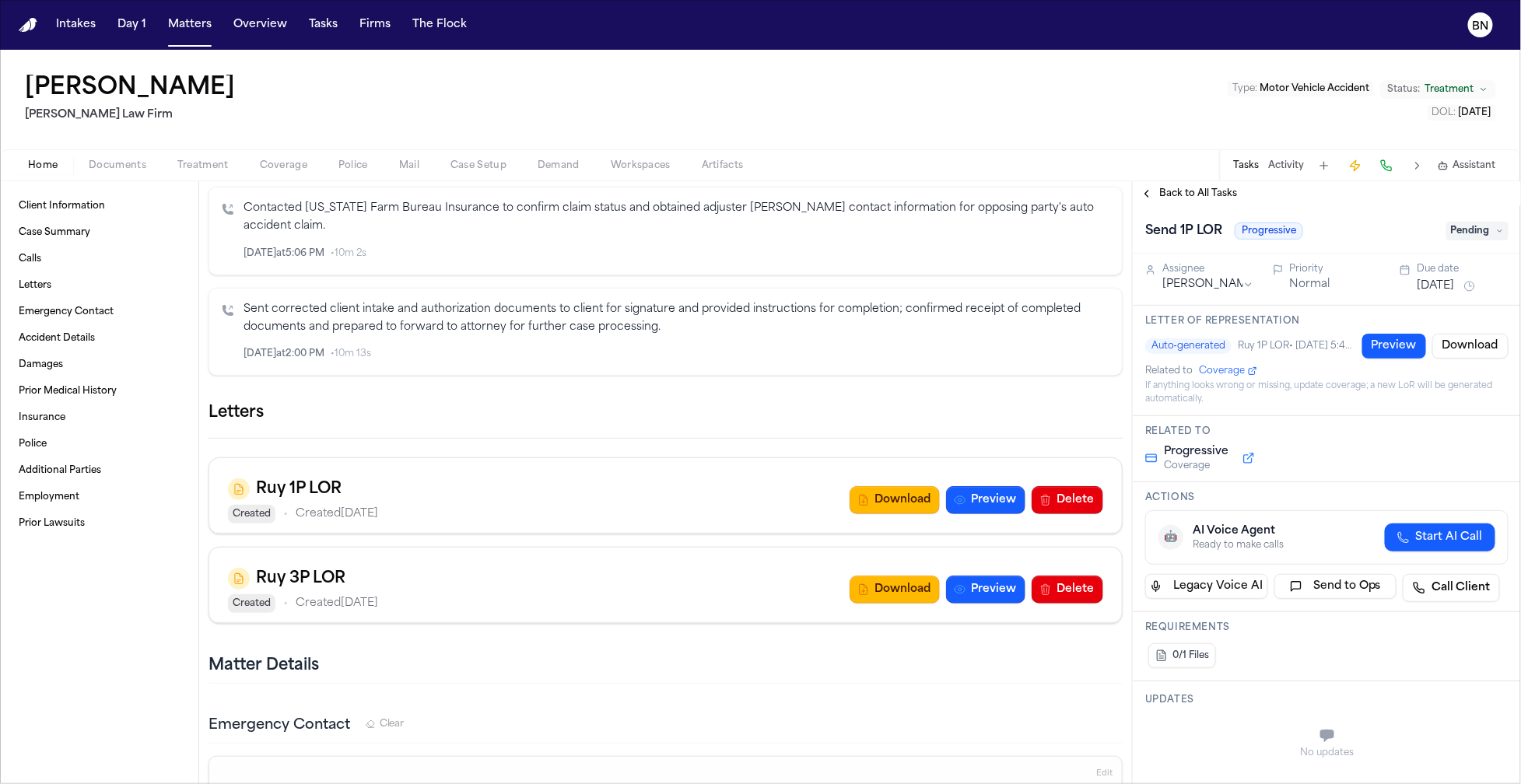
scroll to position [1485, 0]
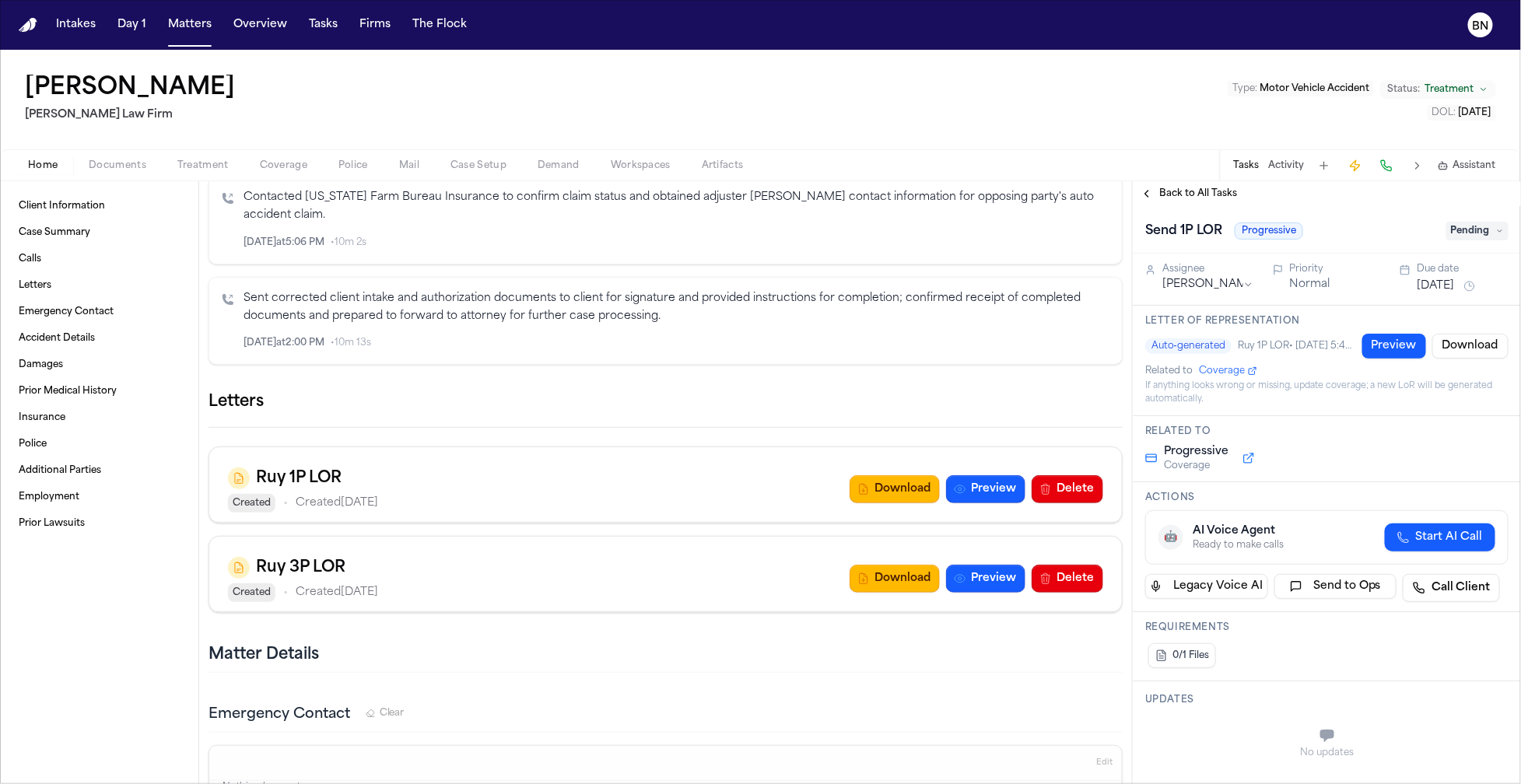
click at [1123, 402] on icon "button" at bounding box center [1123, 402] width 0 height 0
click at [976, 783] on div "Ruy 1P LOR" at bounding box center [760, 796] width 1521 height 25
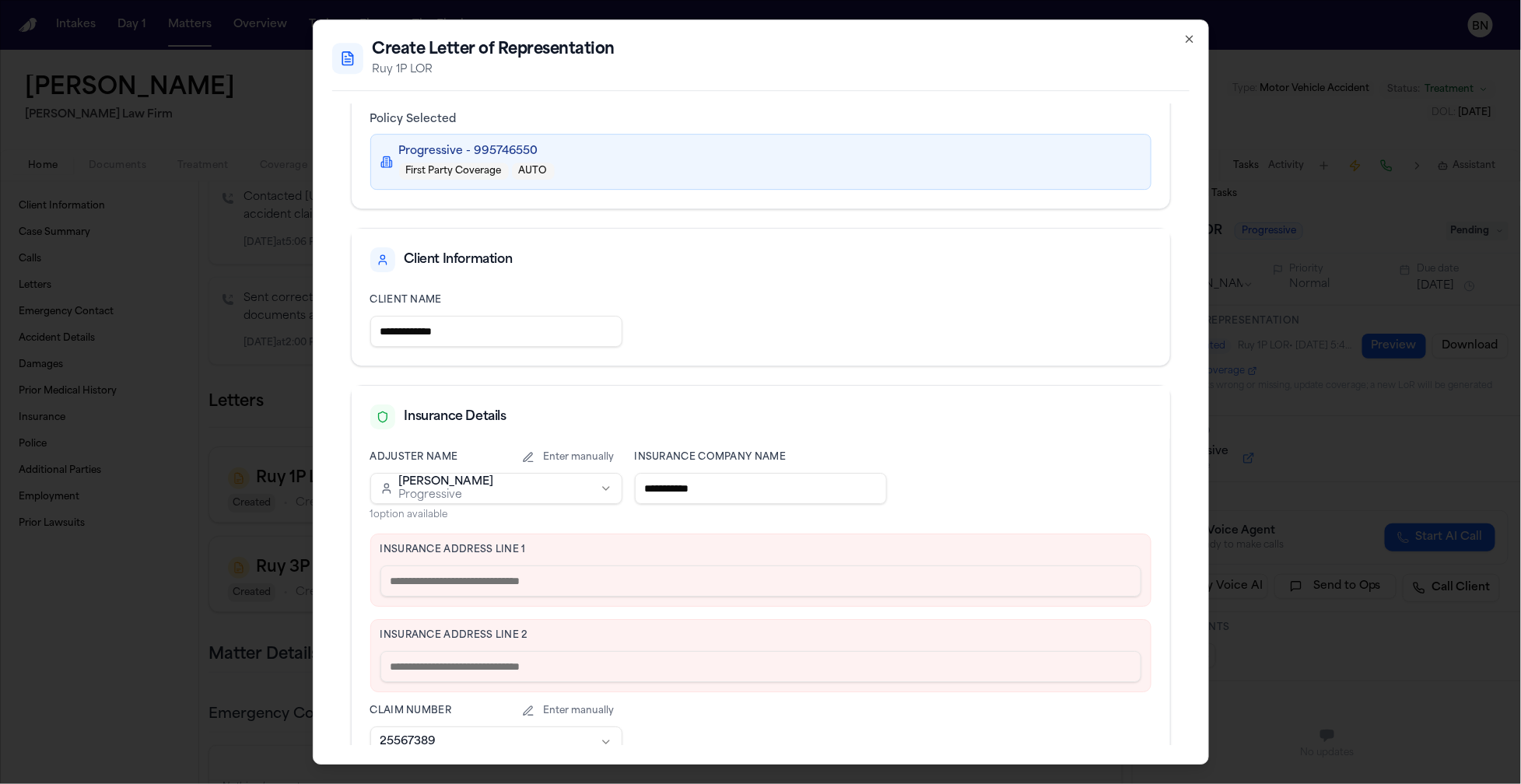
scroll to position [0, 0]
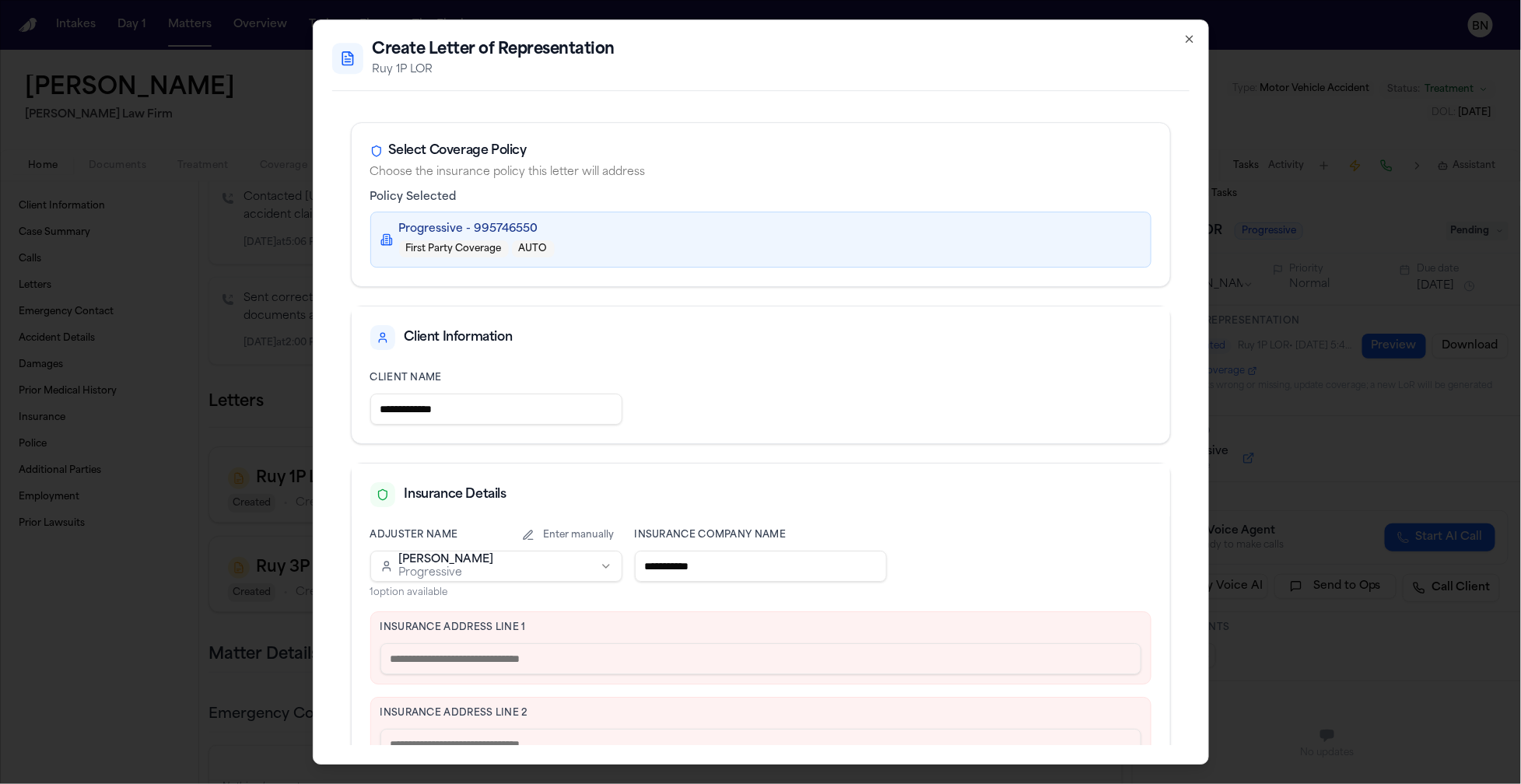
click at [1190, 41] on icon "button" at bounding box center [1189, 38] width 12 height 12
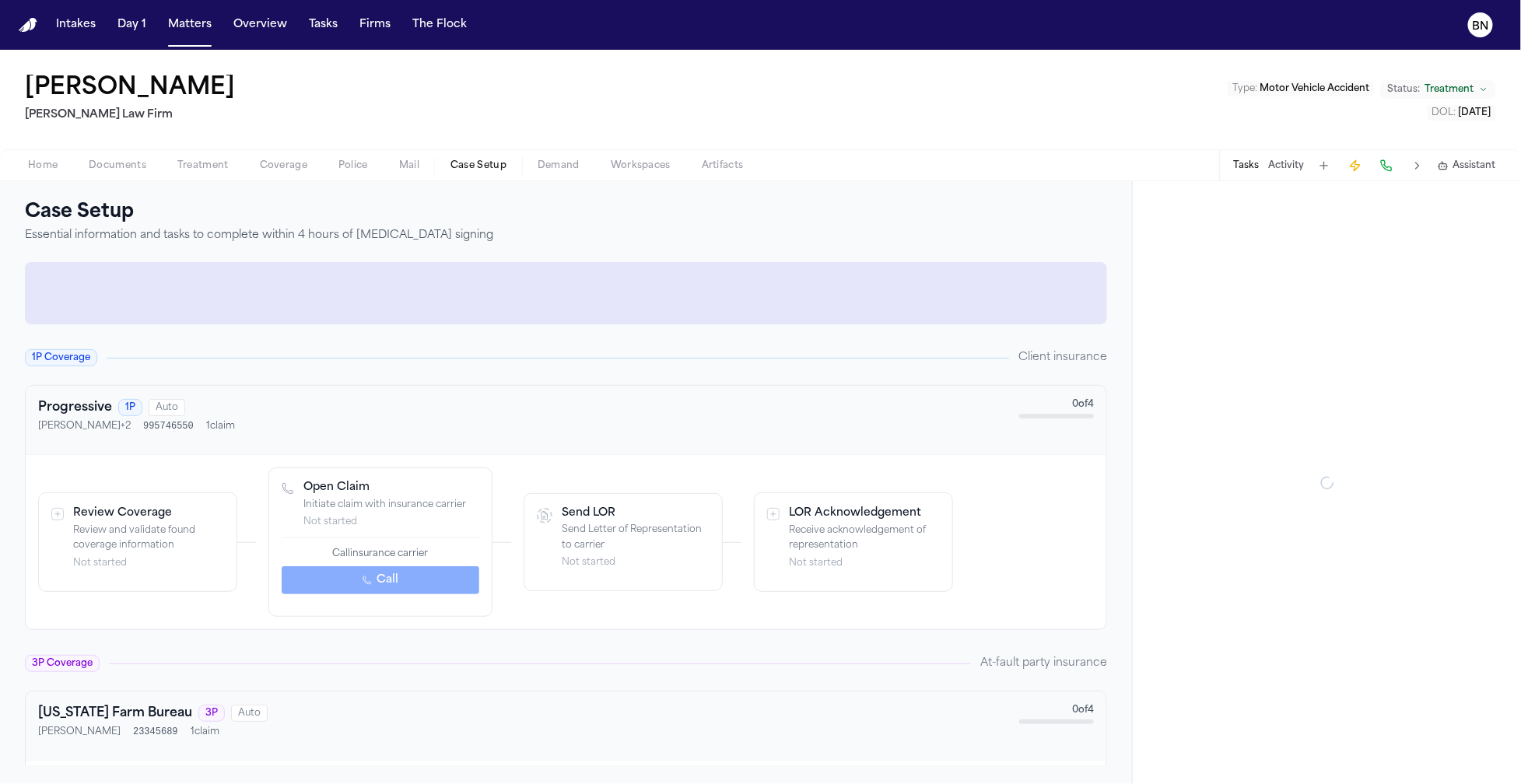
drag, startPoint x: 468, startPoint y: 166, endPoint x: 425, endPoint y: 173, distance: 43.6
click at [466, 165] on span "Case Setup" at bounding box center [478, 165] width 56 height 12
click at [260, 168] on span "Coverage" at bounding box center [283, 165] width 47 height 12
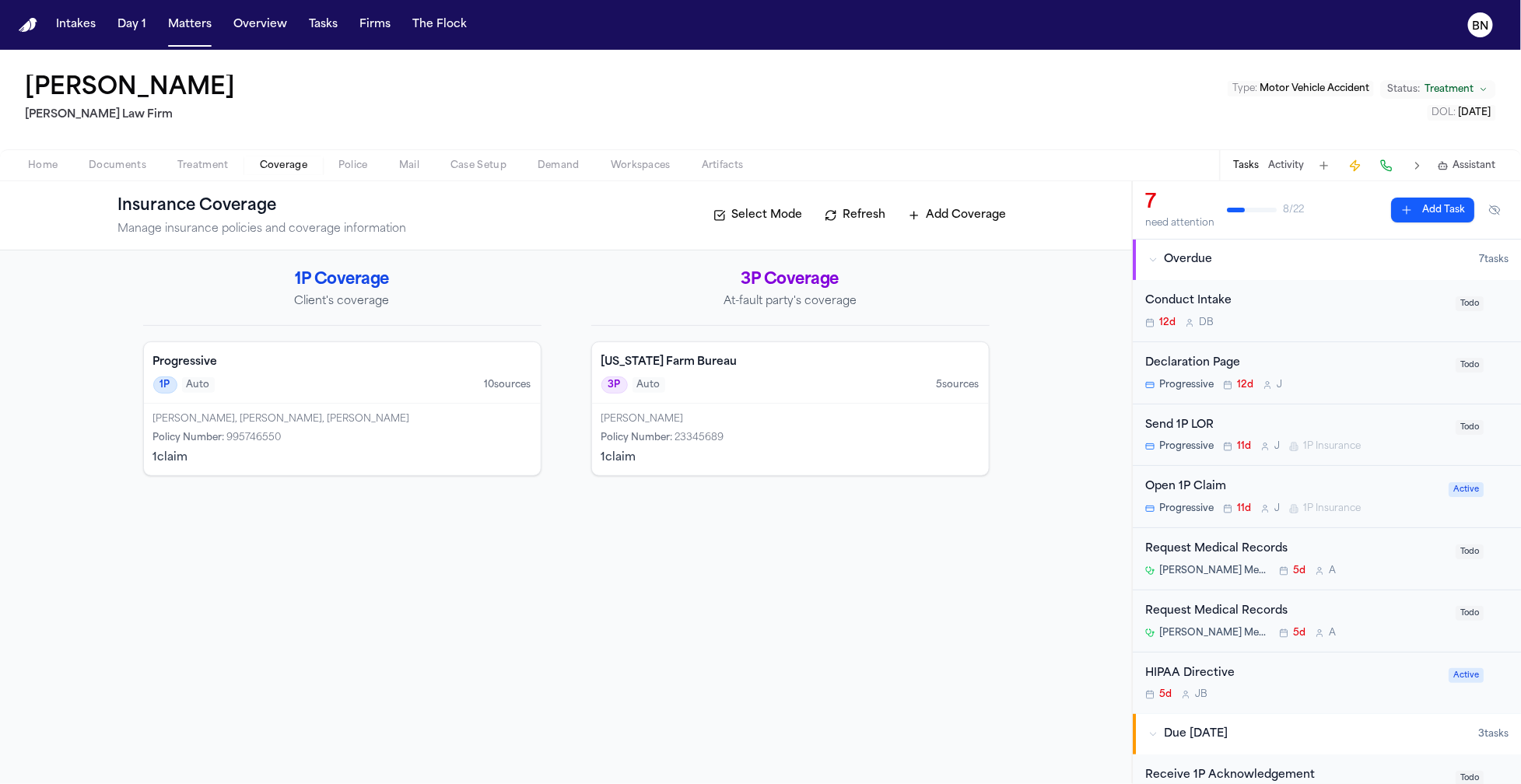
click at [334, 426] on div "[PERSON_NAME], [PERSON_NAME], [PERSON_NAME] Policy Number : 995746550 1 claim" at bounding box center [342, 440] width 396 height 72
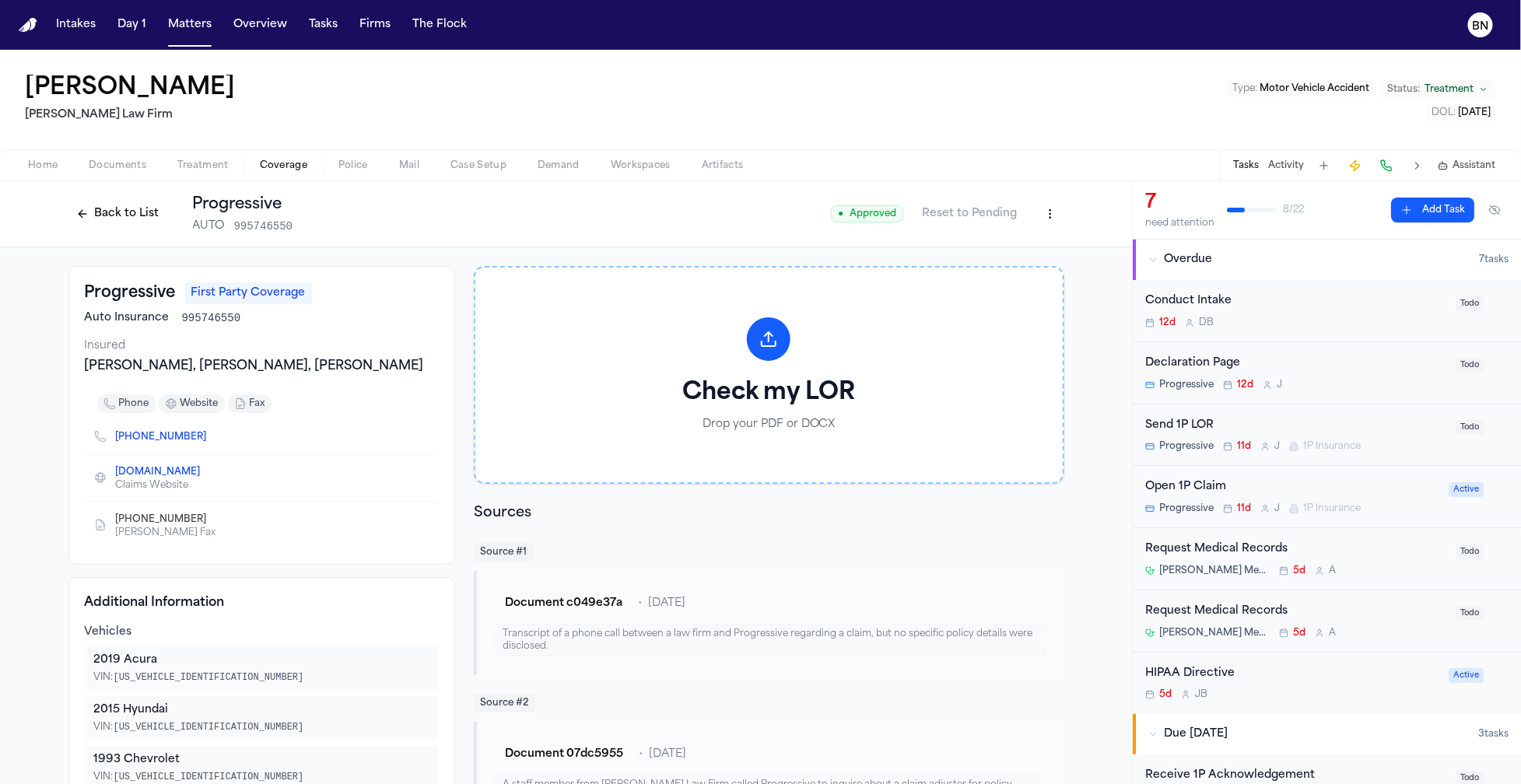
click at [84, 301] on h3 "Progressive" at bounding box center [130, 293] width 91 height 22
click at [1205, 425] on div "Send 1P LOR" at bounding box center [1295, 426] width 301 height 18
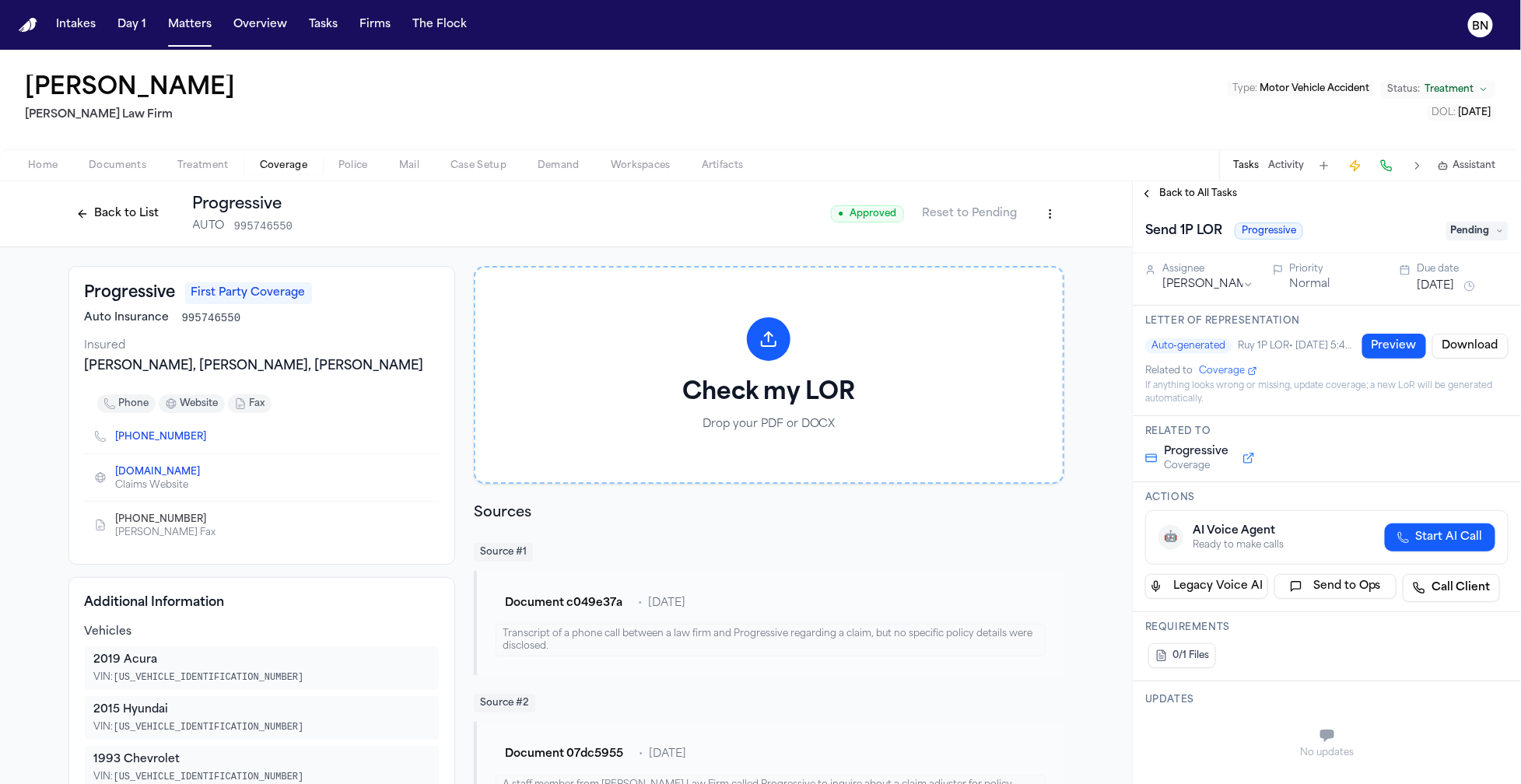
click at [1385, 355] on button "Preview" at bounding box center [1393, 346] width 63 height 25
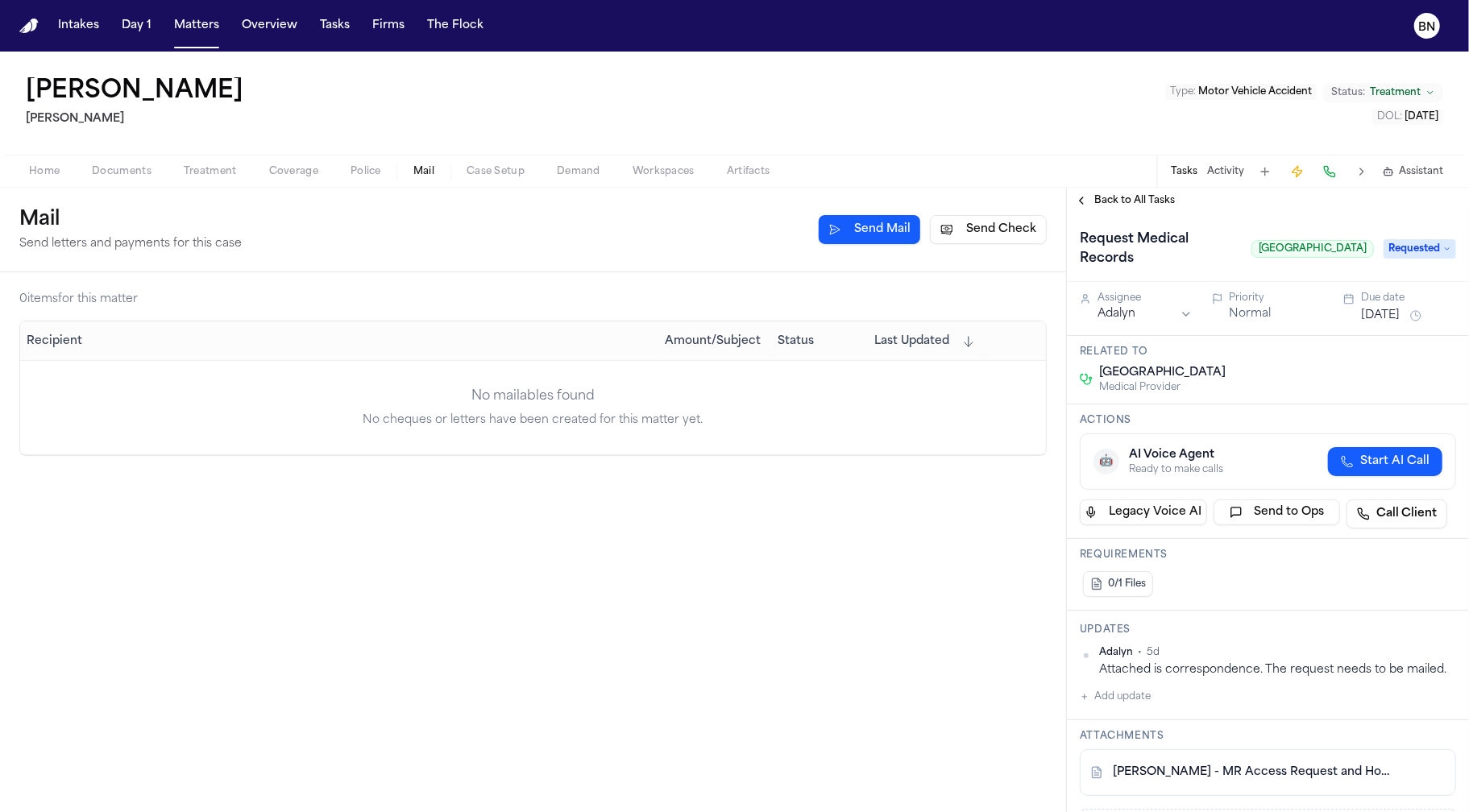
click at [643, 55] on div "Francoise Butrico Martello Type : Motor Vehicle Accident Status: Treatment DOL …" at bounding box center [734, 103] width 1469 height 103
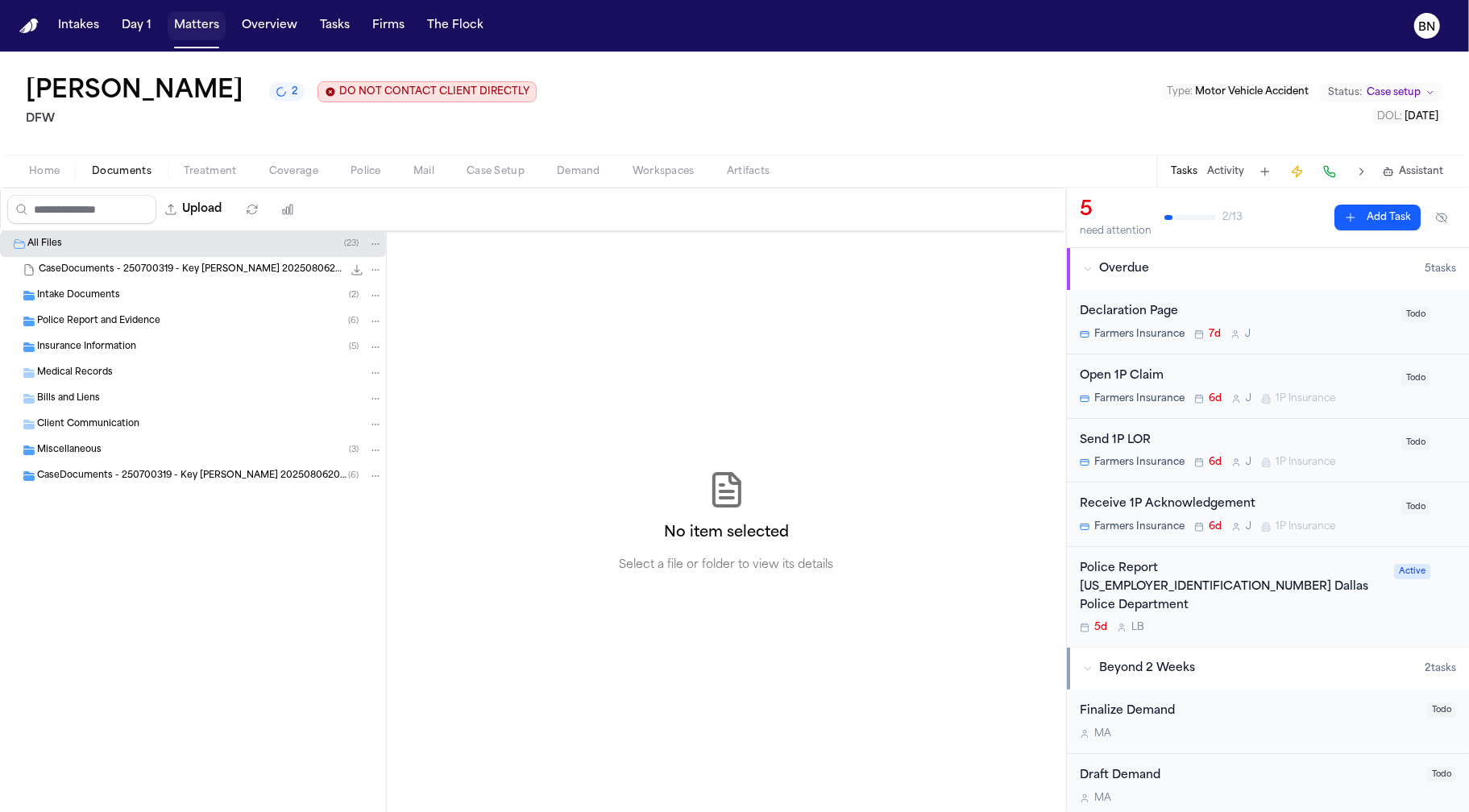
click at [203, 24] on button "Matters" at bounding box center [197, 25] width 58 height 29
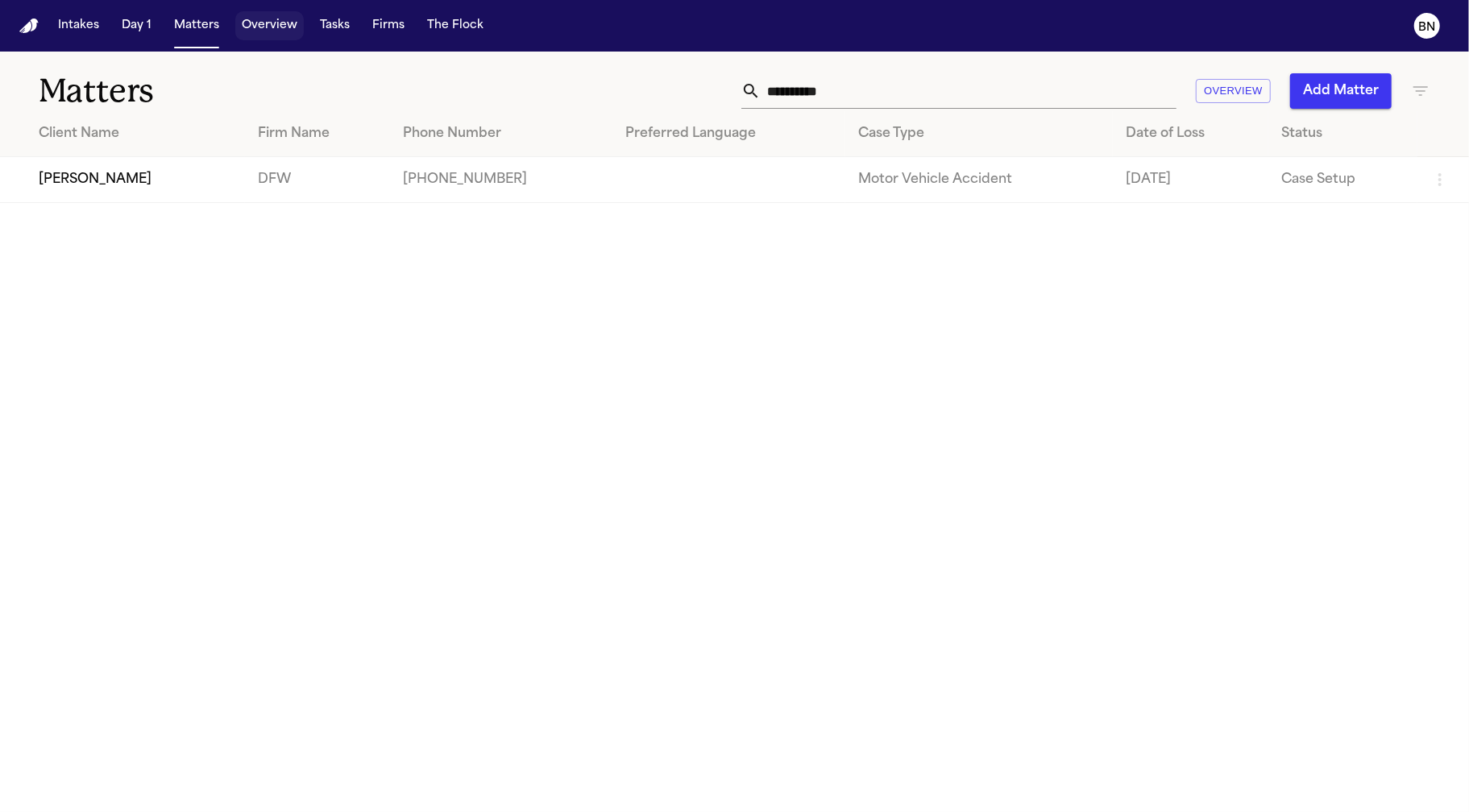
click at [263, 28] on button "Overview" at bounding box center [269, 25] width 69 height 29
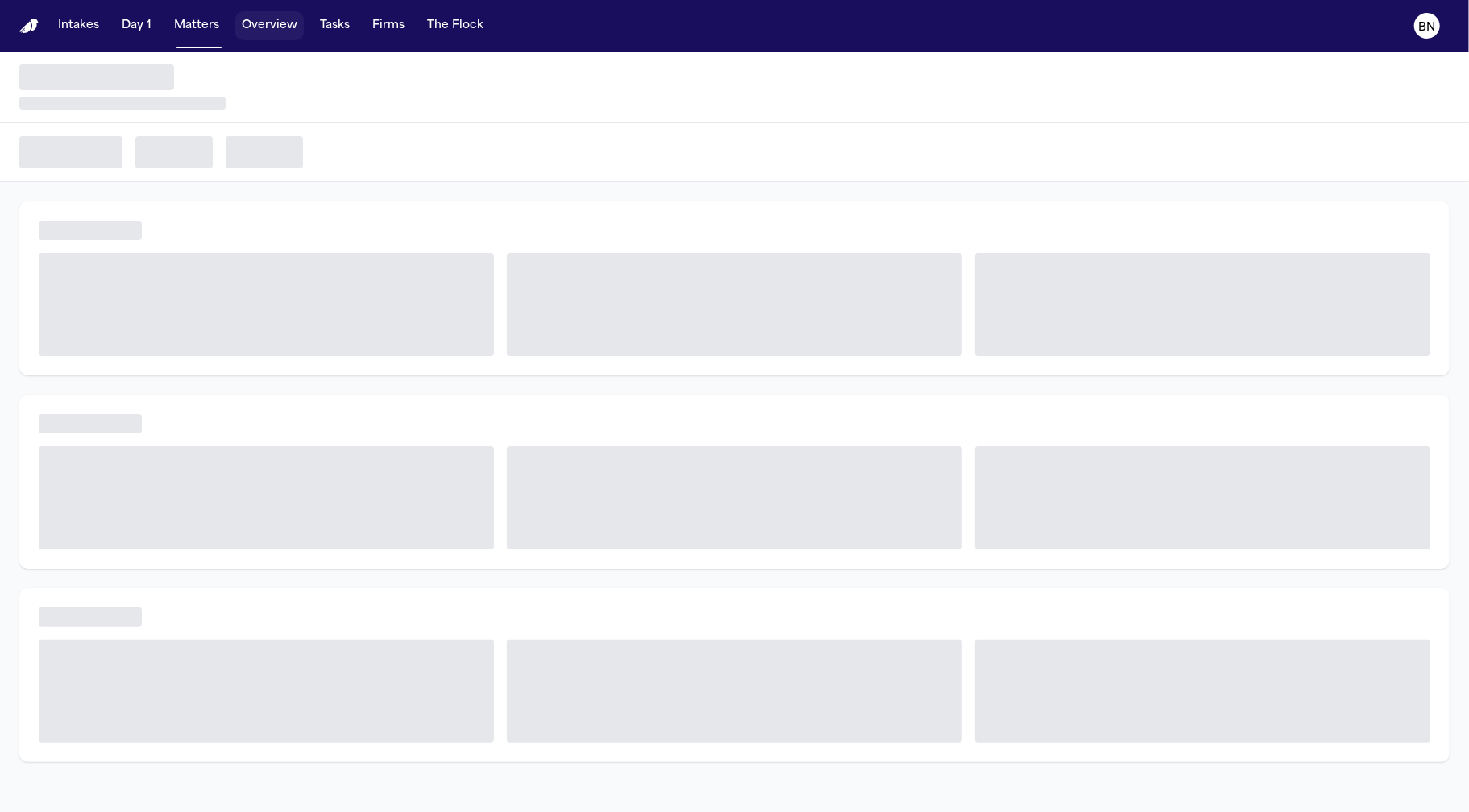
click at [347, 29] on button "Tasks" at bounding box center [334, 25] width 43 height 29
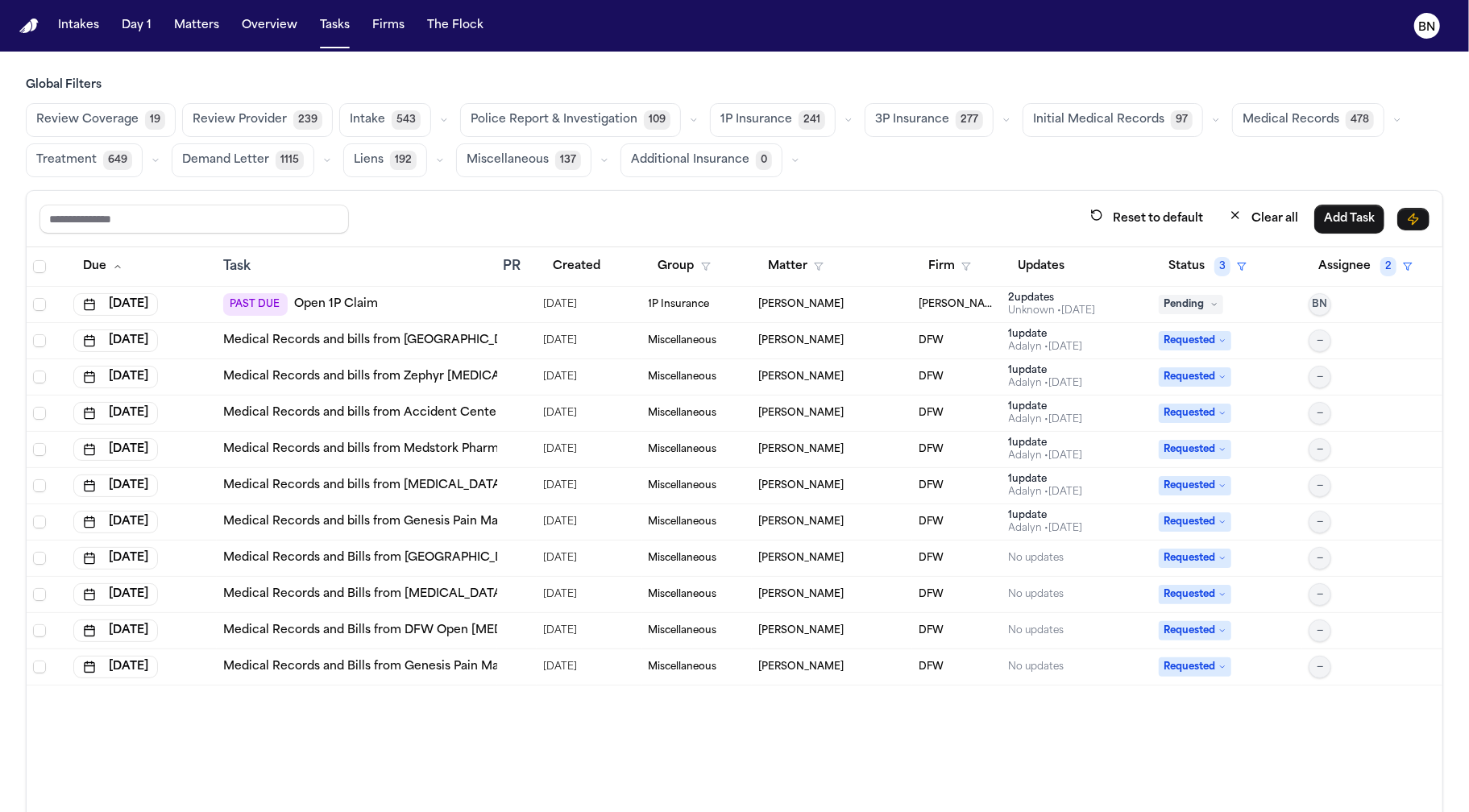
click at [1240, 224] on button "Clear all" at bounding box center [1263, 219] width 88 height 30
click at [689, 118] on icon "button" at bounding box center [694, 120] width 10 height 10
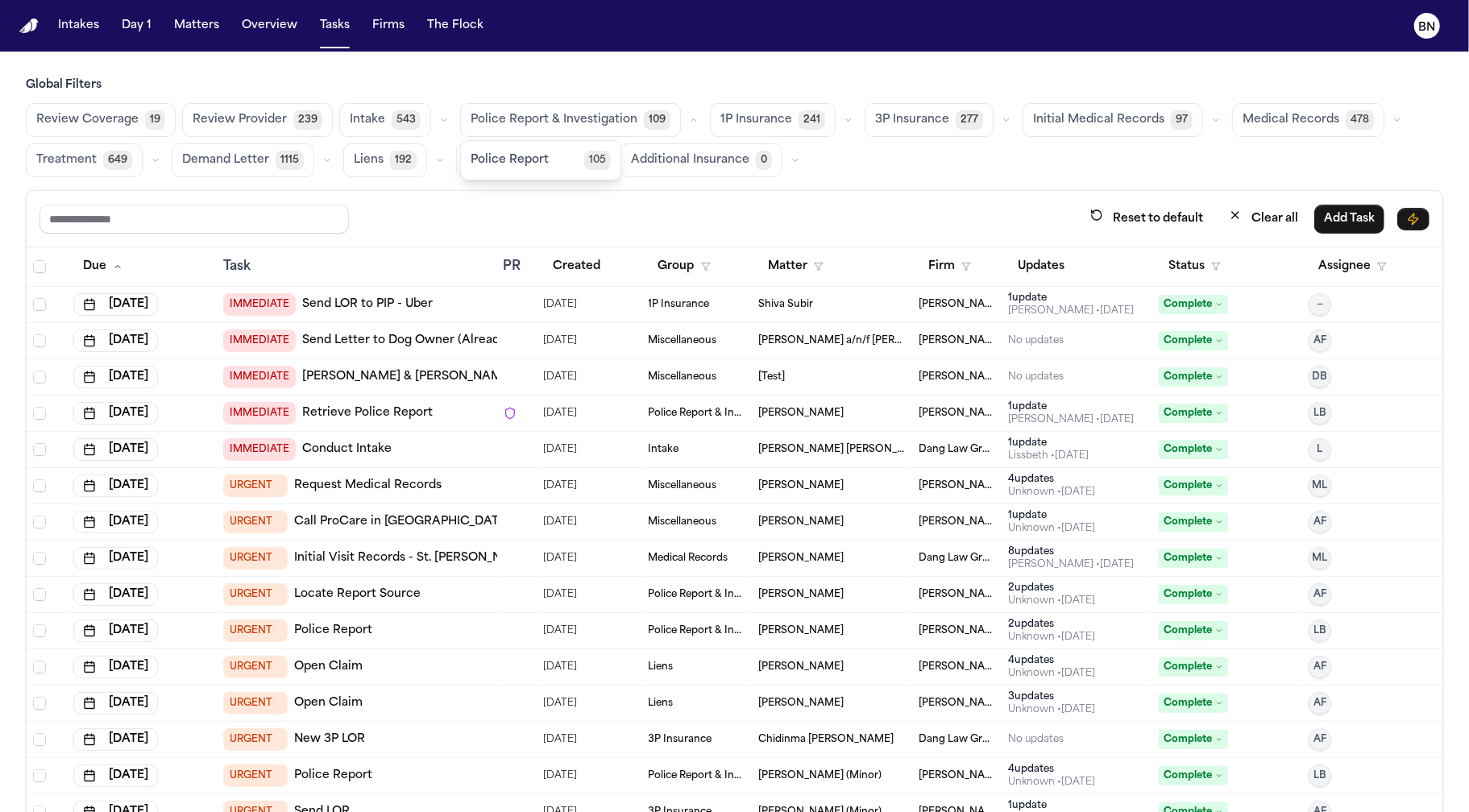
click at [578, 169] on button "Police Report 105" at bounding box center [541, 160] width 160 height 32
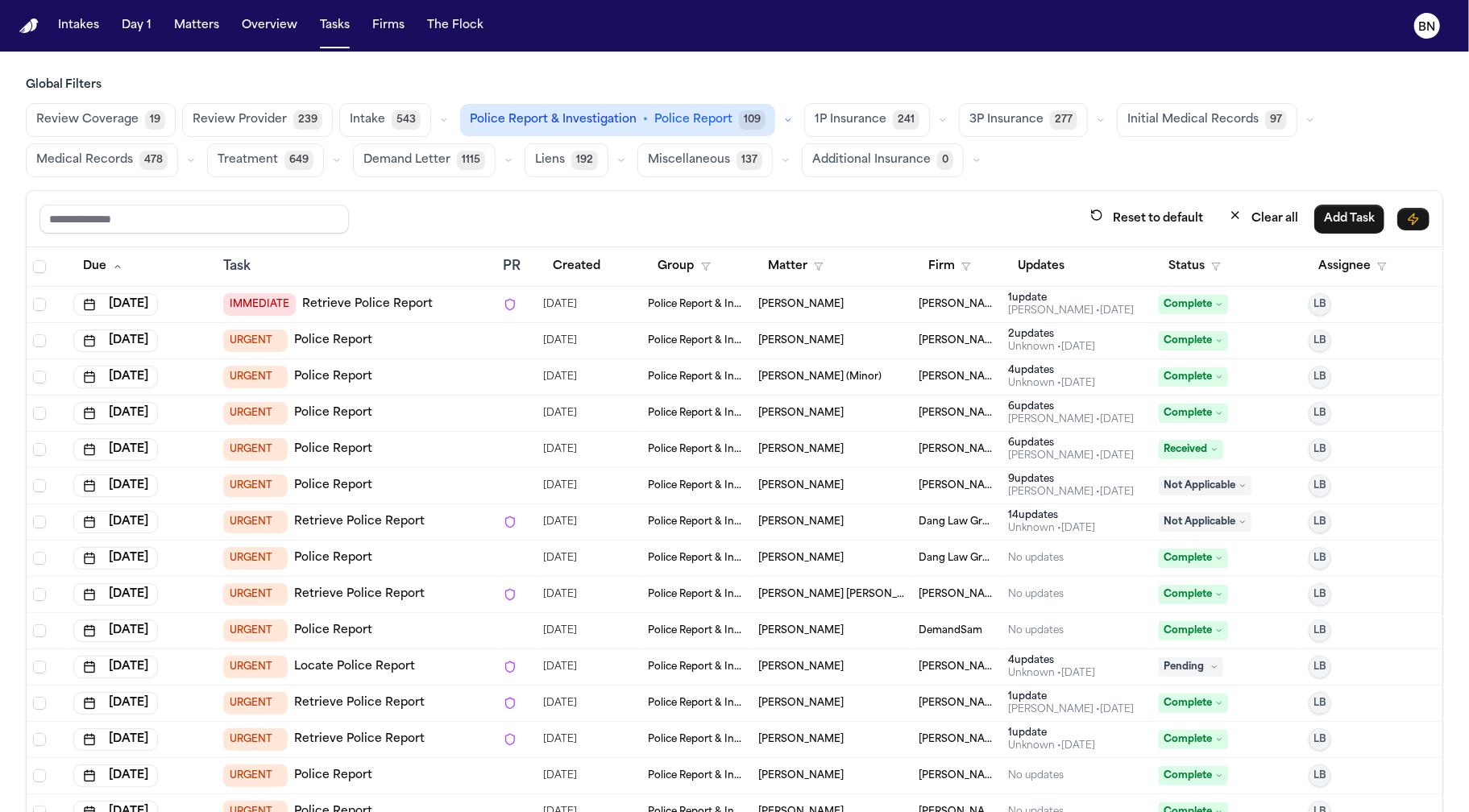
drag, startPoint x: 611, startPoint y: 198, endPoint x: 1079, endPoint y: 241, distance: 470.0
click at [611, 198] on div "Reset to default Clear all Add Task" at bounding box center [734, 219] width 1415 height 57
click at [1200, 259] on button "Status" at bounding box center [1195, 266] width 72 height 29
click at [1179, 356] on button "Active" at bounding box center [1169, 366] width 45 height 21
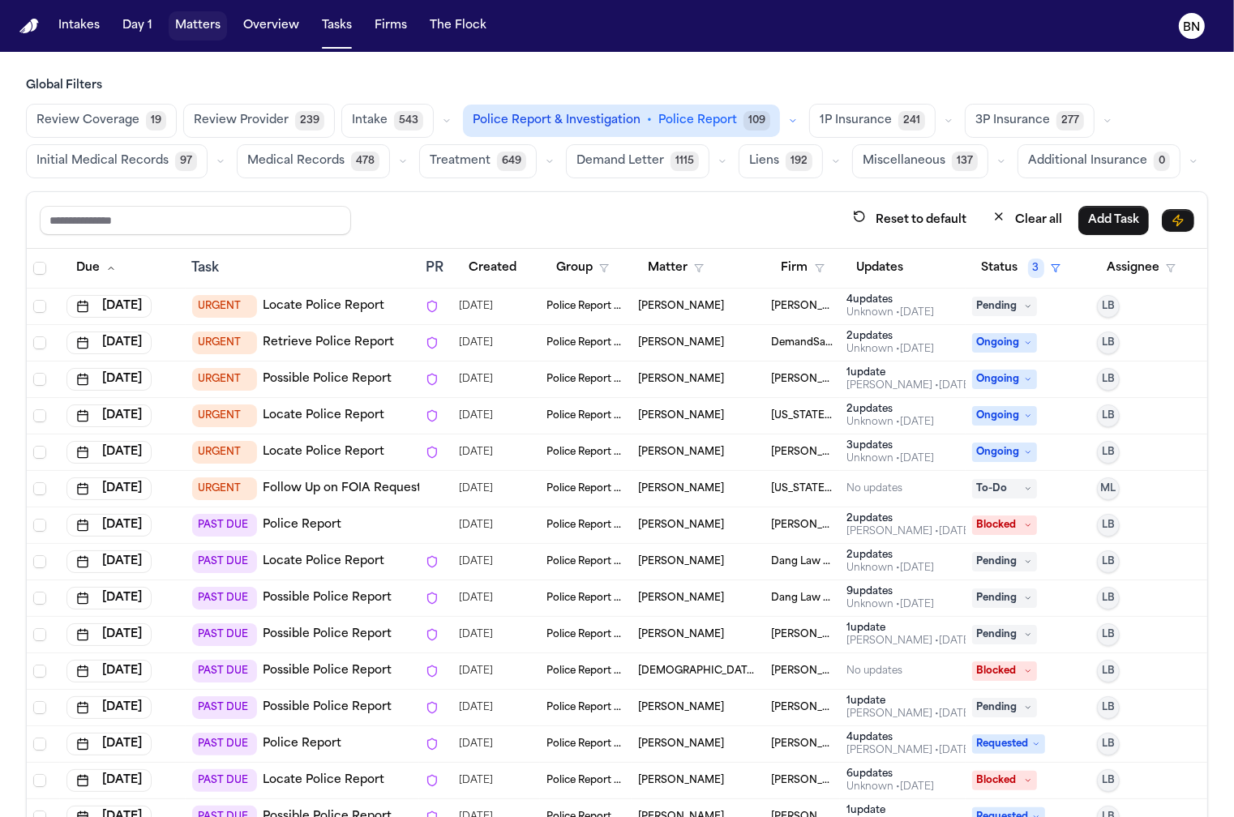
click at [203, 28] on button "Matters" at bounding box center [198, 25] width 58 height 29
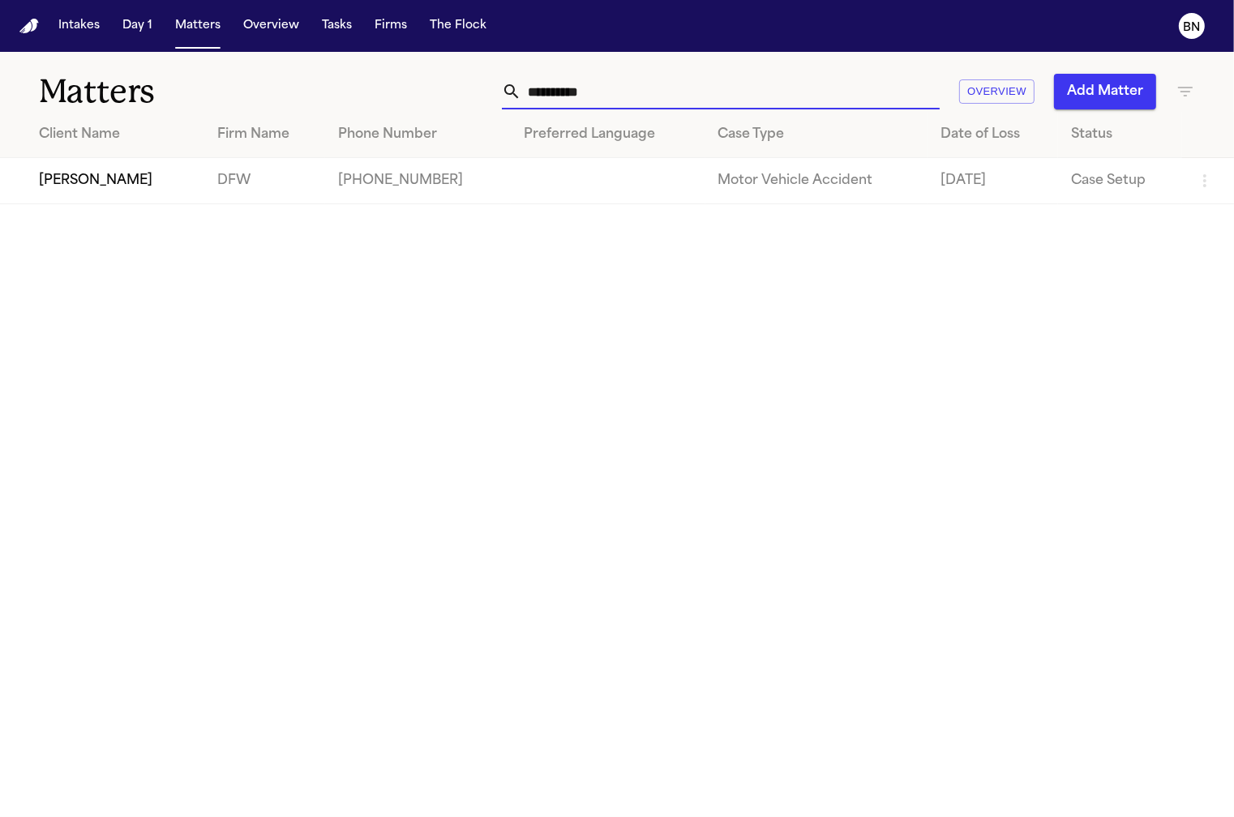
click at [701, 92] on input "**********" at bounding box center [730, 92] width 418 height 36
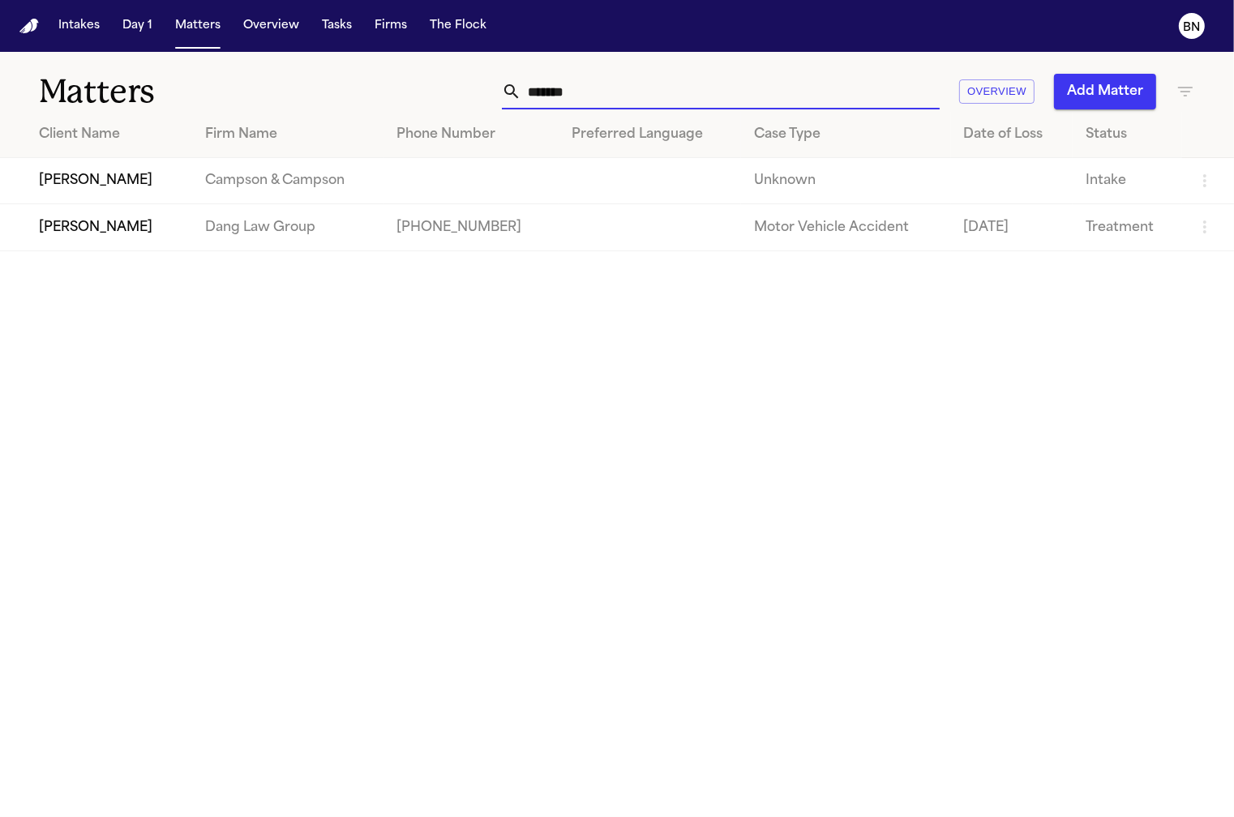
type input "*******"
click at [597, 88] on input "*******" at bounding box center [730, 92] width 418 height 36
